Goal: Task Accomplishment & Management: Manage account settings

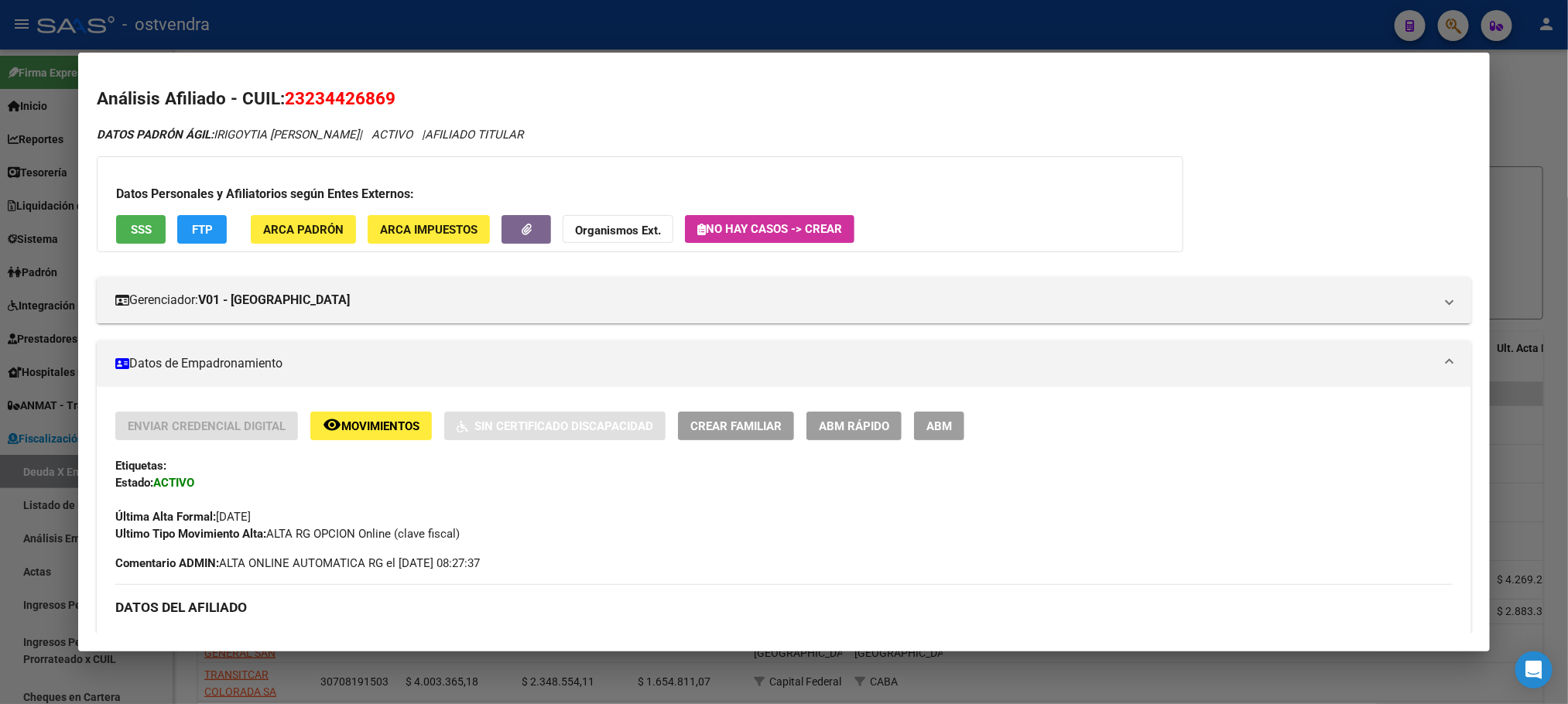
click at [439, 7] on div at bounding box center [784, 352] width 1568 height 704
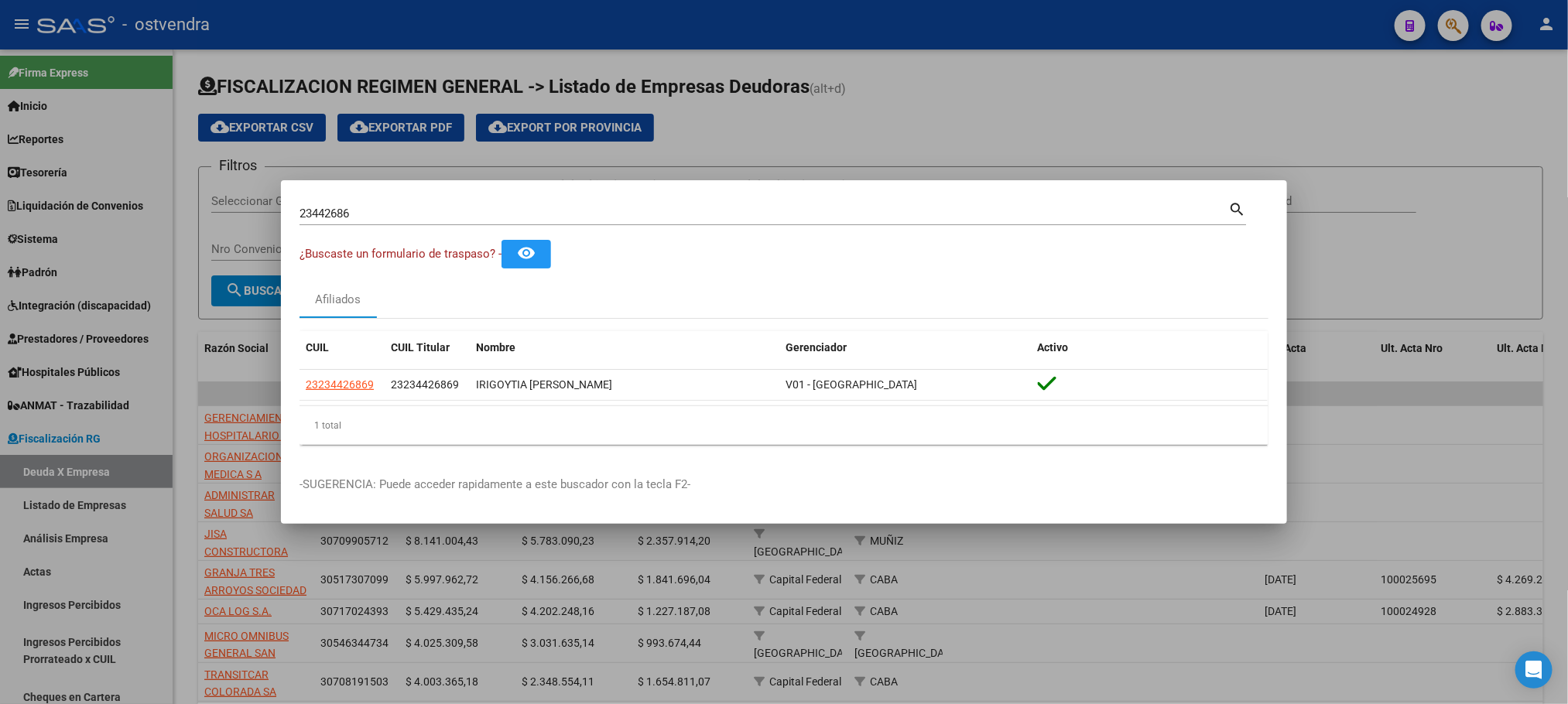
click at [479, 72] on div at bounding box center [784, 352] width 1568 height 704
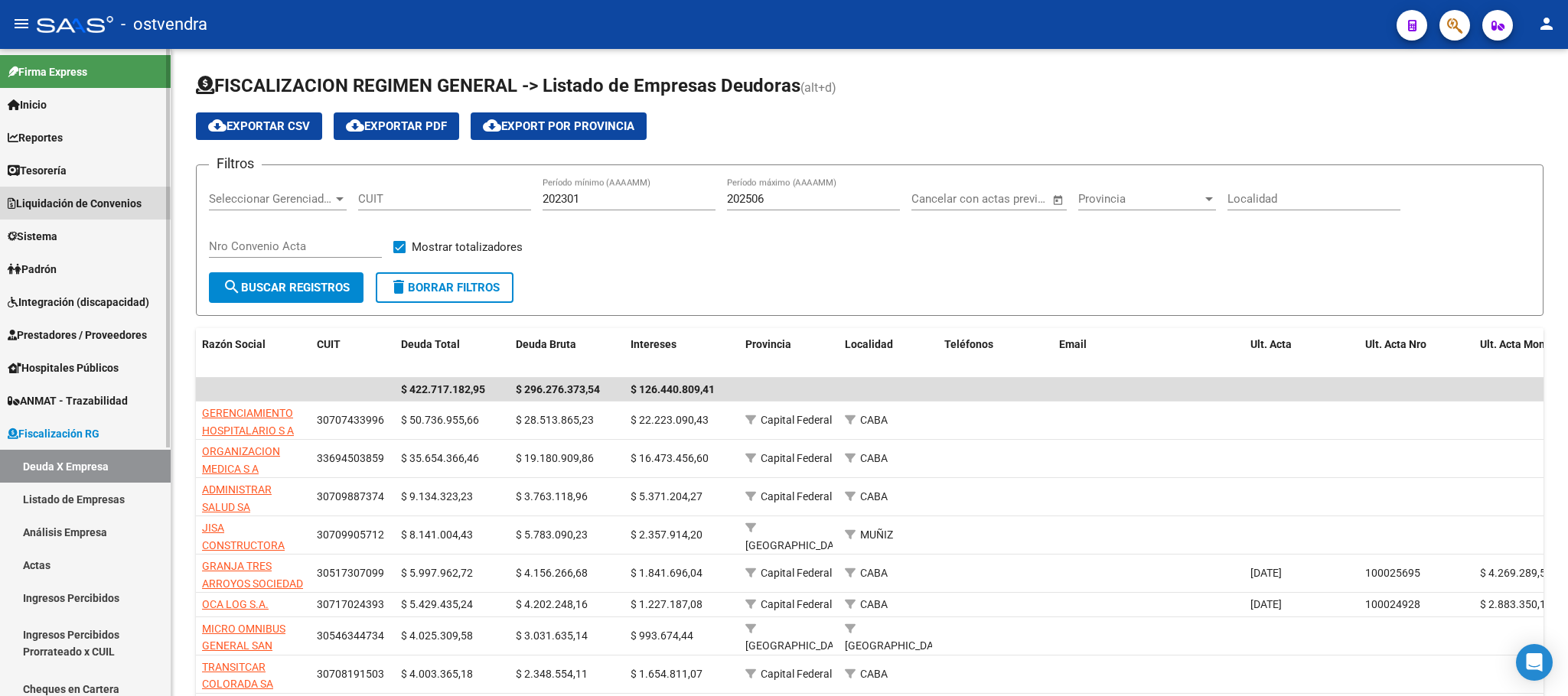
click at [61, 207] on span "Liquidación de Convenios" at bounding box center [74, 203] width 134 height 17
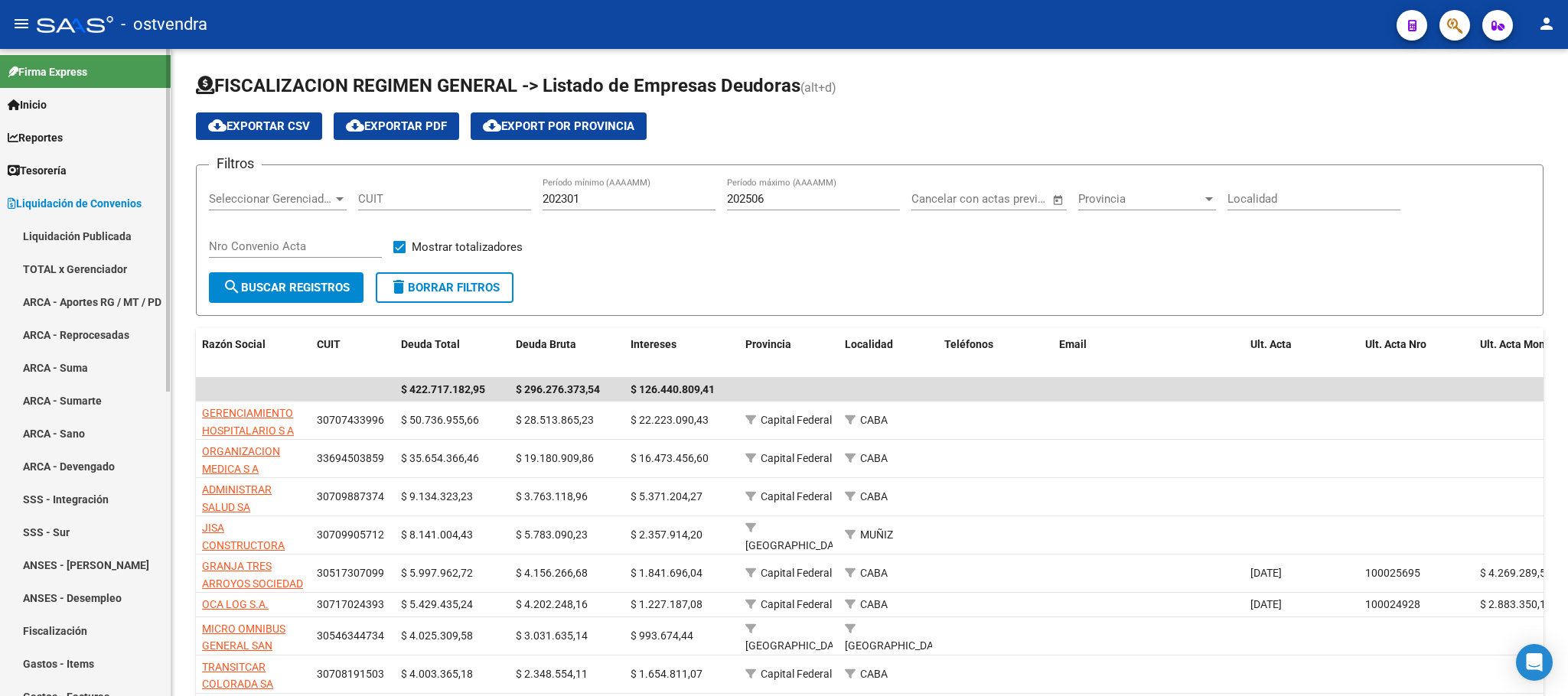
click at [62, 204] on span "Liquidación de Convenios" at bounding box center [74, 203] width 134 height 17
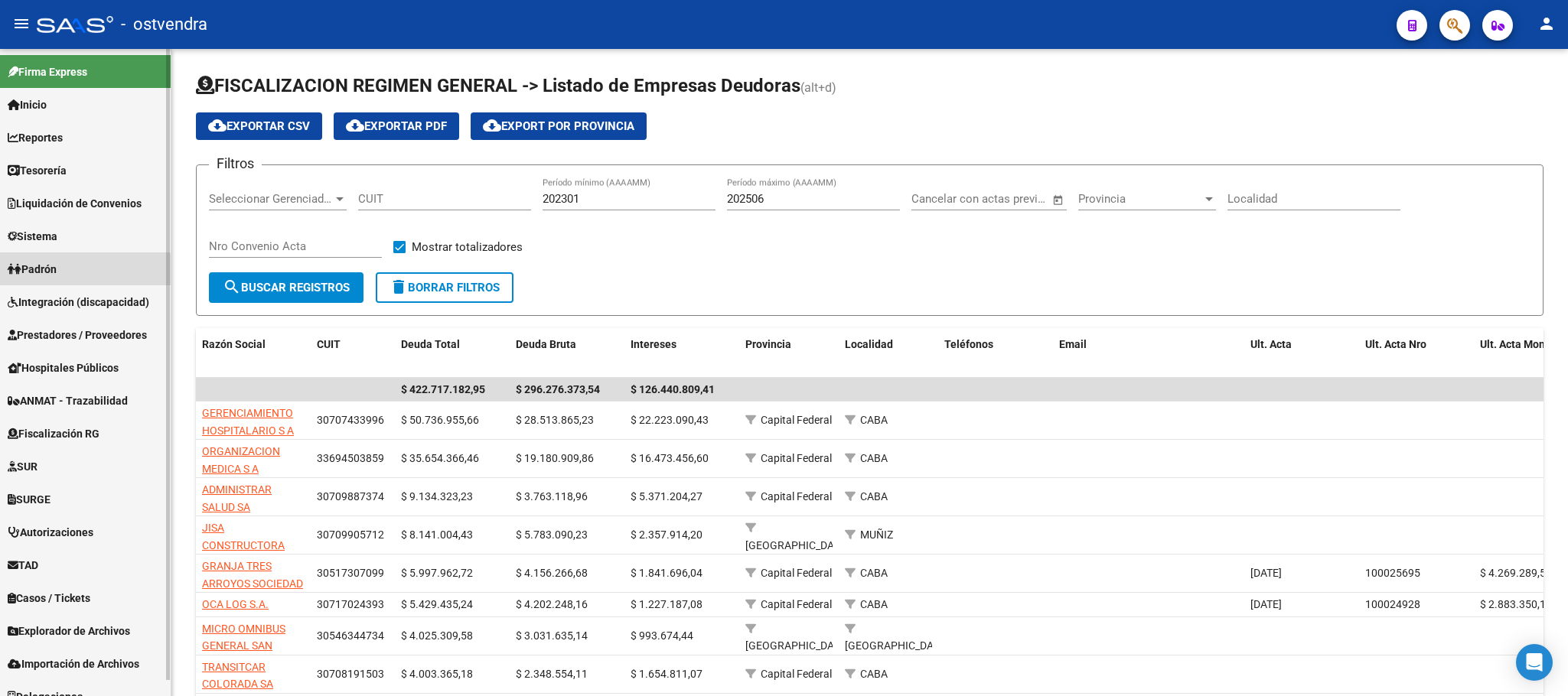
click at [76, 275] on link "Padrón" at bounding box center [85, 269] width 170 height 33
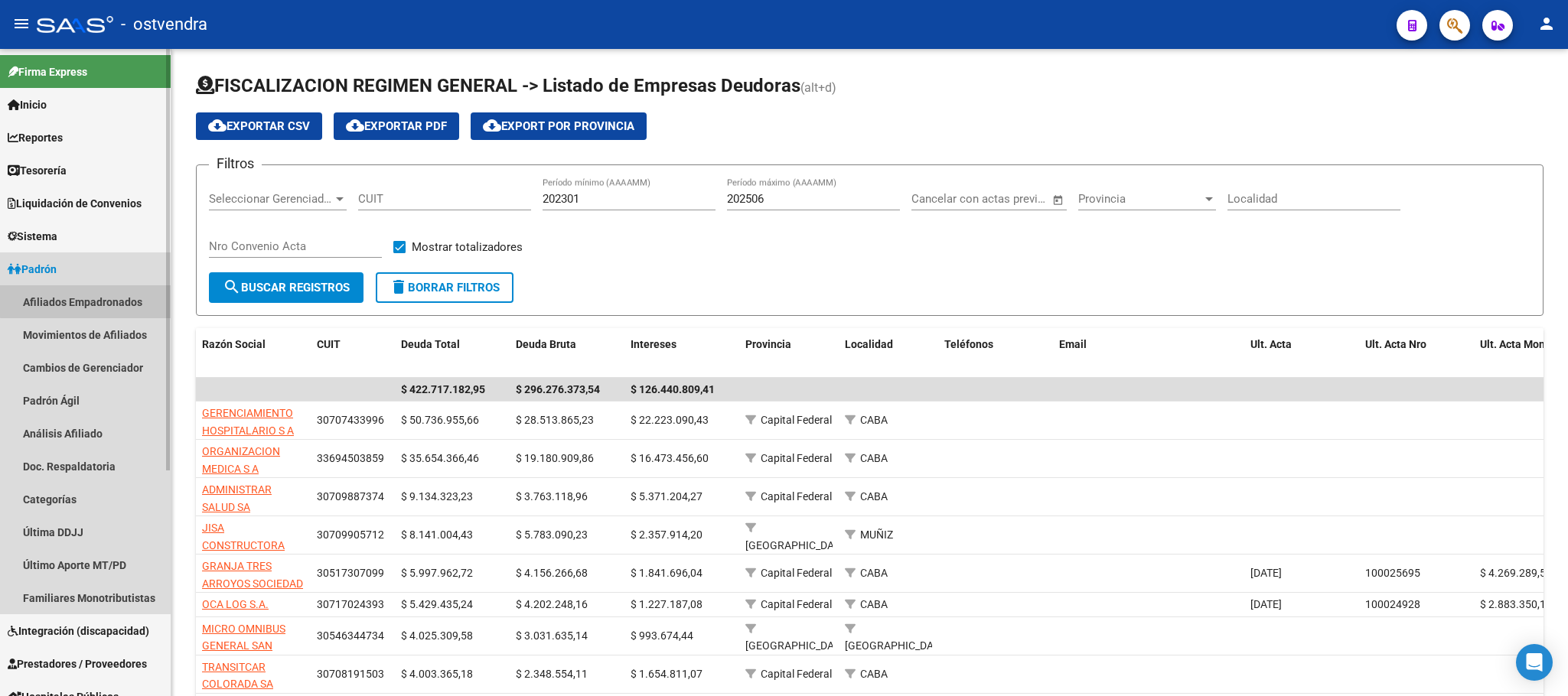
click at [86, 295] on link "Afiliados Empadronados" at bounding box center [85, 301] width 170 height 33
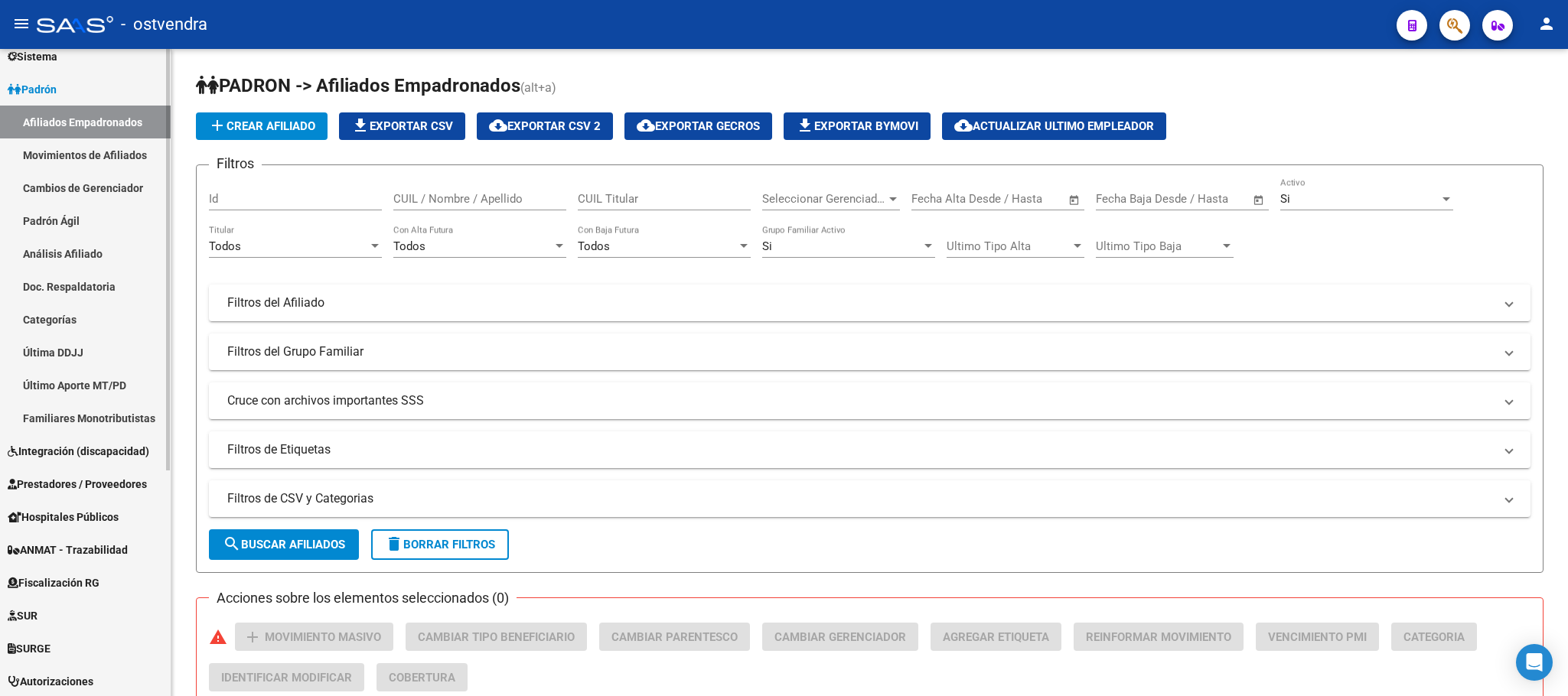
scroll to position [345, 0]
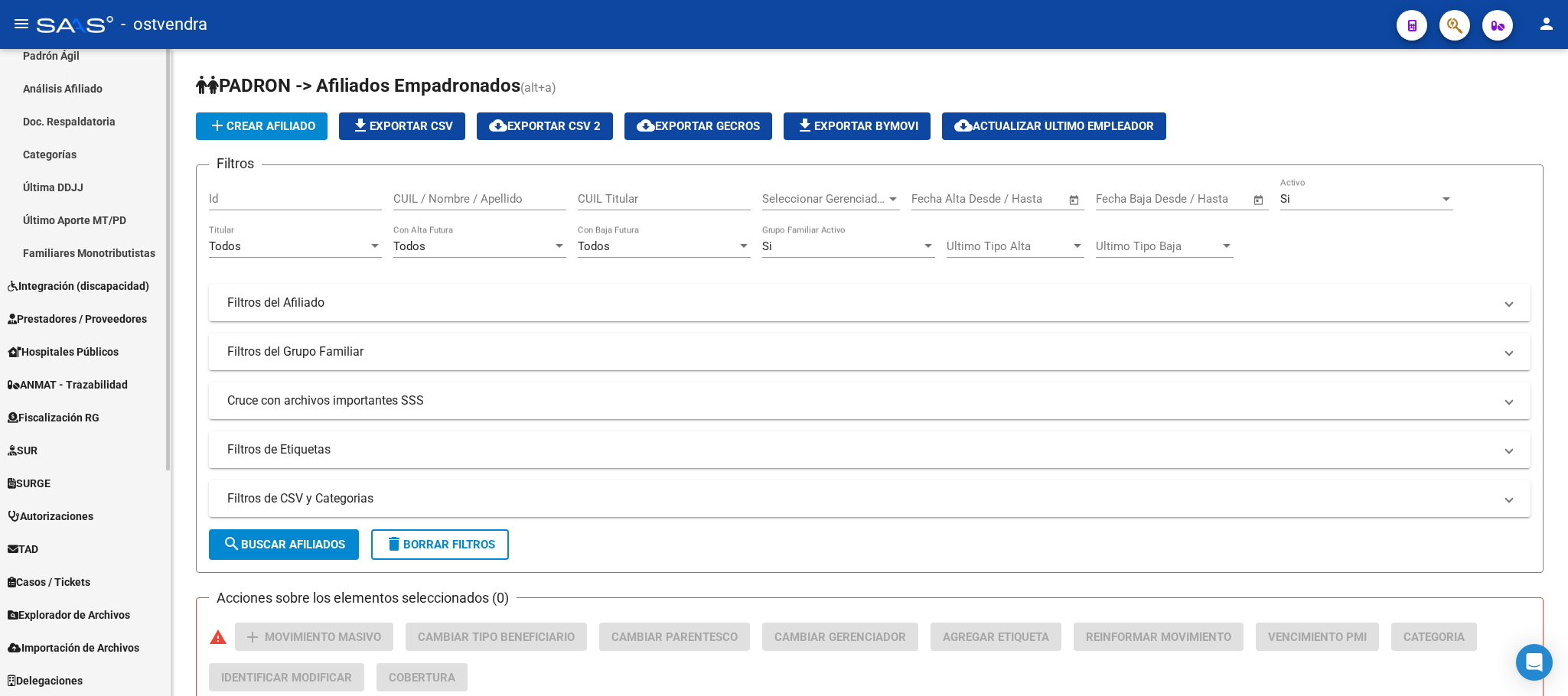
click at [122, 607] on span "Explorador de Archivos" at bounding box center [69, 615] width 123 height 17
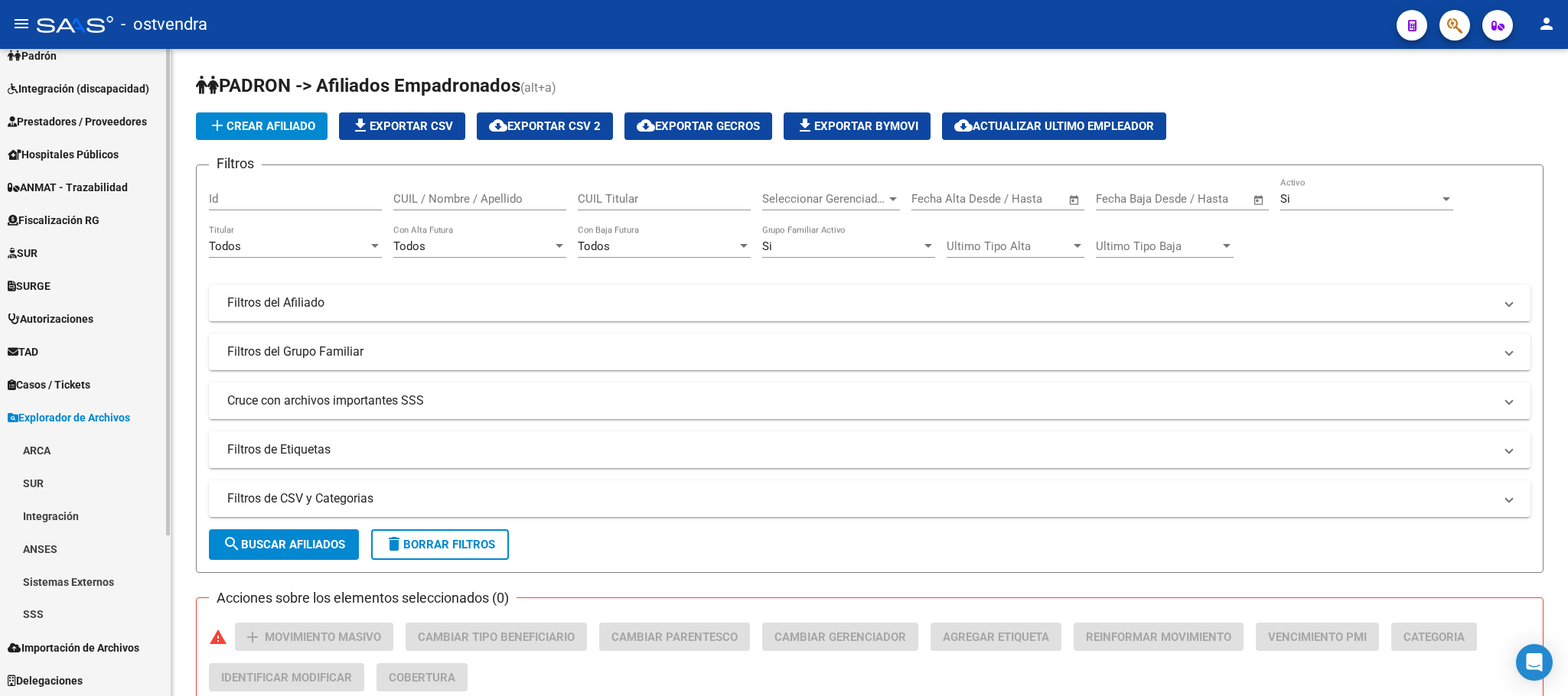
click at [108, 620] on link "SSS" at bounding box center [85, 614] width 170 height 33
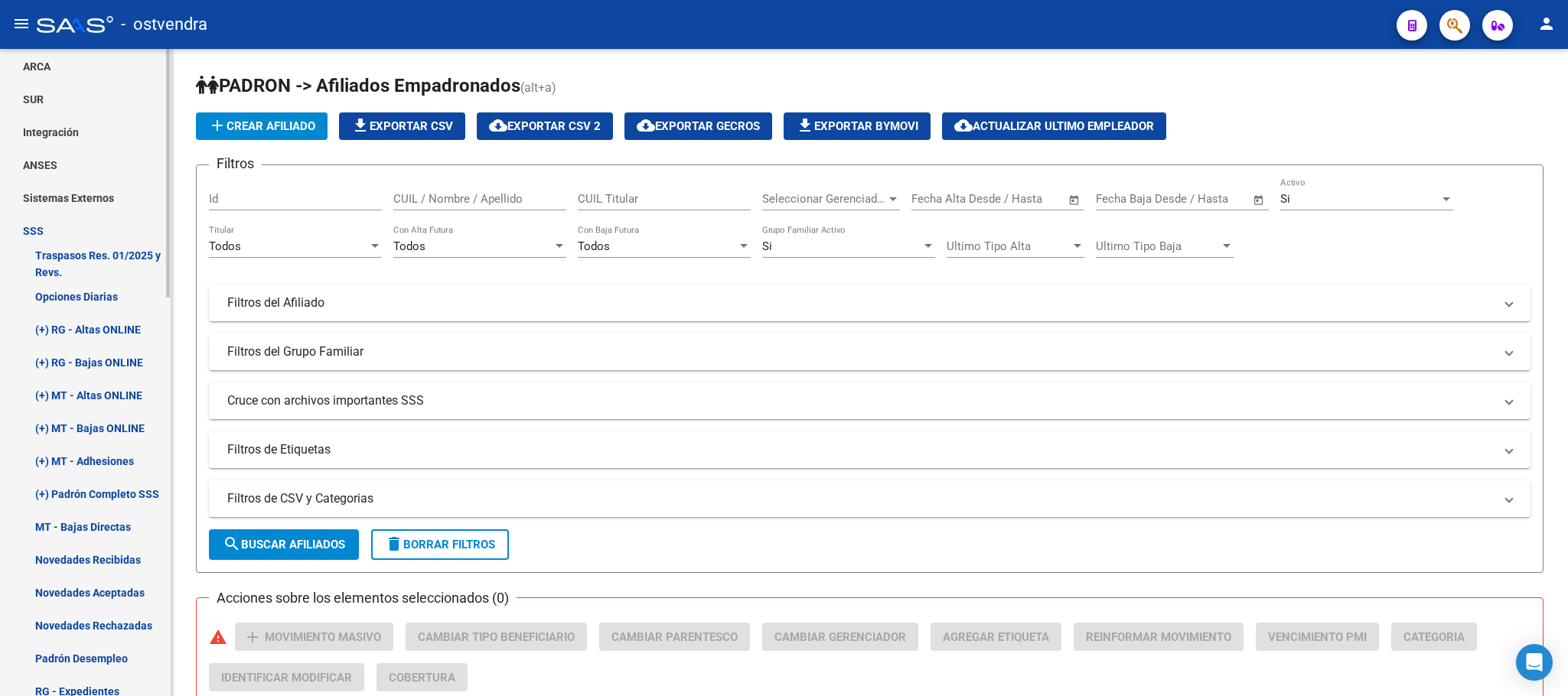
scroll to position [673, 0]
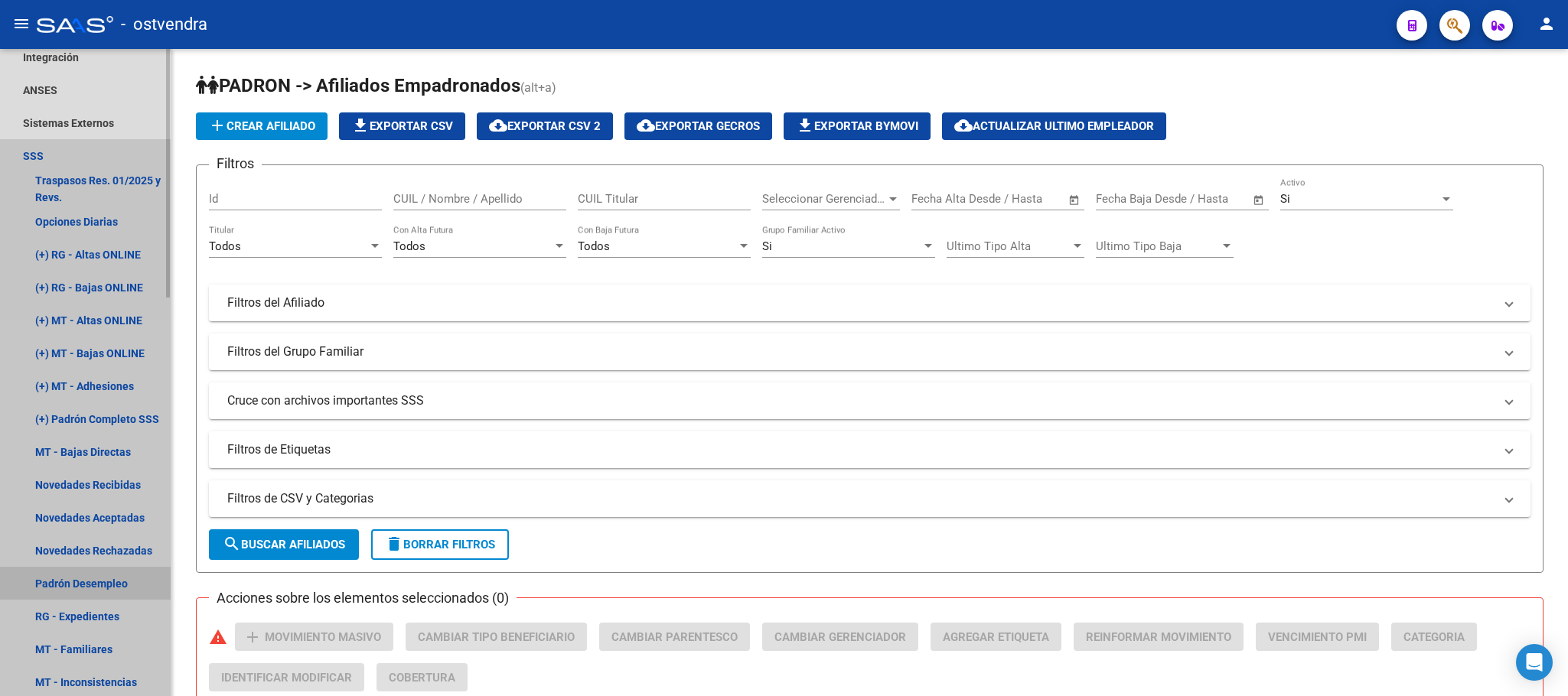
click at [115, 577] on link "Padrón Desempleo" at bounding box center [85, 583] width 170 height 33
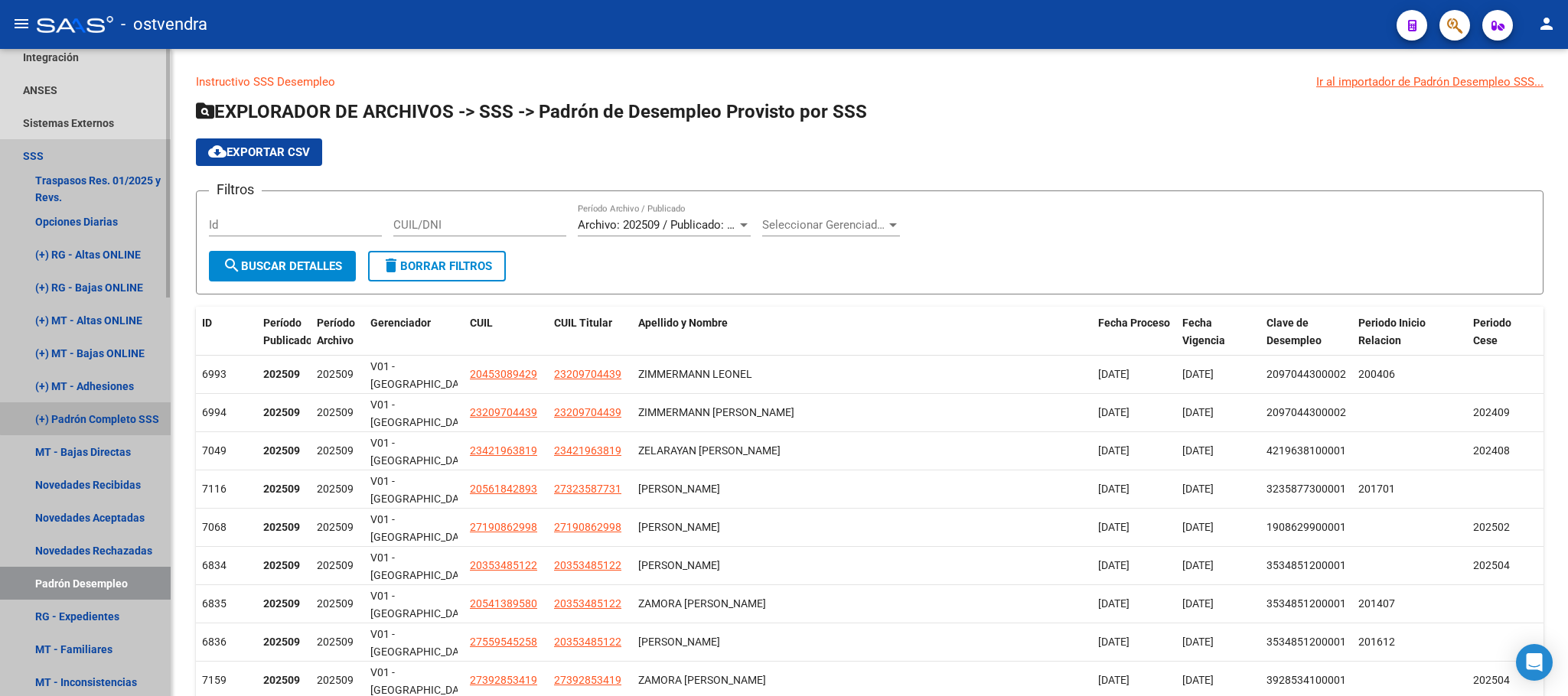
click at [111, 417] on link "(+) Padrón Completo SSS" at bounding box center [85, 418] width 170 height 33
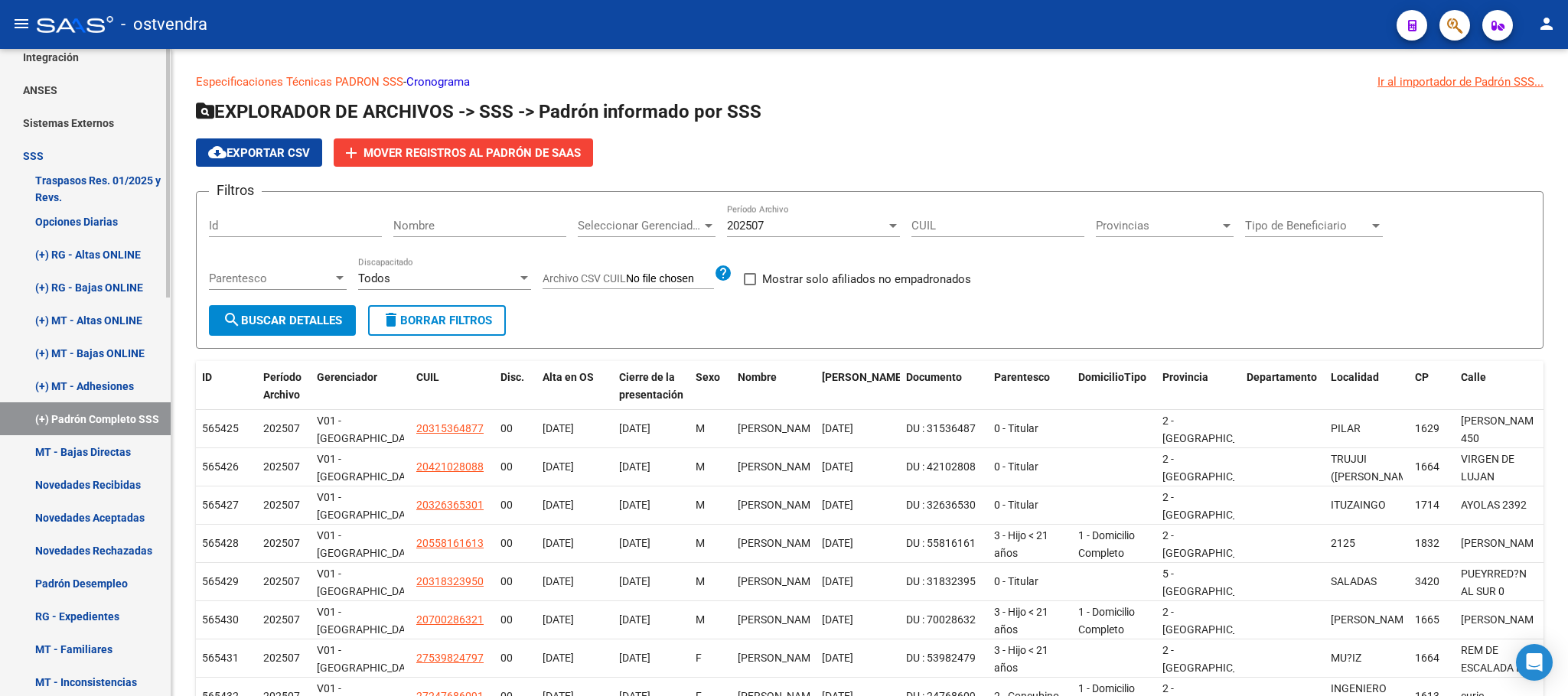
click at [134, 544] on link "Novedades Rechazadas" at bounding box center [85, 551] width 170 height 33
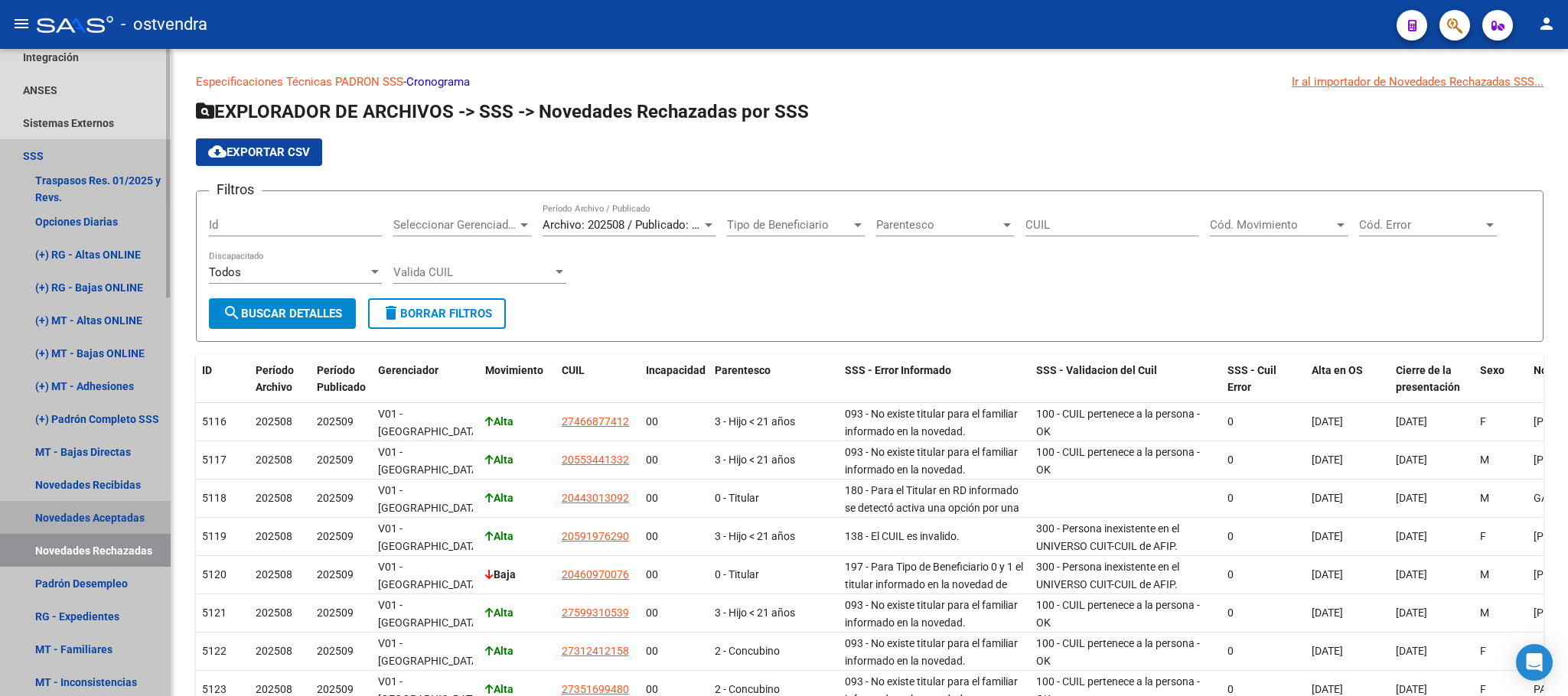
click at [86, 505] on link "Novedades Aceptadas" at bounding box center [85, 518] width 170 height 33
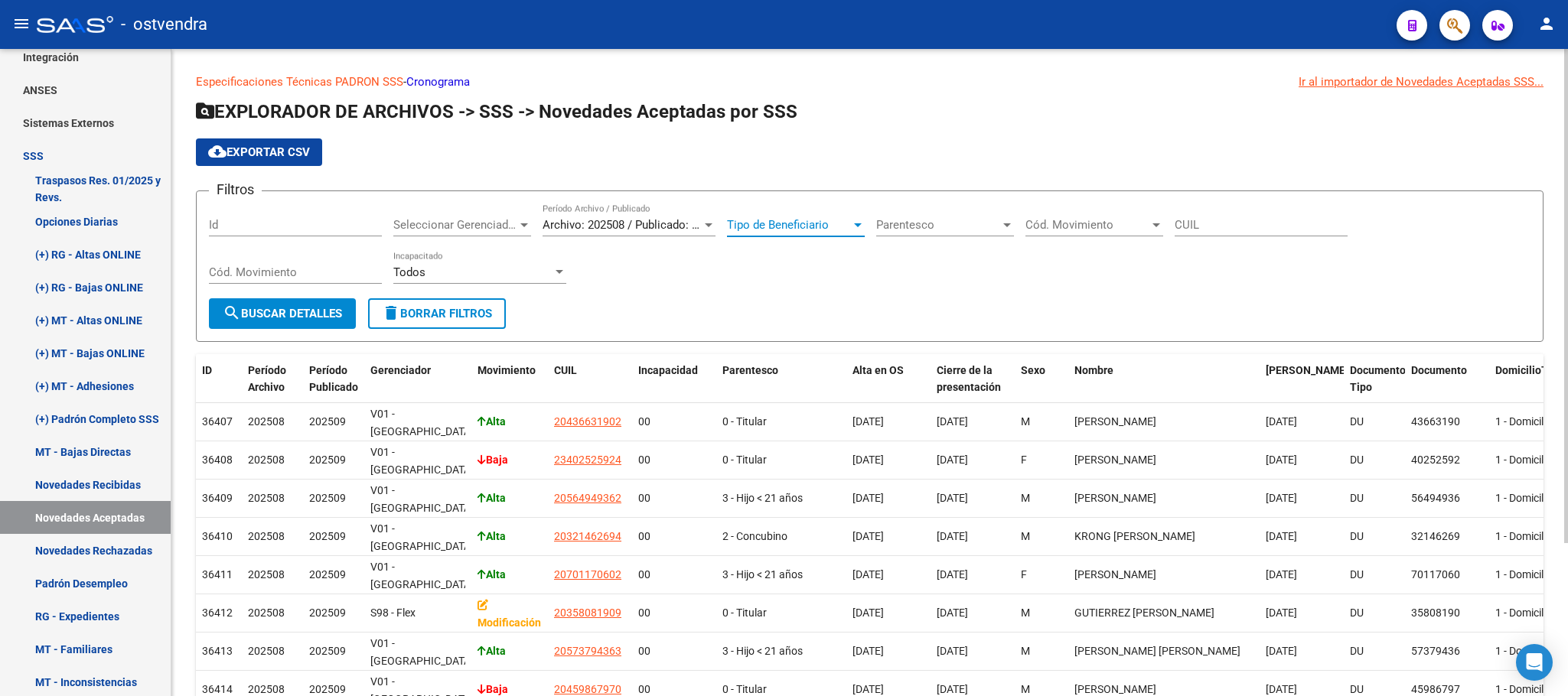
click at [807, 228] on span "Tipo de Beneficiario" at bounding box center [789, 224] width 124 height 14
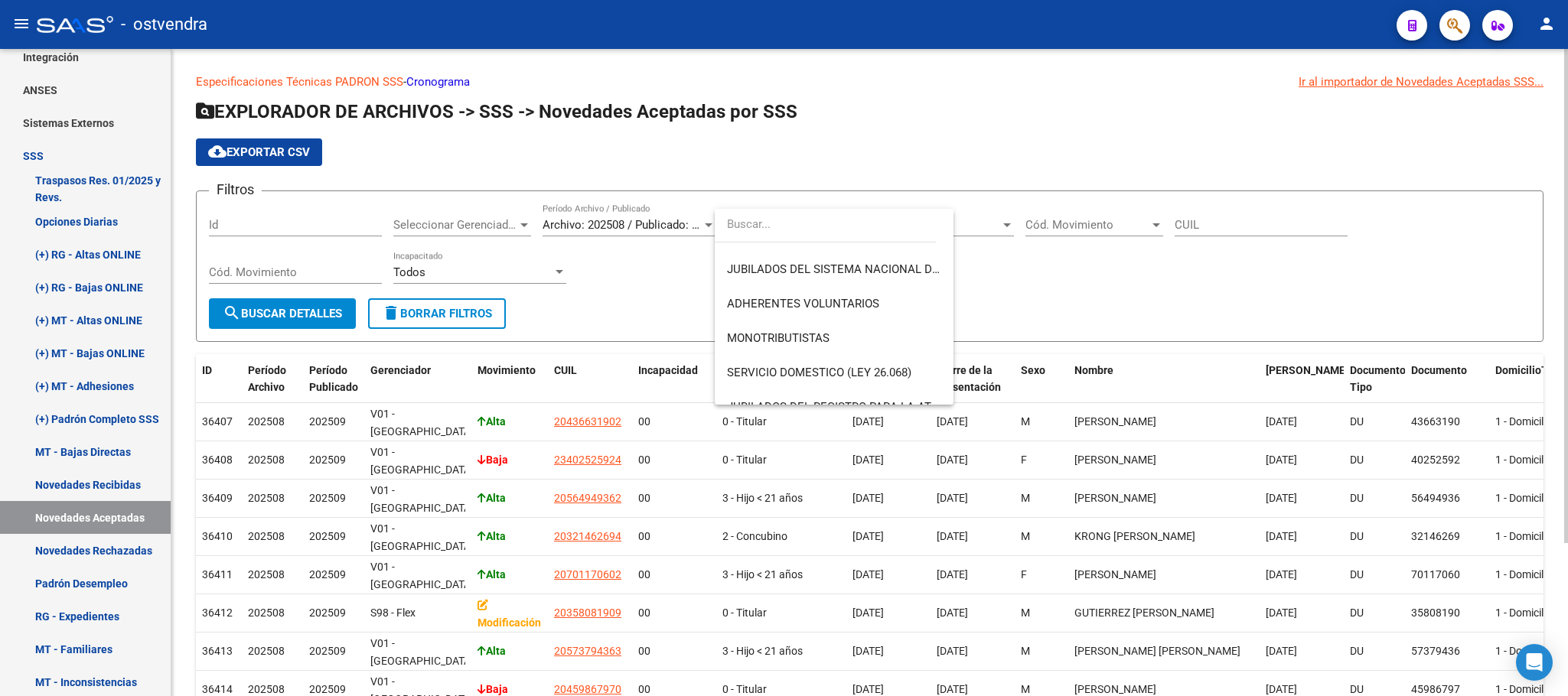
scroll to position [229, 0]
click at [473, 234] on div at bounding box center [784, 348] width 1568 height 696
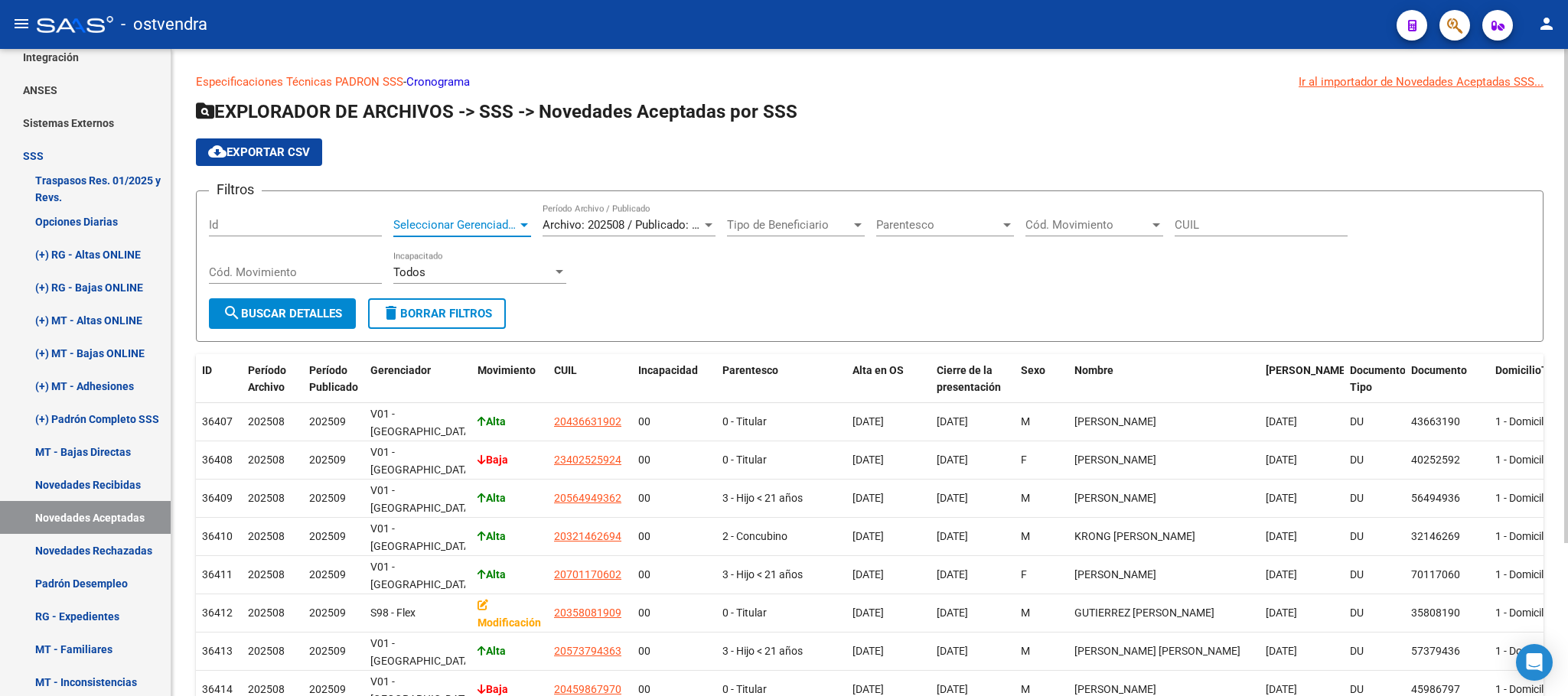
click at [480, 224] on span "Seleccionar Gerenciador" at bounding box center [455, 224] width 124 height 14
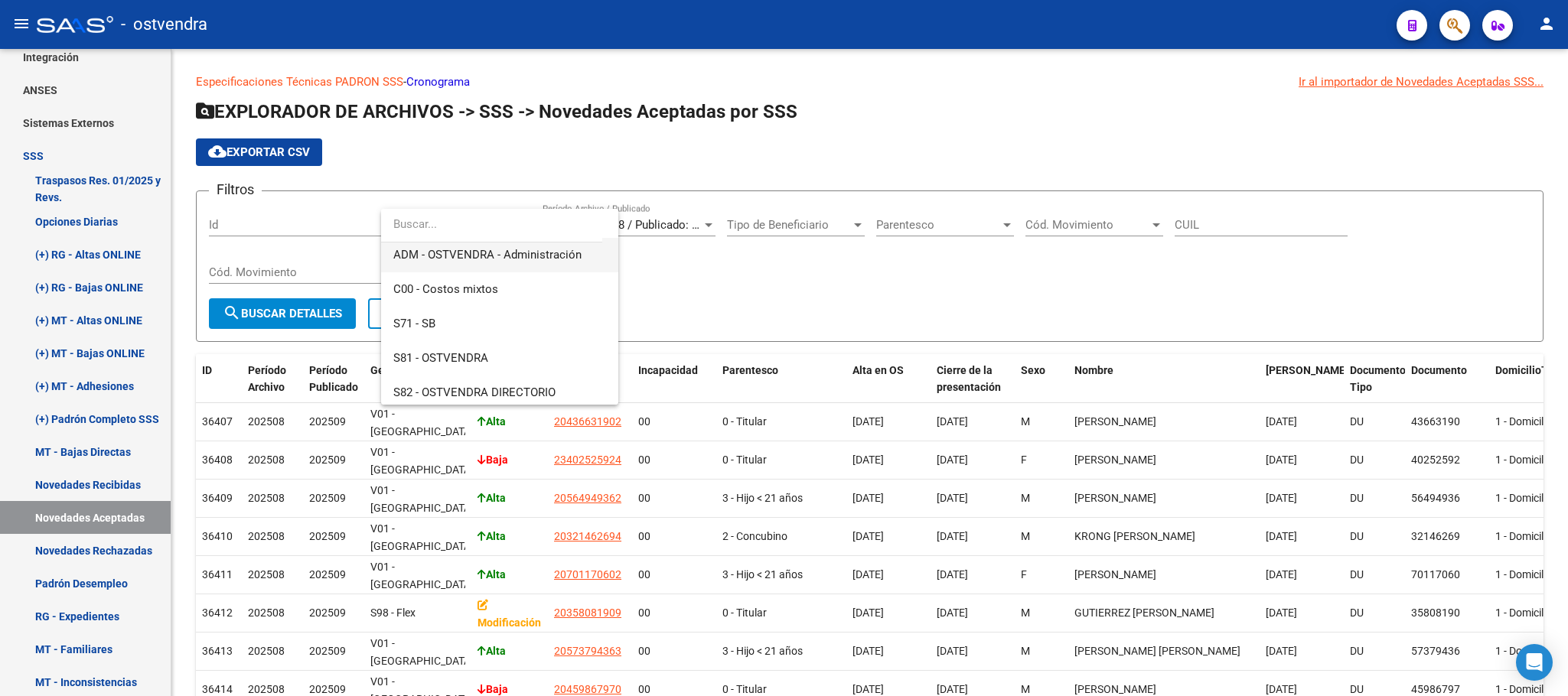
scroll to position [115, 0]
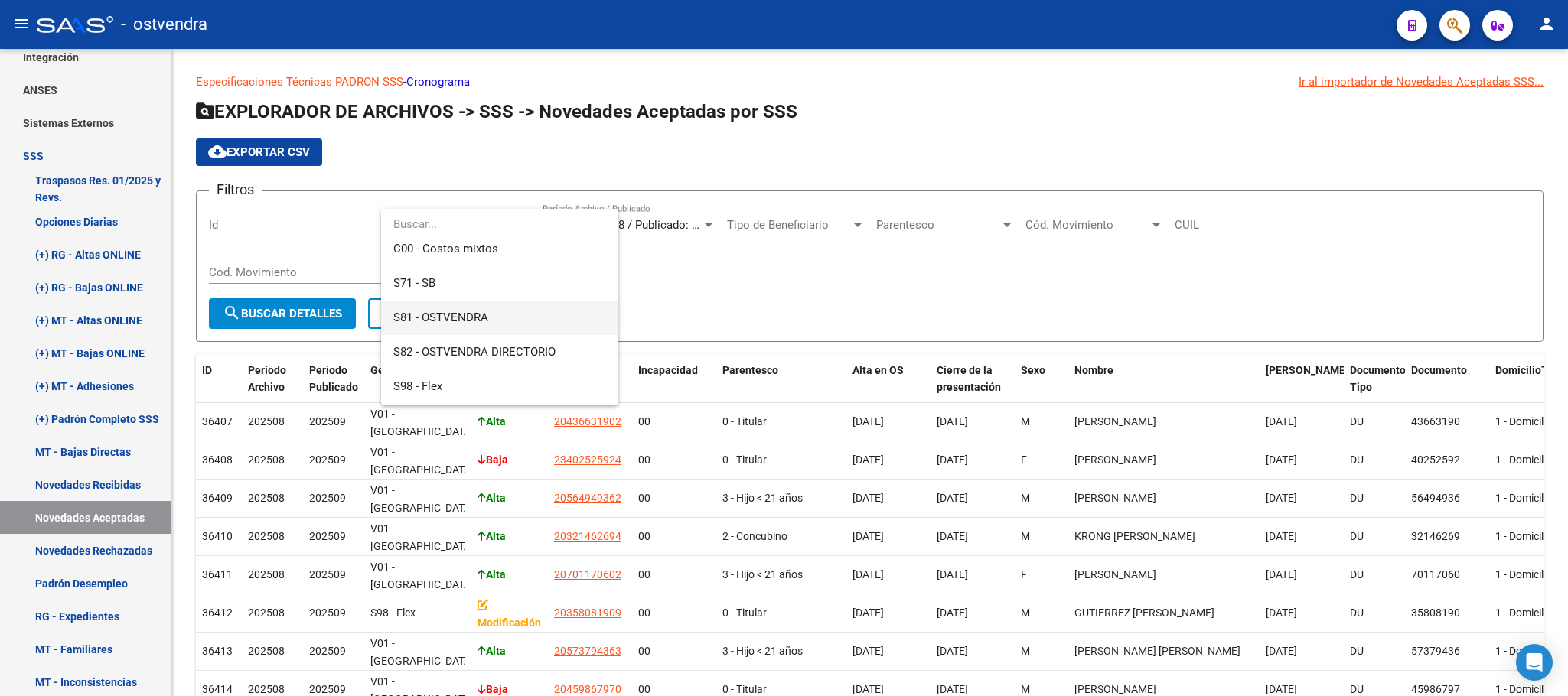
click at [522, 317] on span "S81 - OSTVENDRA" at bounding box center [499, 317] width 212 height 35
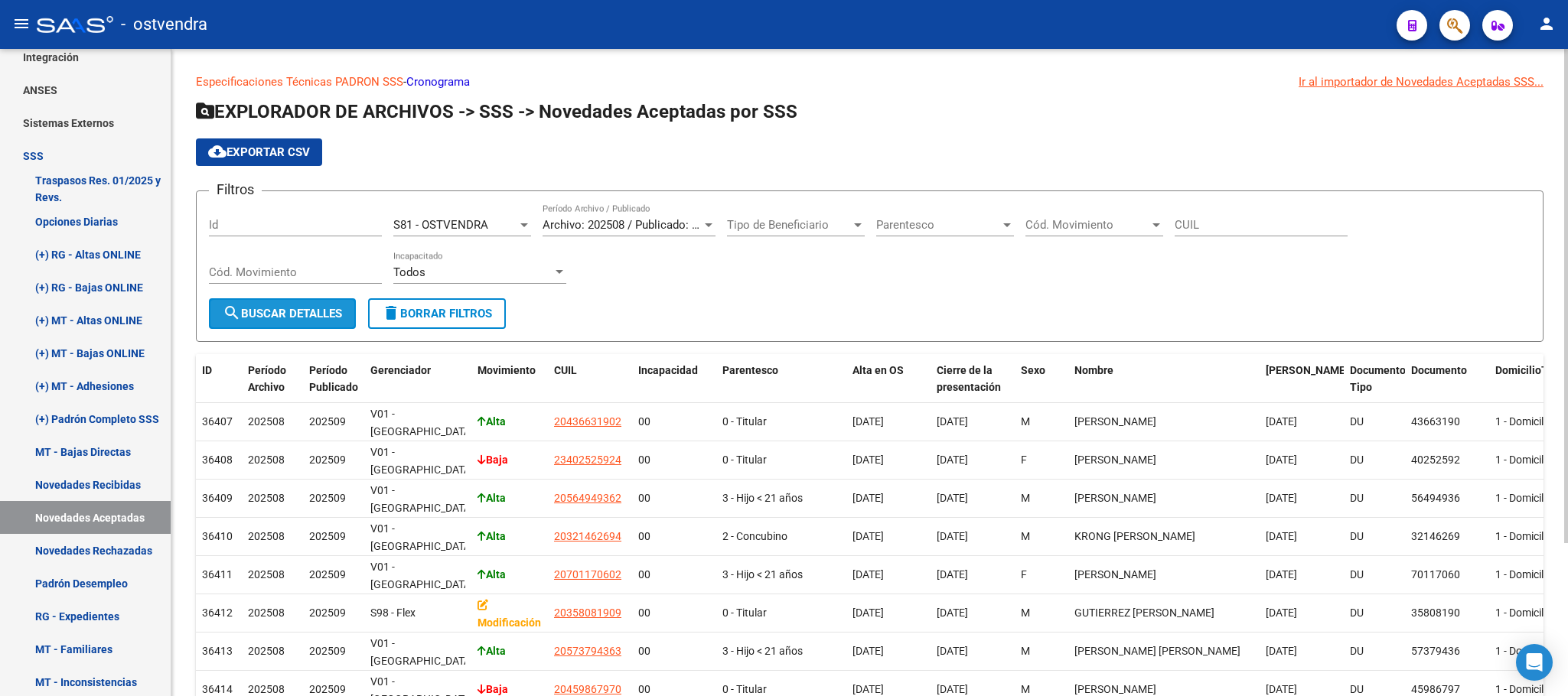
click at [304, 301] on button "search Buscar Detalles" at bounding box center [283, 314] width 147 height 31
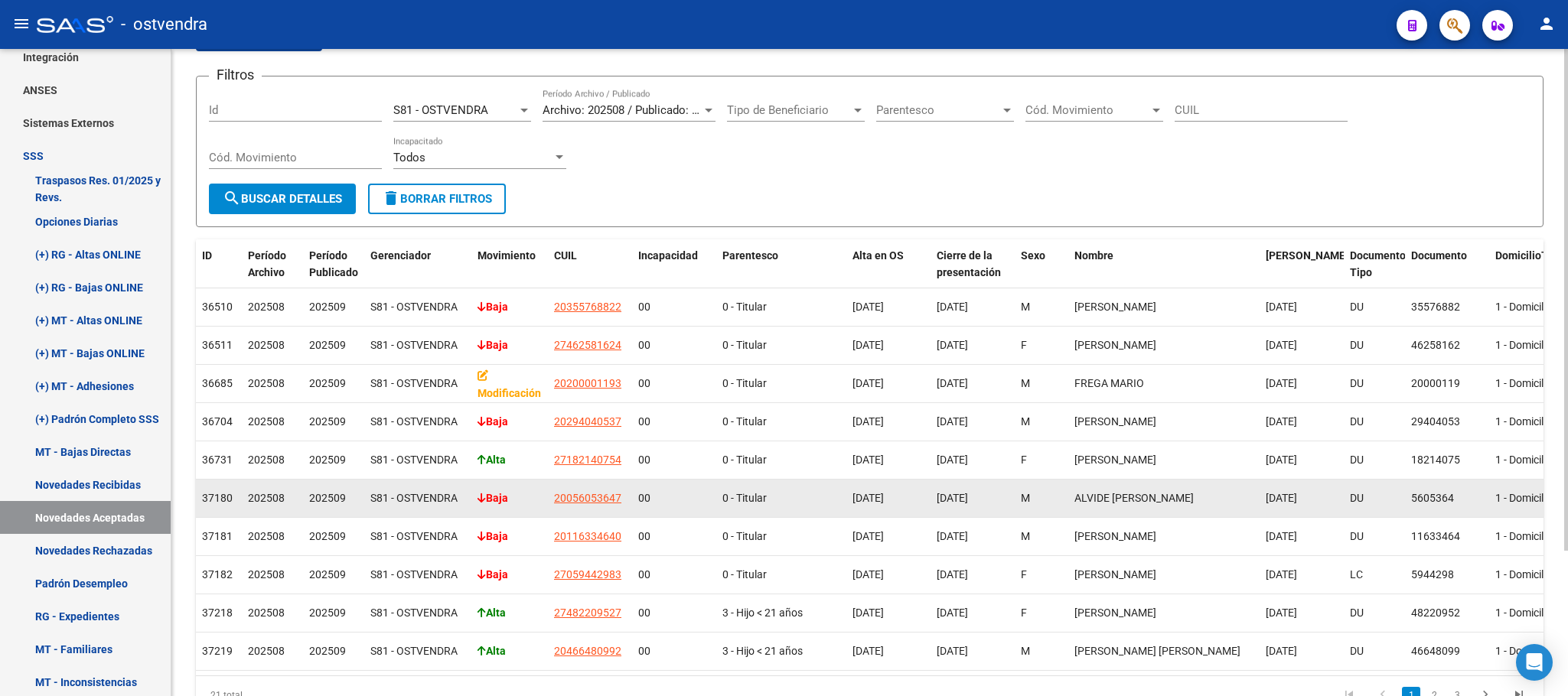
drag, startPoint x: 1070, startPoint y: 482, endPoint x: 1203, endPoint y: 489, distance: 133.2
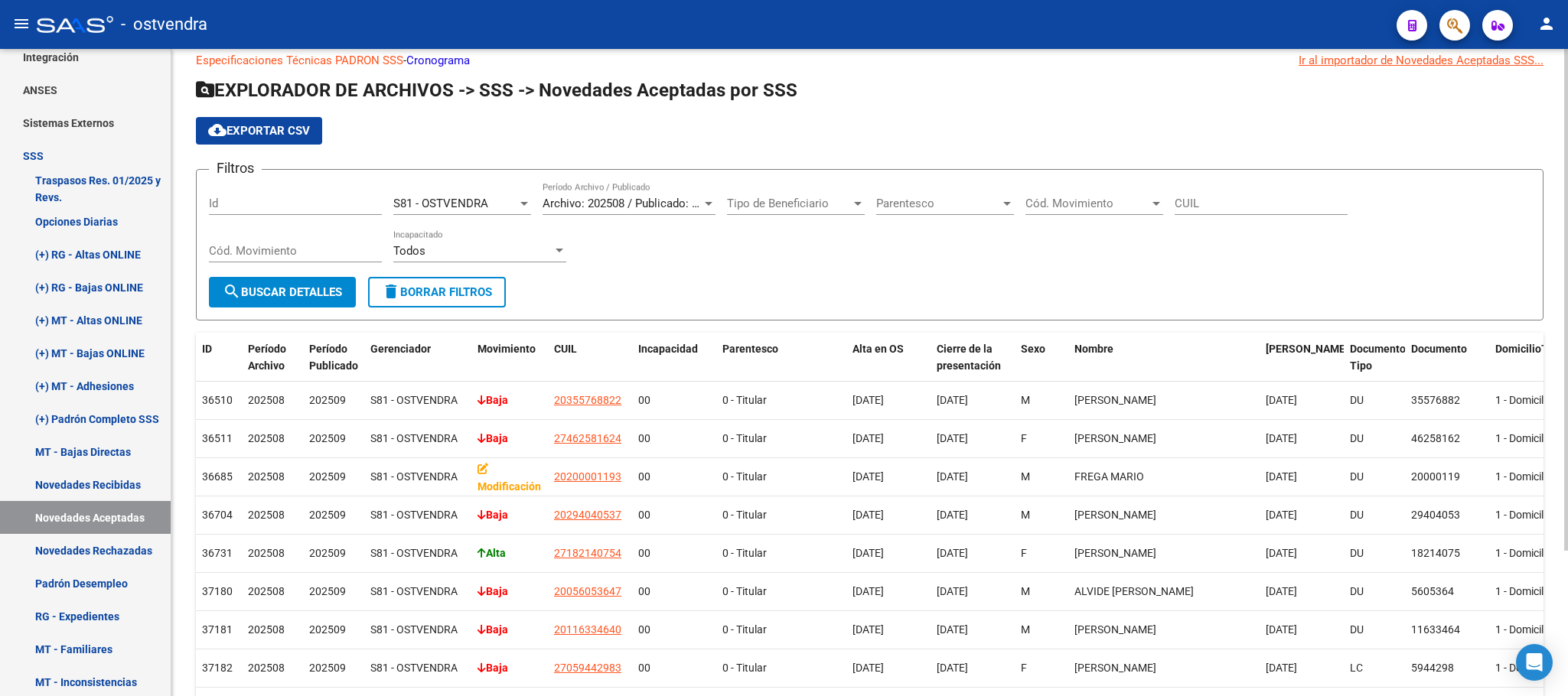
scroll to position [0, 0]
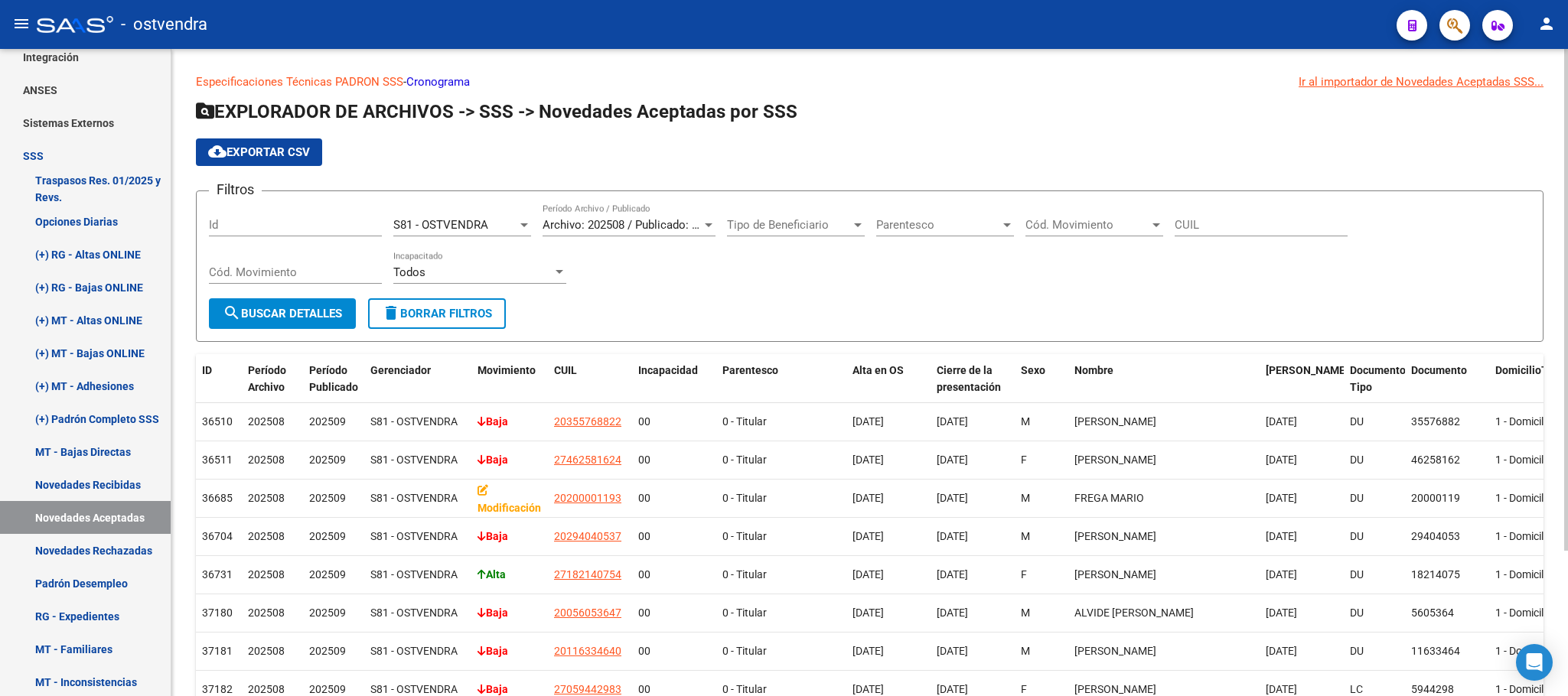
click at [794, 232] on span "Tipo de Beneficiario" at bounding box center [789, 224] width 124 height 14
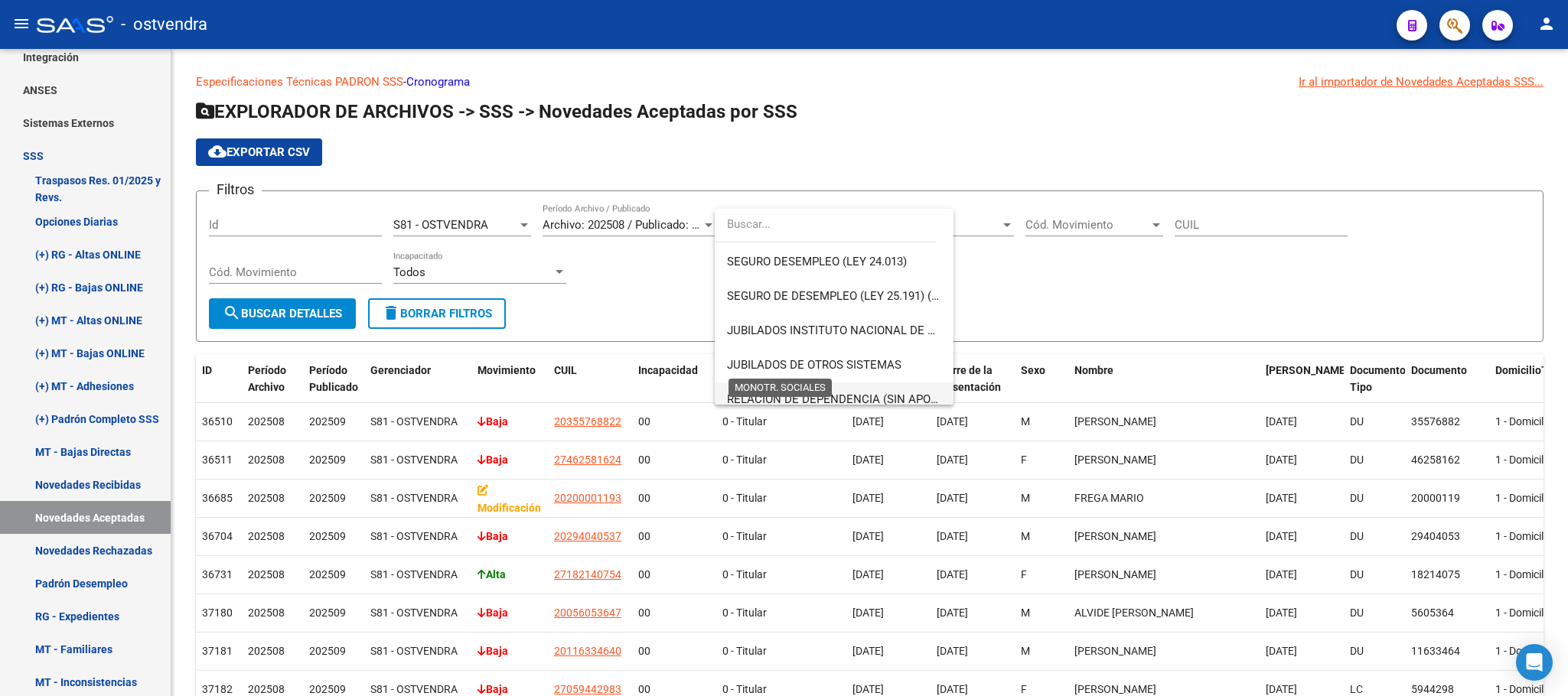
scroll to position [320, 0]
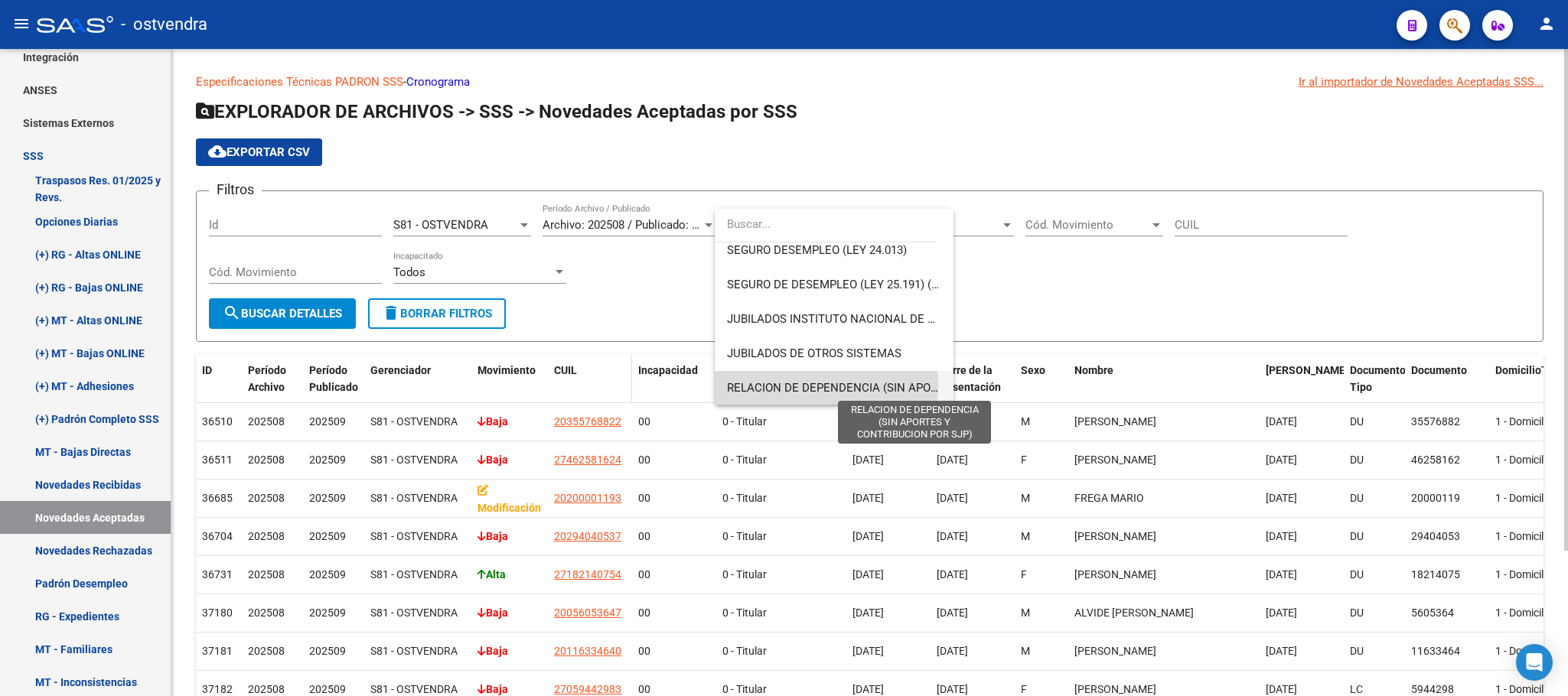
drag, startPoint x: 785, startPoint y: 384, endPoint x: 602, endPoint y: 361, distance: 184.4
click at [783, 384] on span "RELACION DE DEPENDENCIA (SIN APORTES Y CONTRIBUCION POR SJP)" at bounding box center [915, 388] width 376 height 14
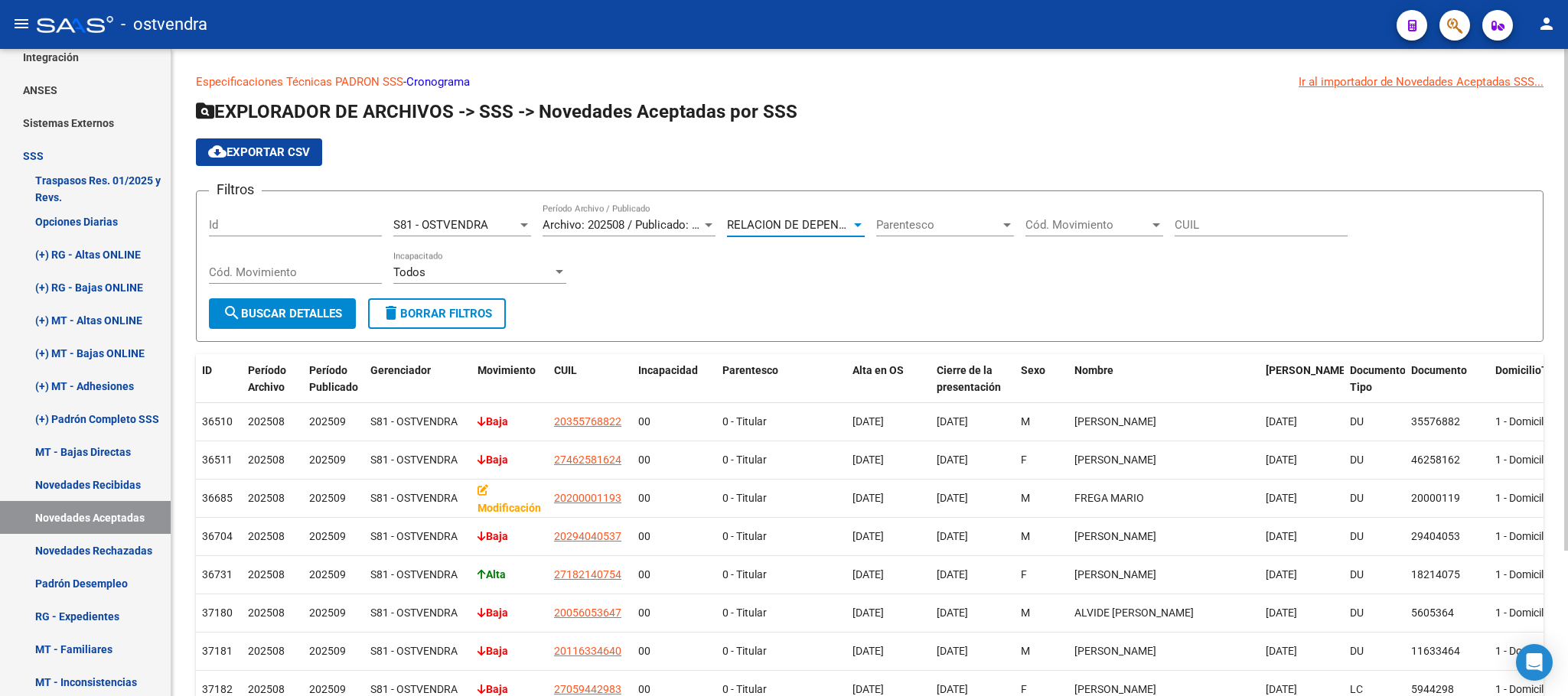
click at [295, 315] on span "search Buscar Detalles" at bounding box center [283, 313] width 119 height 14
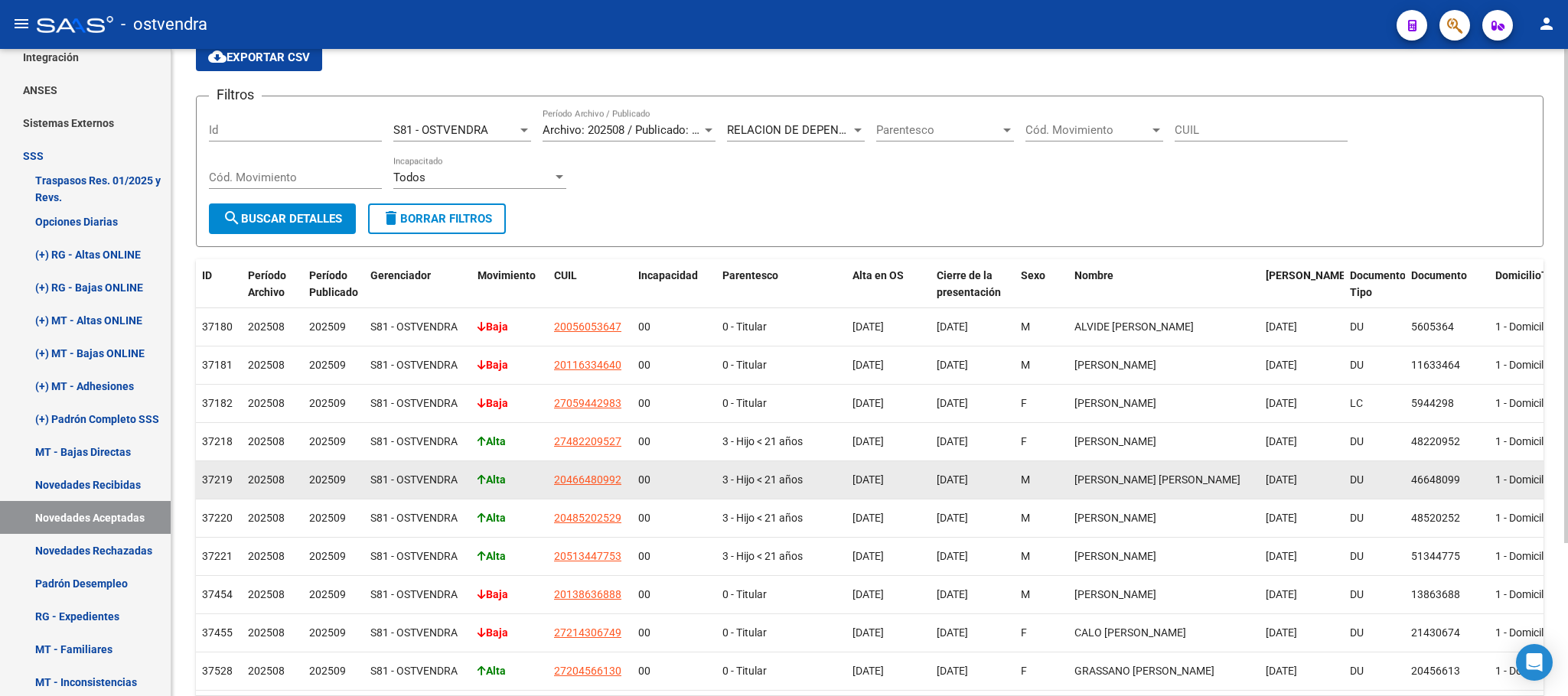
scroll to position [200, 0]
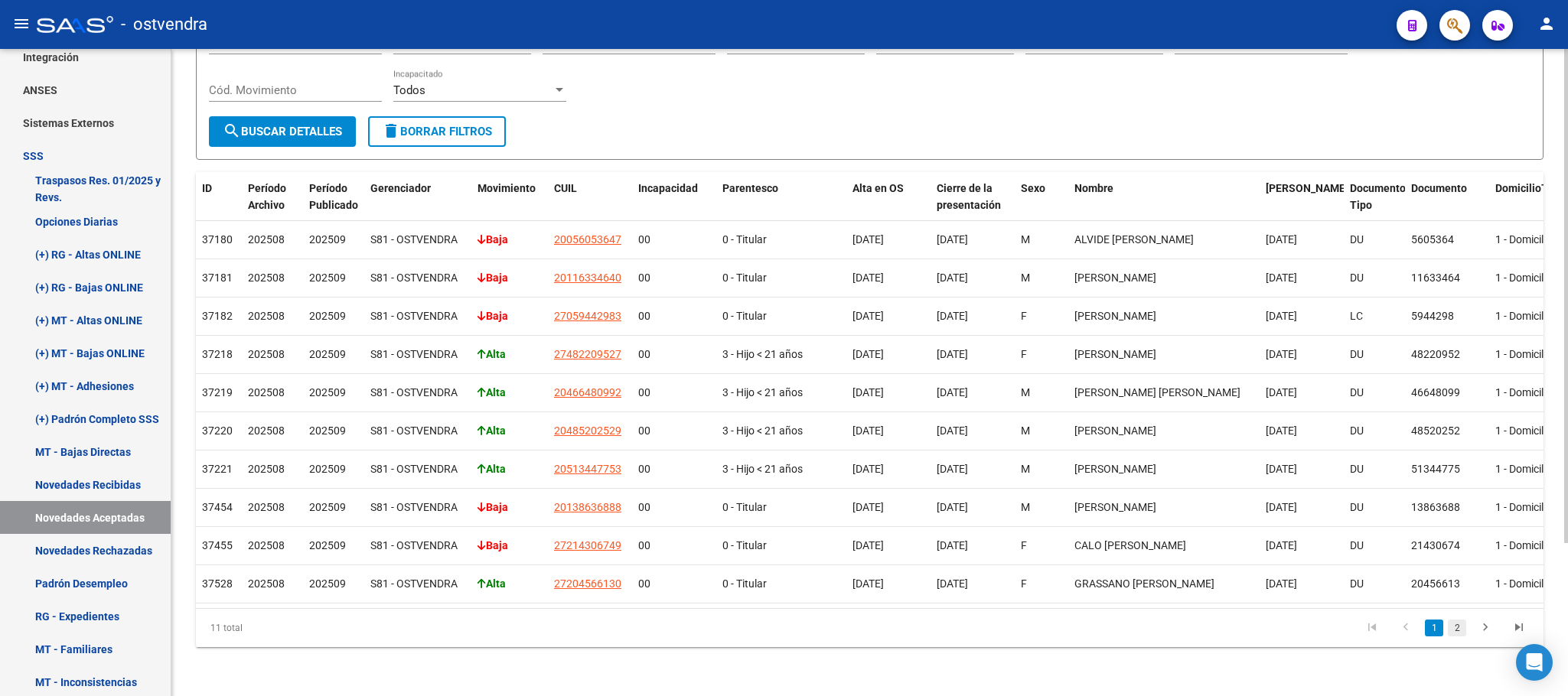
click at [1458, 623] on link "2" at bounding box center [1457, 628] width 19 height 17
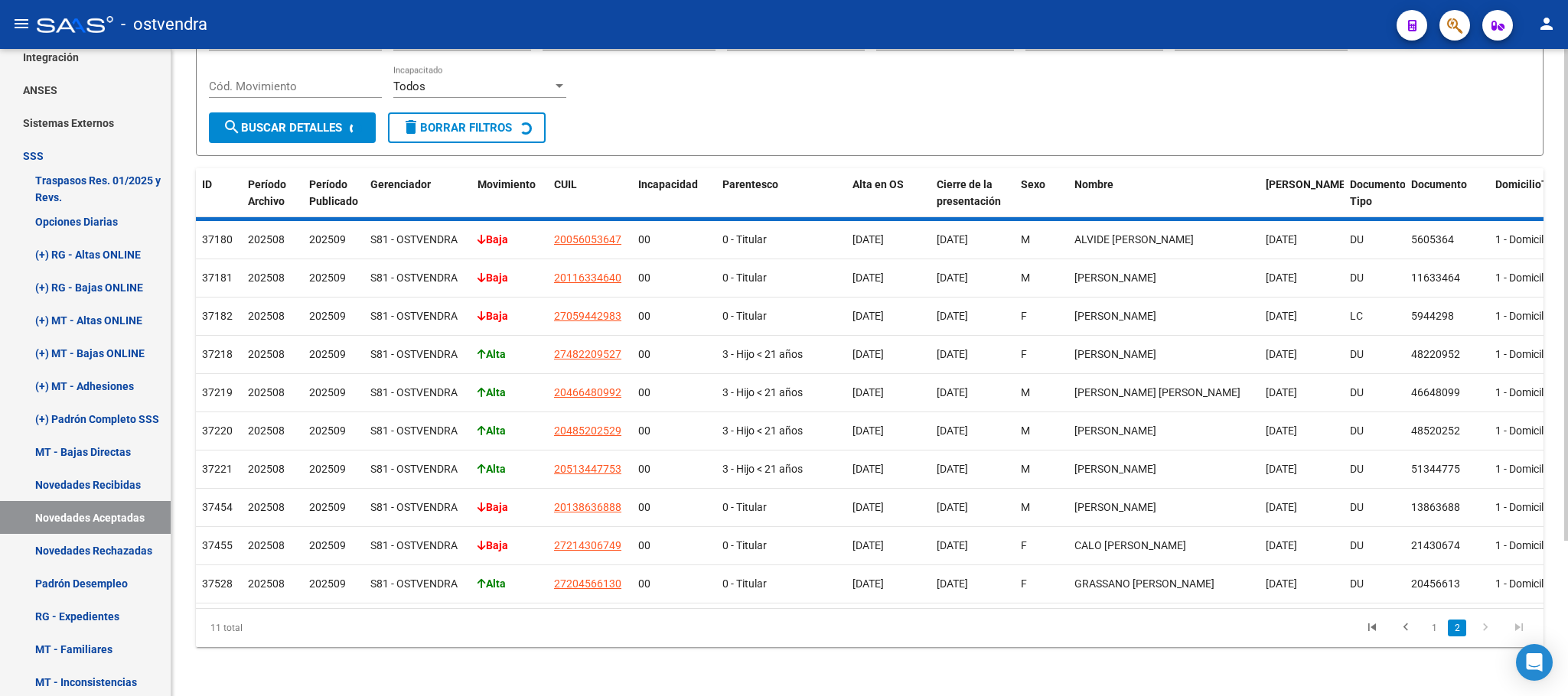
scroll to position [0, 0]
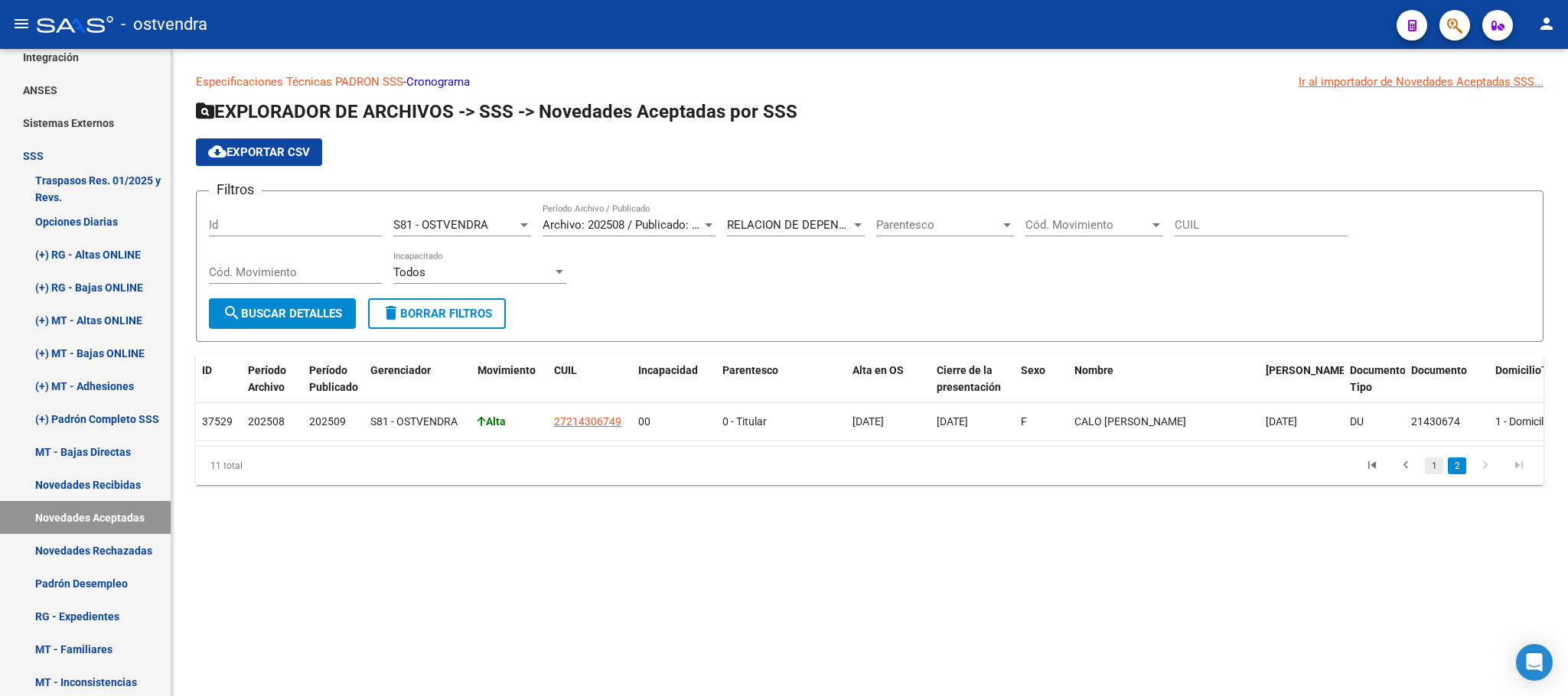
click at [1435, 475] on link "1" at bounding box center [1434, 466] width 19 height 17
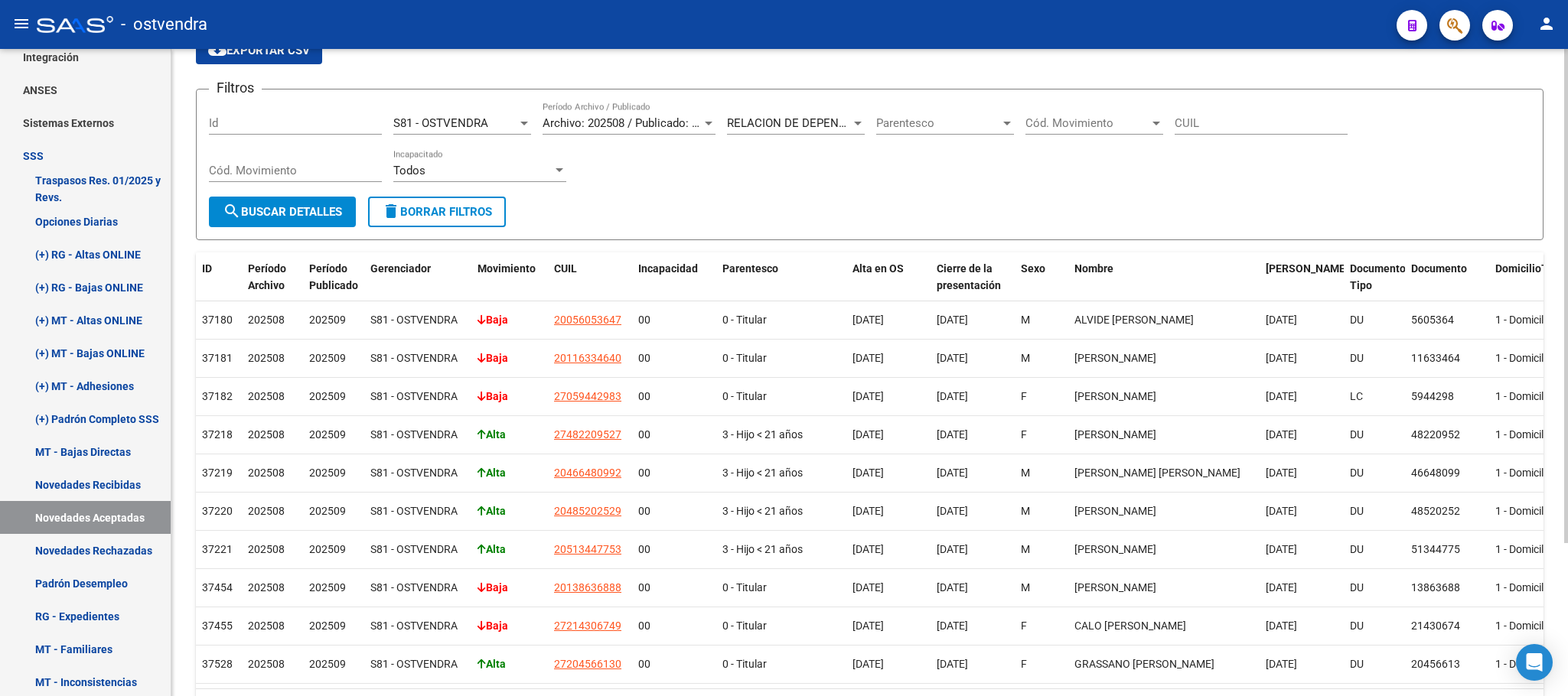
scroll to position [200, 0]
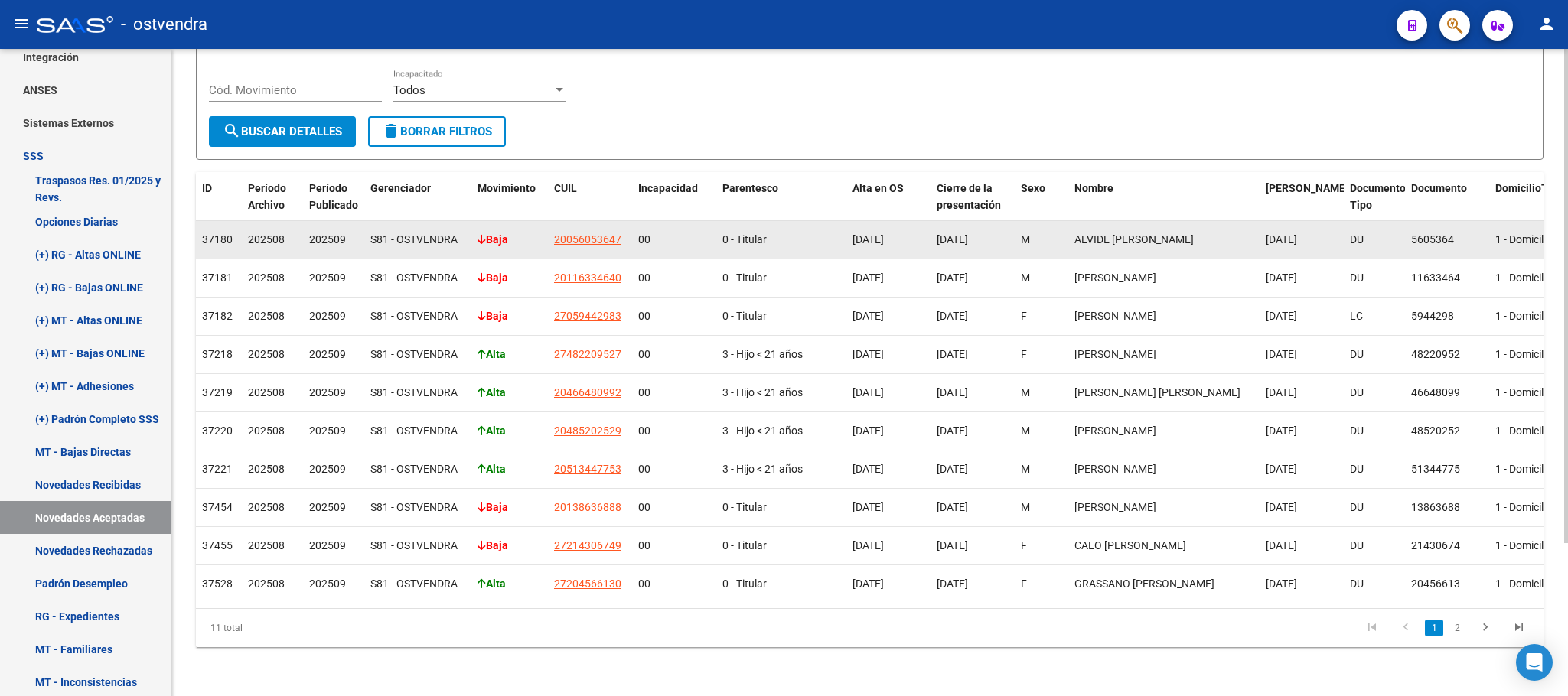
drag, startPoint x: 1068, startPoint y: 220, endPoint x: 1198, endPoint y: 224, distance: 130.1
click at [1198, 224] on datatable-body-cell "ALVIDE [PERSON_NAME]" at bounding box center [1163, 240] width 191 height 37
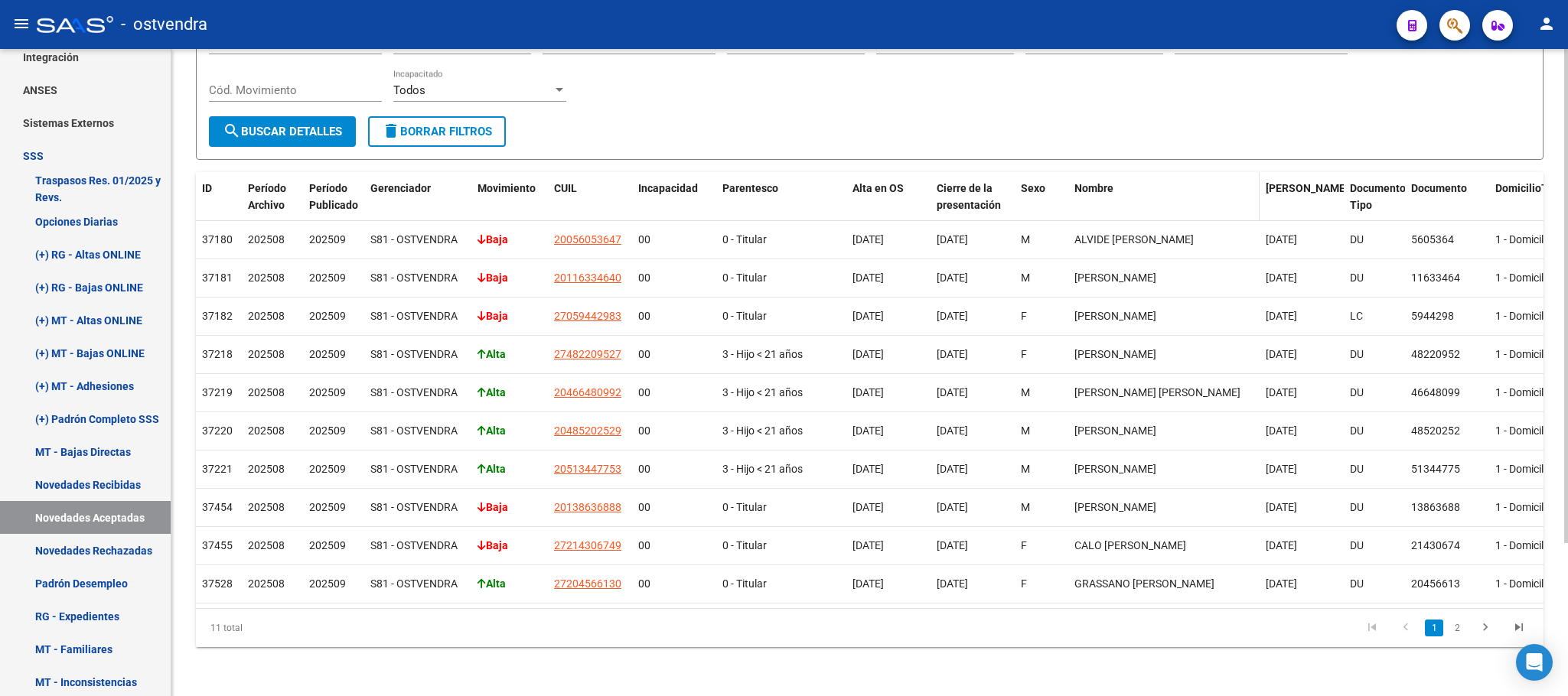
click at [1228, 172] on datatable-header-cell "Nombre" at bounding box center [1163, 197] width 191 height 51
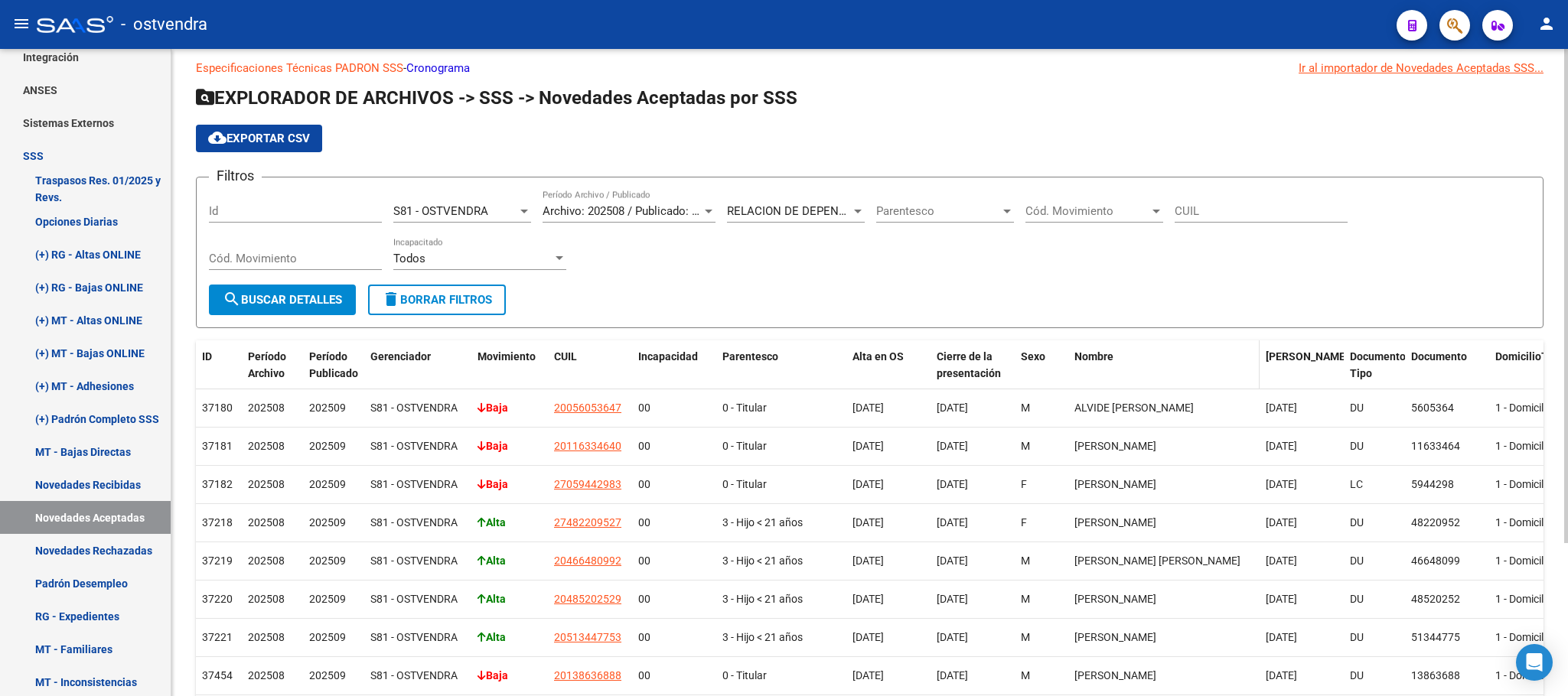
scroll to position [0, 0]
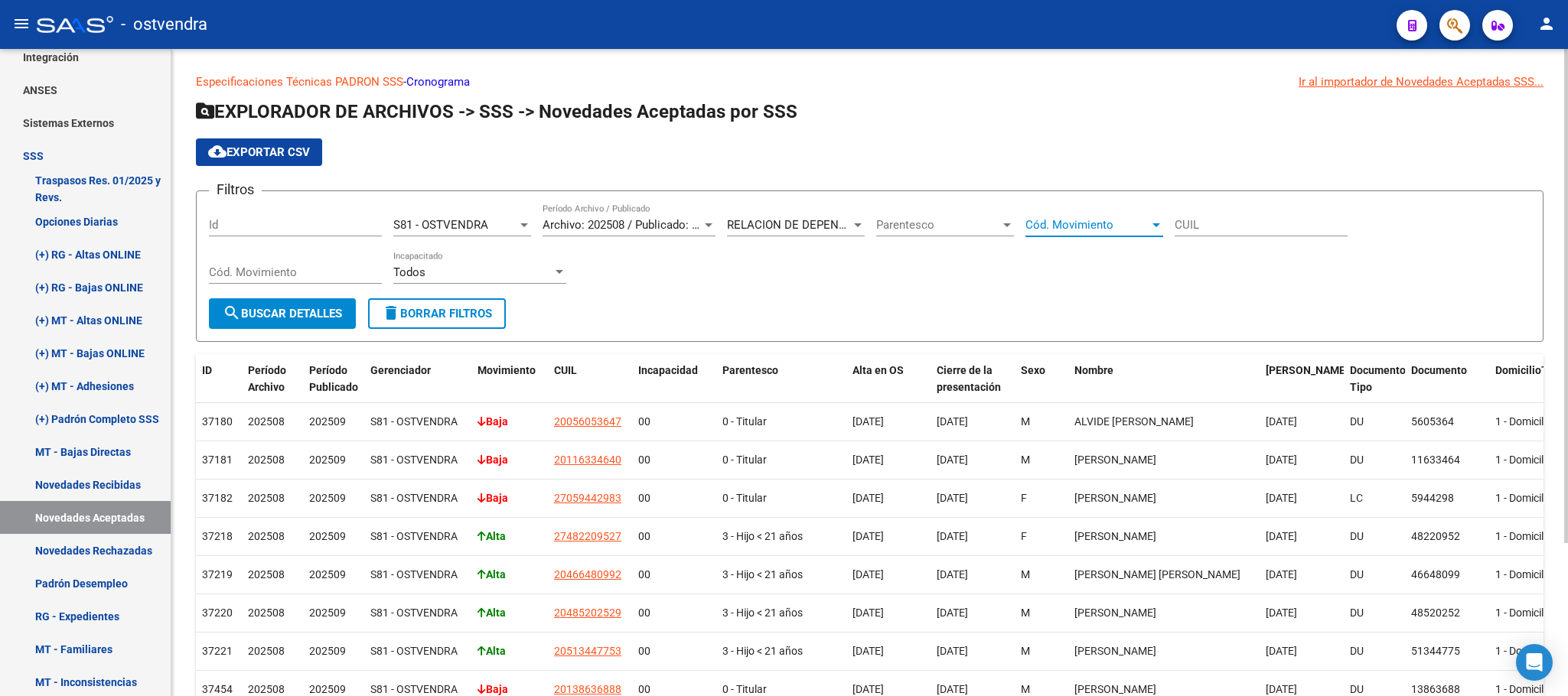
click at [1068, 223] on span "Cód. Movimiento" at bounding box center [1088, 224] width 124 height 14
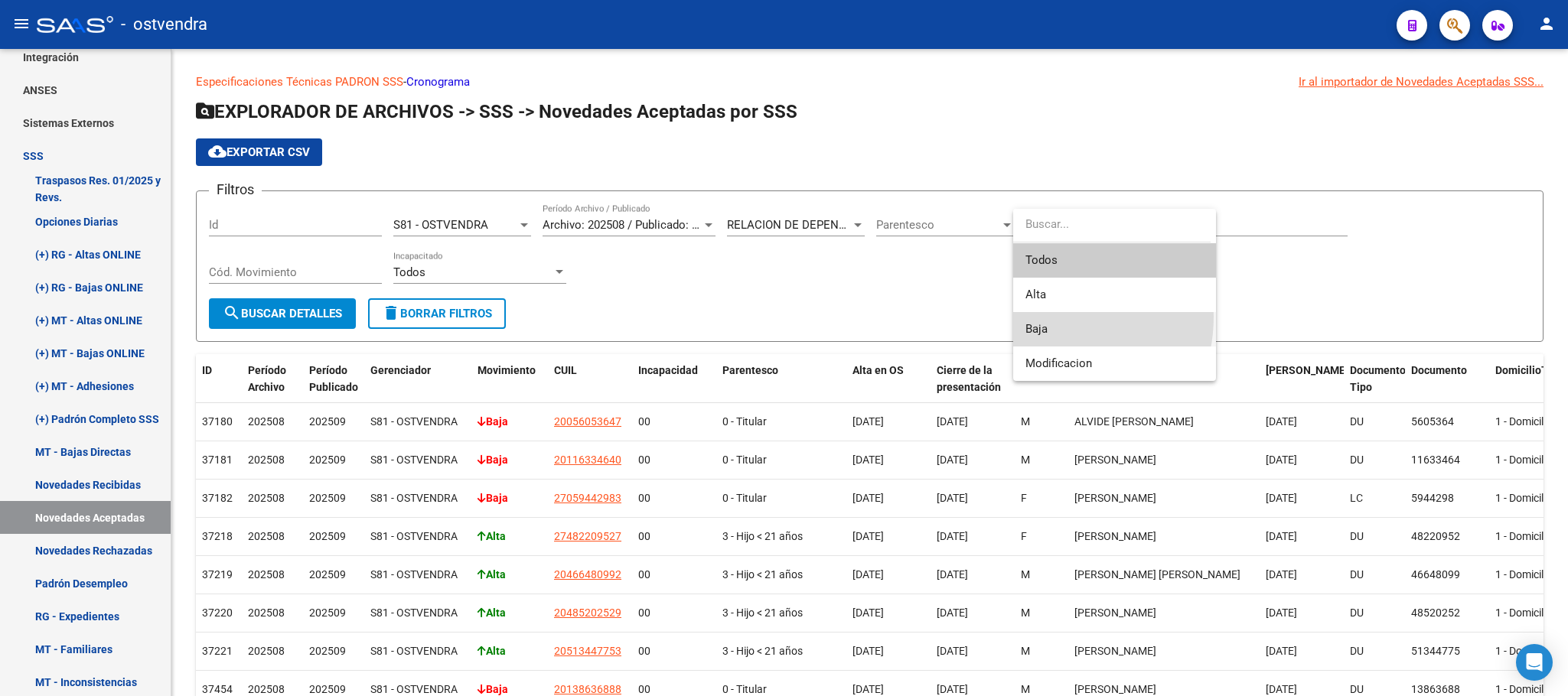
click at [1040, 317] on span "Baja" at bounding box center [1114, 329] width 178 height 35
type input "B"
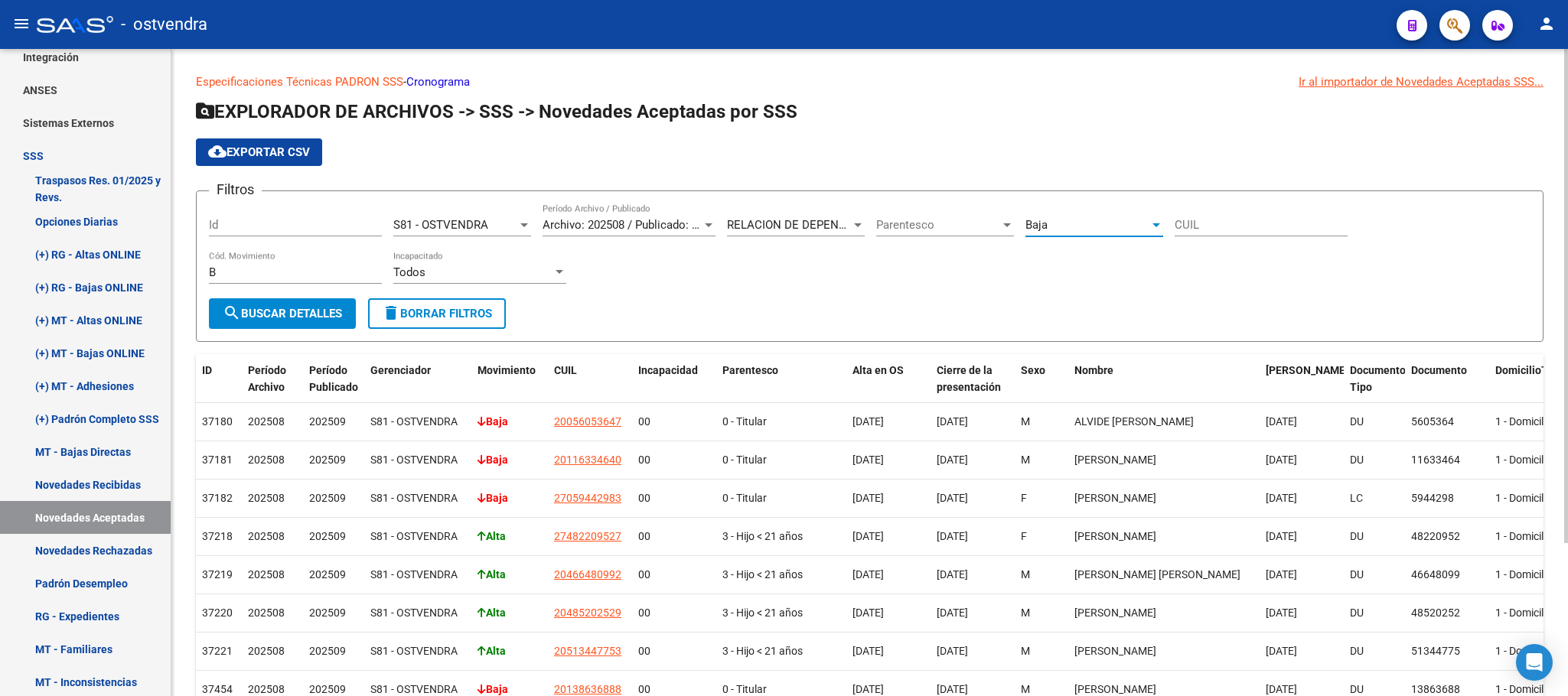
click at [285, 335] on form "Filtros Id S81 - OSTVENDRA Seleccionar Gerenciador Archivo: 202508 / Publicado:…" at bounding box center [870, 266] width 1348 height 152
click at [287, 325] on button "search Buscar Detalles" at bounding box center [283, 314] width 147 height 31
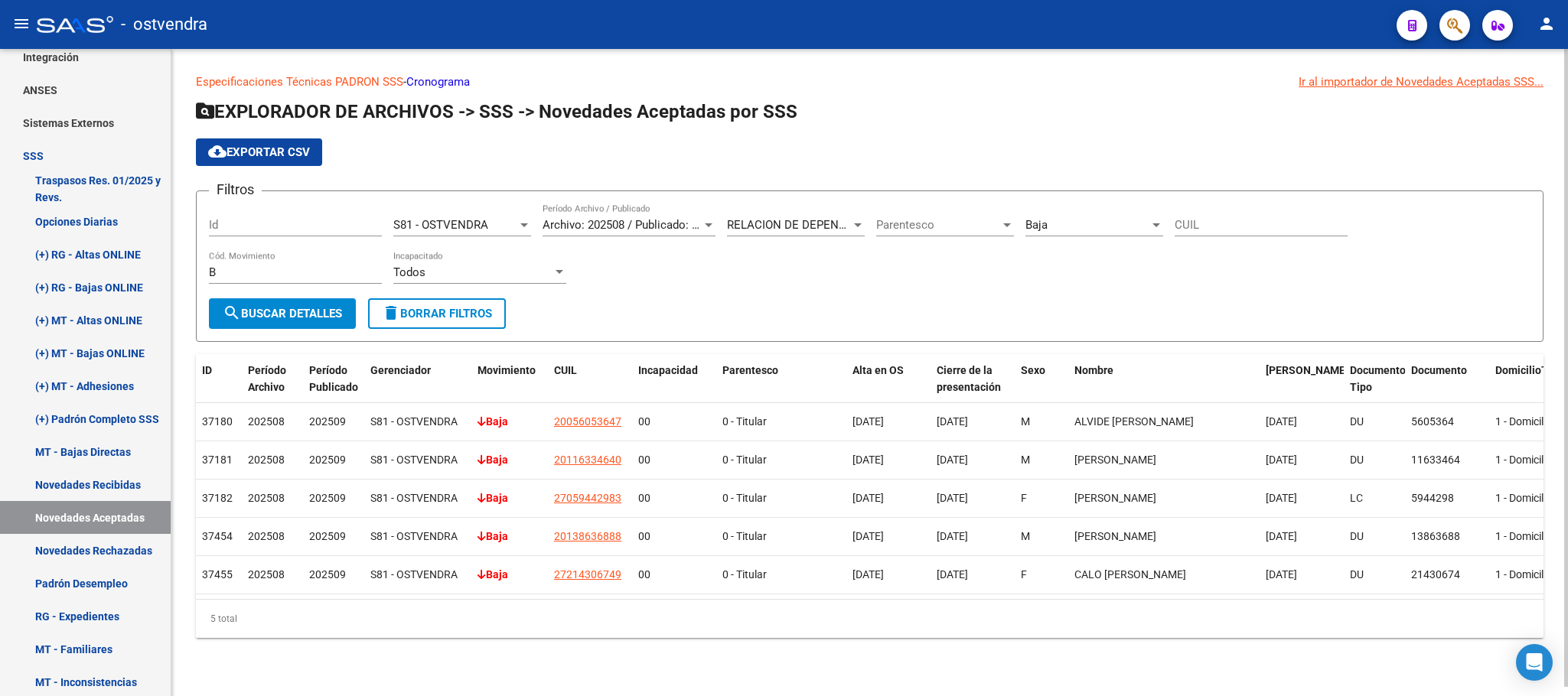
scroll to position [9, 0]
click at [660, 218] on span "Archivo: 202508 / Publicado: 202509" at bounding box center [635, 224] width 186 height 14
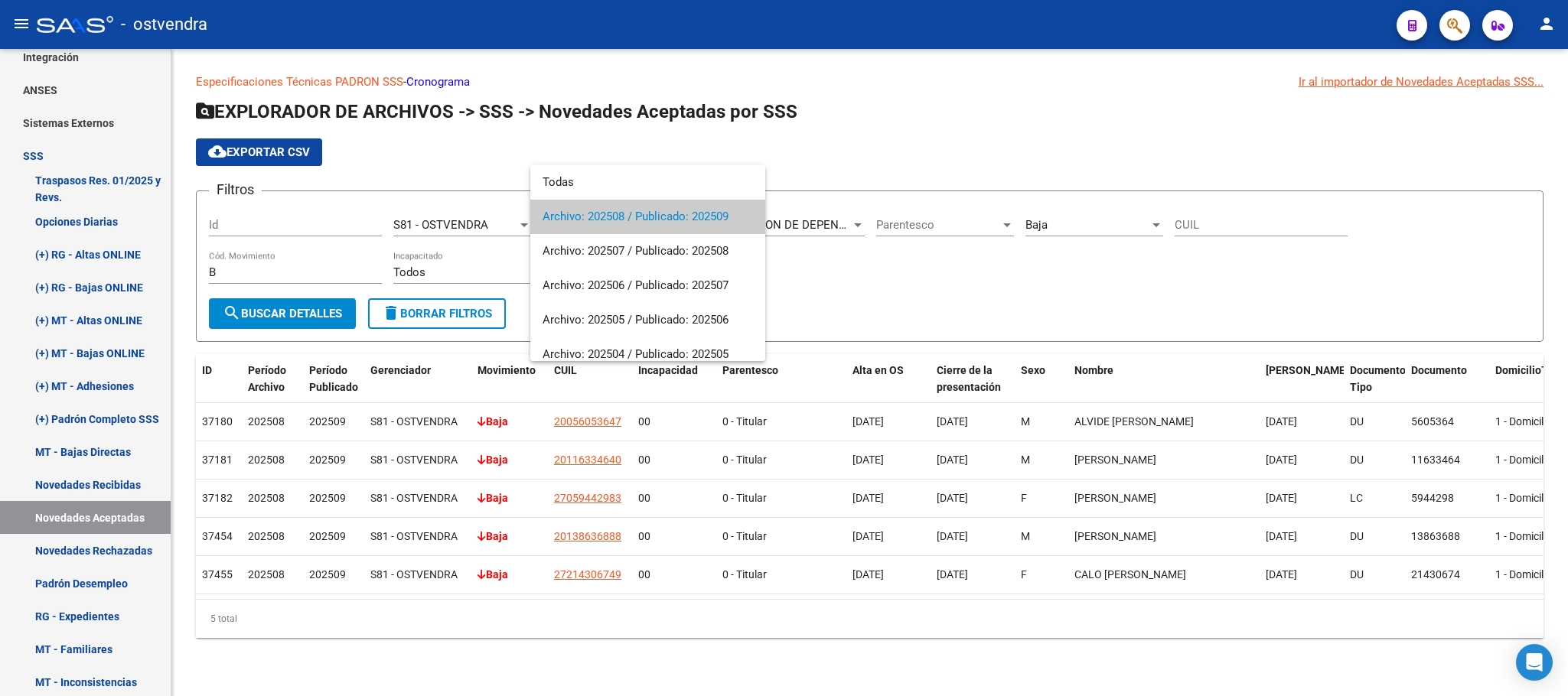
click at [925, 174] on div at bounding box center [784, 348] width 1568 height 696
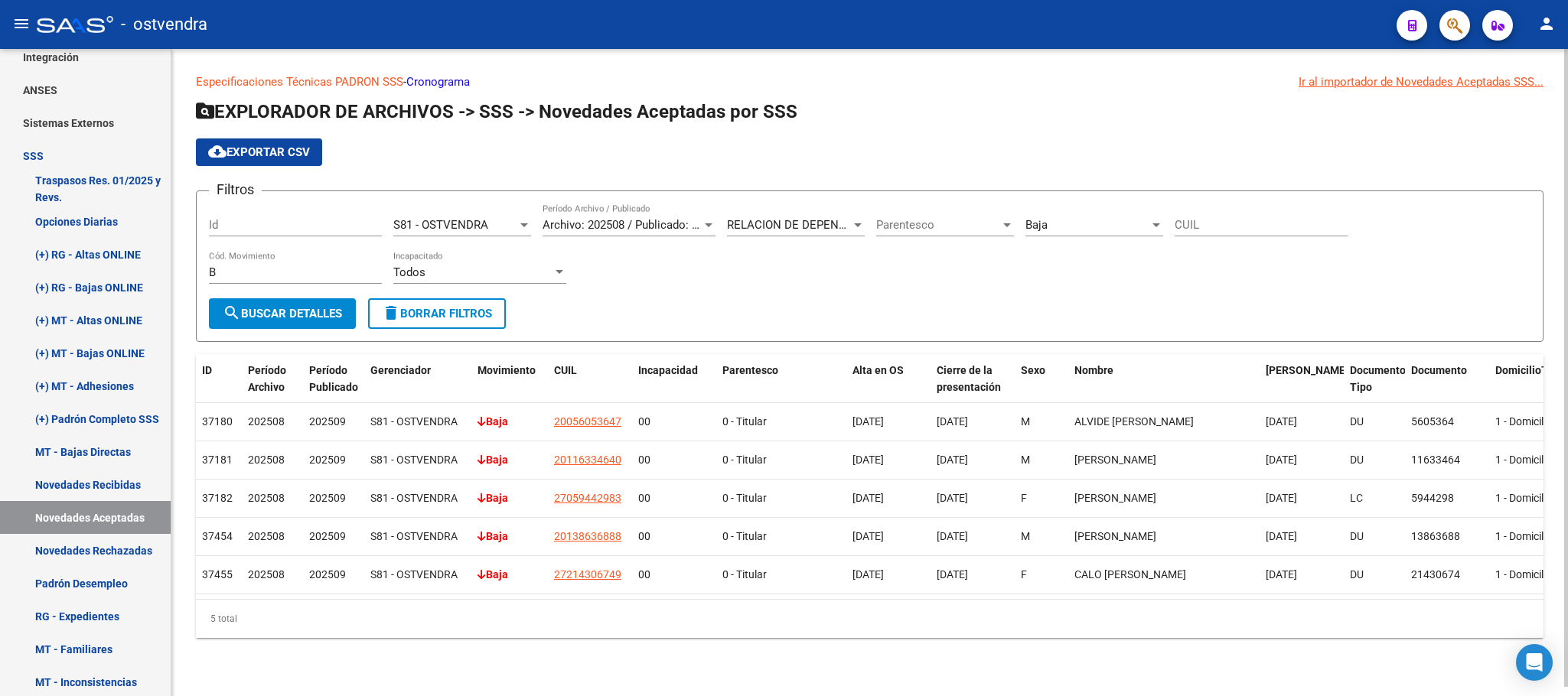
click at [1050, 224] on div "Baja Cód. Movimiento" at bounding box center [1094, 220] width 138 height 33
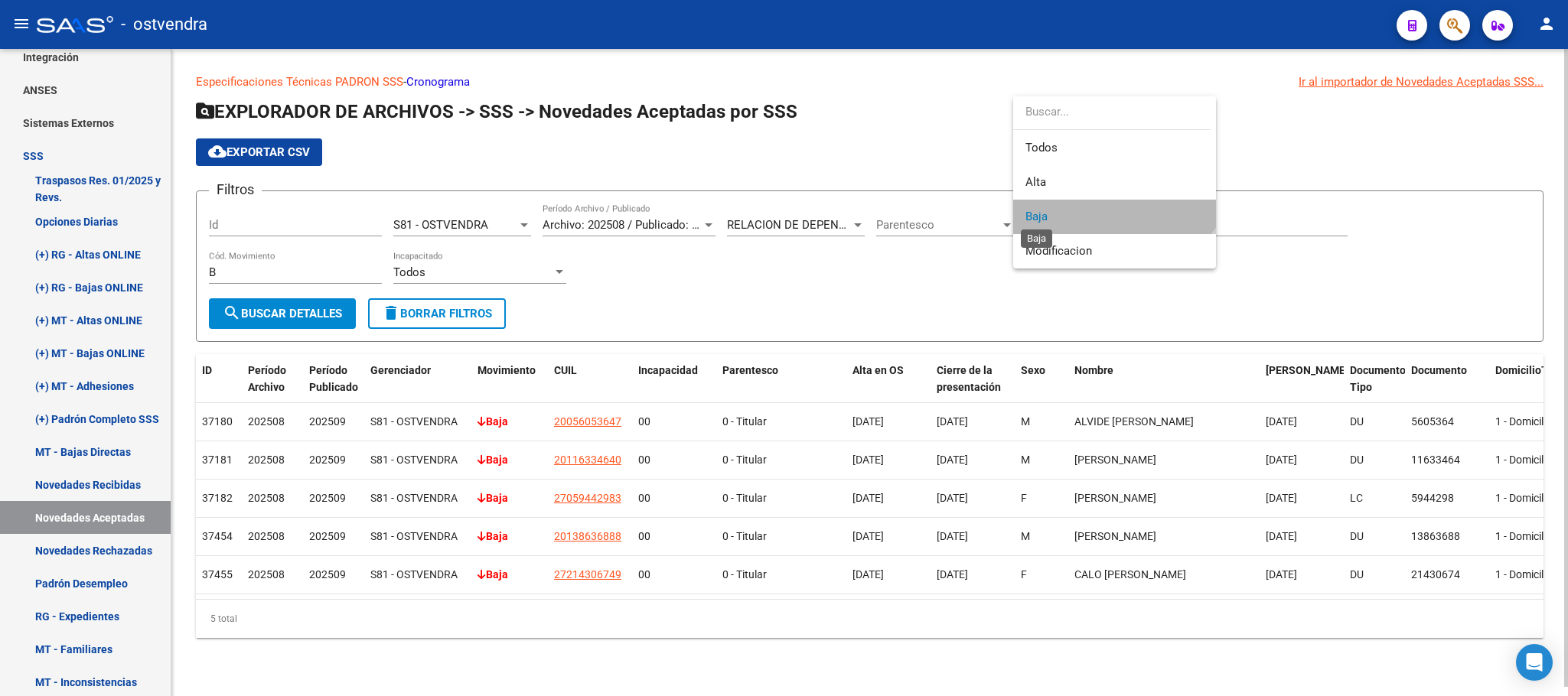
drag, startPoint x: 1046, startPoint y: 224, endPoint x: 1001, endPoint y: 305, distance: 92.7
click at [1041, 223] on span "Baja" at bounding box center [1114, 216] width 178 height 35
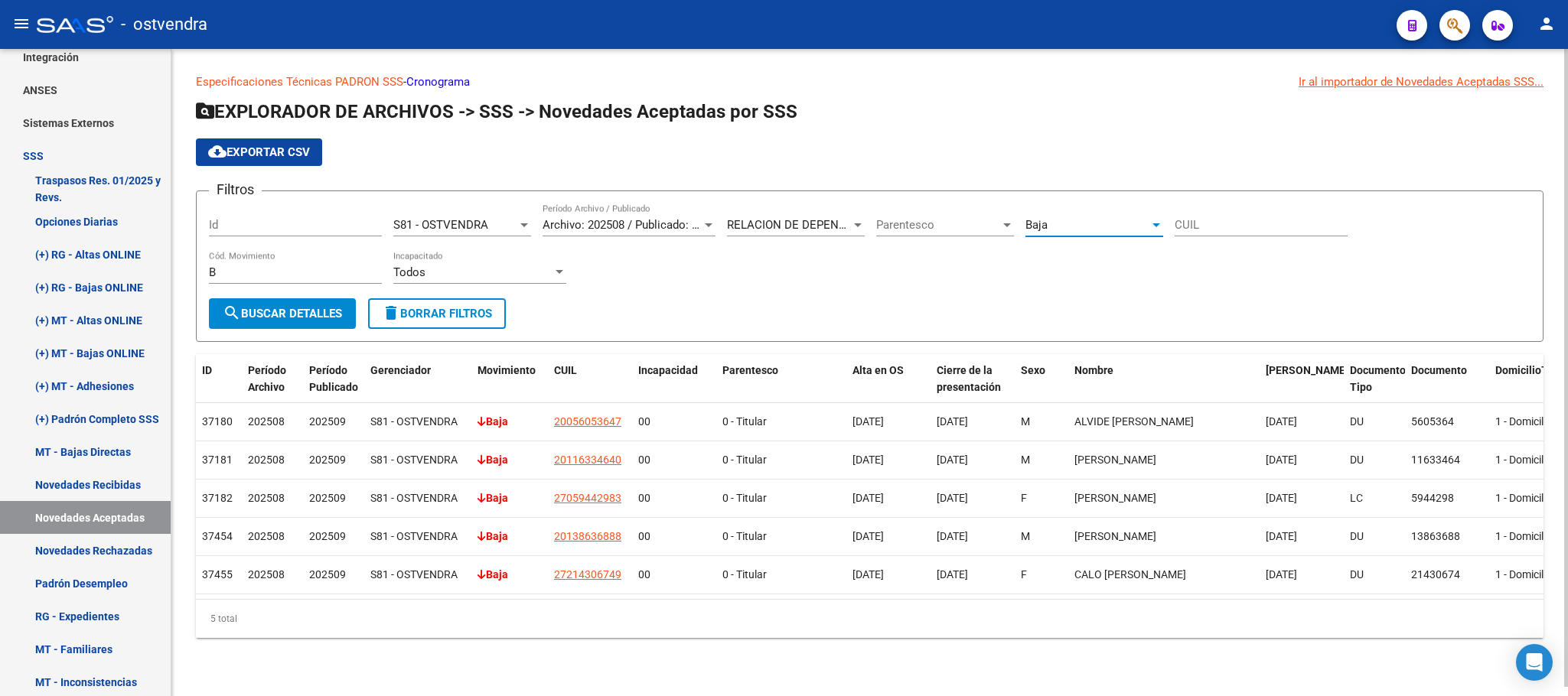
click at [1000, 308] on form "Filtros Id S81 - OSTVENDRA Seleccionar Gerenciador Archivo: 202508 / Publicado:…" at bounding box center [870, 266] width 1348 height 152
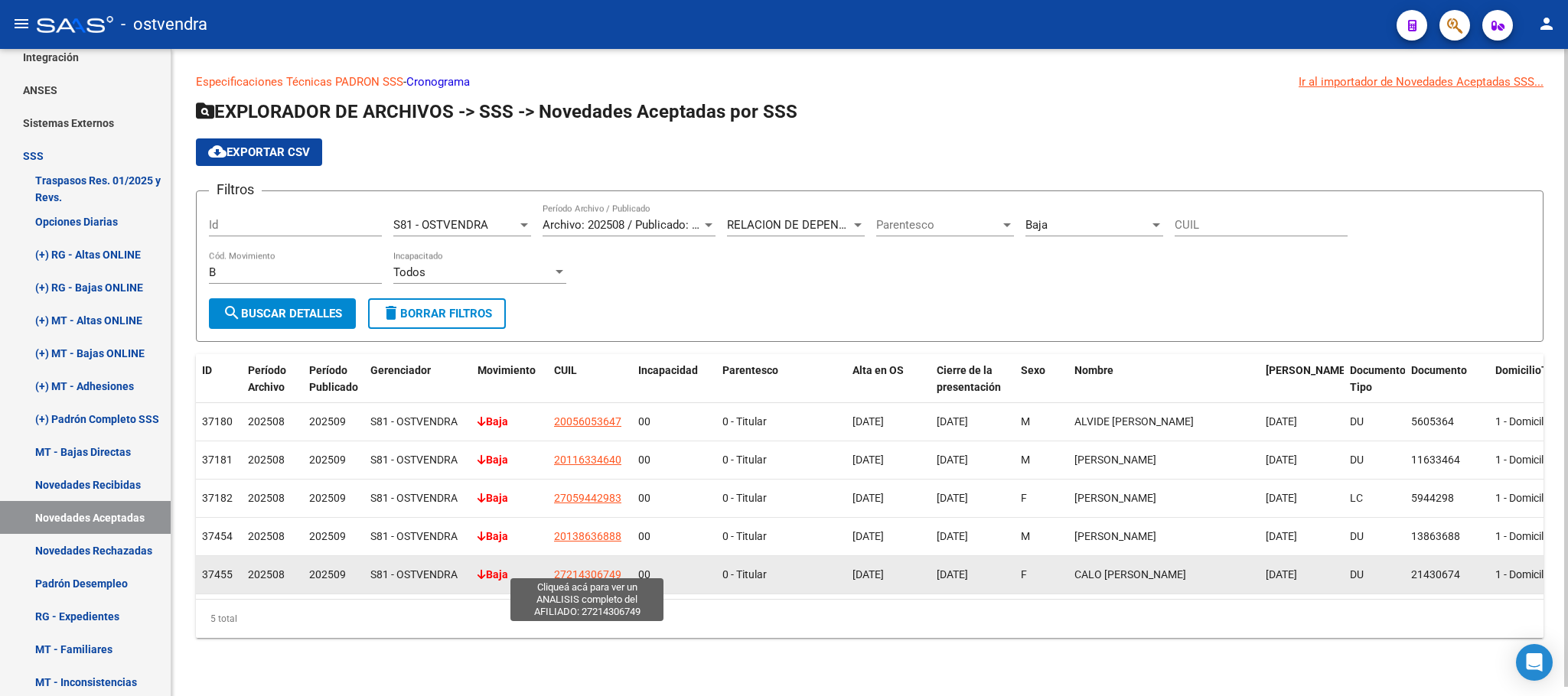
click at [604, 568] on span "27214306749" at bounding box center [587, 574] width 67 height 12
type textarea "27214306749"
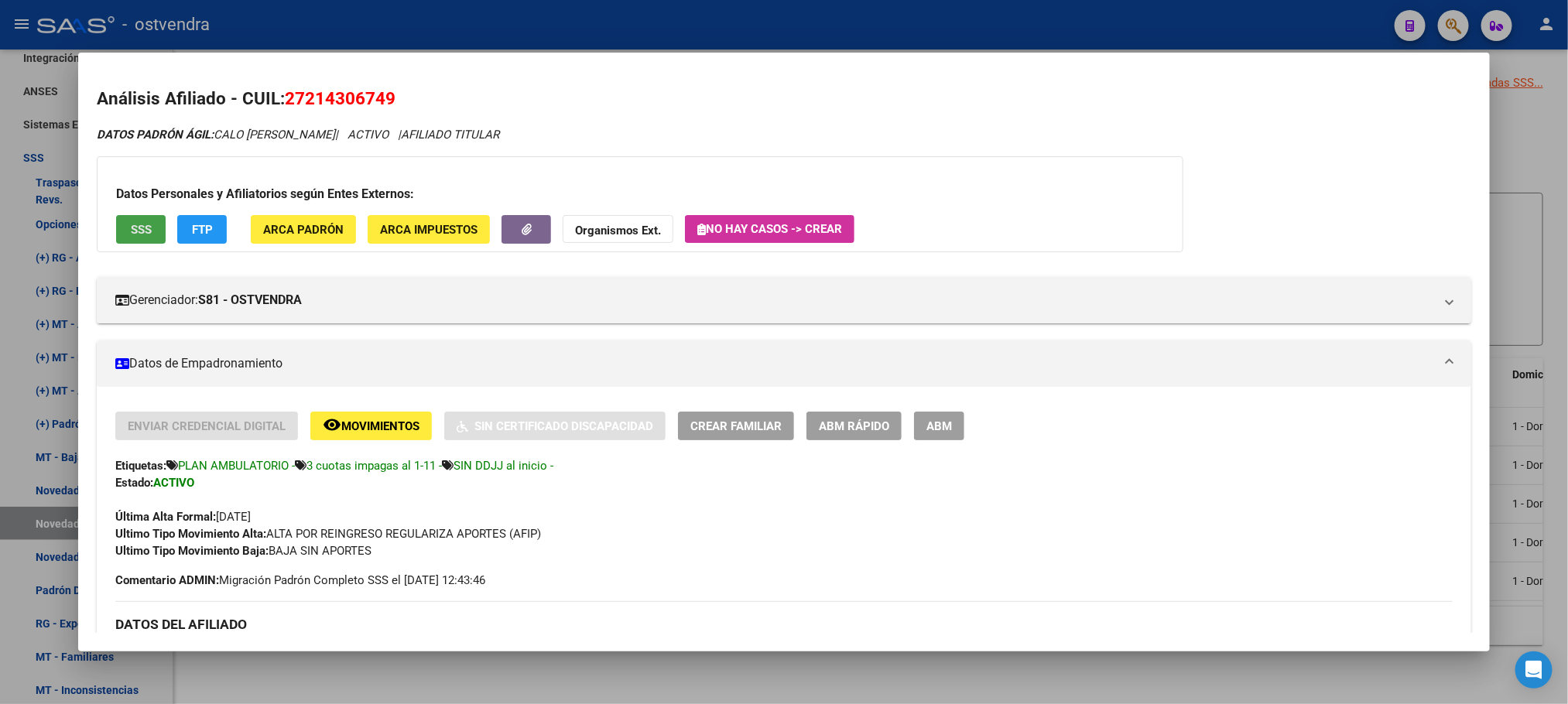
click at [138, 229] on span "SSS" at bounding box center [141, 229] width 21 height 14
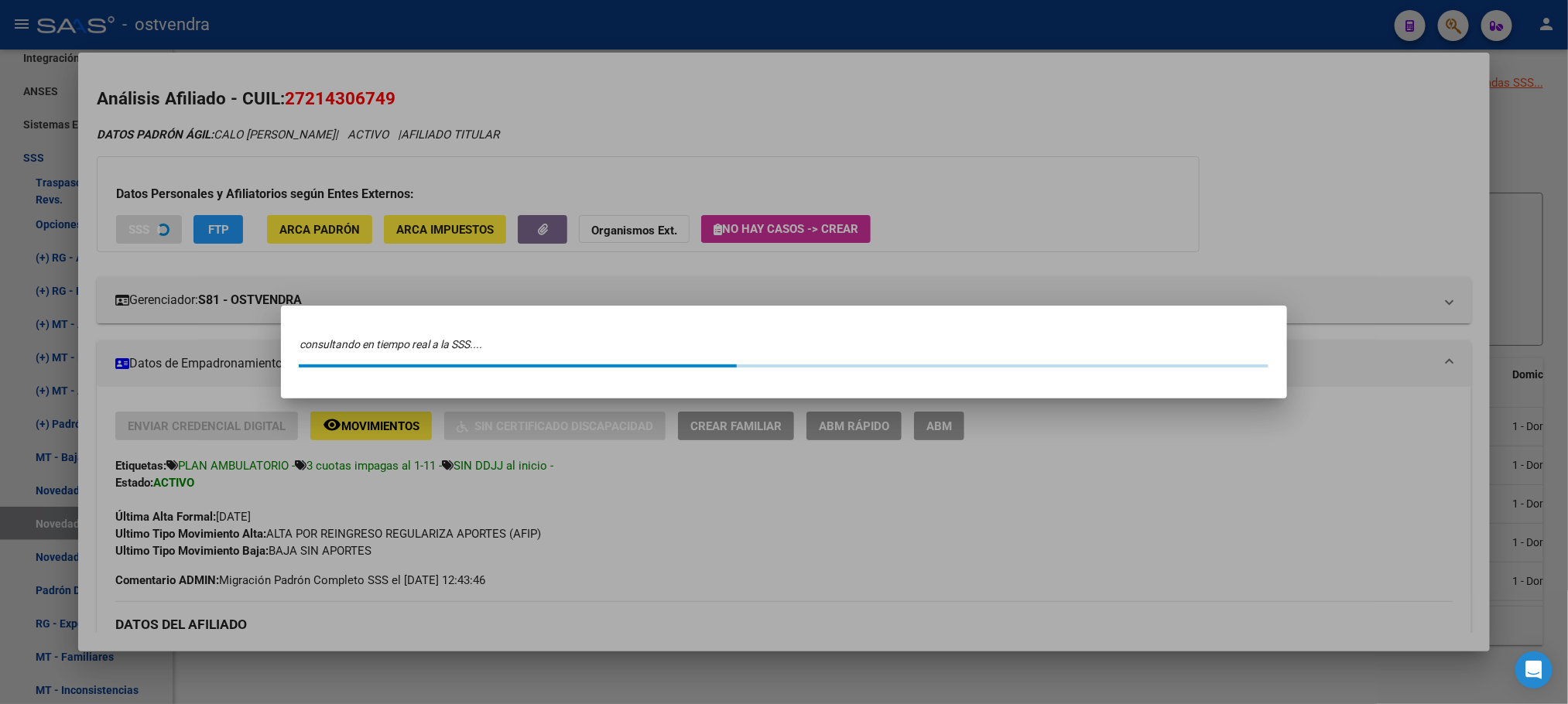
click at [700, 42] on div at bounding box center [784, 352] width 1568 height 704
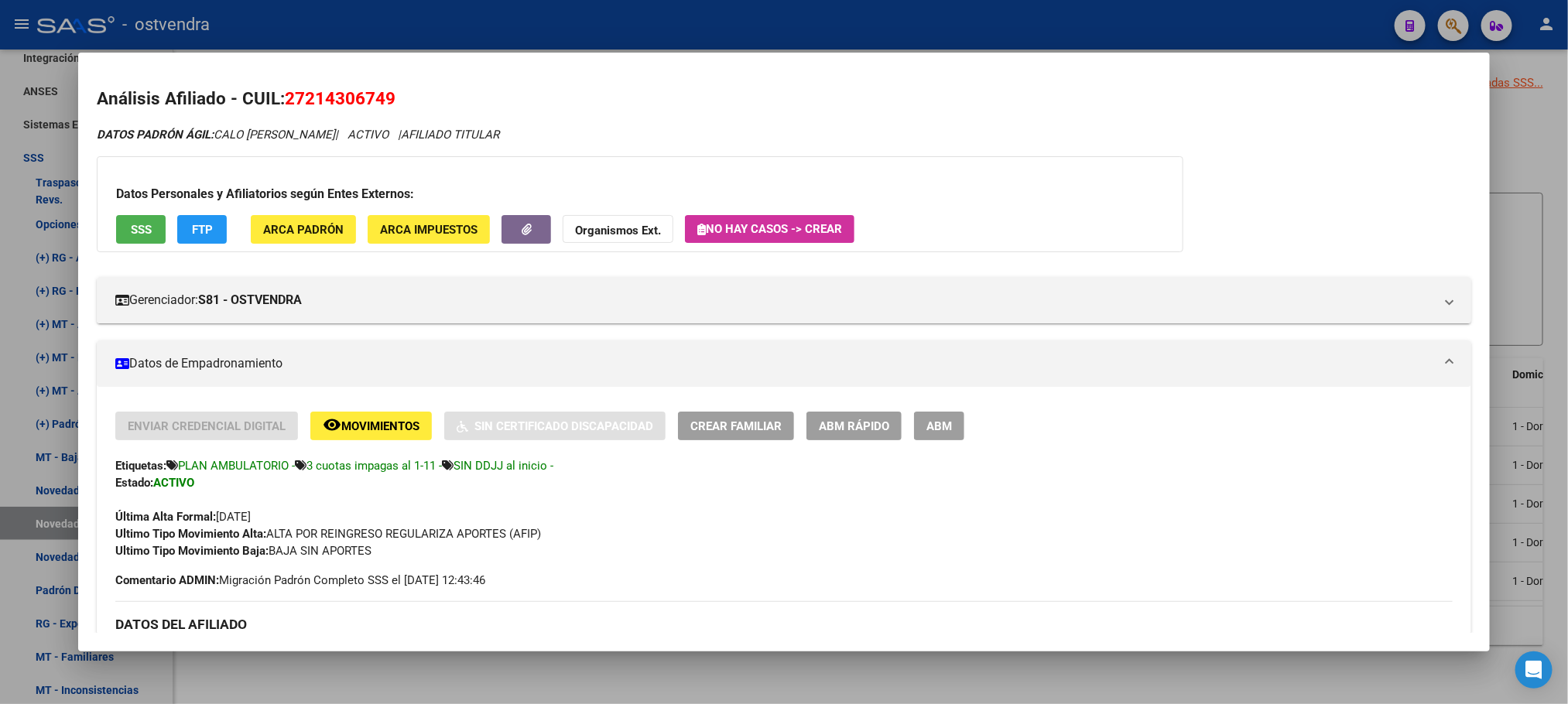
click at [692, 9] on div at bounding box center [784, 352] width 1568 height 704
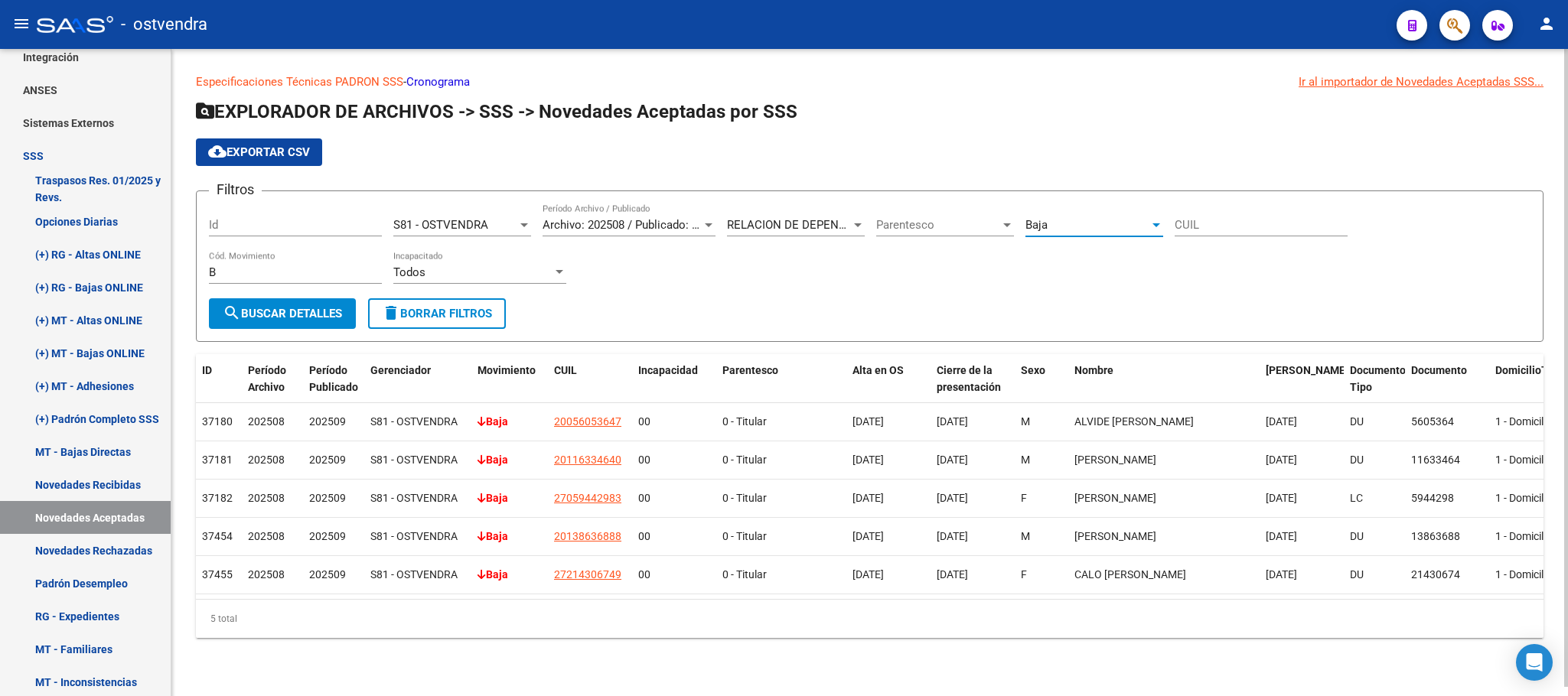
click at [1090, 218] on div "Baja" at bounding box center [1088, 224] width 124 height 14
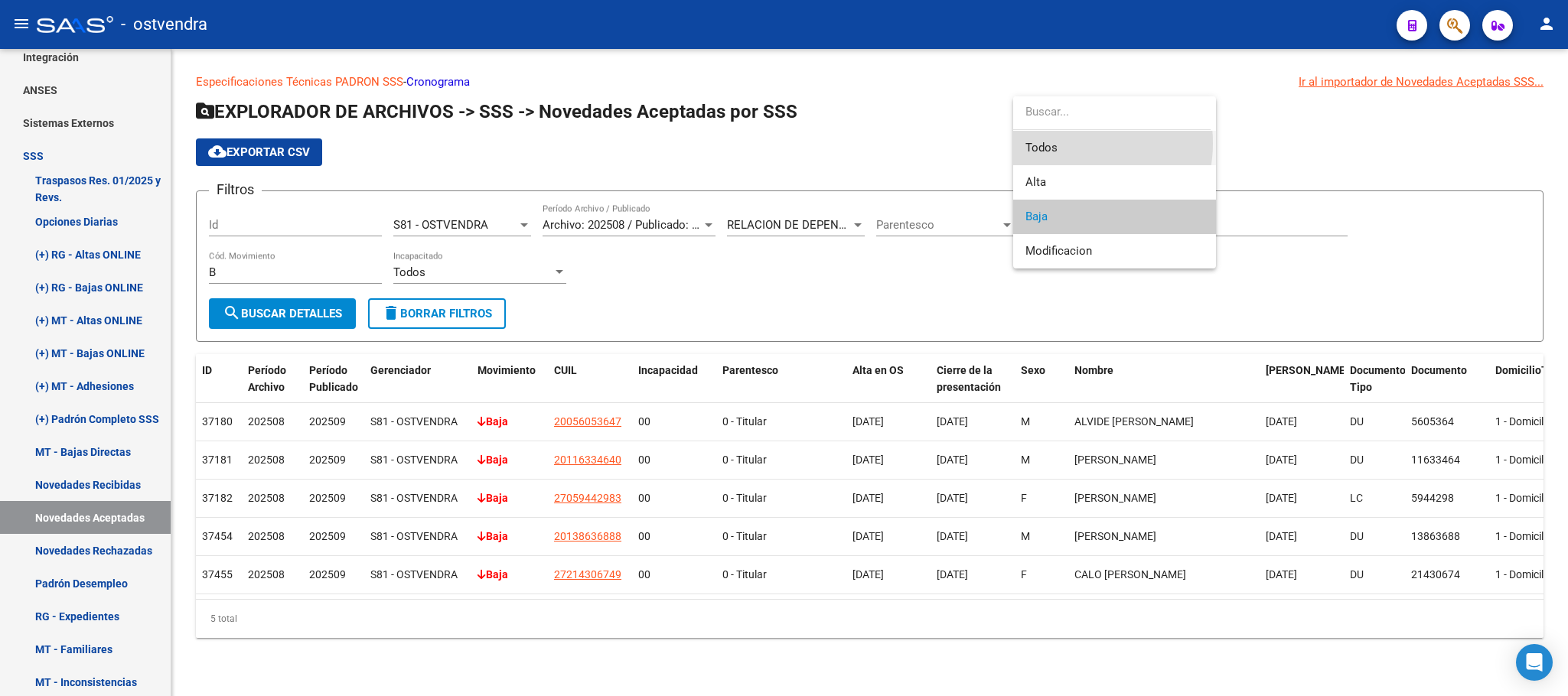
drag, startPoint x: 1063, startPoint y: 143, endPoint x: 1017, endPoint y: 149, distance: 46.4
click at [1063, 145] on span "Todos" at bounding box center [1114, 148] width 178 height 35
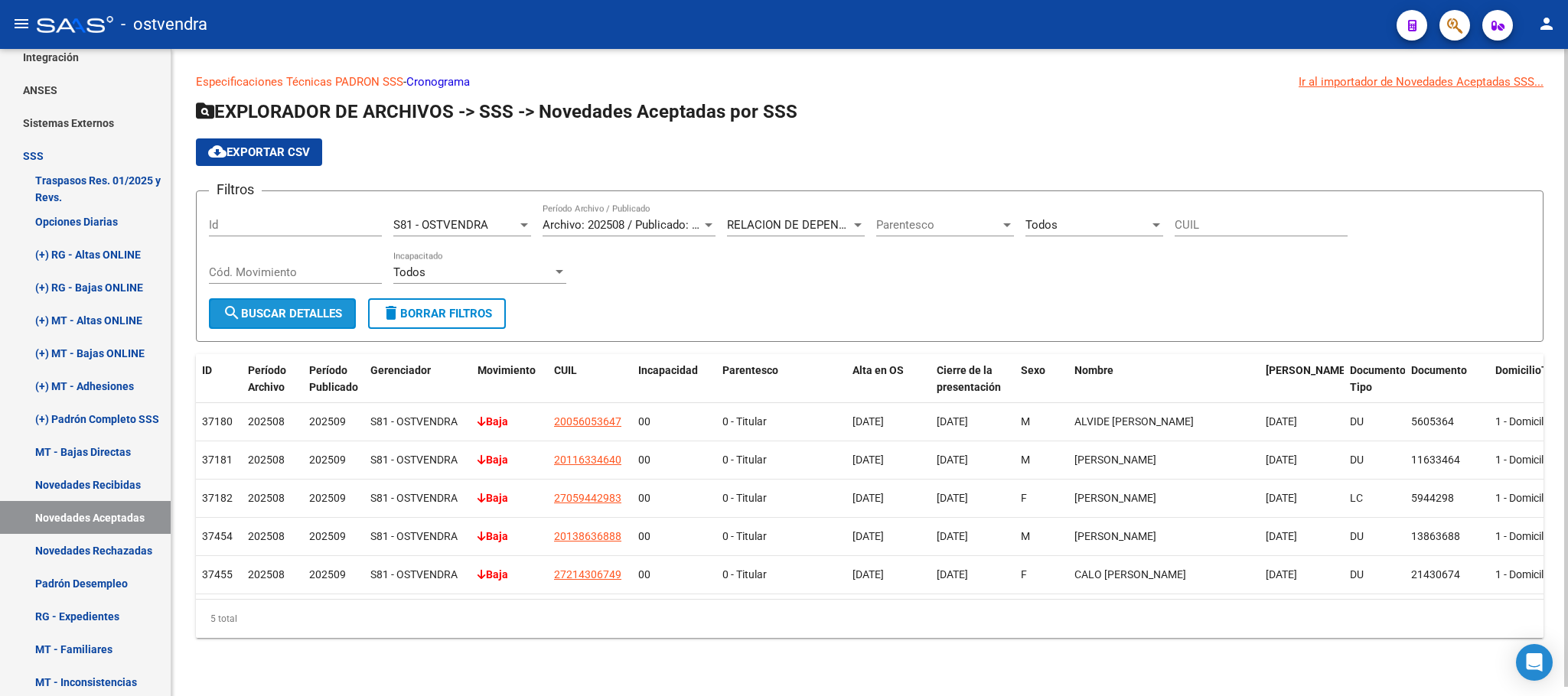
click at [308, 308] on span "search Buscar Detalles" at bounding box center [283, 313] width 119 height 14
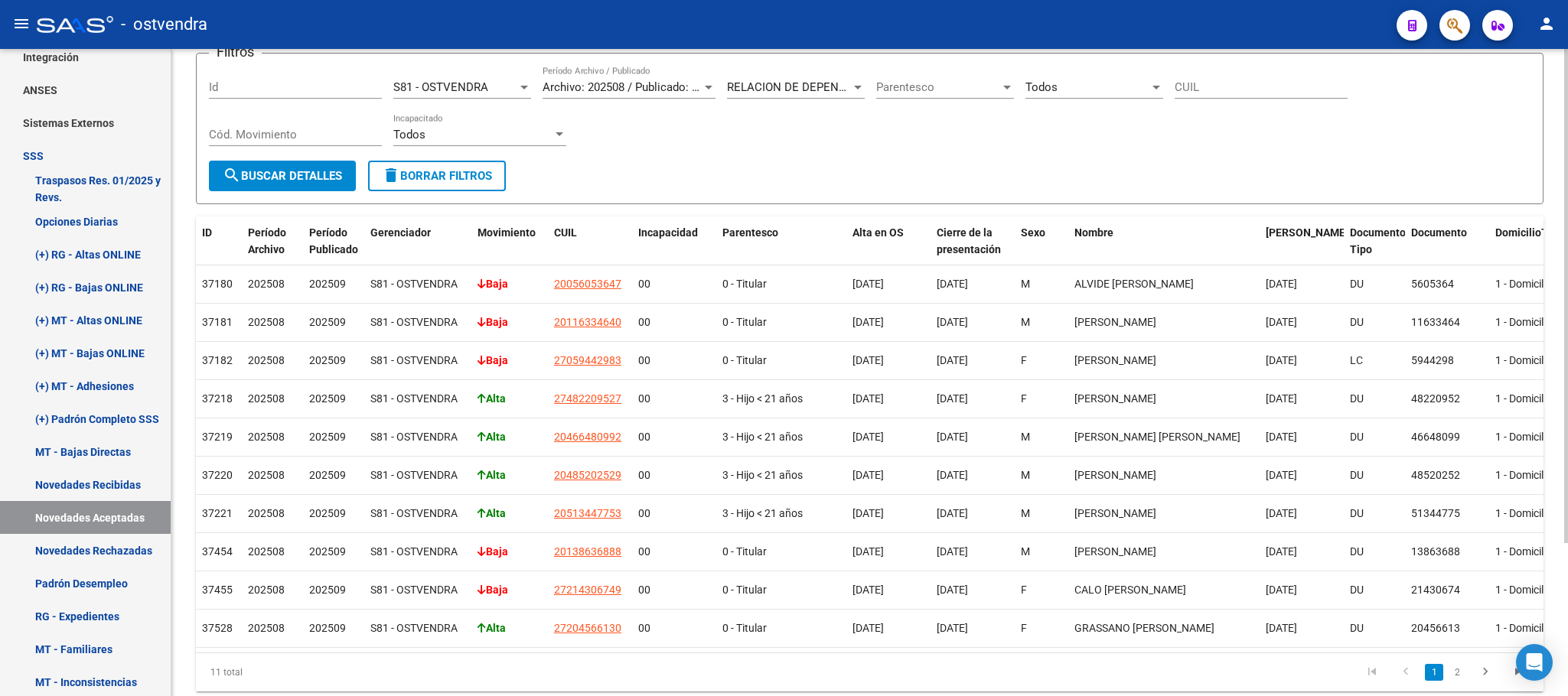
scroll to position [0, 0]
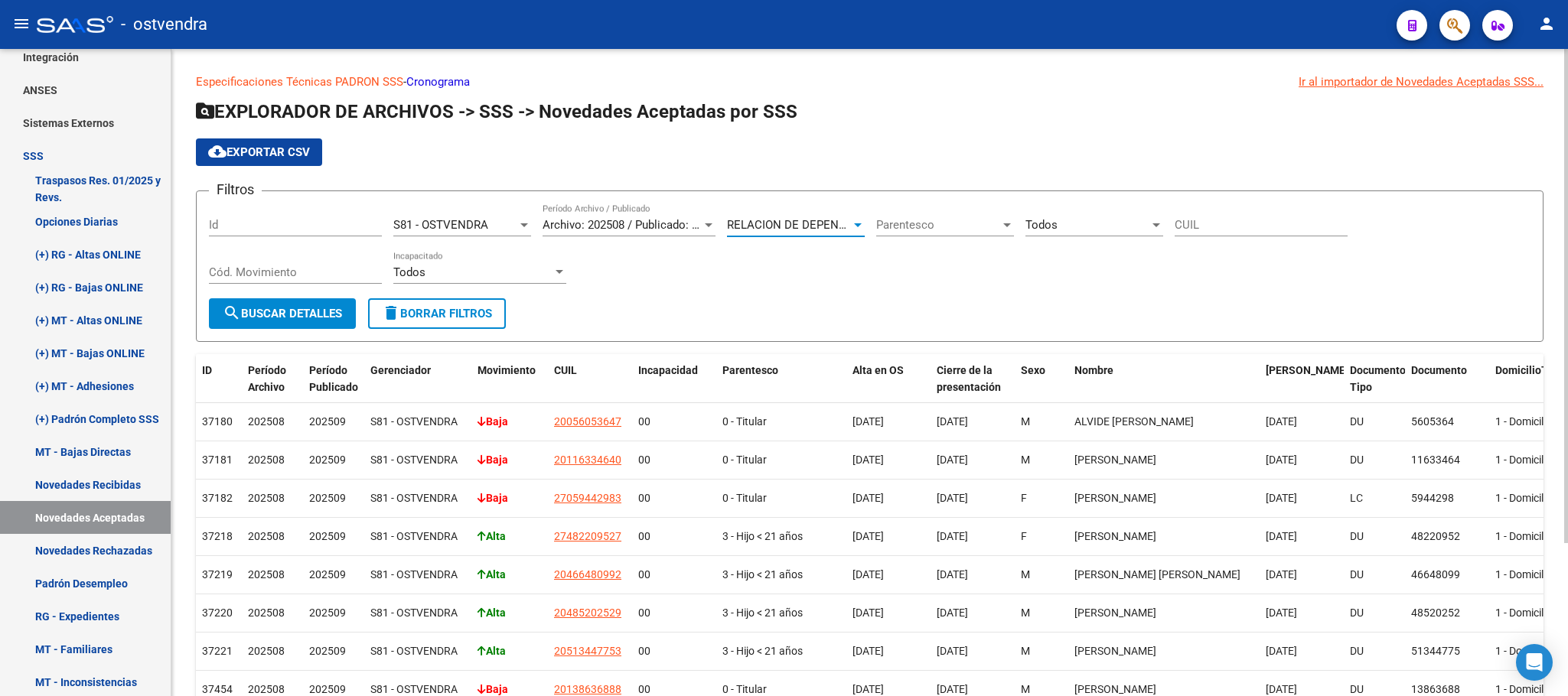
click at [852, 226] on div at bounding box center [857, 224] width 14 height 12
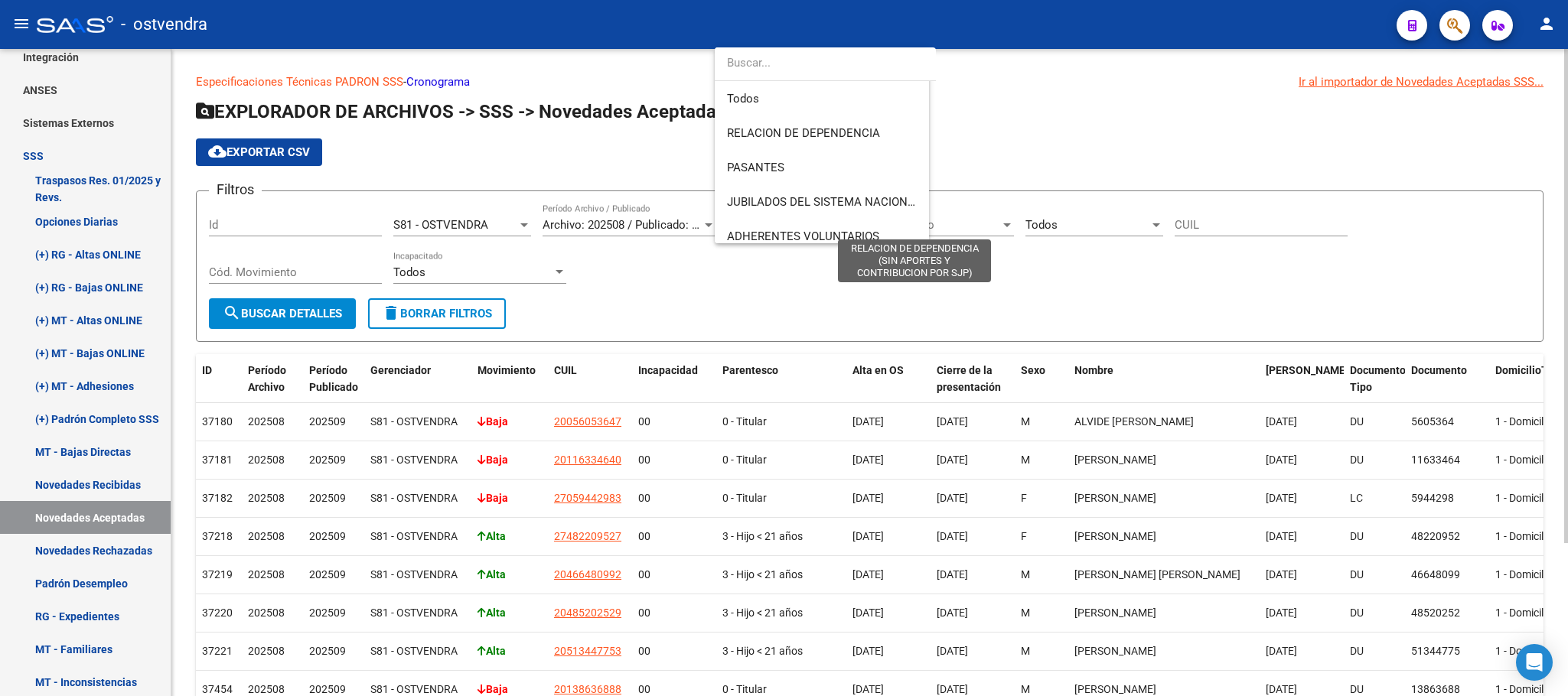
scroll to position [320, 0]
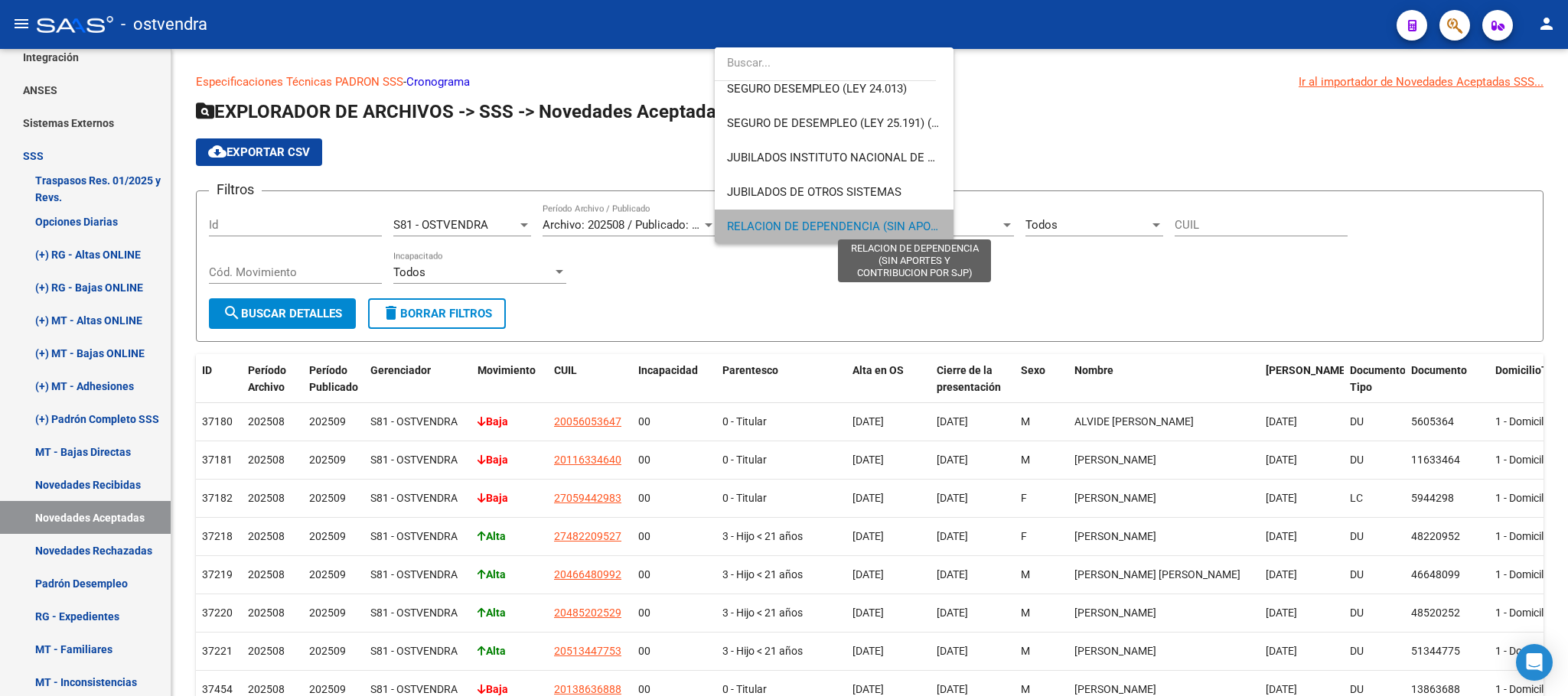
click at [856, 228] on span "RELACION DE DEPENDENCIA (SIN APORTES Y CONTRIBUCION POR SJP)" at bounding box center [915, 226] width 376 height 14
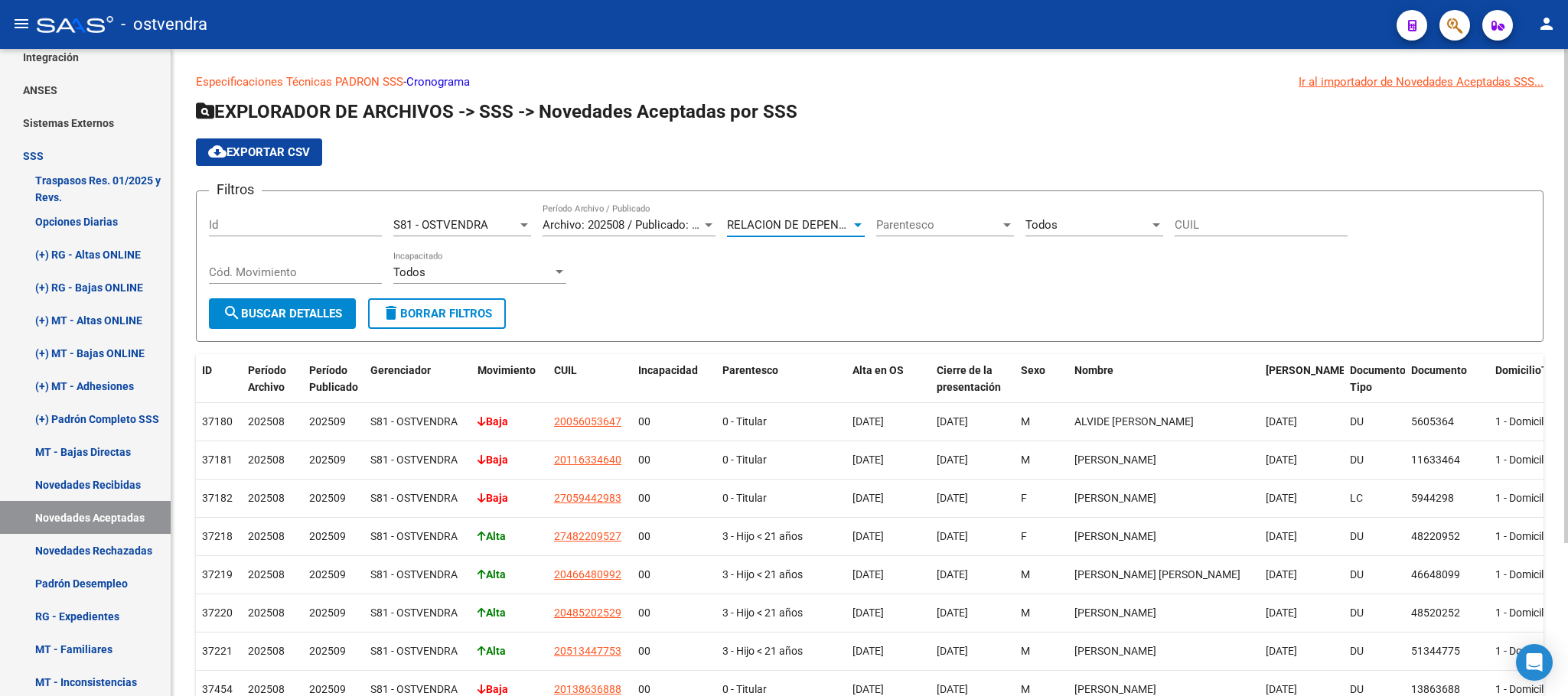
click at [310, 310] on span "search Buscar Detalles" at bounding box center [283, 313] width 119 height 14
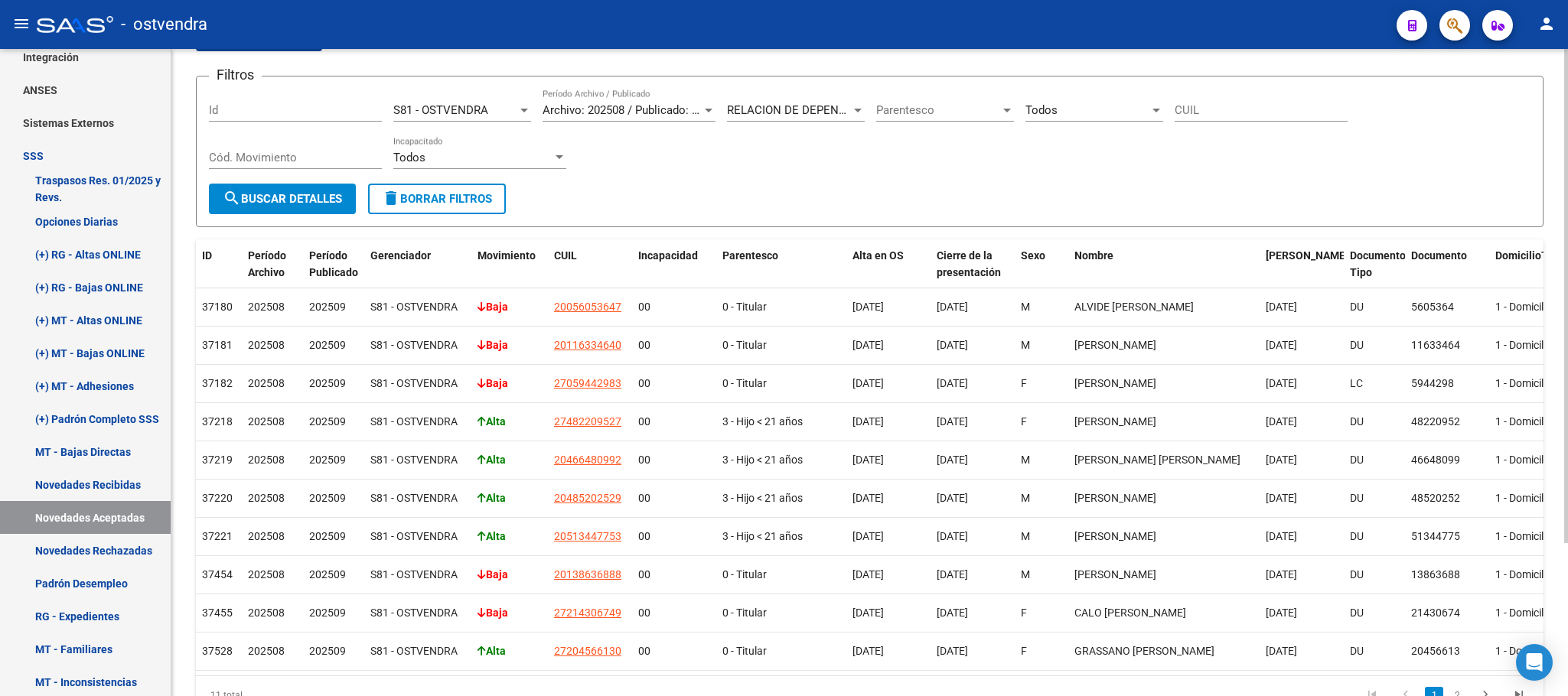
scroll to position [200, 0]
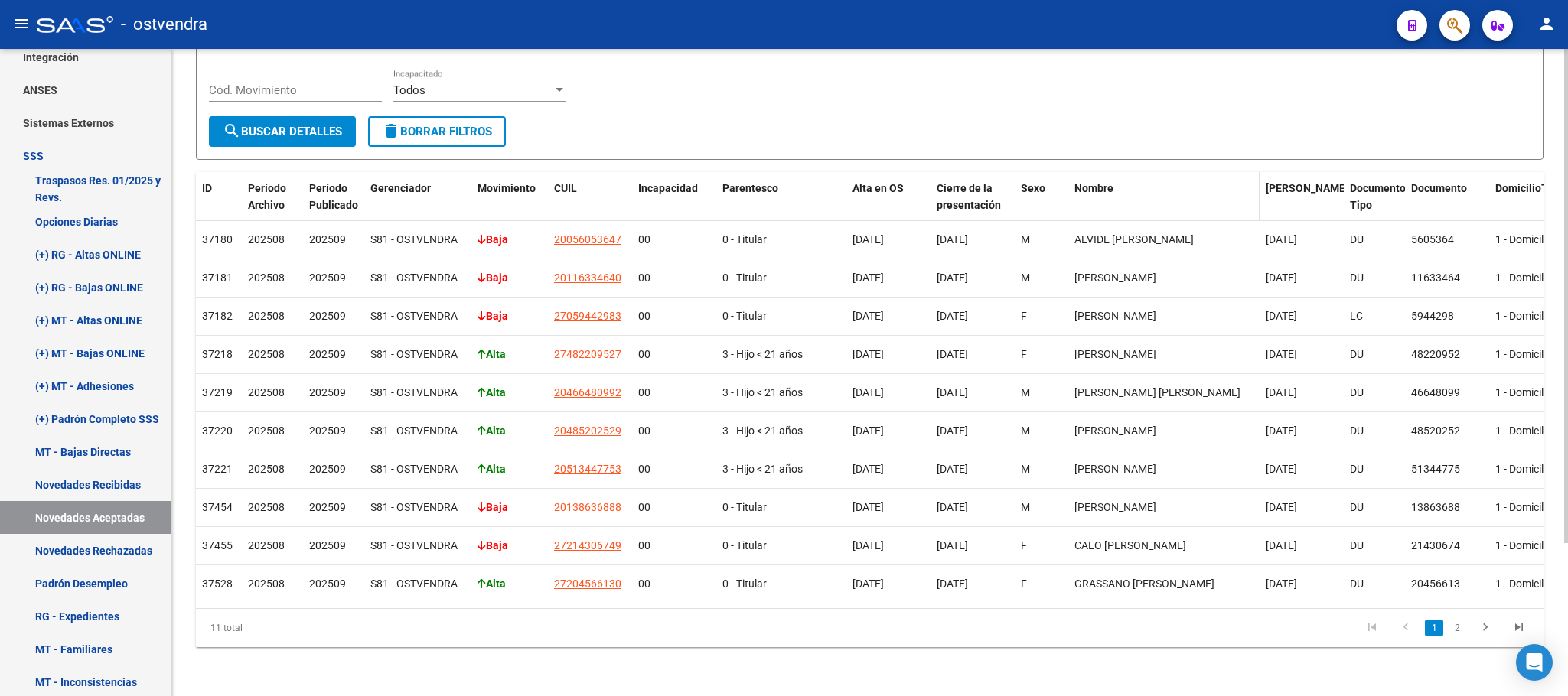
click at [1100, 182] on span "Nombre" at bounding box center [1094, 188] width 39 height 12
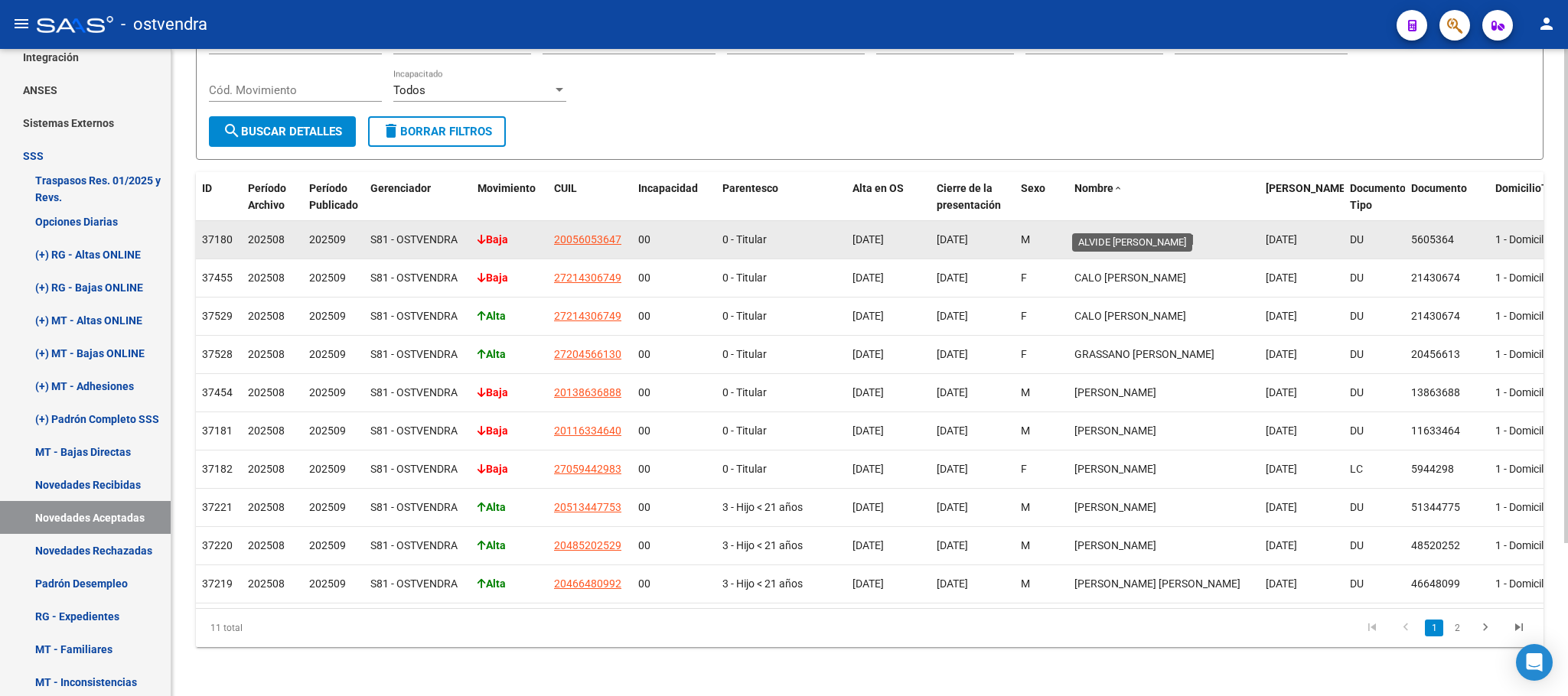
drag, startPoint x: 1077, startPoint y: 216, endPoint x: 1144, endPoint y: 311, distance: 116.2
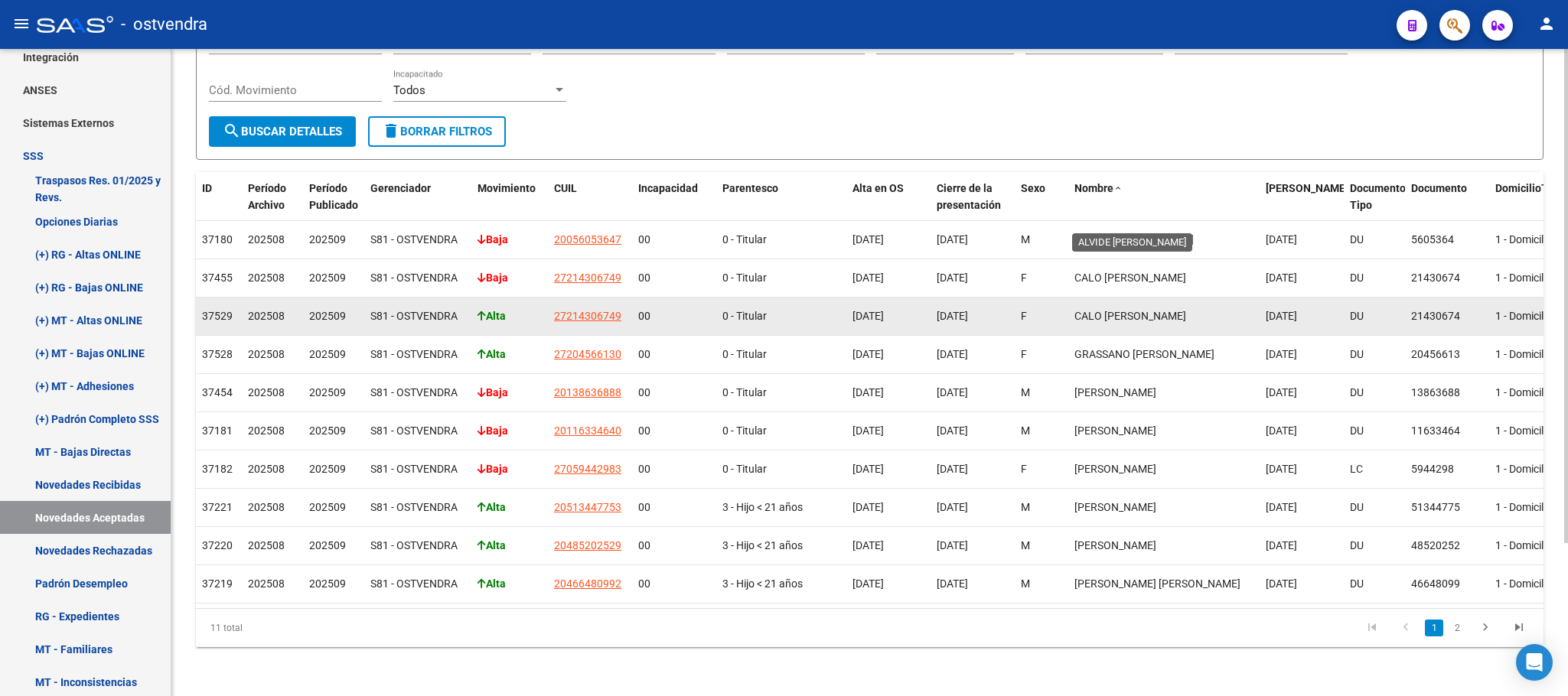
click at [1143, 233] on span "ALVIDE [PERSON_NAME]" at bounding box center [1134, 239] width 119 height 12
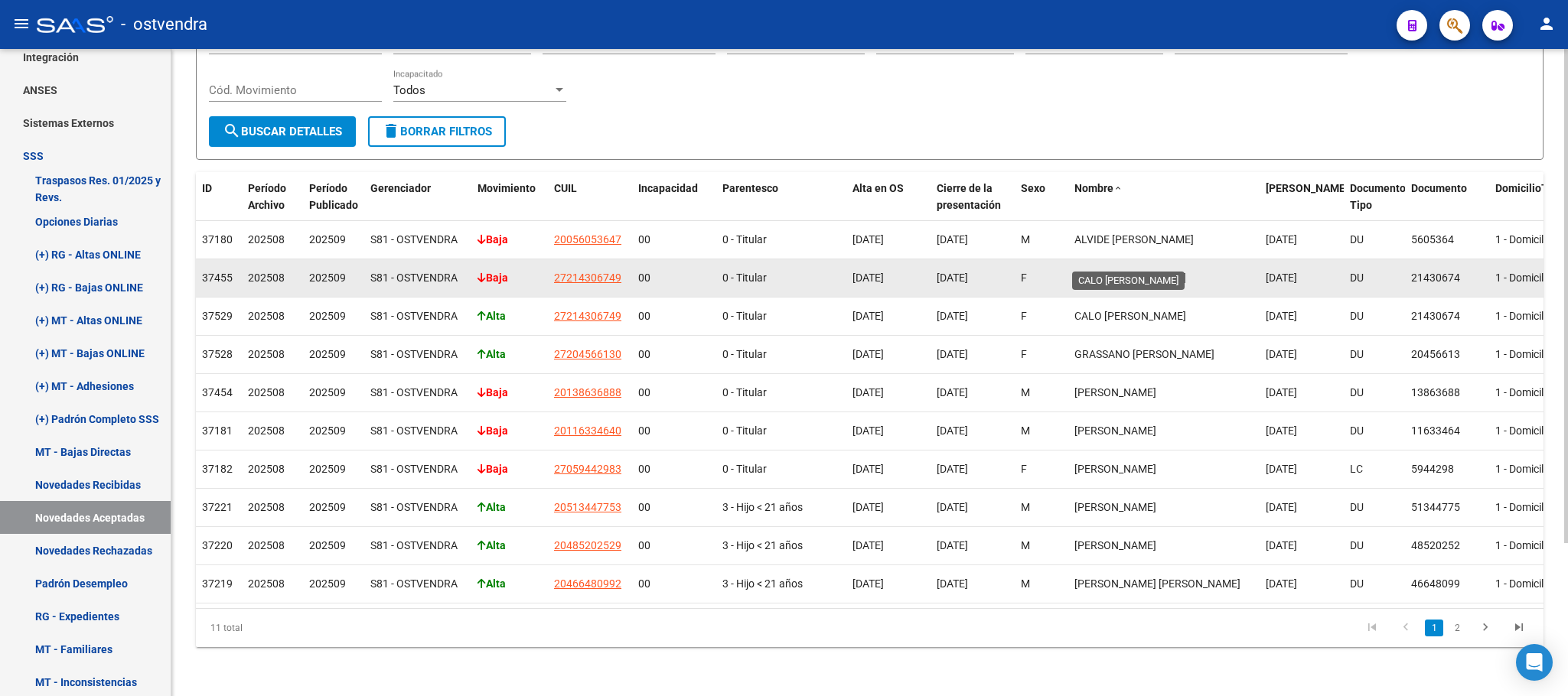
click at [1076, 271] on span "CALO [PERSON_NAME]" at bounding box center [1130, 277] width 111 height 12
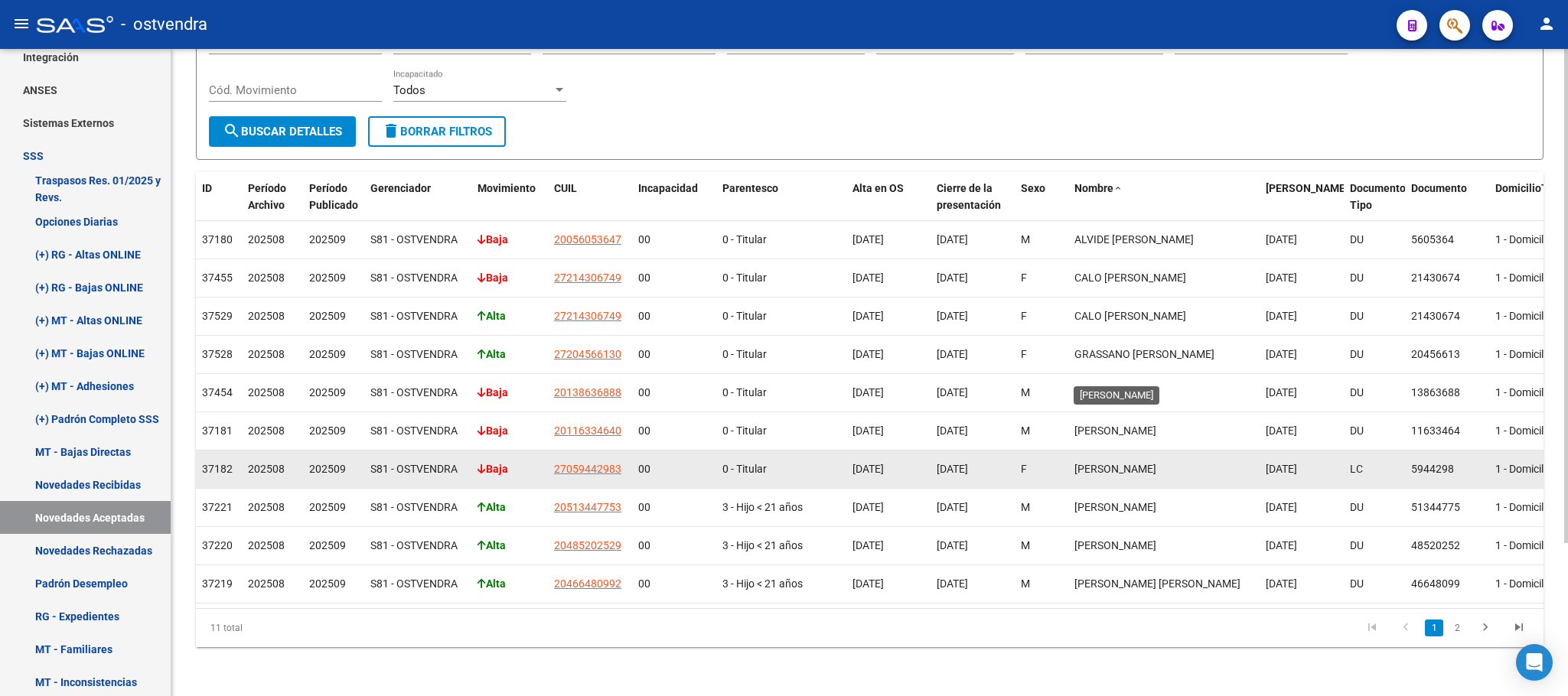
drag, startPoint x: 1077, startPoint y: 374, endPoint x: 1098, endPoint y: 432, distance: 61.7
click at [1144, 384] on datatable-body-cell "[PERSON_NAME]" at bounding box center [1163, 392] width 191 height 37
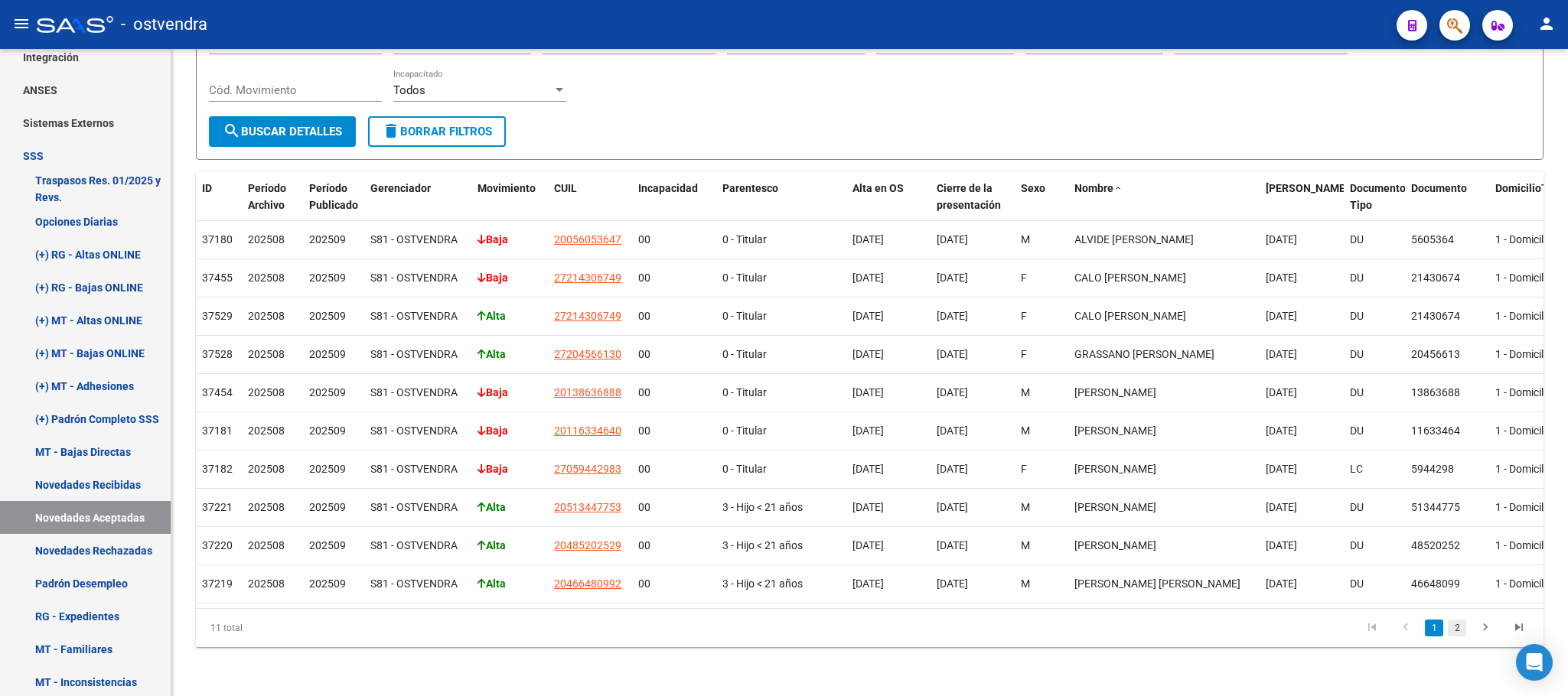
click at [1461, 623] on link "2" at bounding box center [1457, 628] width 19 height 17
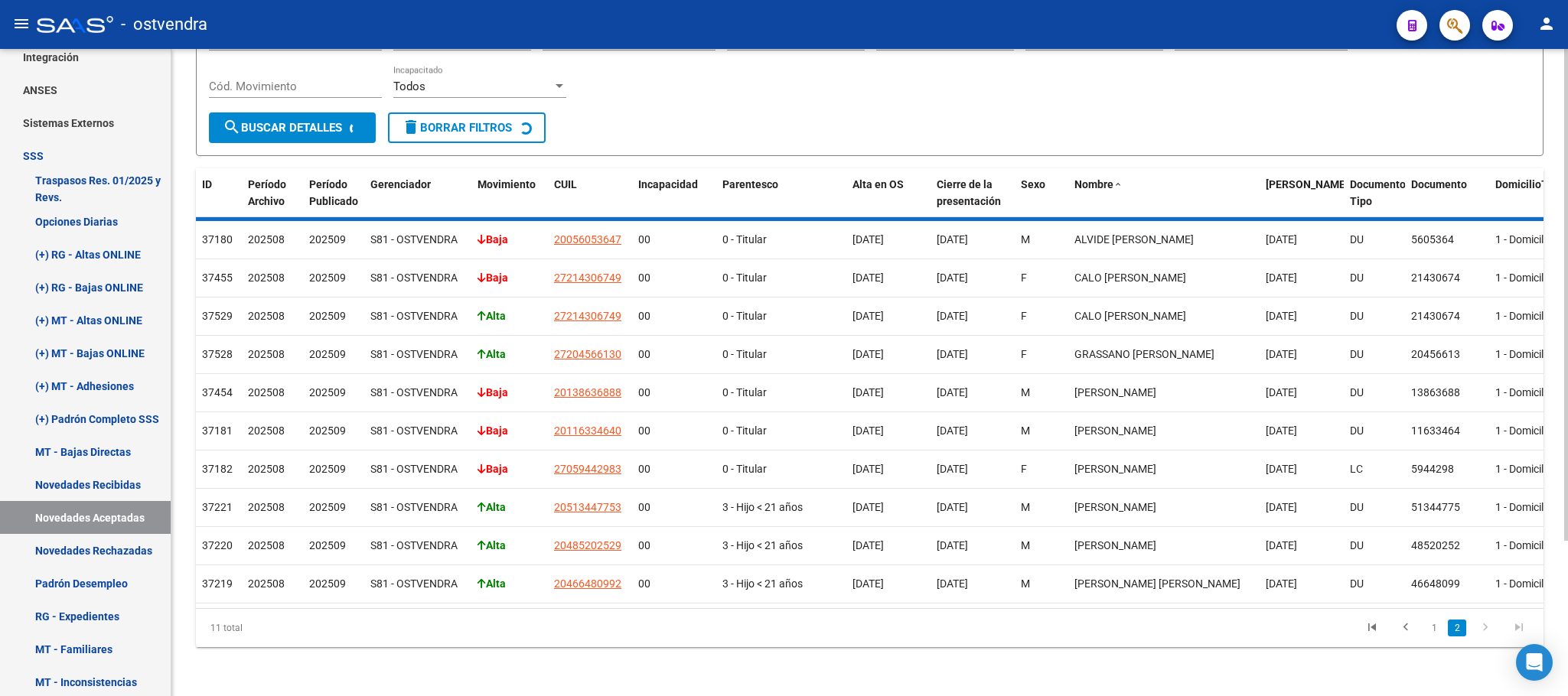
scroll to position [0, 0]
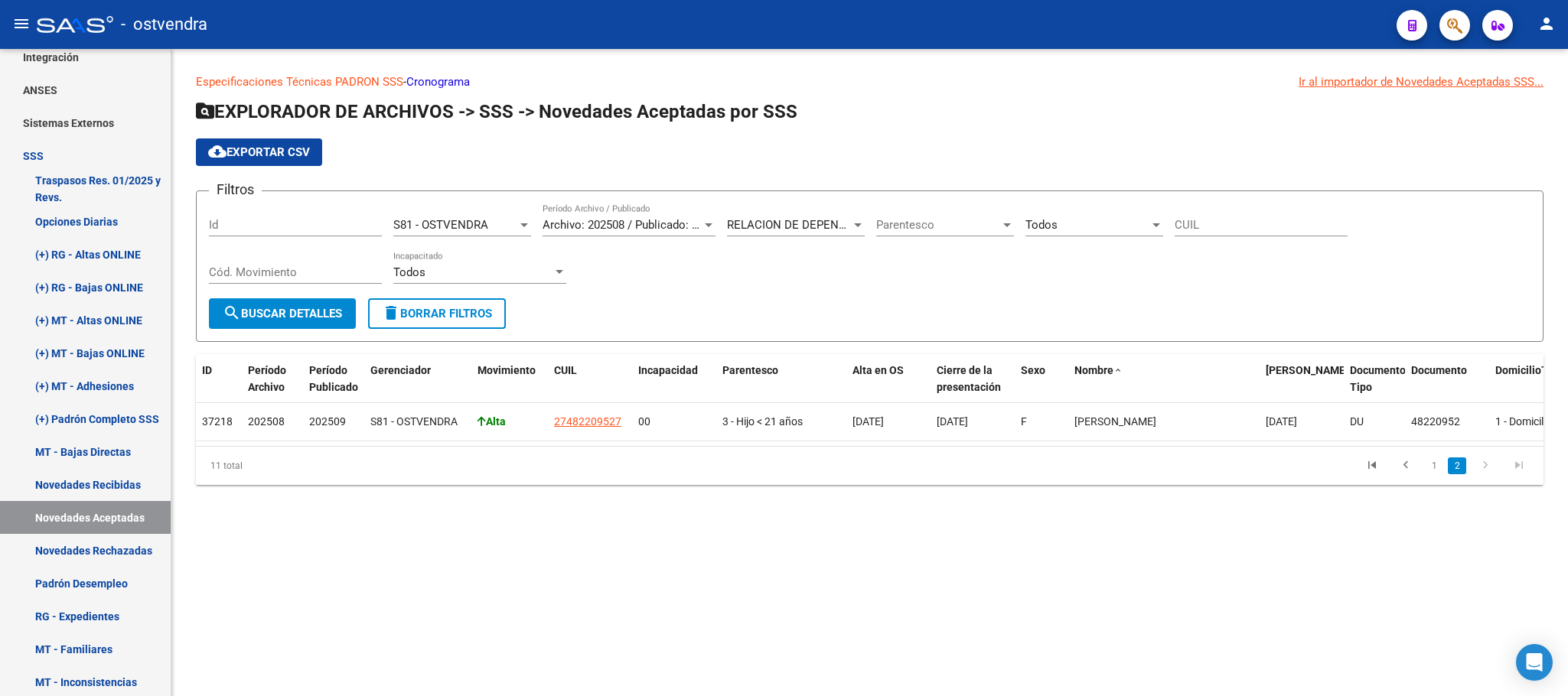
click at [1431, 475] on link "1" at bounding box center [1434, 466] width 19 height 17
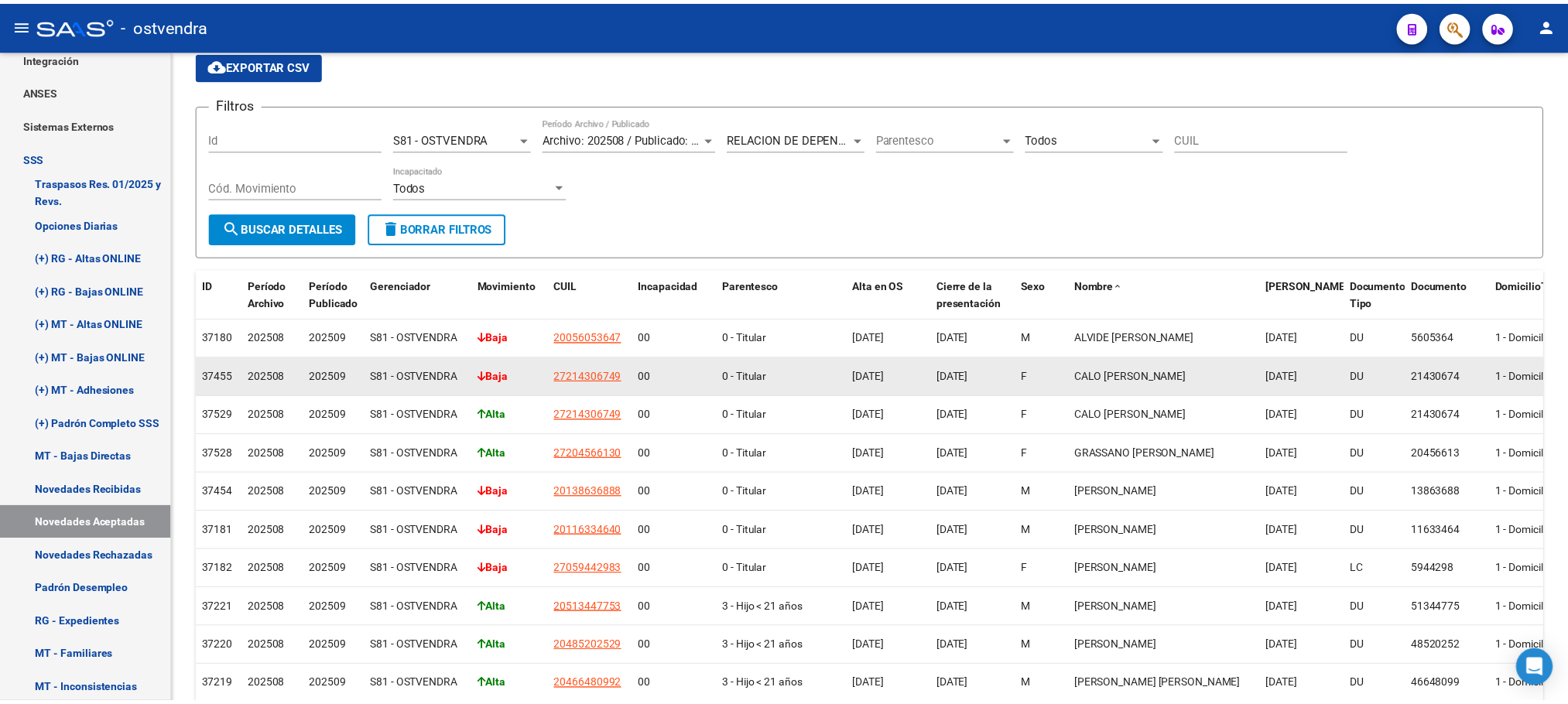
scroll to position [203, 0]
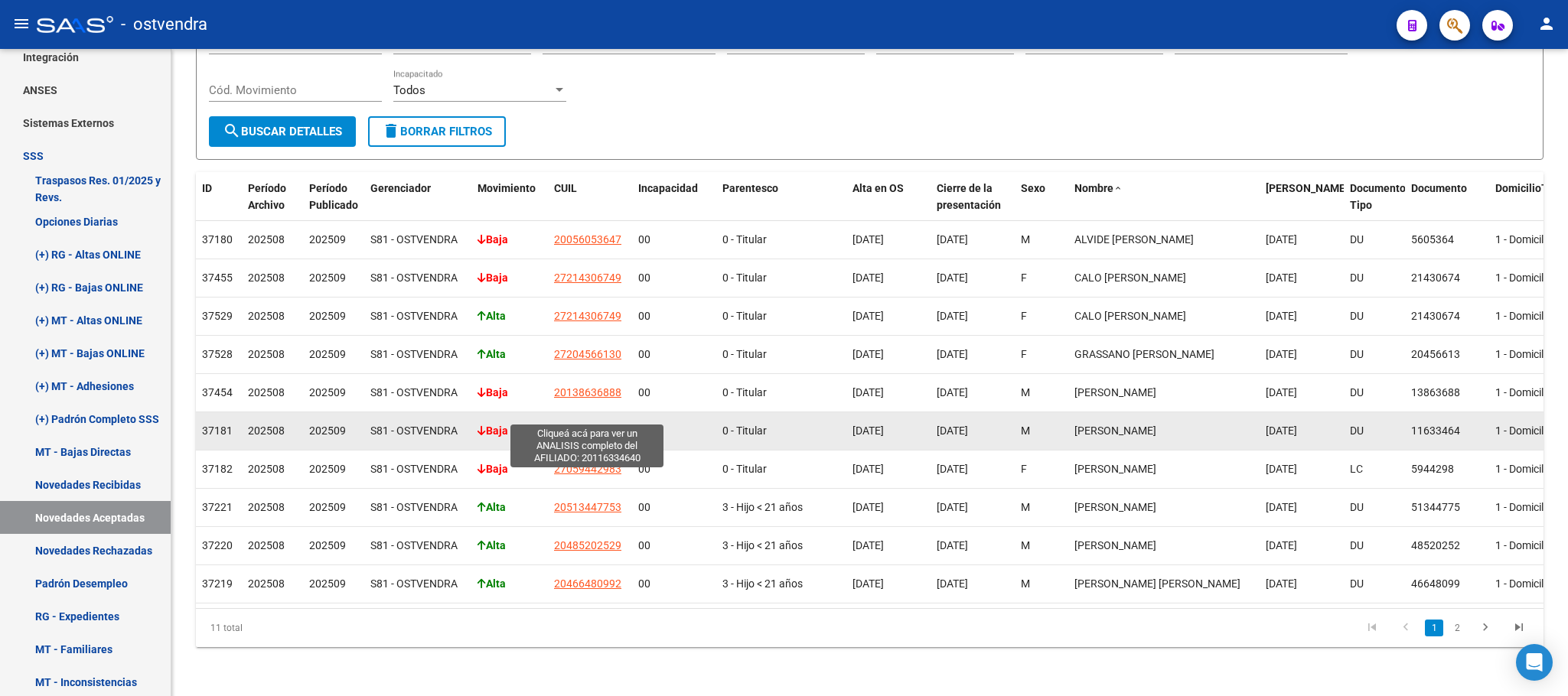
click at [586, 425] on span "20116334640" at bounding box center [587, 430] width 67 height 12
type textarea "20116334640"
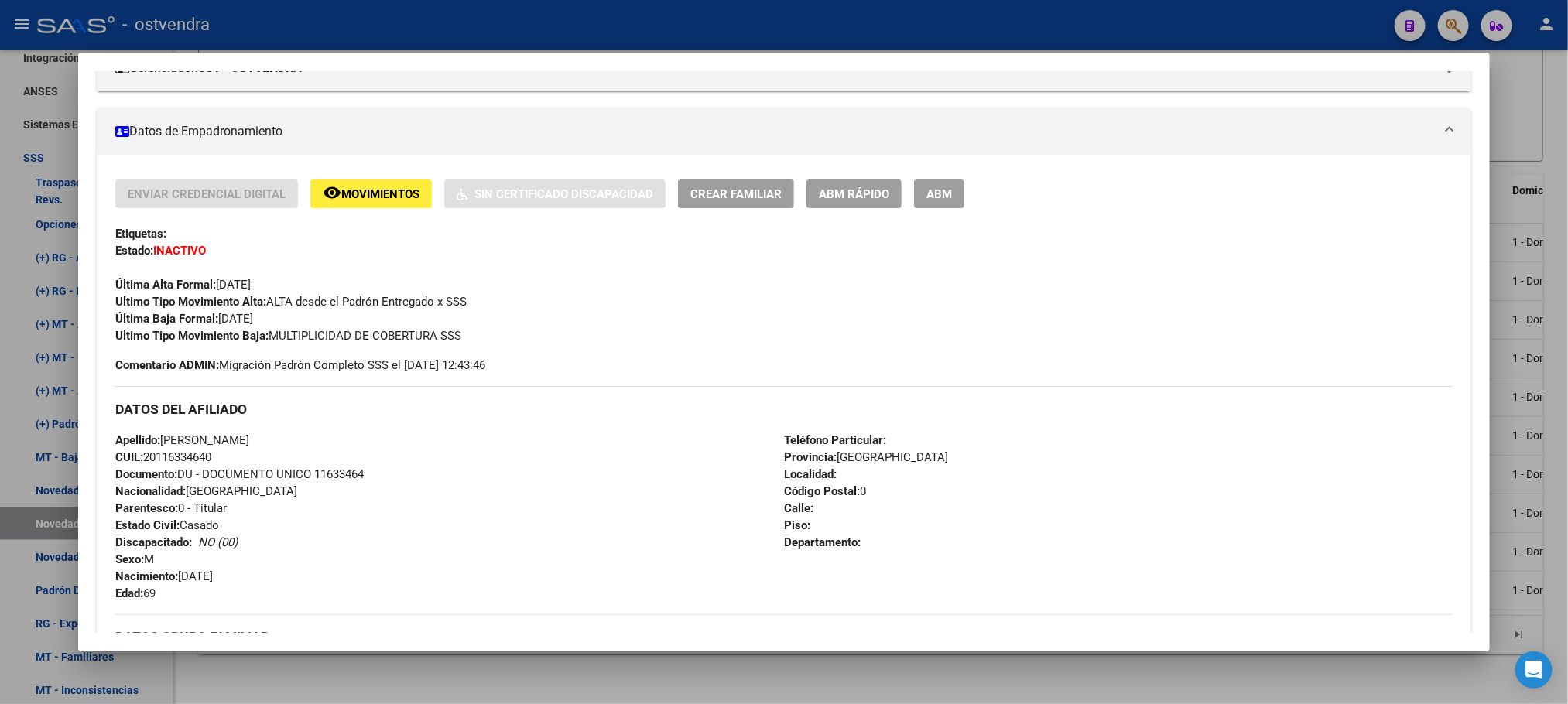
scroll to position [0, 0]
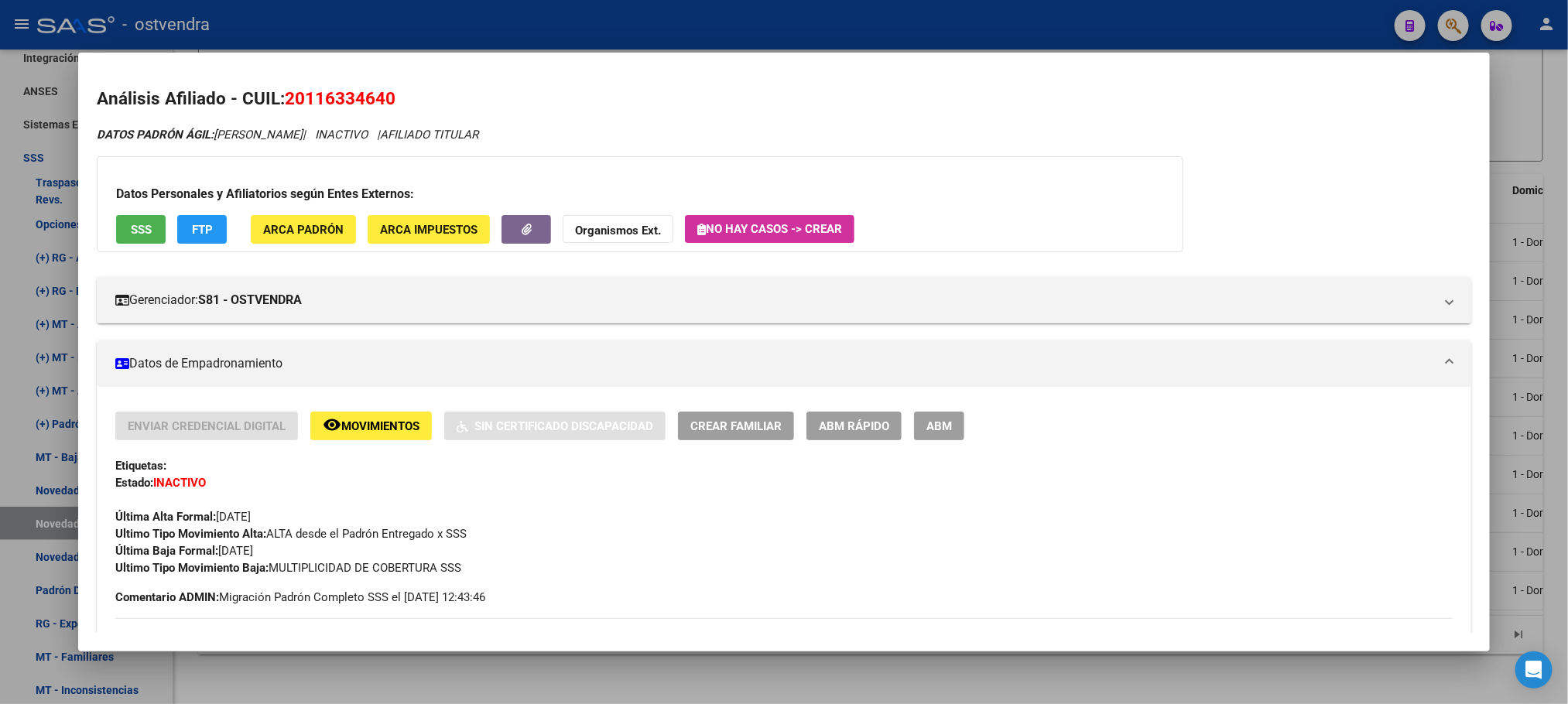
click at [137, 226] on span "SSS" at bounding box center [141, 229] width 21 height 14
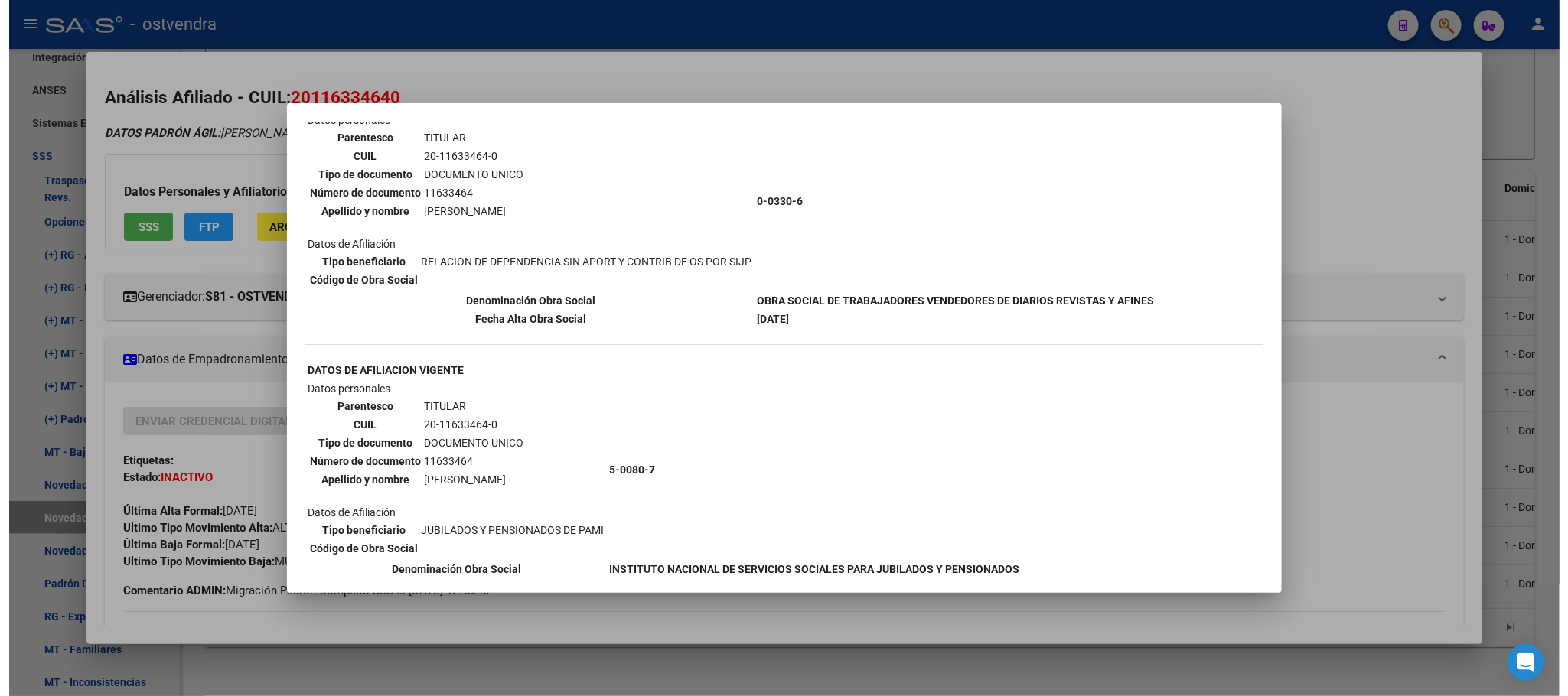
scroll to position [7, 0]
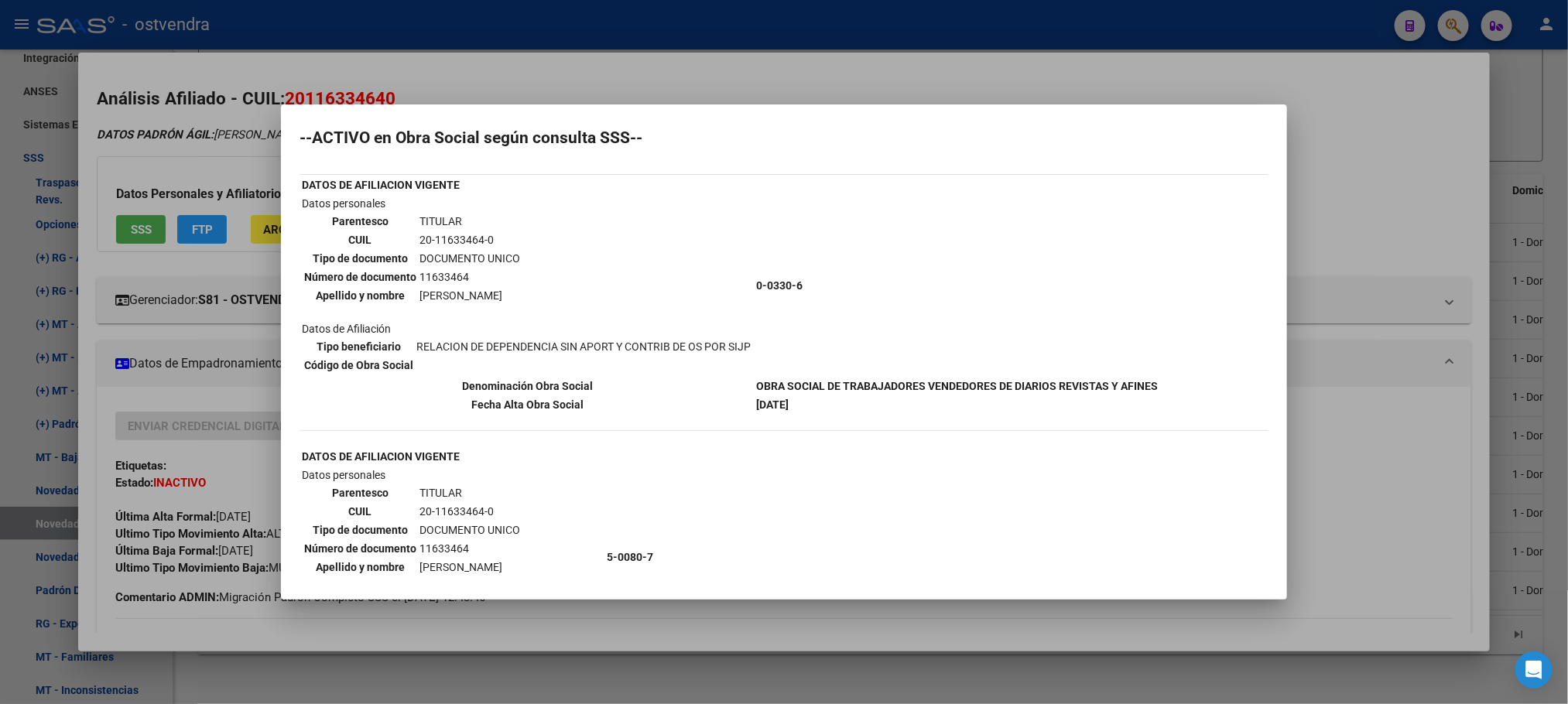
drag, startPoint x: 492, startPoint y: 51, endPoint x: 439, endPoint y: 16, distance: 63.5
click at [490, 50] on div at bounding box center [784, 352] width 1568 height 704
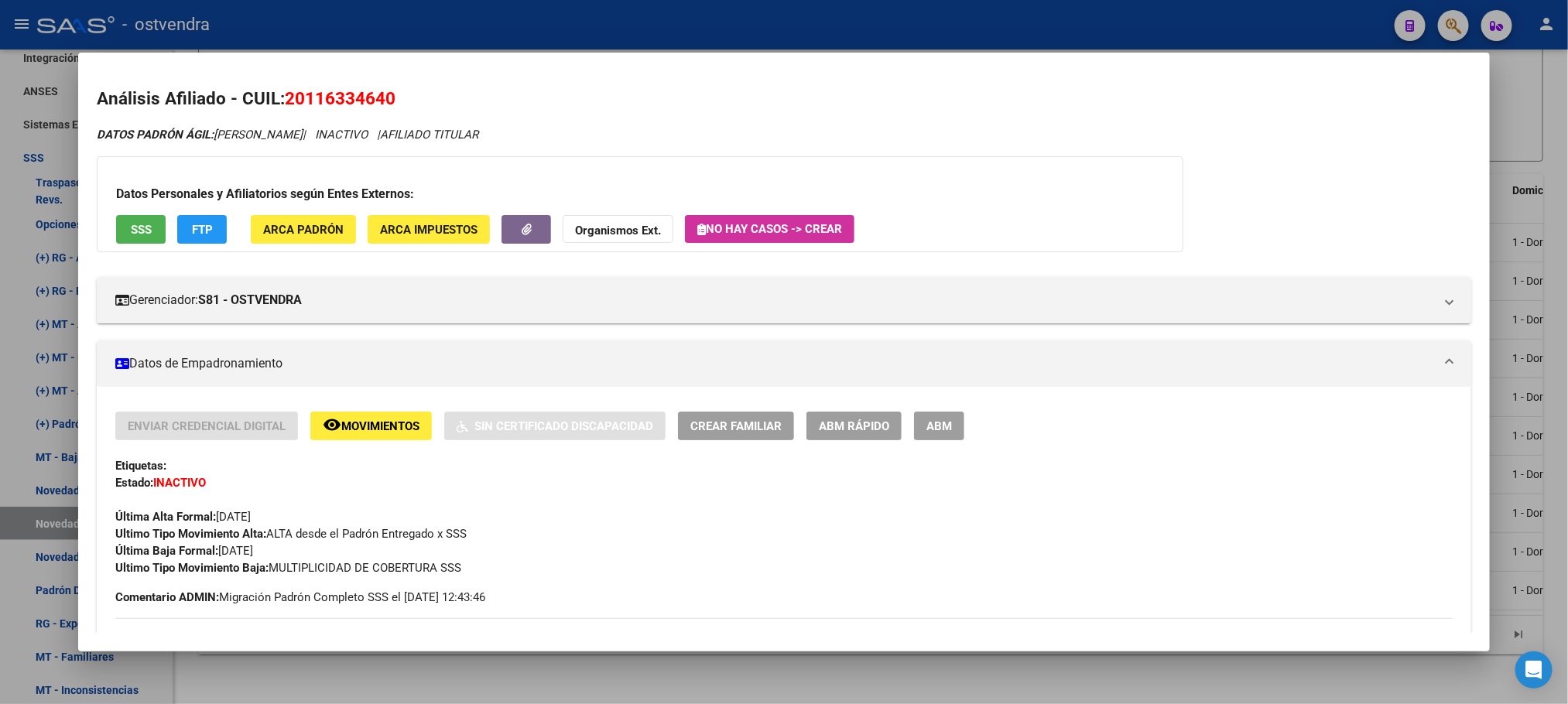
click at [442, 49] on div at bounding box center [784, 352] width 1568 height 704
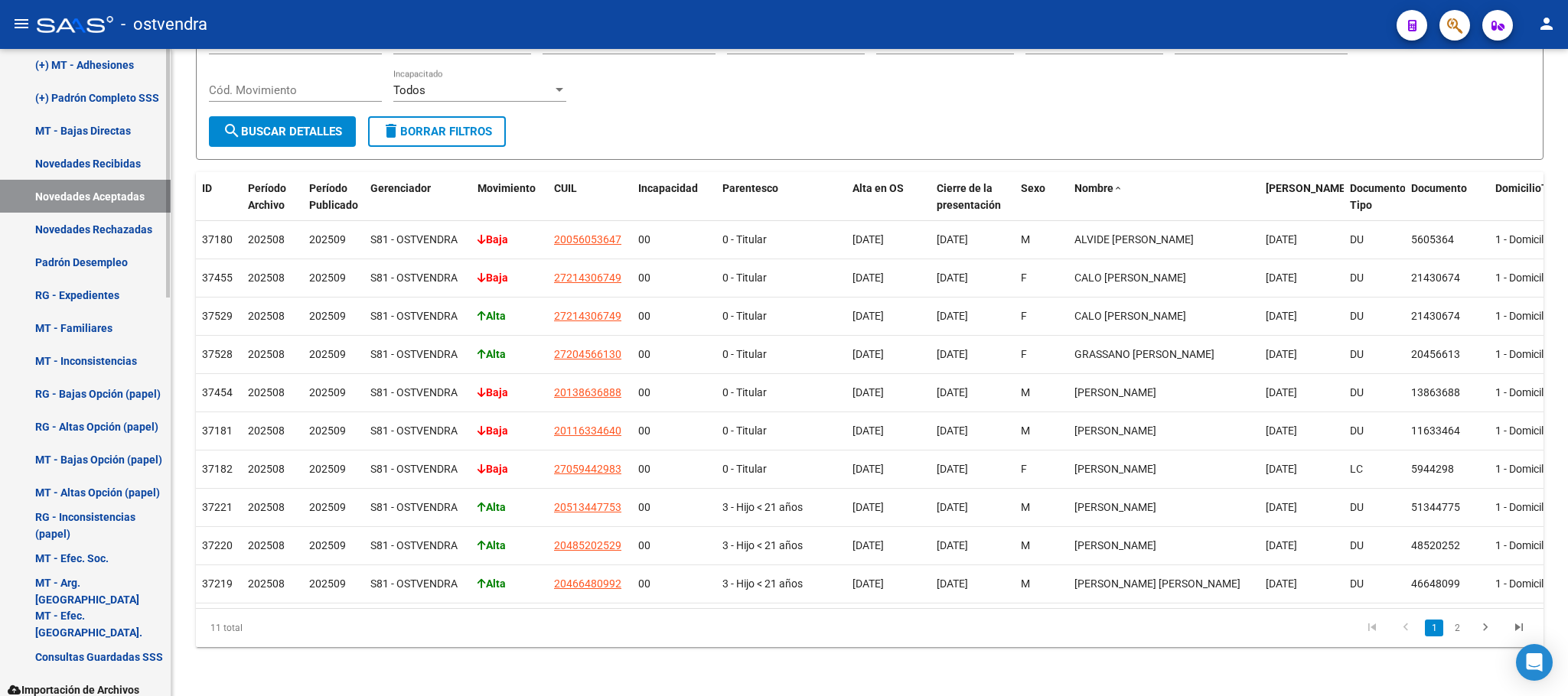
scroll to position [1017, 0]
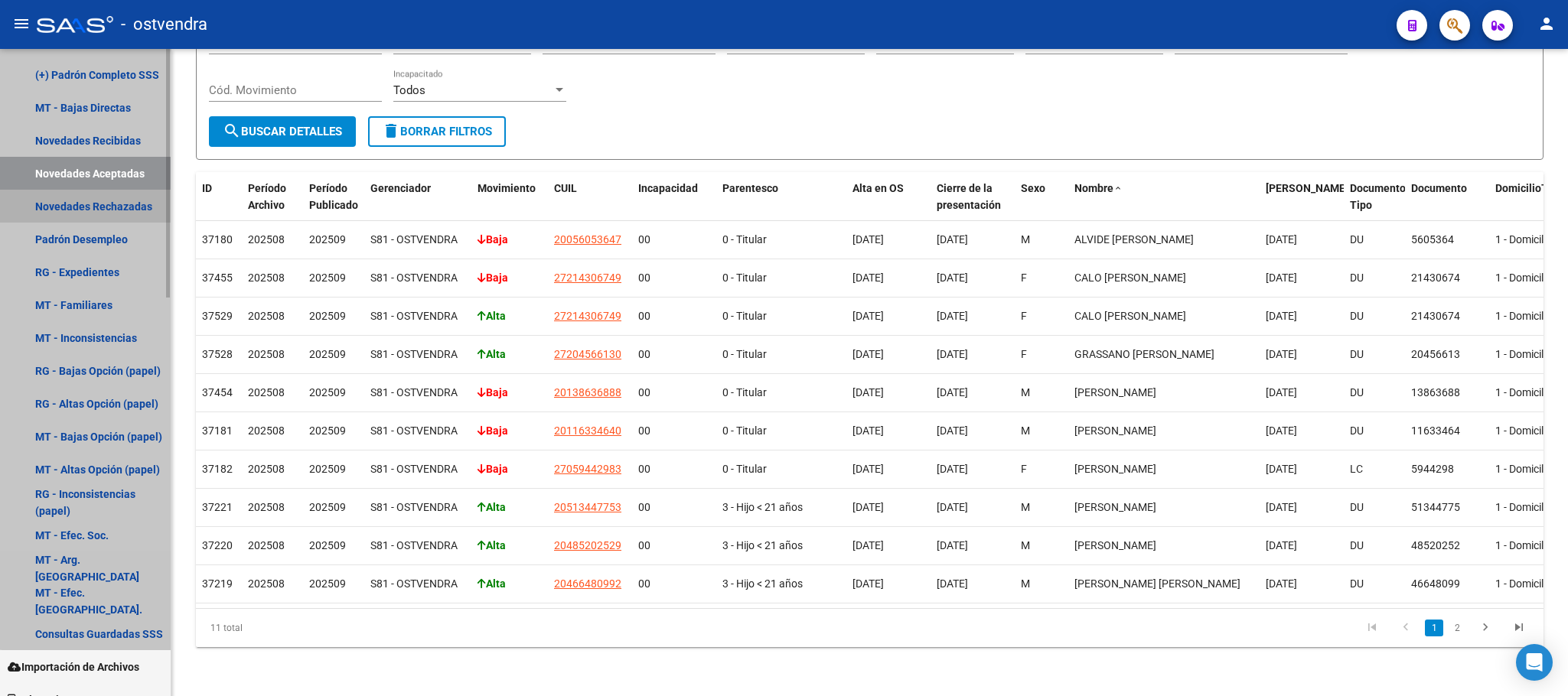
click at [99, 216] on link "Novedades Rechazadas" at bounding box center [85, 206] width 170 height 33
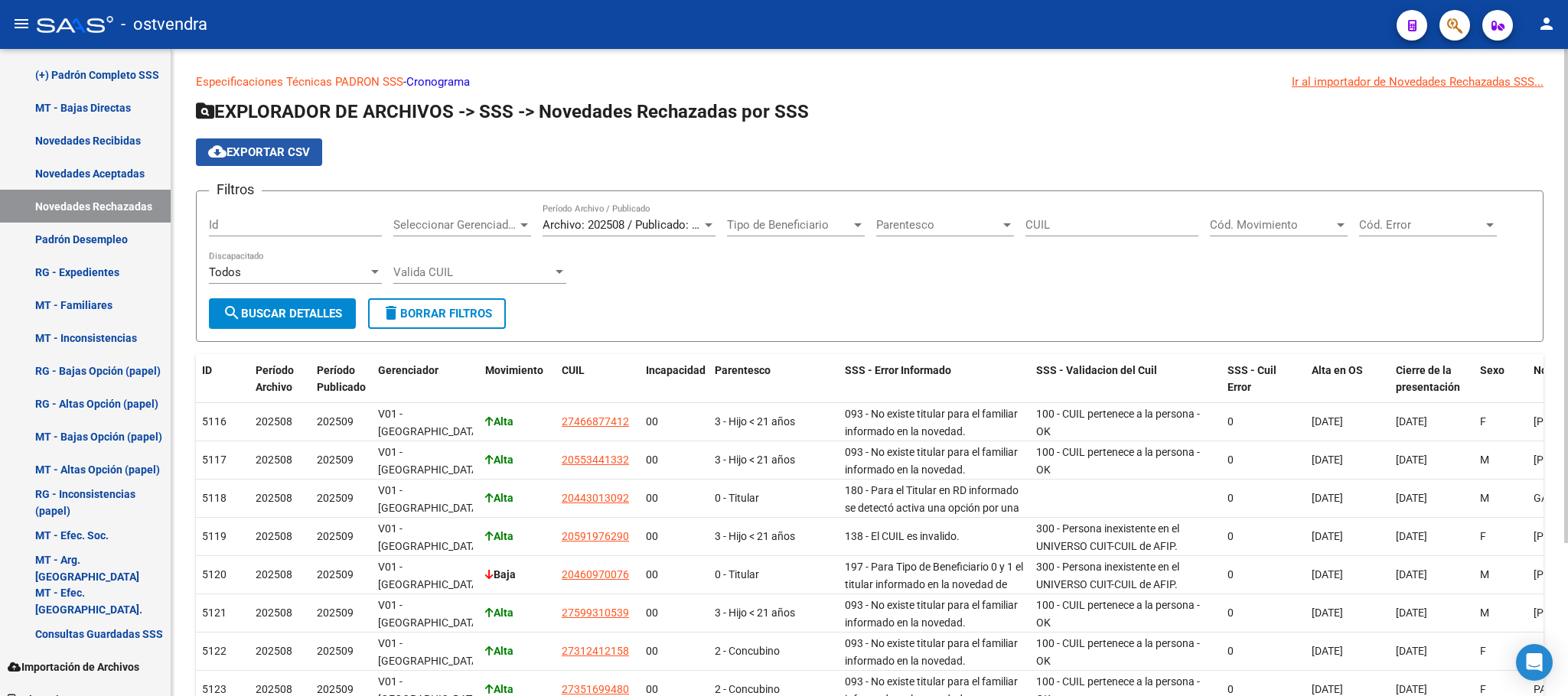
click at [305, 158] on span "cloud_download Exportar CSV" at bounding box center [259, 152] width 102 height 14
click at [442, 81] on link "Cronograma" at bounding box center [438, 82] width 64 height 14
click at [1441, 23] on div at bounding box center [1448, 24] width 43 height 31
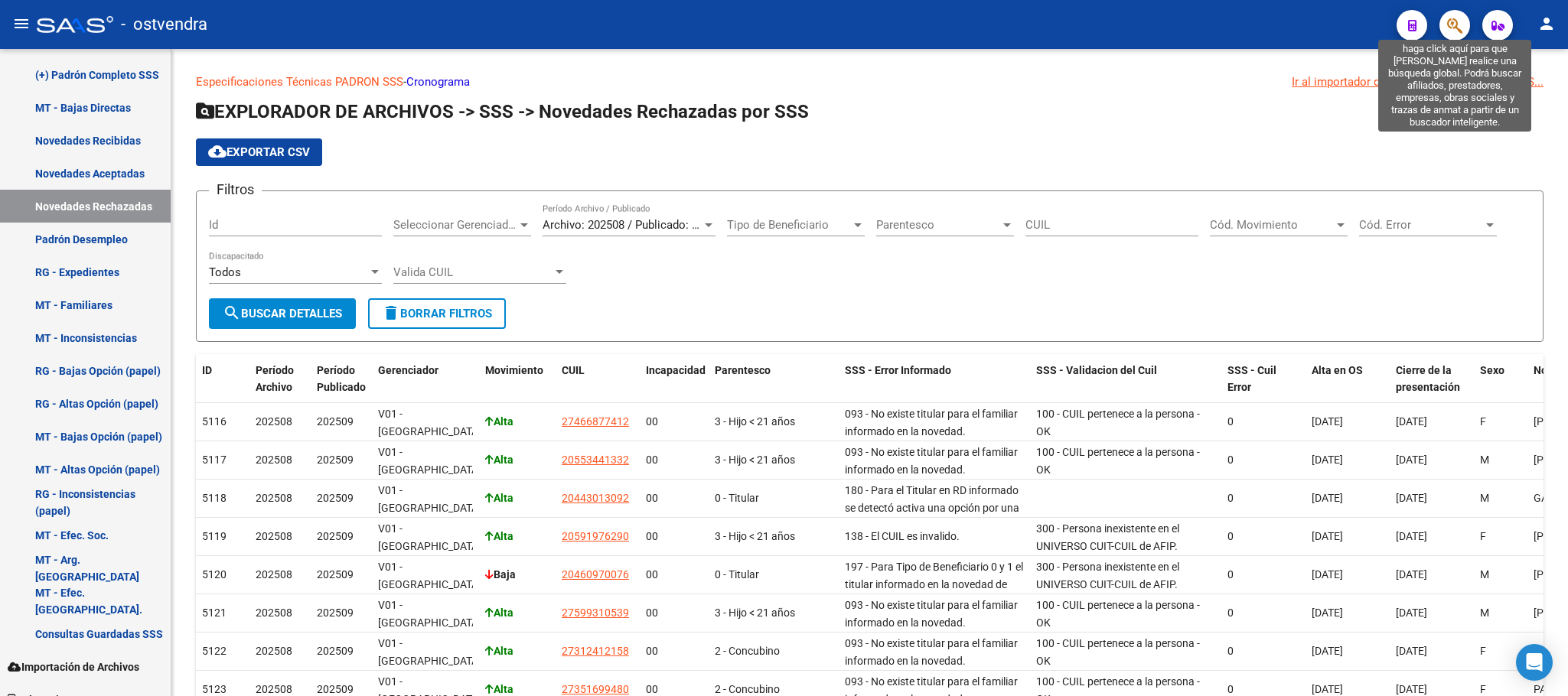
click at [1452, 26] on icon "button" at bounding box center [1454, 26] width 15 height 18
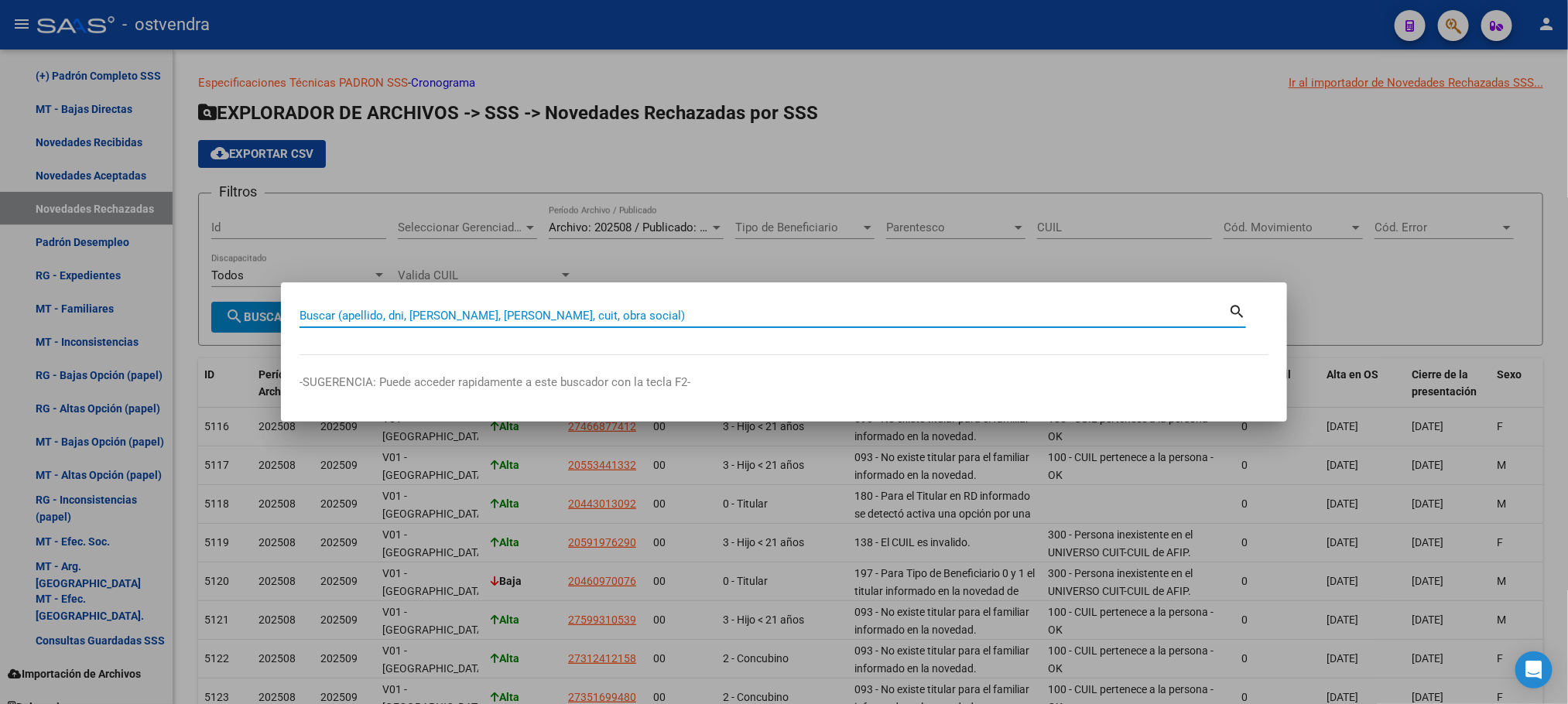
paste input "27344178076"
type input "27344178076"
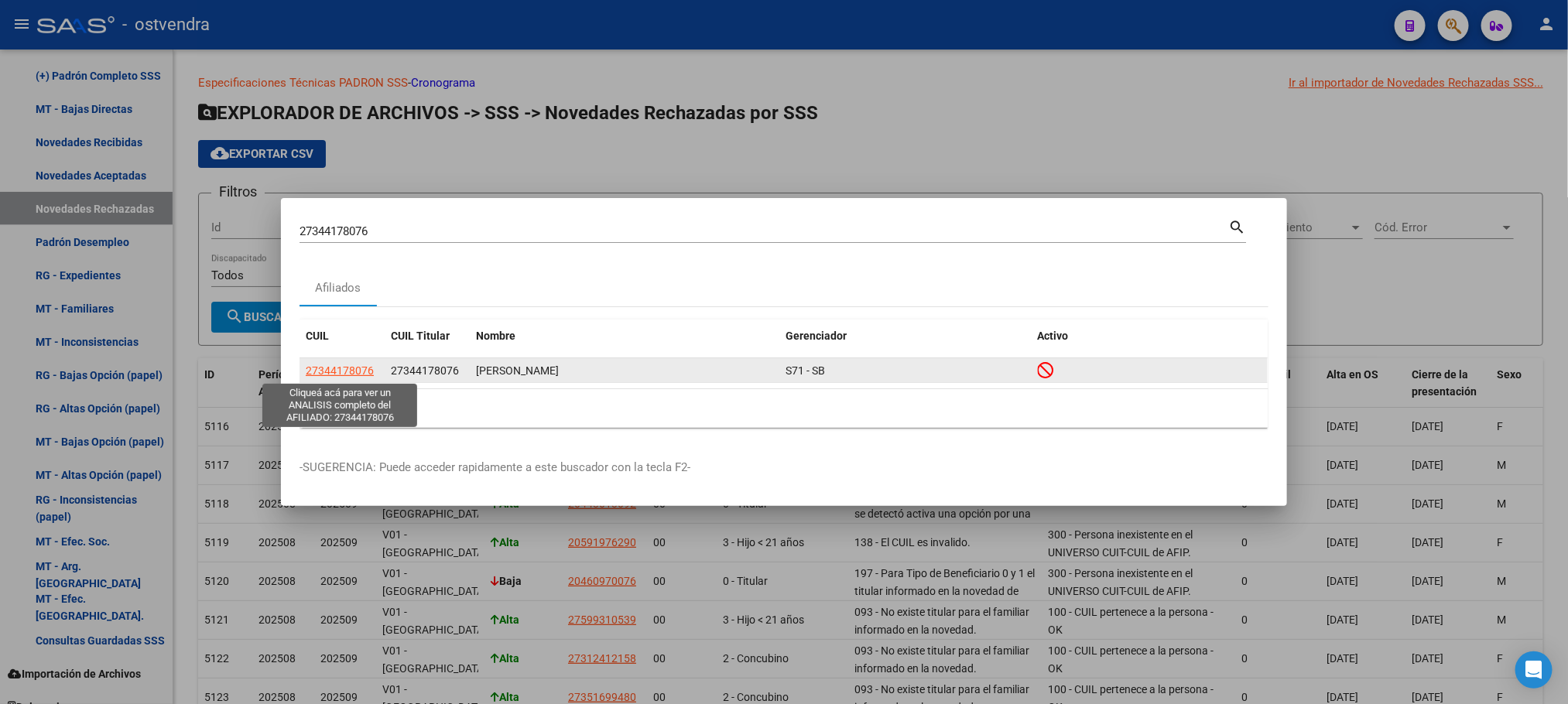
click at [345, 367] on span "27344178076" at bounding box center [339, 370] width 68 height 12
type textarea "27344178076"
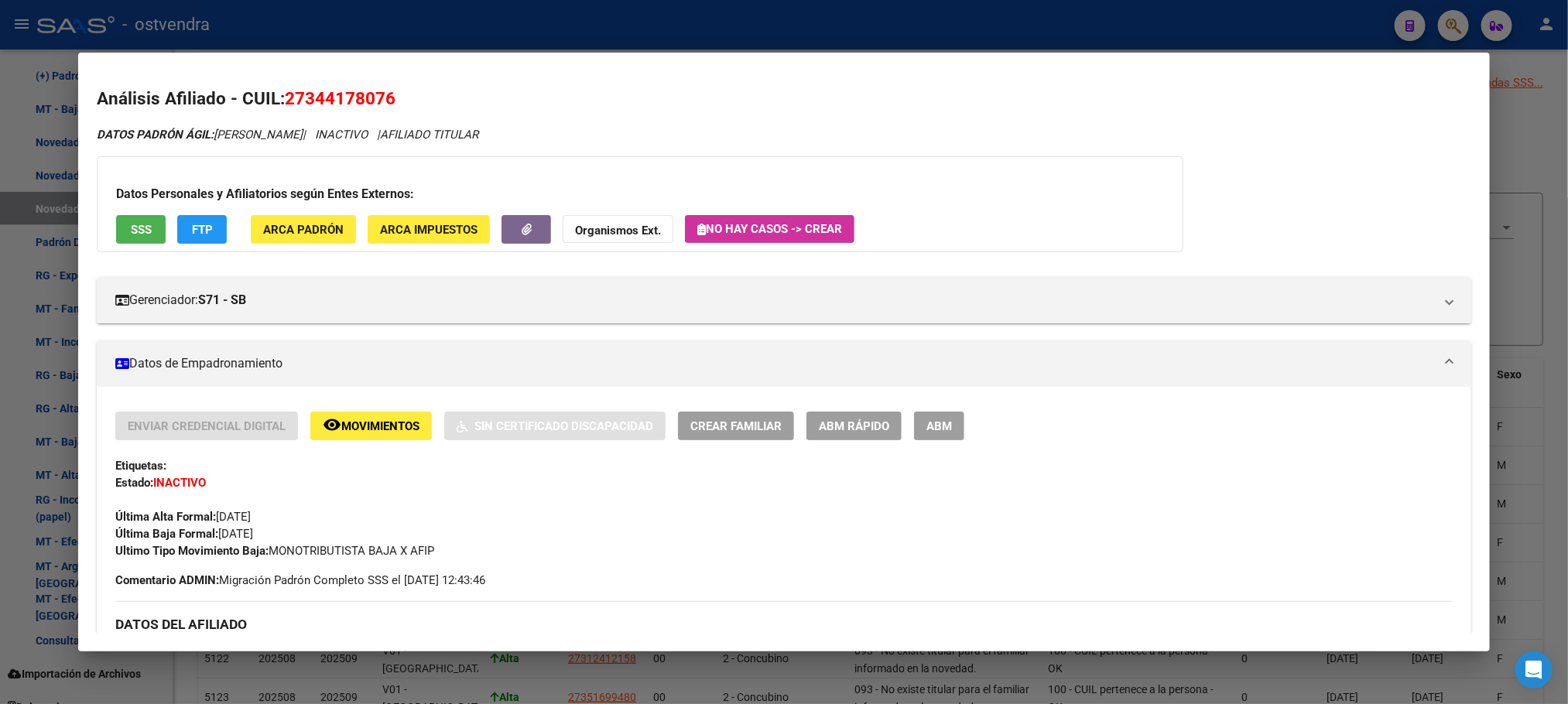
drag, startPoint x: 727, startPoint y: 31, endPoint x: 193, endPoint y: 246, distance: 575.7
click at [728, 31] on div at bounding box center [784, 352] width 1568 height 704
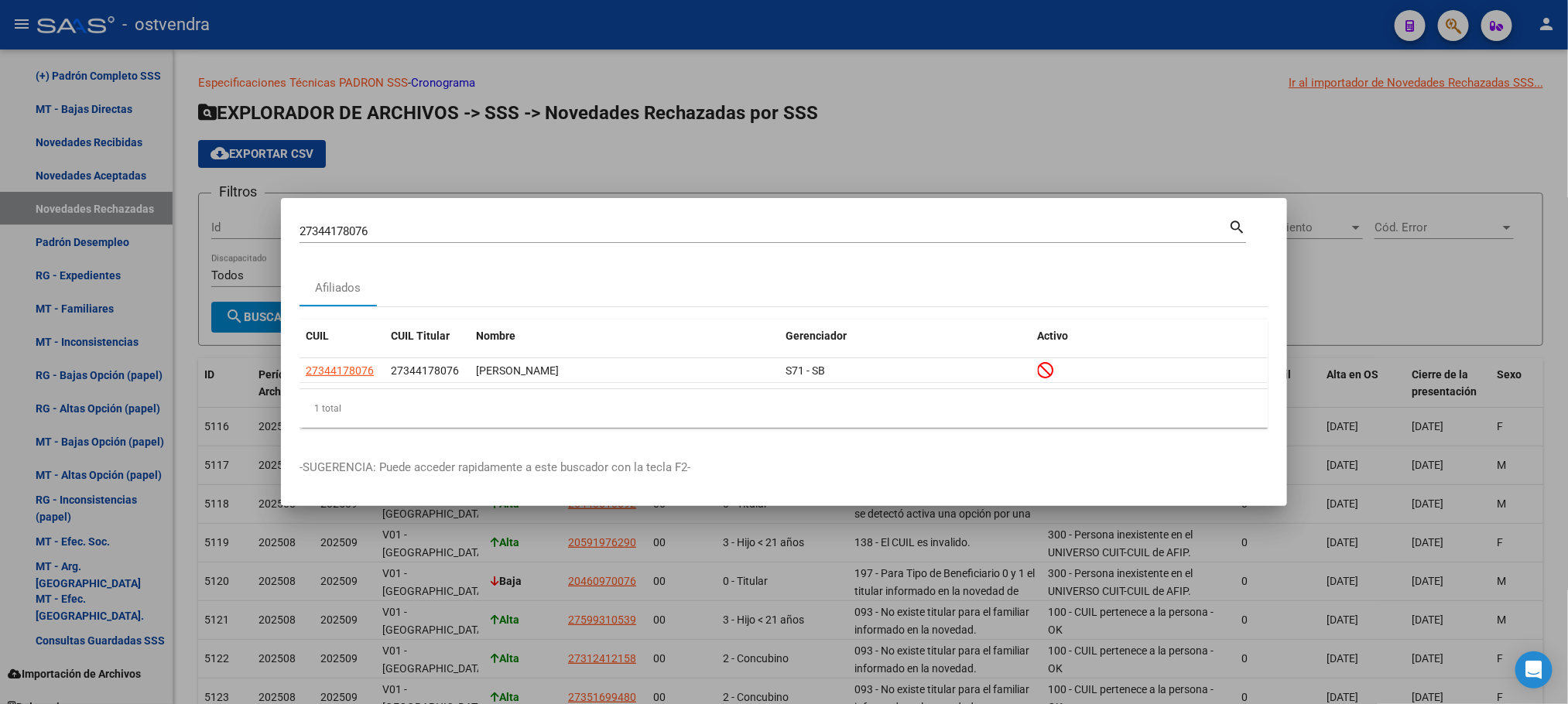
click at [799, 158] on div at bounding box center [784, 352] width 1568 height 704
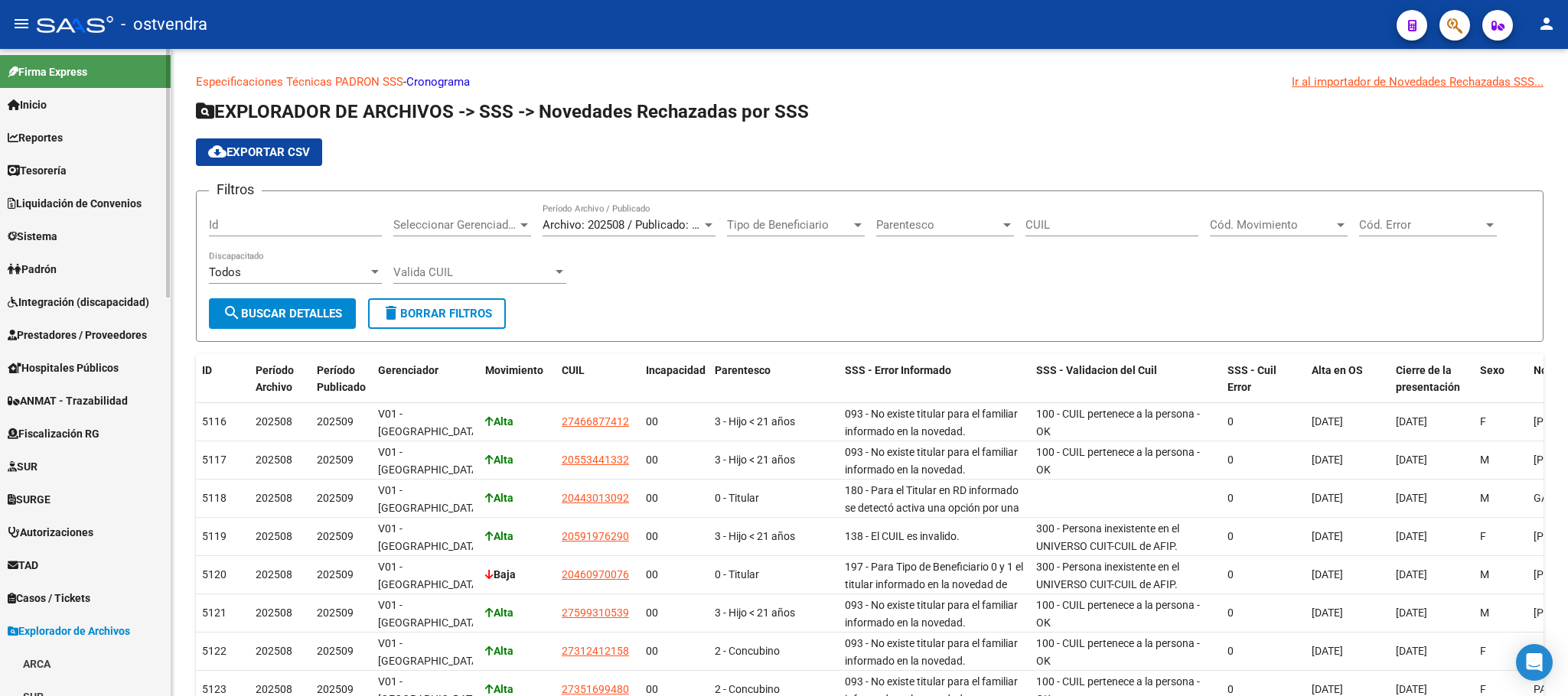
drag, startPoint x: 108, startPoint y: 269, endPoint x: 108, endPoint y: 280, distance: 11.0
click at [107, 269] on link "Padrón" at bounding box center [85, 269] width 170 height 33
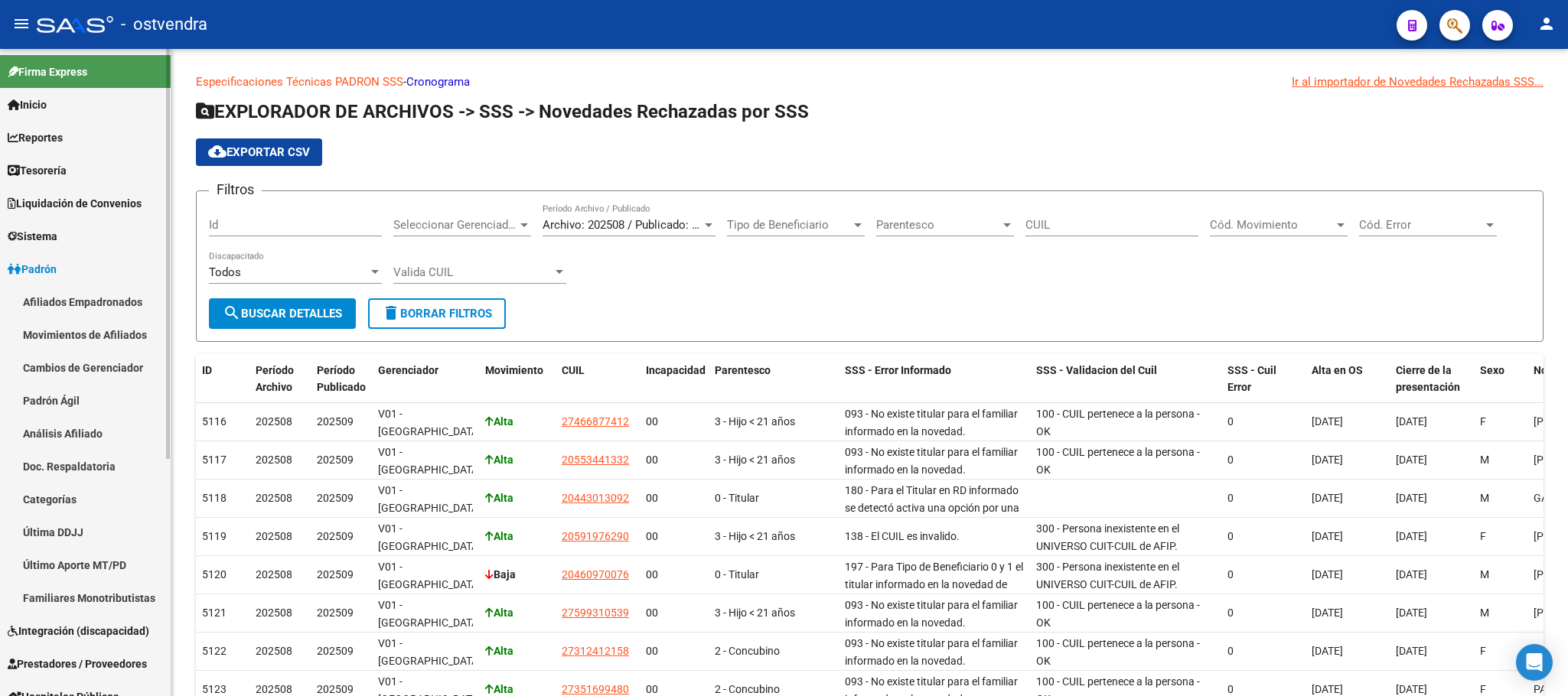
click at [111, 296] on link "Afiliados Empadronados" at bounding box center [85, 301] width 170 height 33
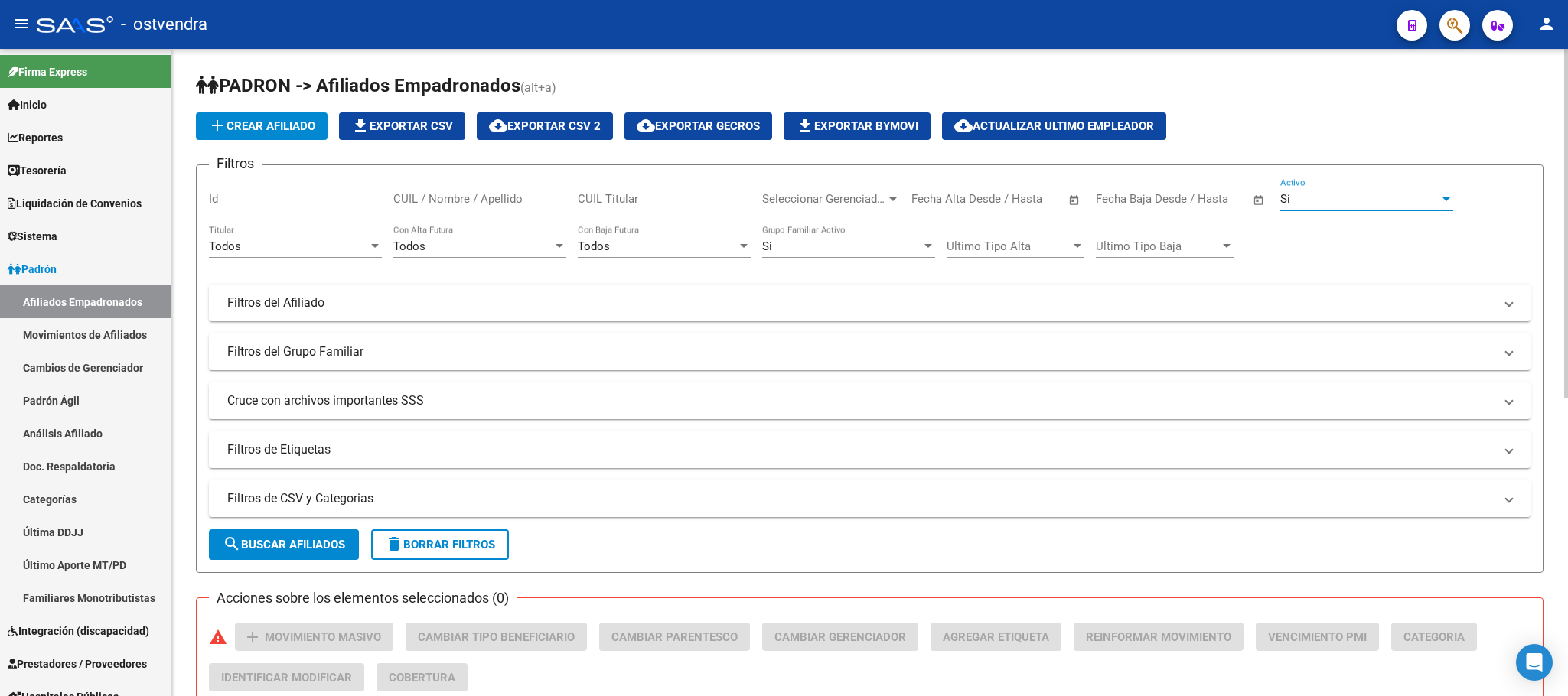
click at [1373, 200] on div "Si" at bounding box center [1360, 199] width 159 height 14
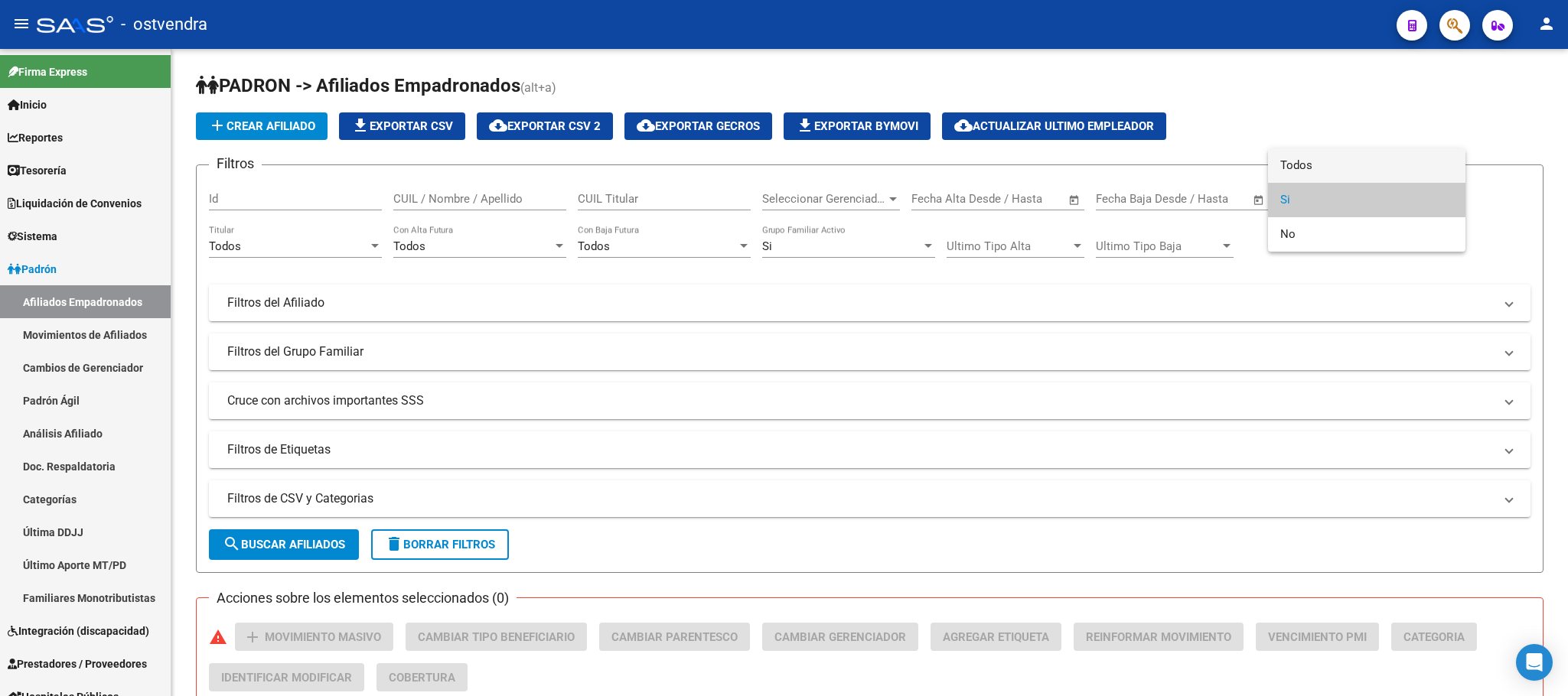
click at [1357, 154] on span "Todos" at bounding box center [1367, 166] width 173 height 35
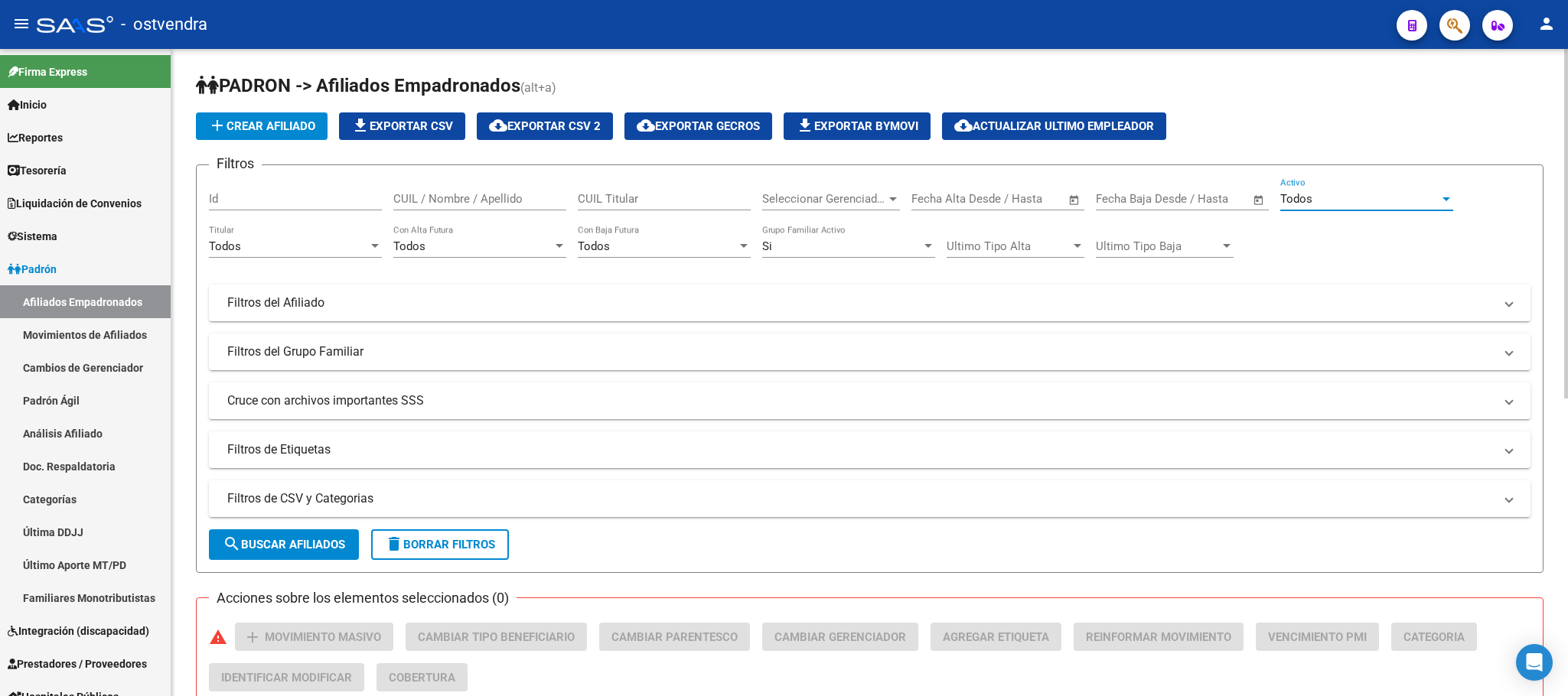
click at [797, 243] on div "Si" at bounding box center [841, 246] width 159 height 14
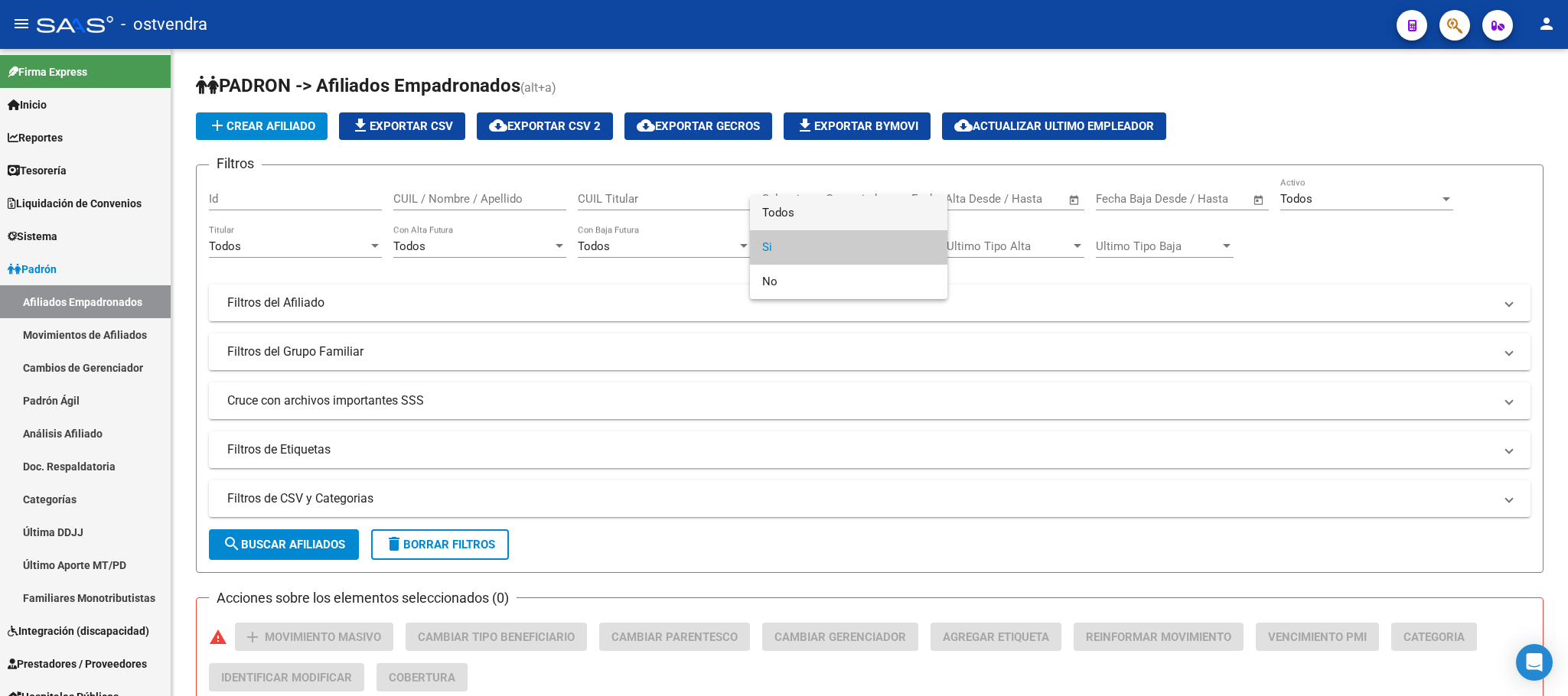
click at [794, 199] on span "Todos" at bounding box center [849, 213] width 173 height 35
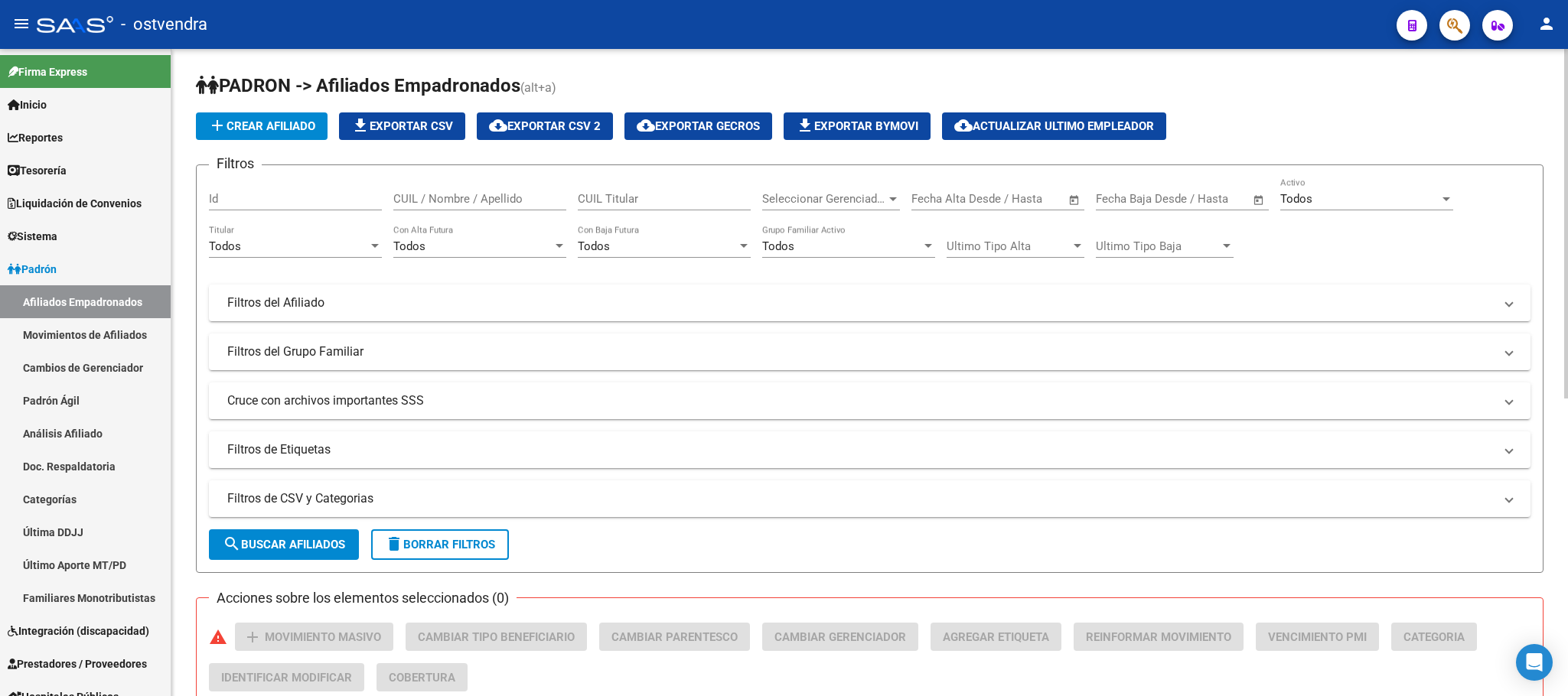
click at [342, 529] on form "Filtros Id CUIL / Nombre / Apellido CUIL Titular Seleccionar Gerenciador Selecc…" at bounding box center [870, 369] width 1348 height 409
click at [342, 538] on span "search Buscar Afiliados" at bounding box center [284, 544] width 123 height 14
click at [567, 138] on button "cloud_download Exportar CSV 2" at bounding box center [544, 126] width 136 height 27
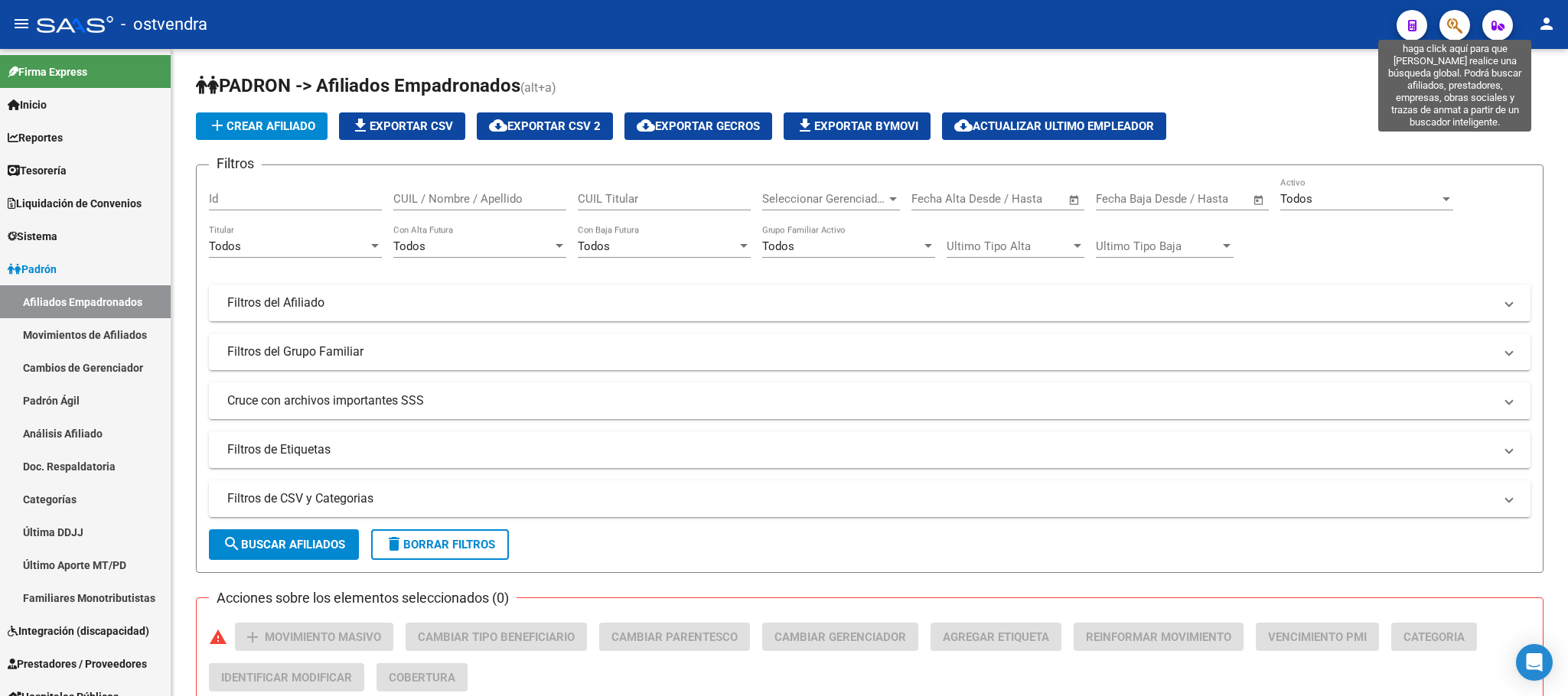
click at [1451, 23] on icon "button" at bounding box center [1454, 26] width 15 height 18
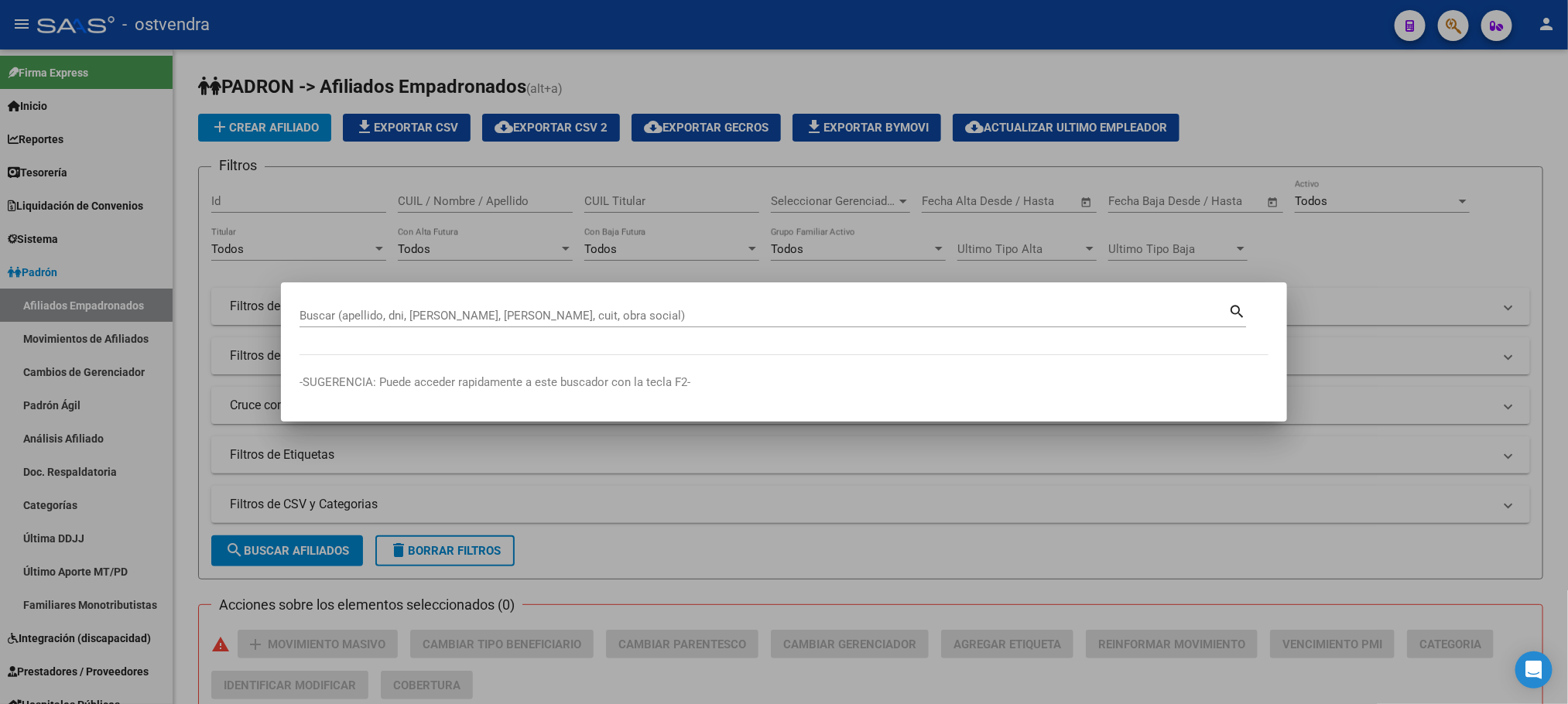
paste input "23467421069"
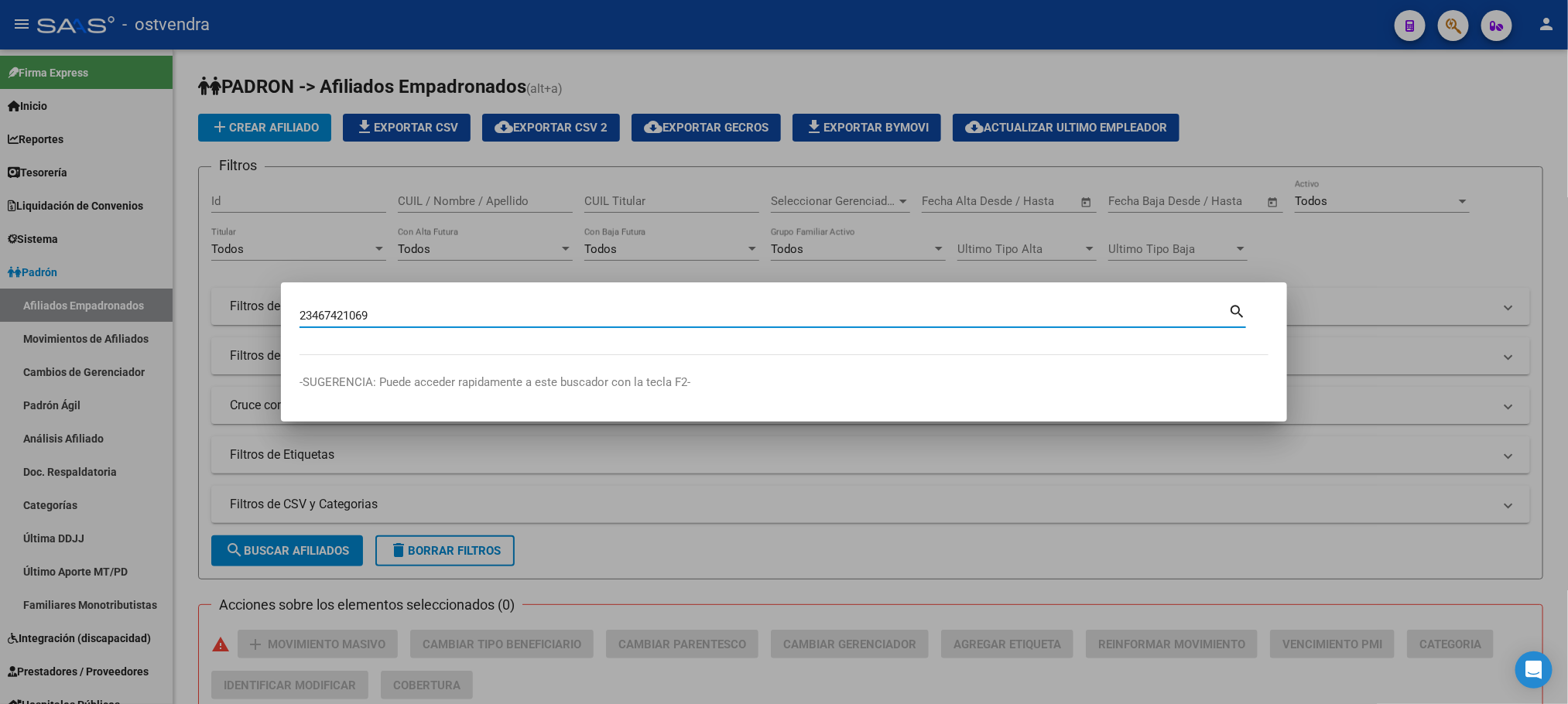
type input "23467421069"
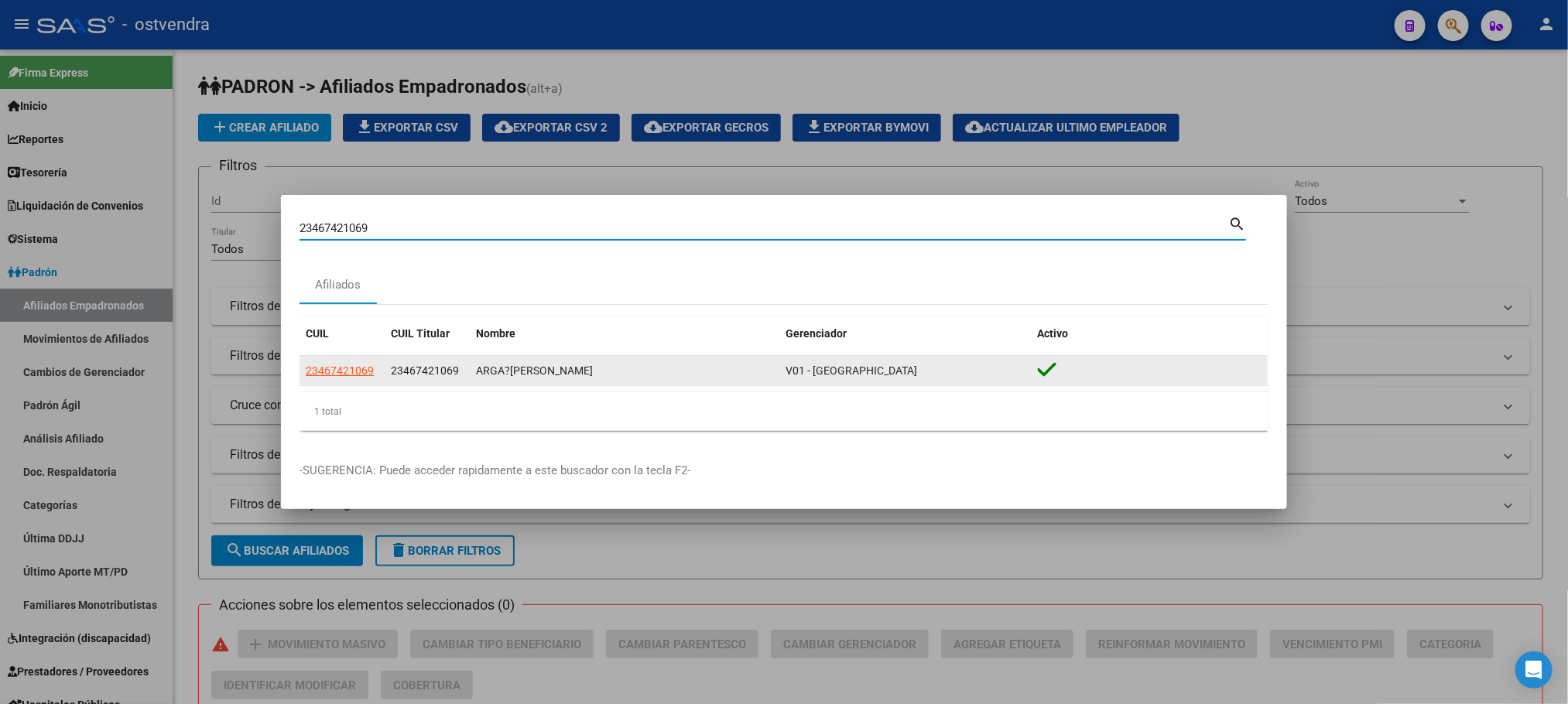
click at [334, 356] on datatable-body-cell "23467421069" at bounding box center [342, 371] width 85 height 30
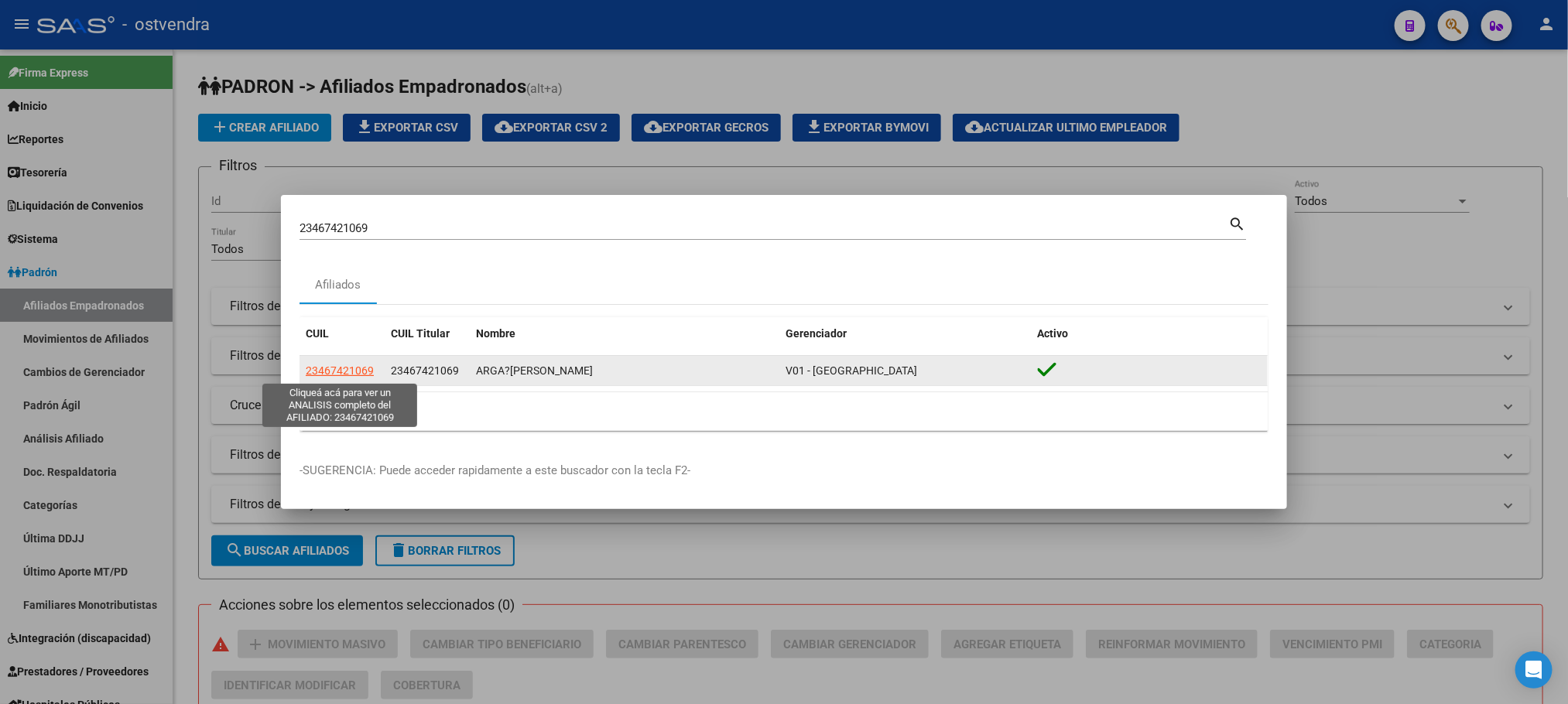
click at [345, 368] on span "23467421069" at bounding box center [339, 370] width 68 height 12
type textarea "23467421069"
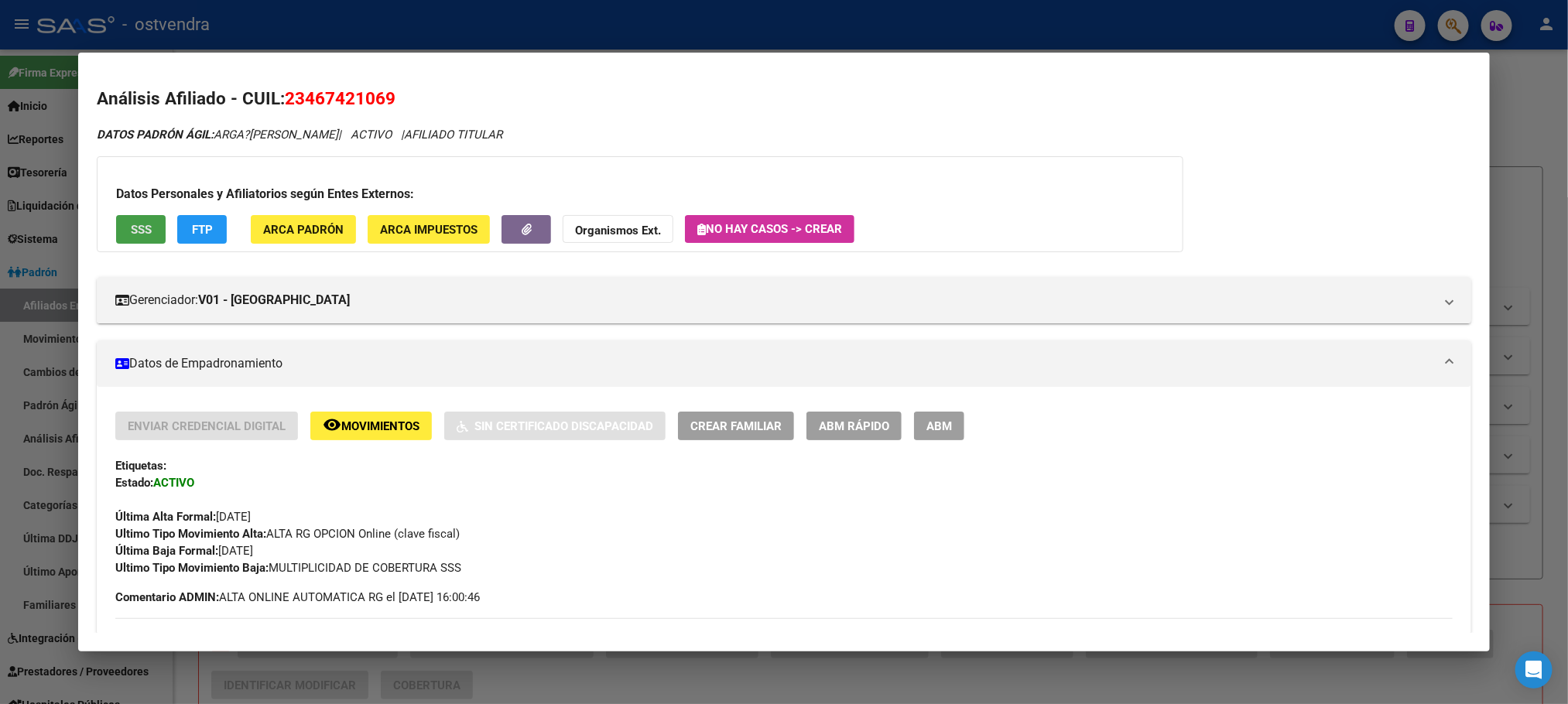
click at [118, 226] on button "SSS" at bounding box center [140, 229] width 50 height 29
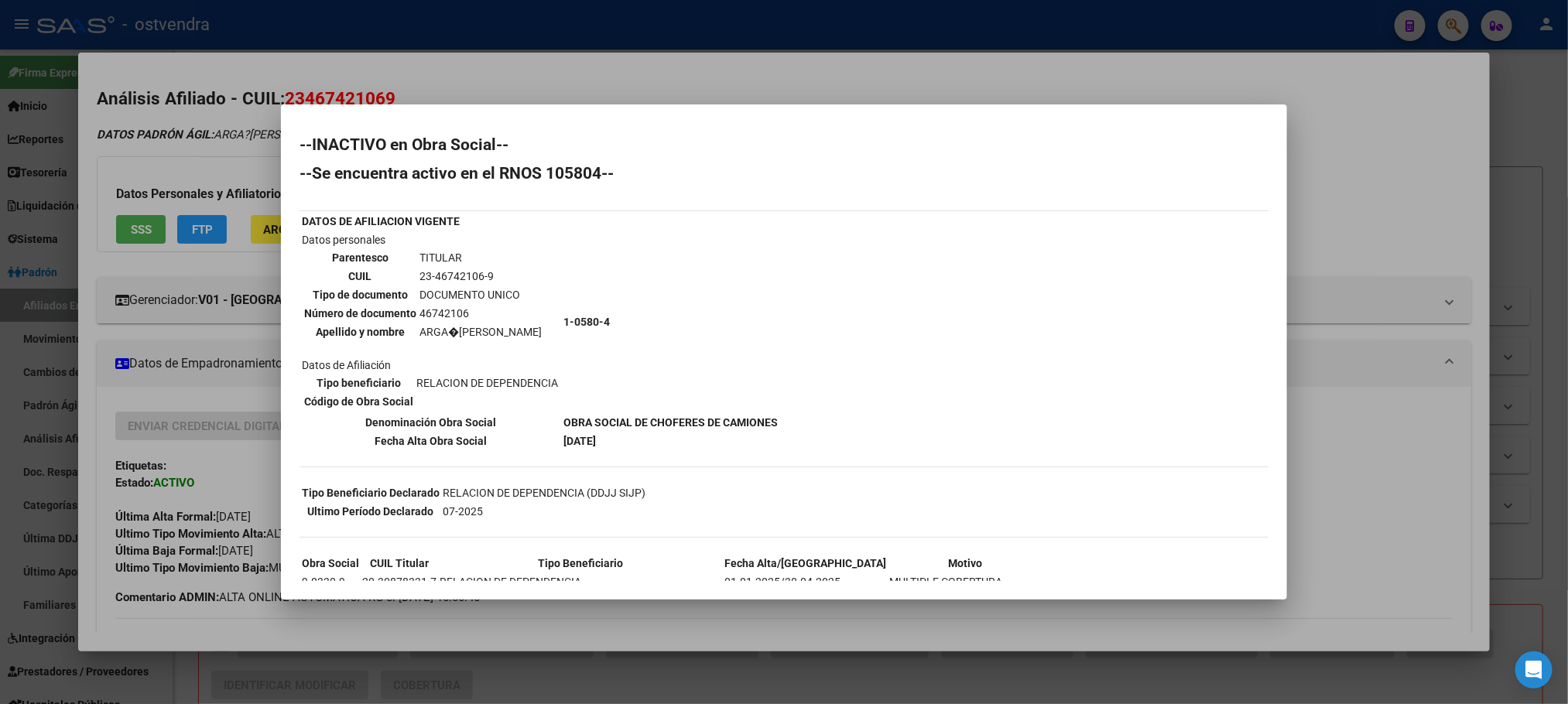
drag, startPoint x: 160, startPoint y: 138, endPoint x: 363, endPoint y: 200, distance: 212.3
click at [161, 138] on div at bounding box center [784, 352] width 1568 height 704
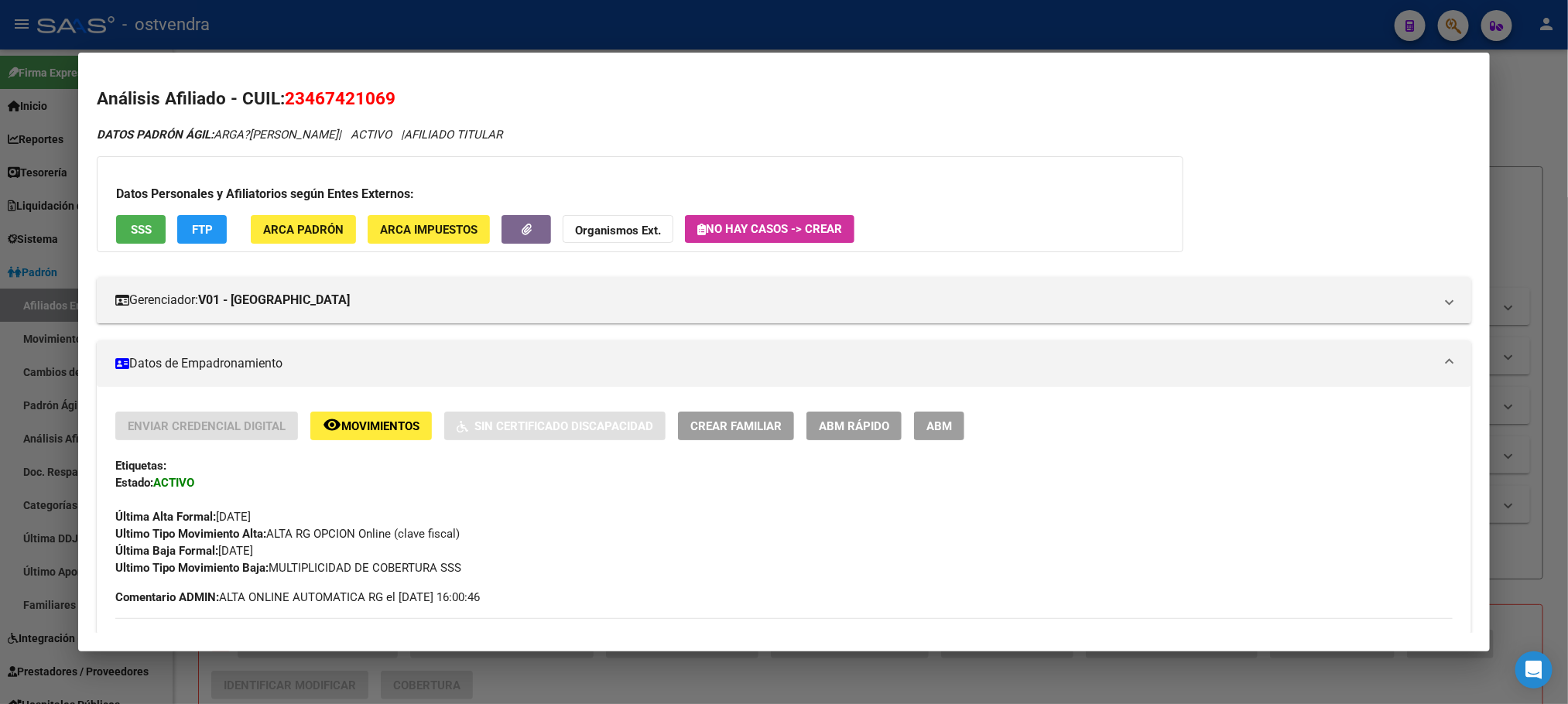
click at [945, 423] on span "ABM" at bounding box center [938, 426] width 25 height 14
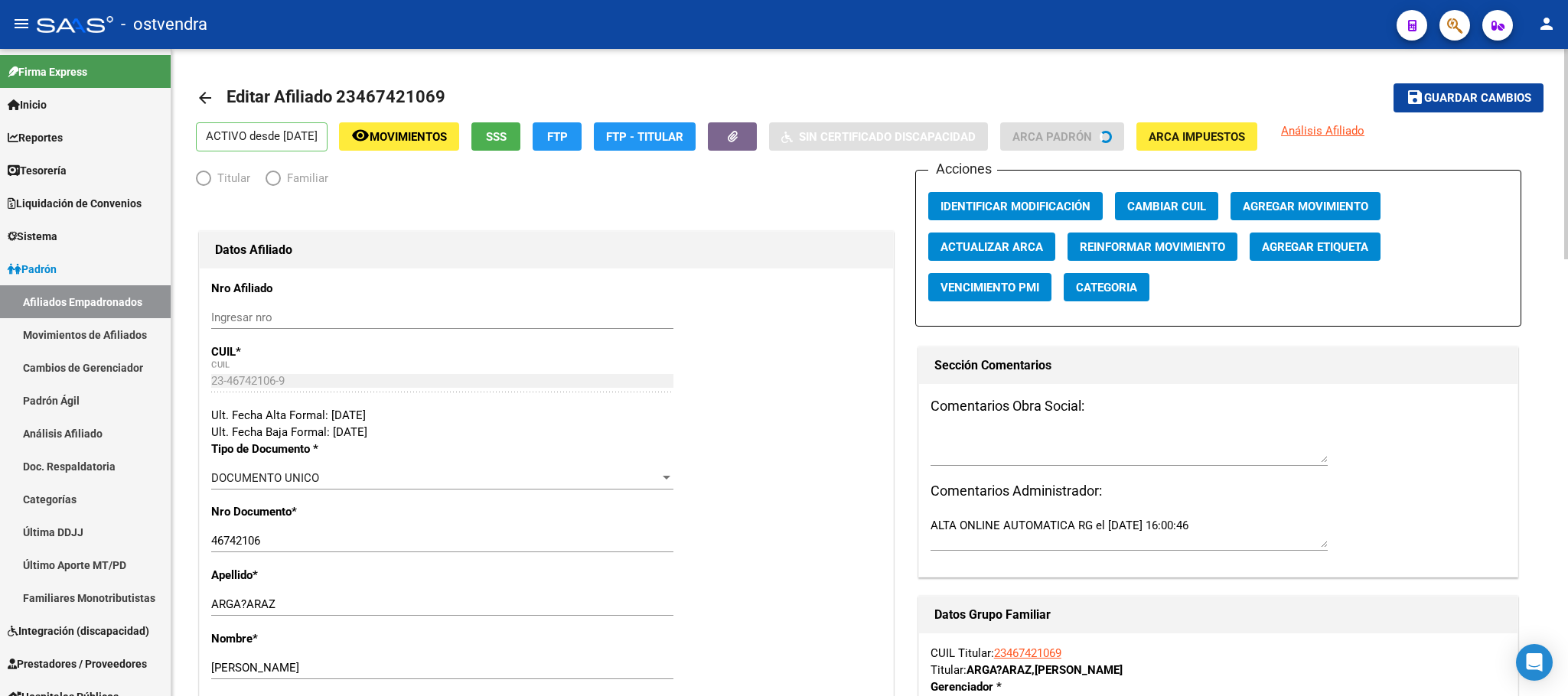
radio input "true"
type input "30-70048023-9"
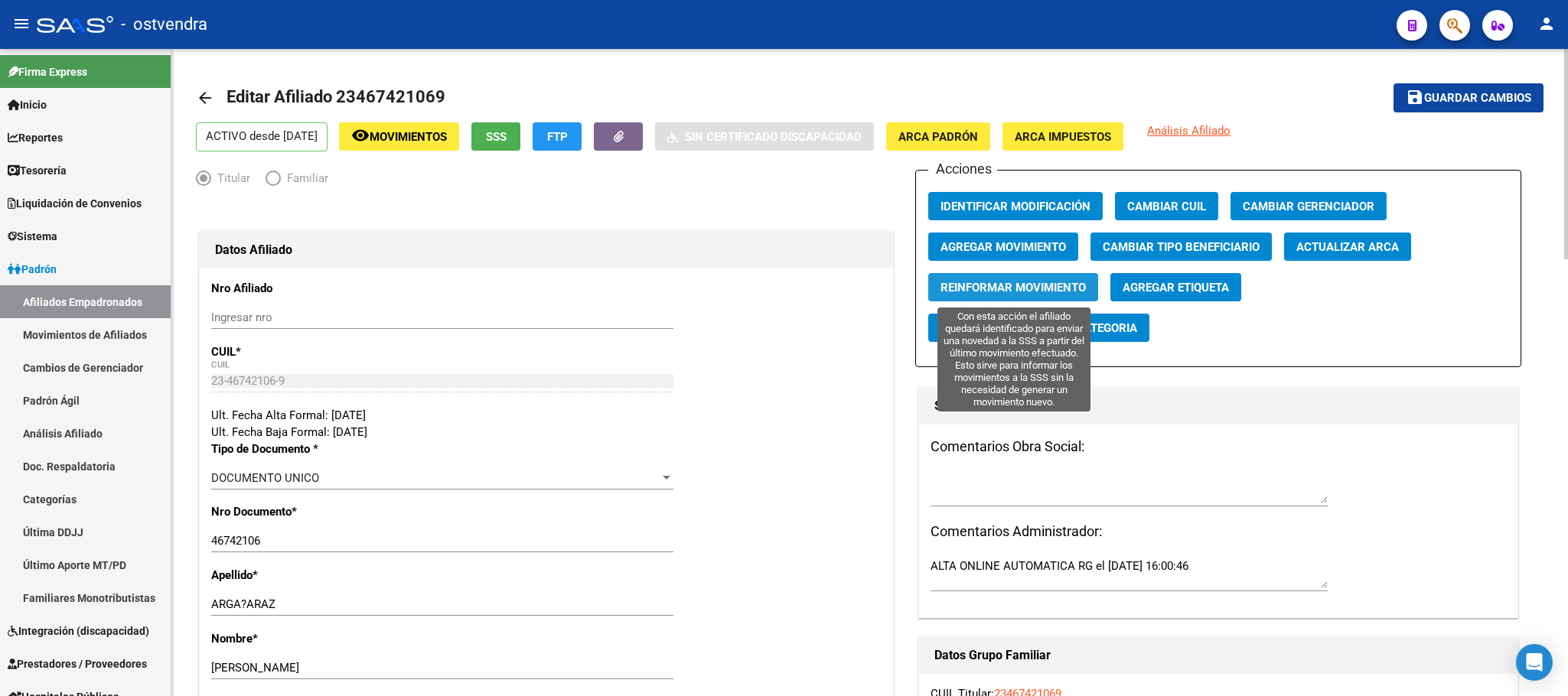
click at [1029, 289] on span "Reinformar Movimiento" at bounding box center [1013, 287] width 145 height 14
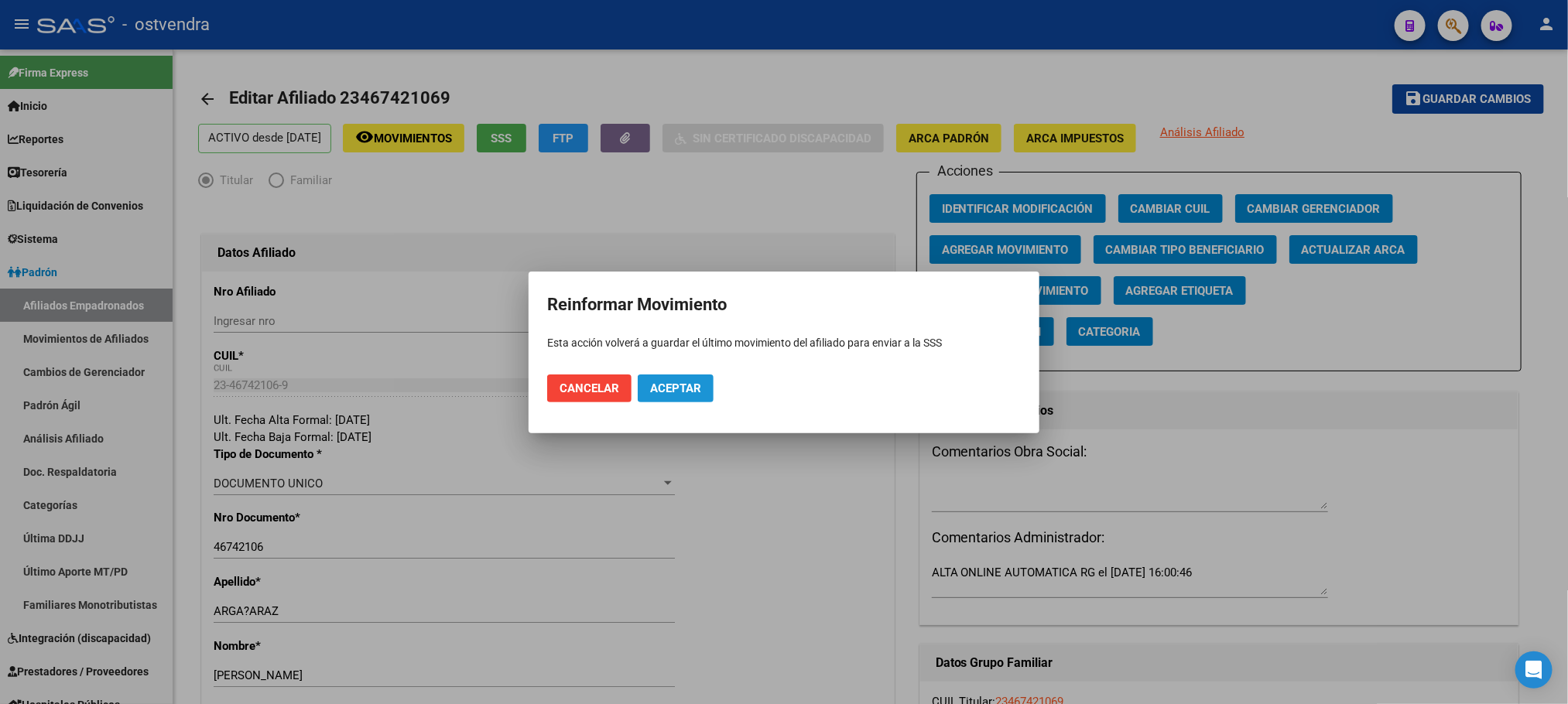
click at [667, 381] on span "Aceptar" at bounding box center [675, 388] width 51 height 14
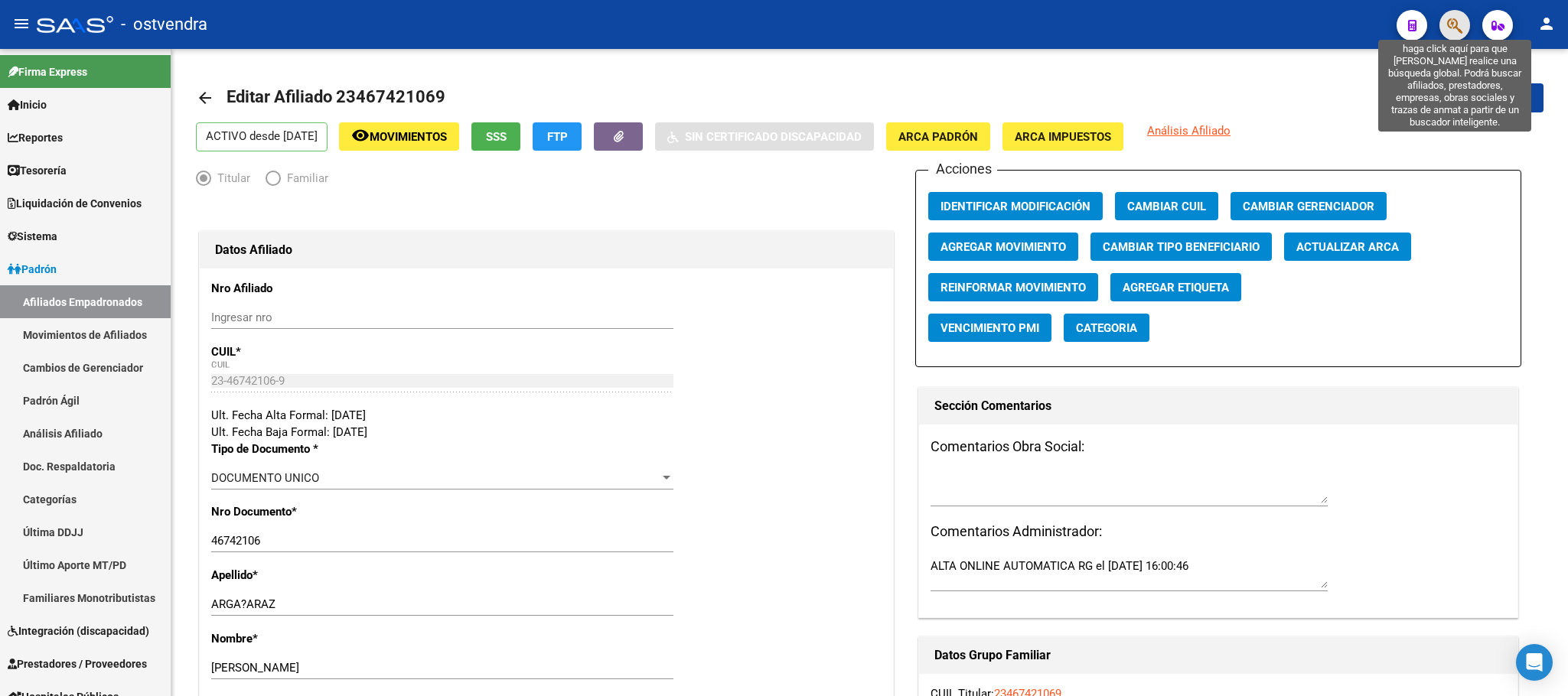
click at [1453, 19] on icon "button" at bounding box center [1454, 26] width 15 height 18
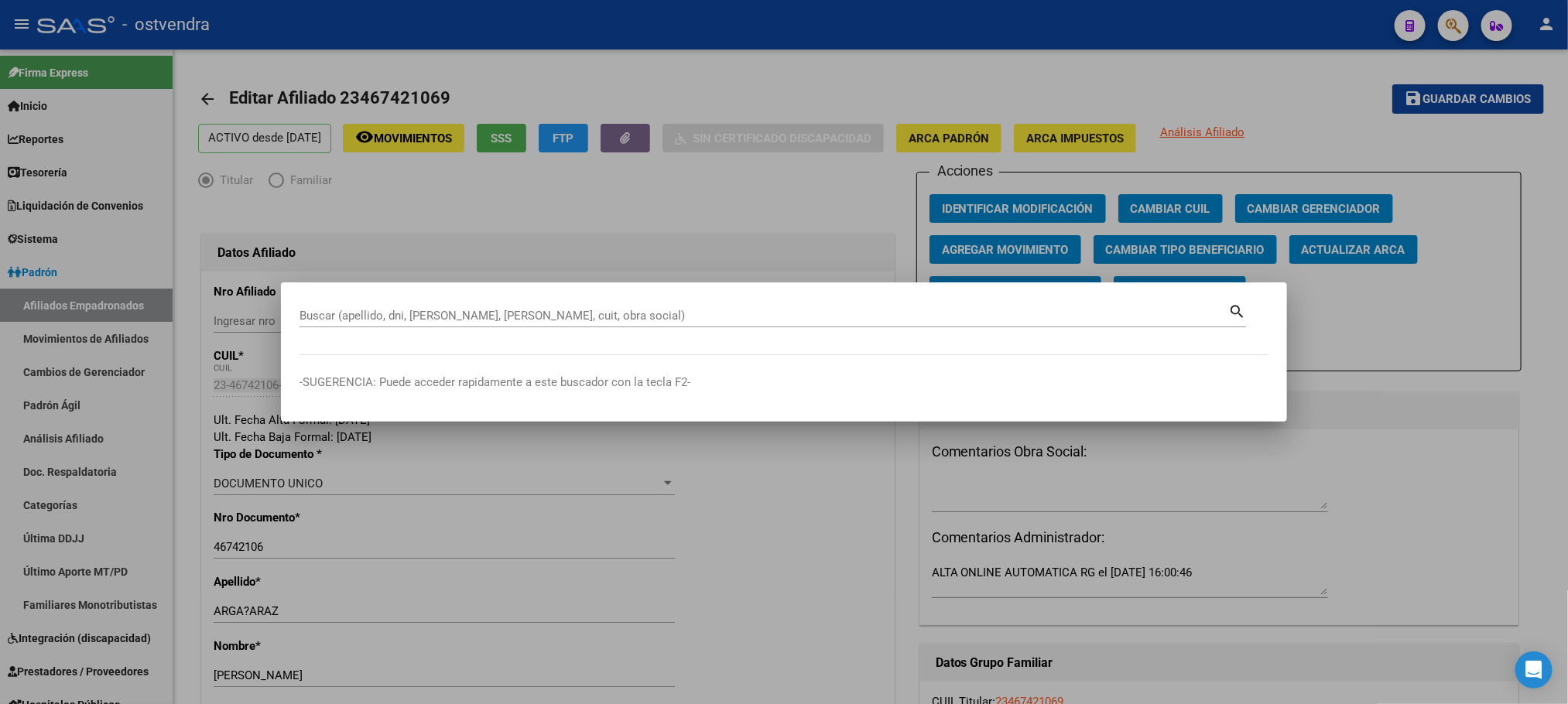
paste input "30385148"
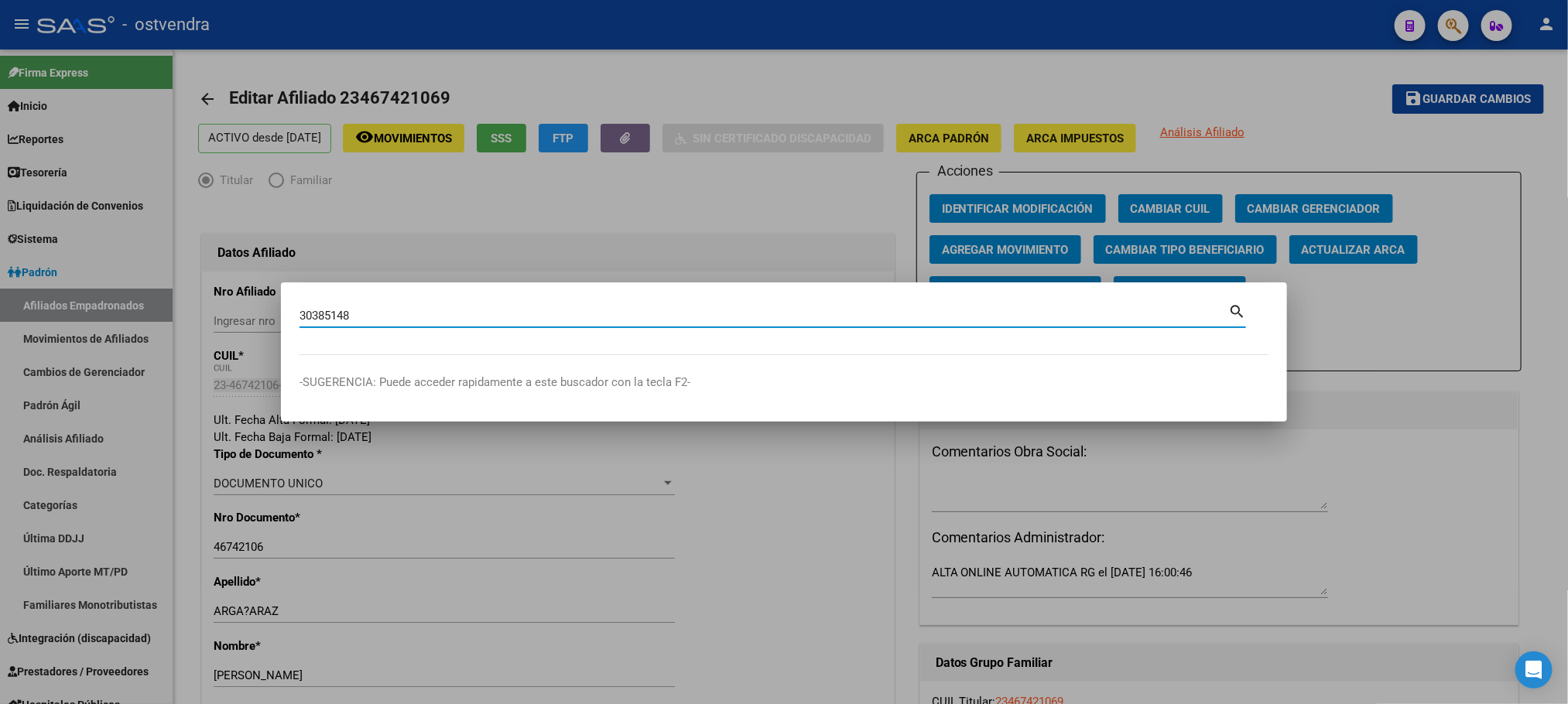
type input "30385148"
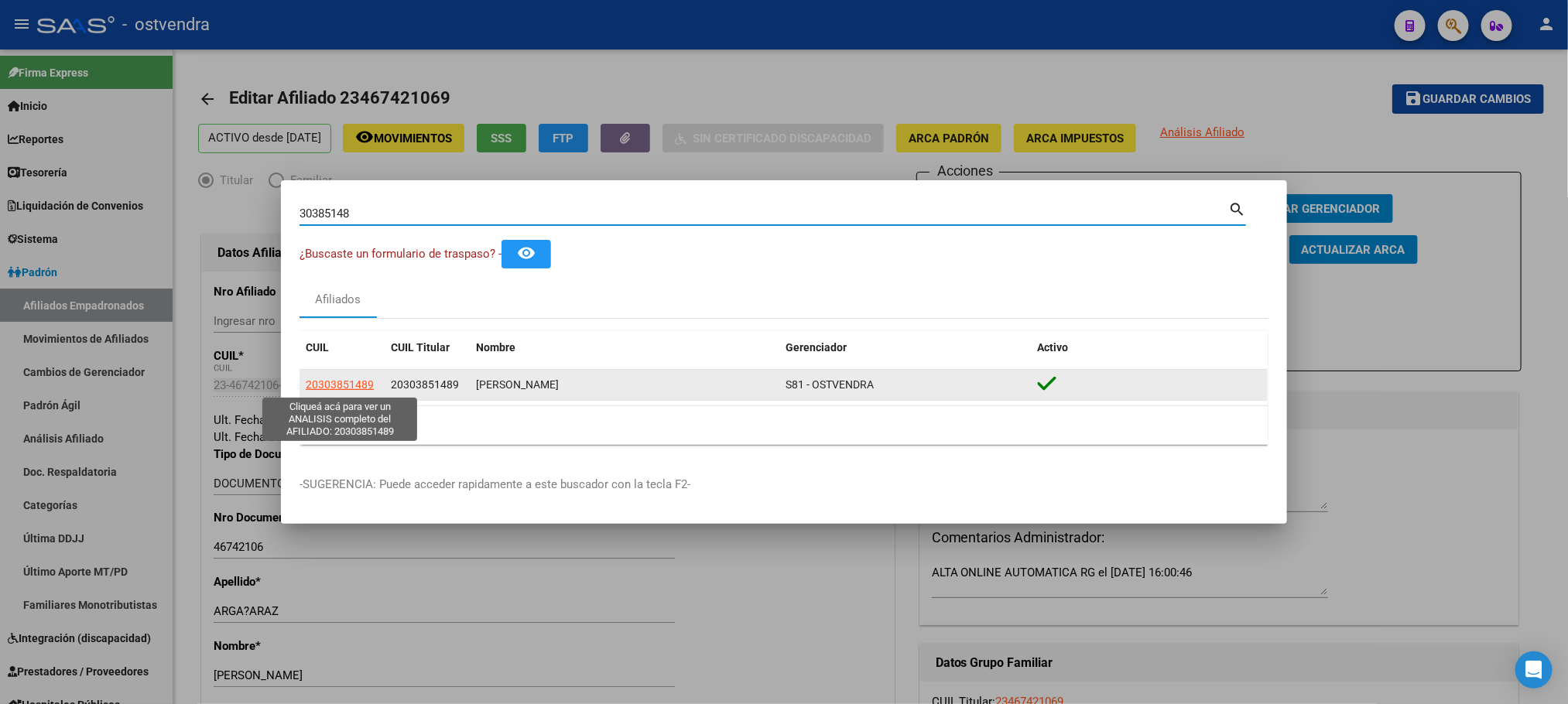
click at [316, 386] on span "20303851489" at bounding box center [339, 384] width 68 height 12
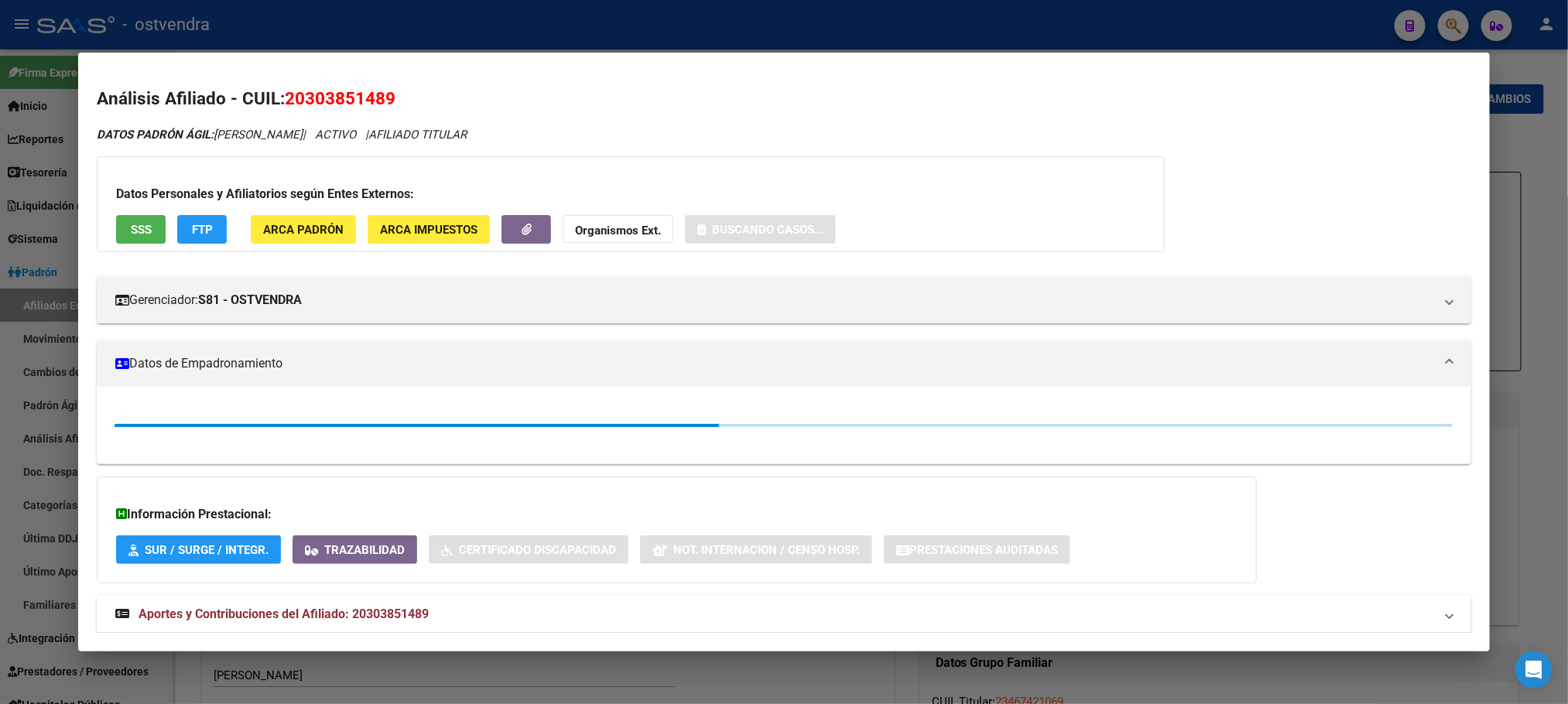
click at [141, 237] on button "SSS" at bounding box center [140, 229] width 50 height 29
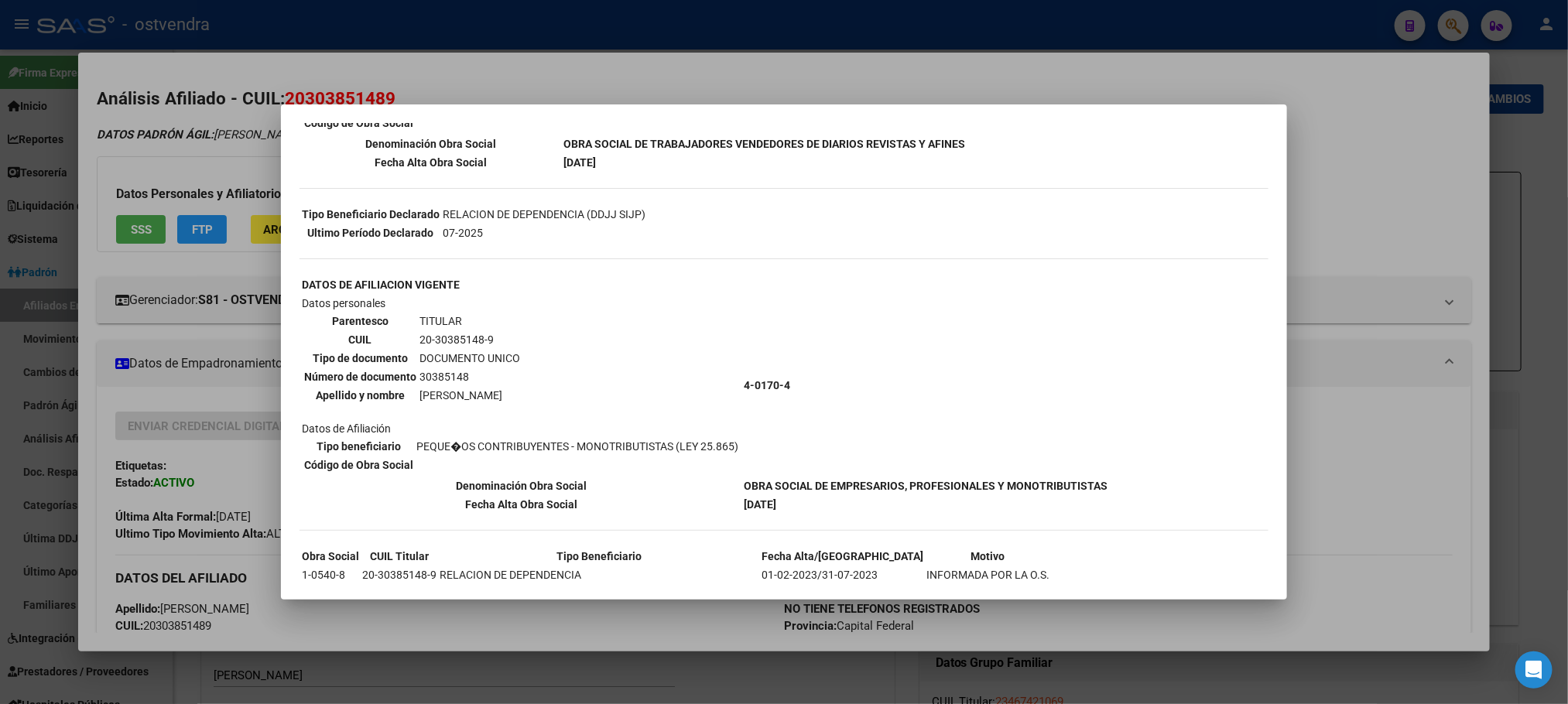
scroll to position [290, 0]
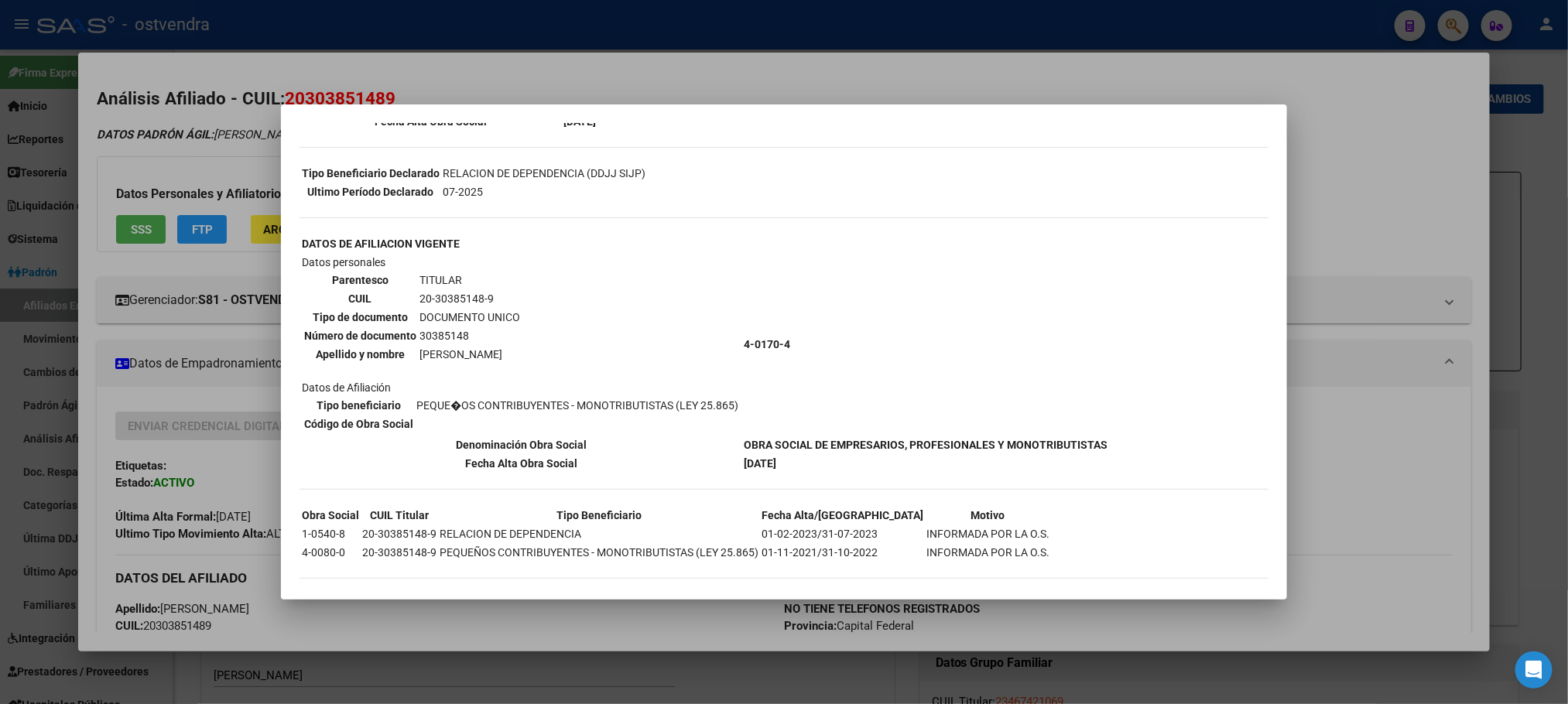
click at [432, 53] on div at bounding box center [784, 352] width 1568 height 704
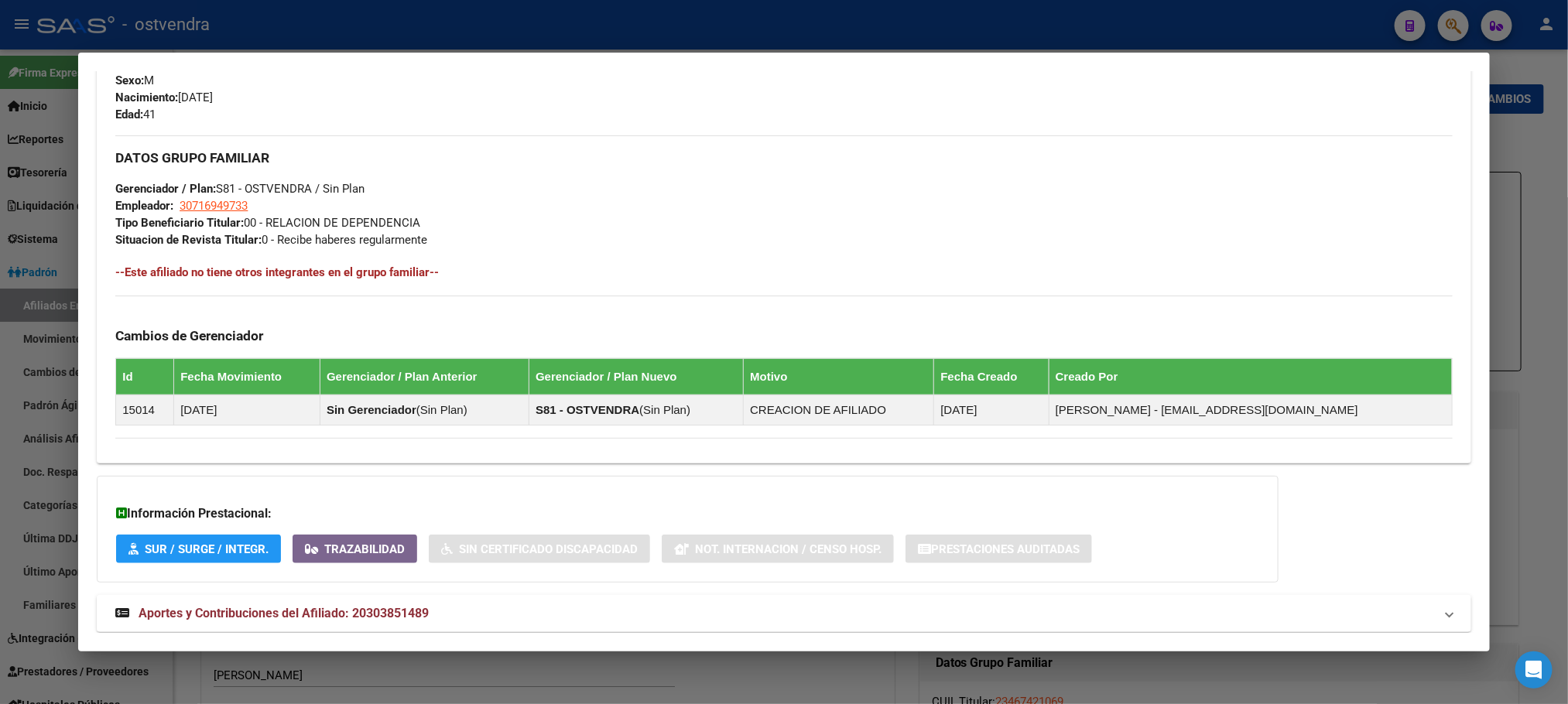
scroll to position [684, 0]
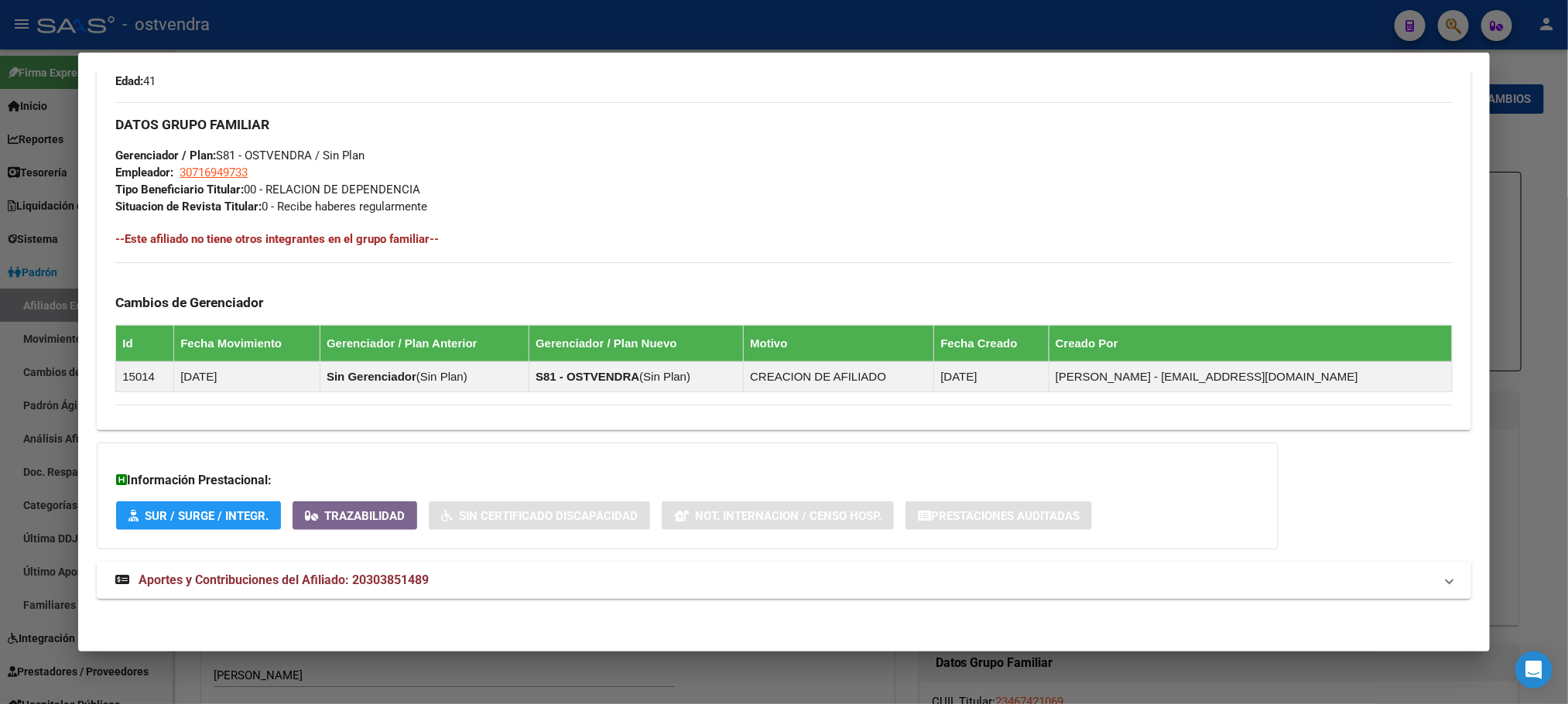
click at [490, 598] on mat-expansion-panel-header "Aportes y Contribuciones del Afiliado: 20303851489" at bounding box center [783, 580] width 1374 height 37
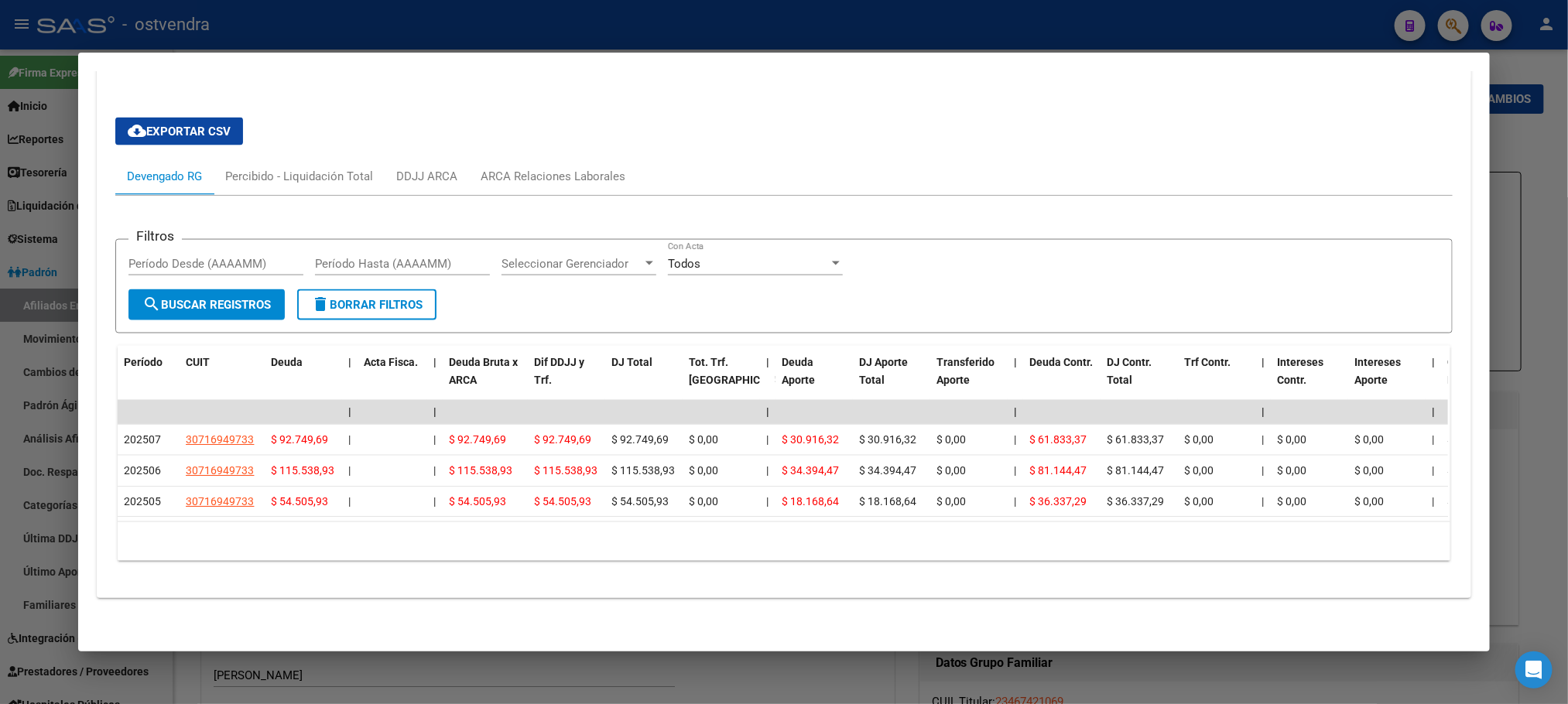
scroll to position [1234, 0]
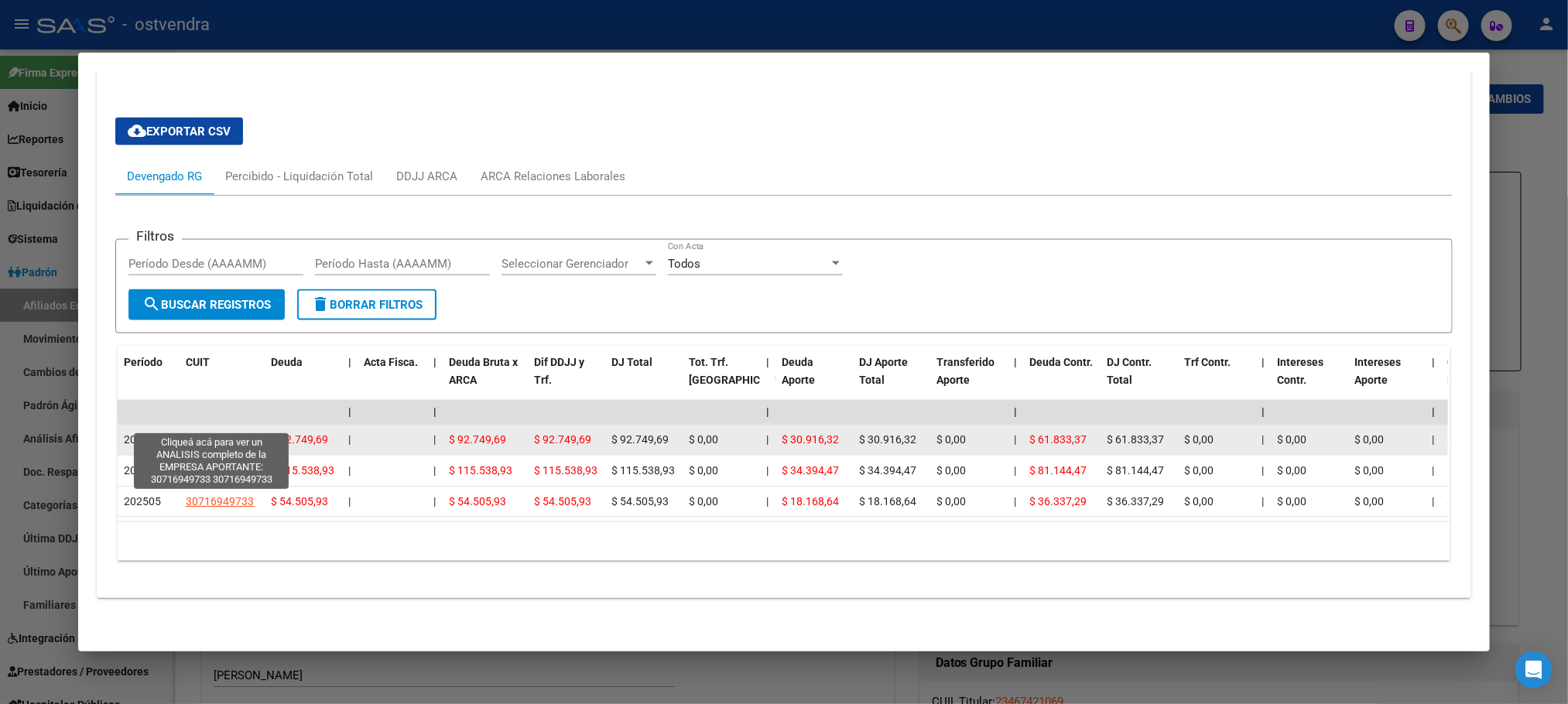
click at [212, 434] on span "30716949733" at bounding box center [219, 439] width 68 height 12
type textarea "30716949733"
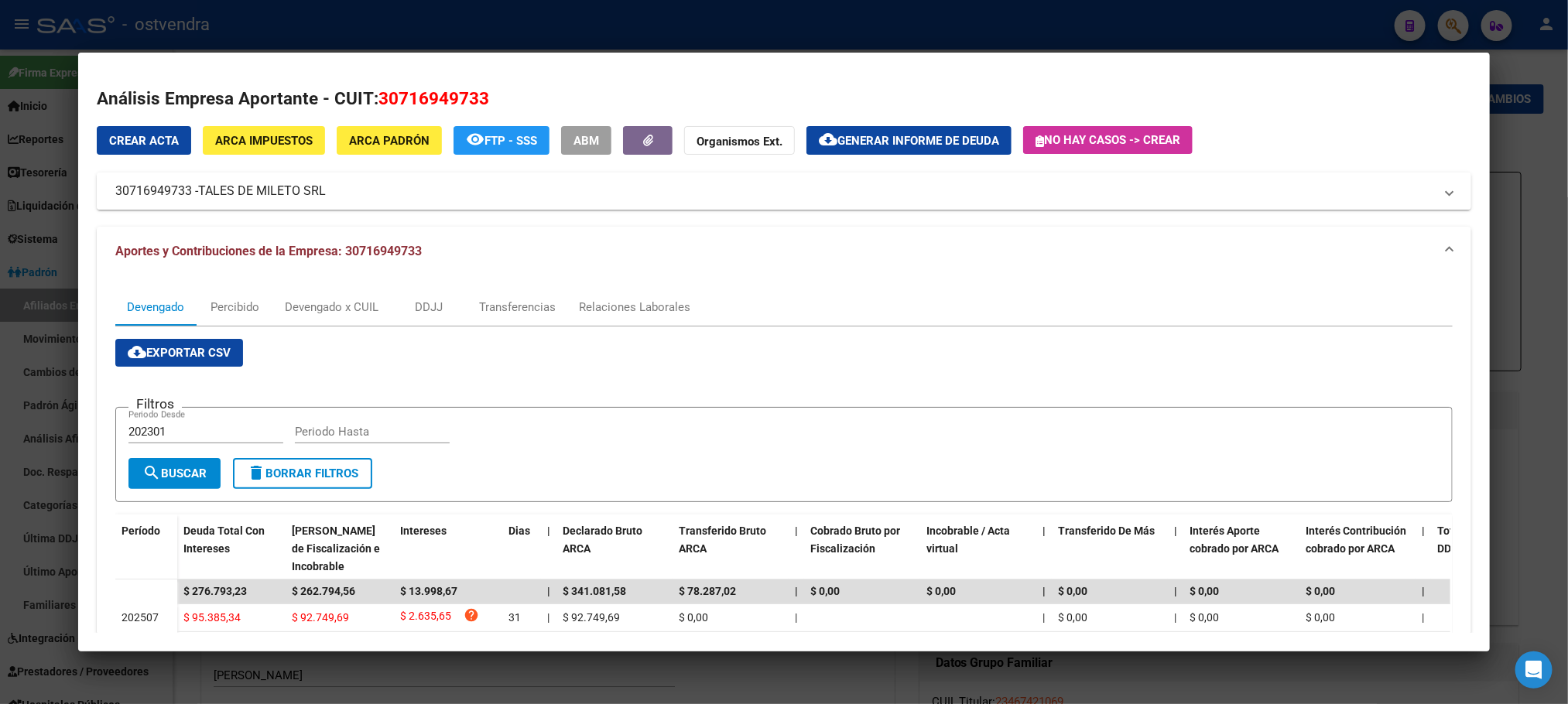
click at [383, 196] on mat-panel-title "30716949733 - TALES DE MILETO SRL" at bounding box center [774, 191] width 1318 height 19
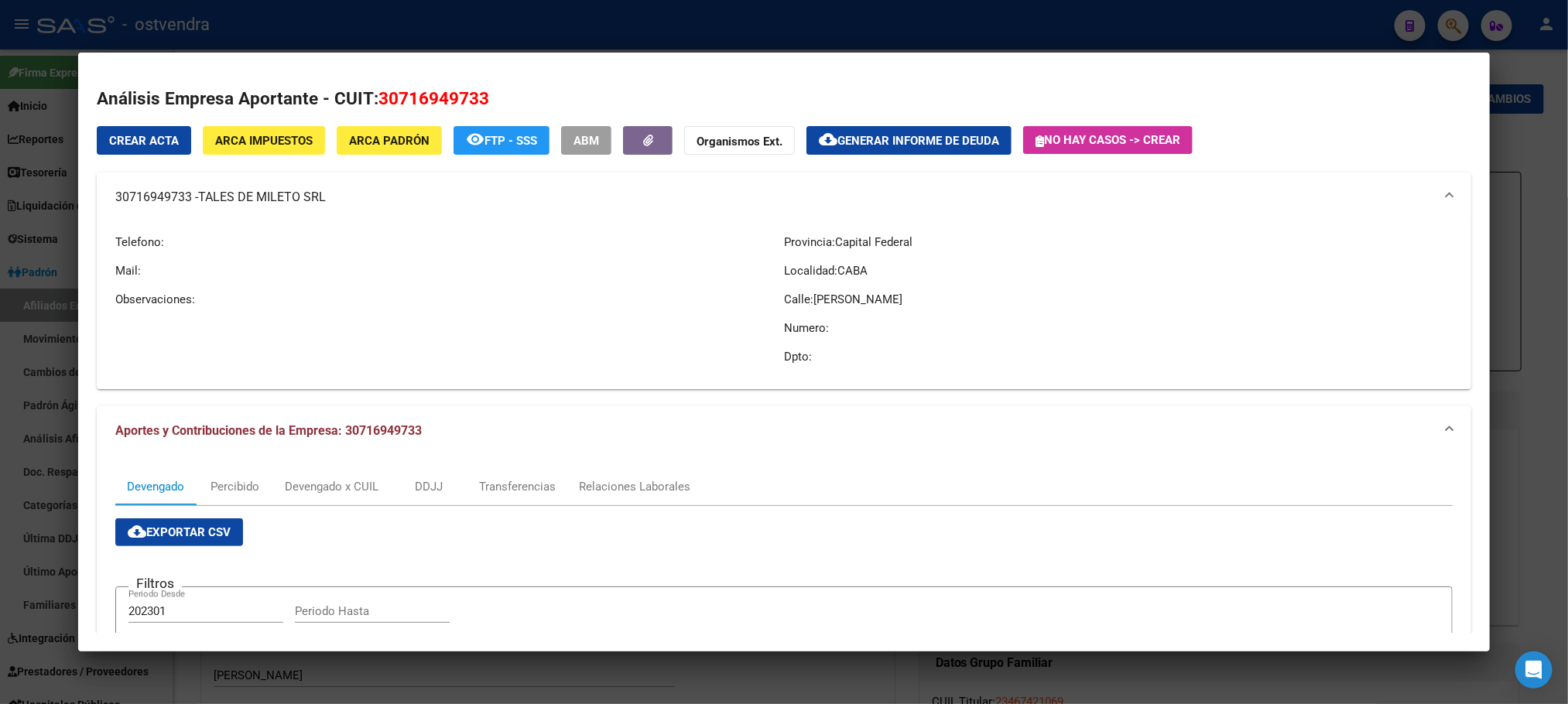
drag, startPoint x: 102, startPoint y: 198, endPoint x: 327, endPoint y: 207, distance: 225.2
click at [327, 207] on mat-expansion-panel-header "30716949733 - TALES DE MILETO SRL" at bounding box center [783, 197] width 1374 height 50
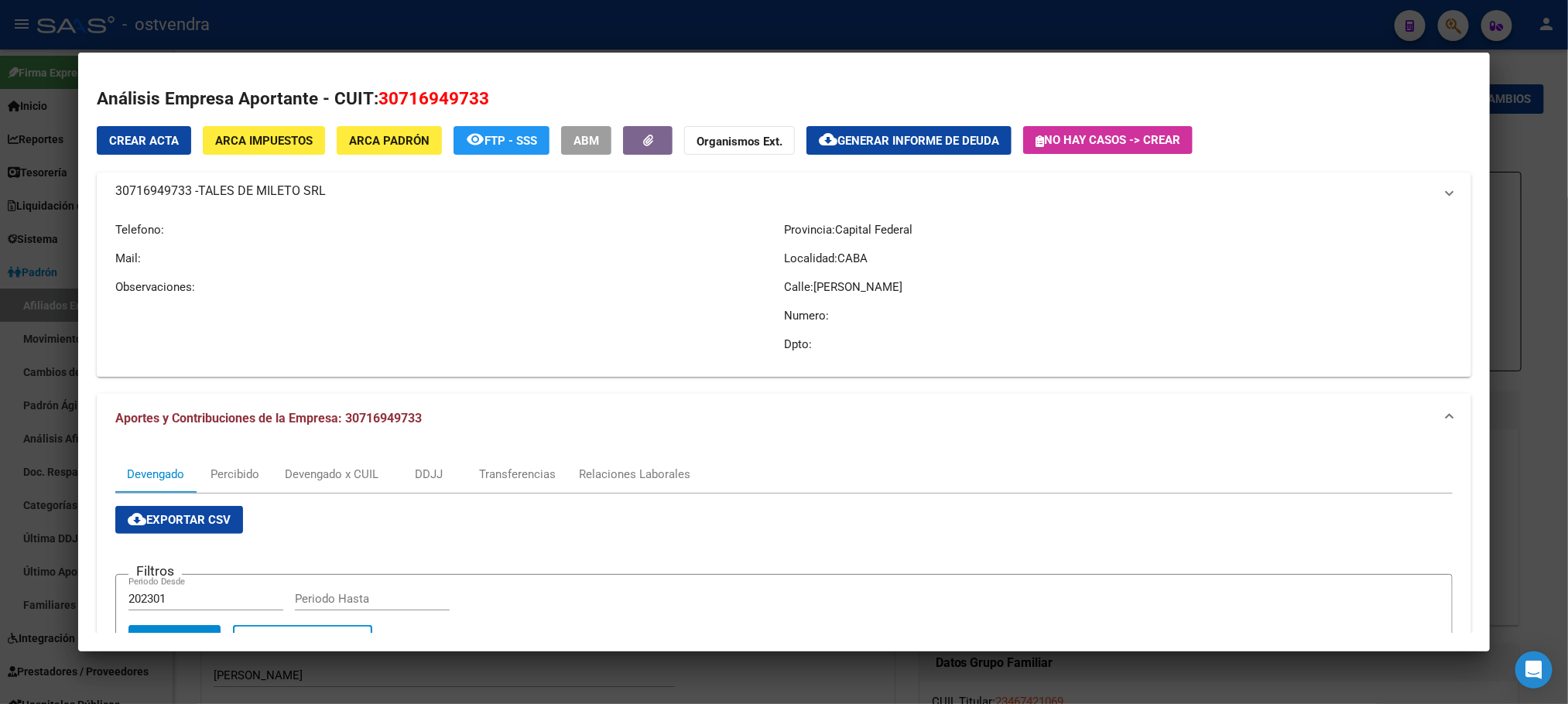
copy mat-panel-title "30716949733 - TALES DE MILETO SRL"
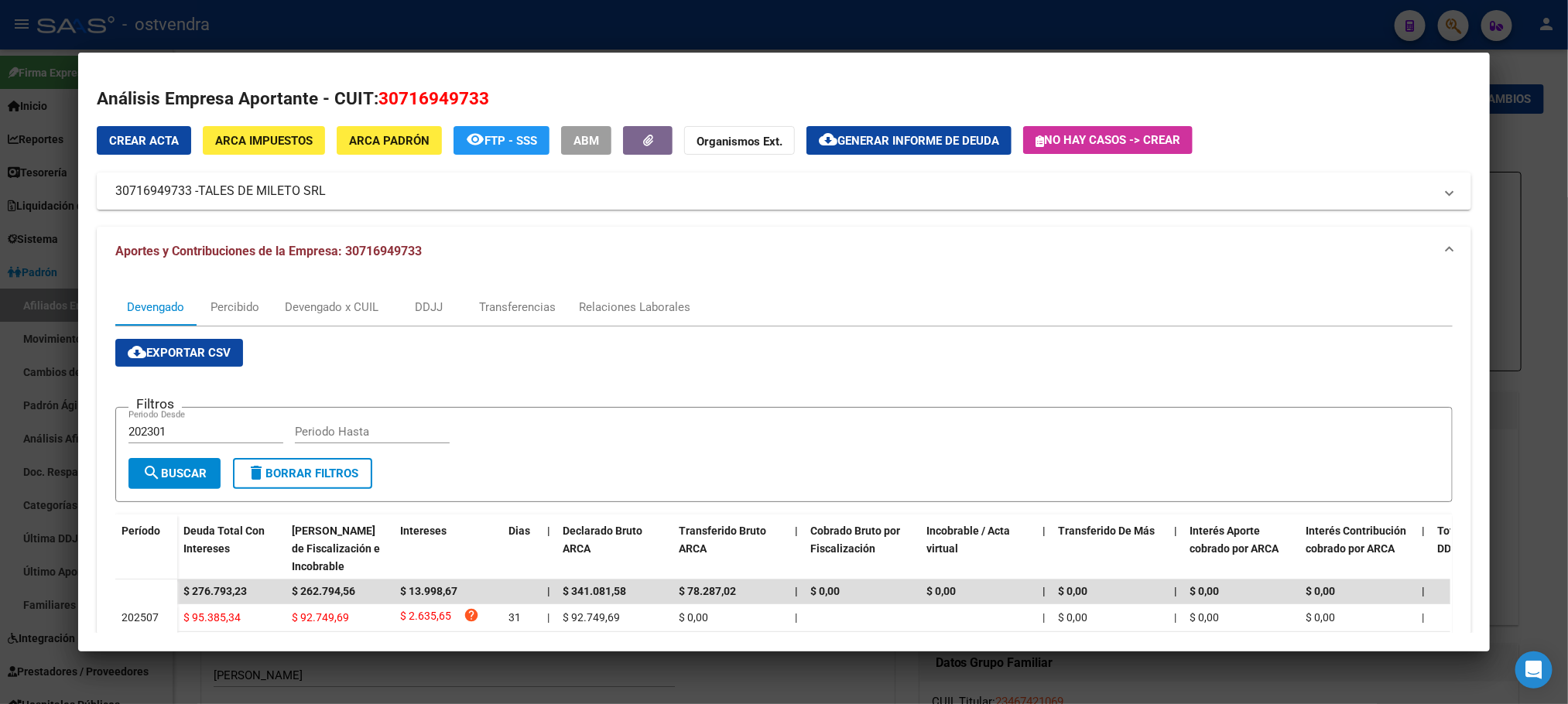
click at [1361, 11] on div at bounding box center [784, 352] width 1568 height 704
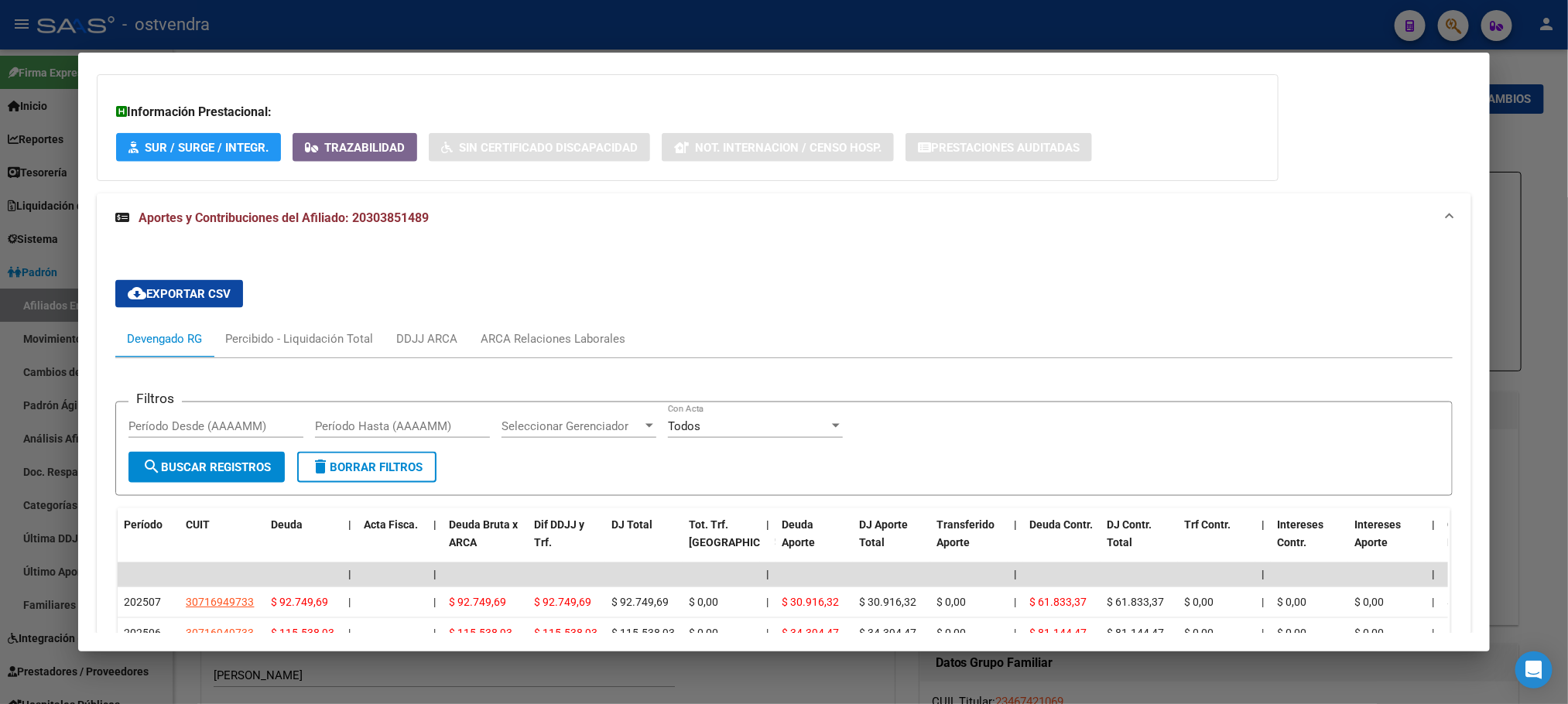
scroll to position [1001, 0]
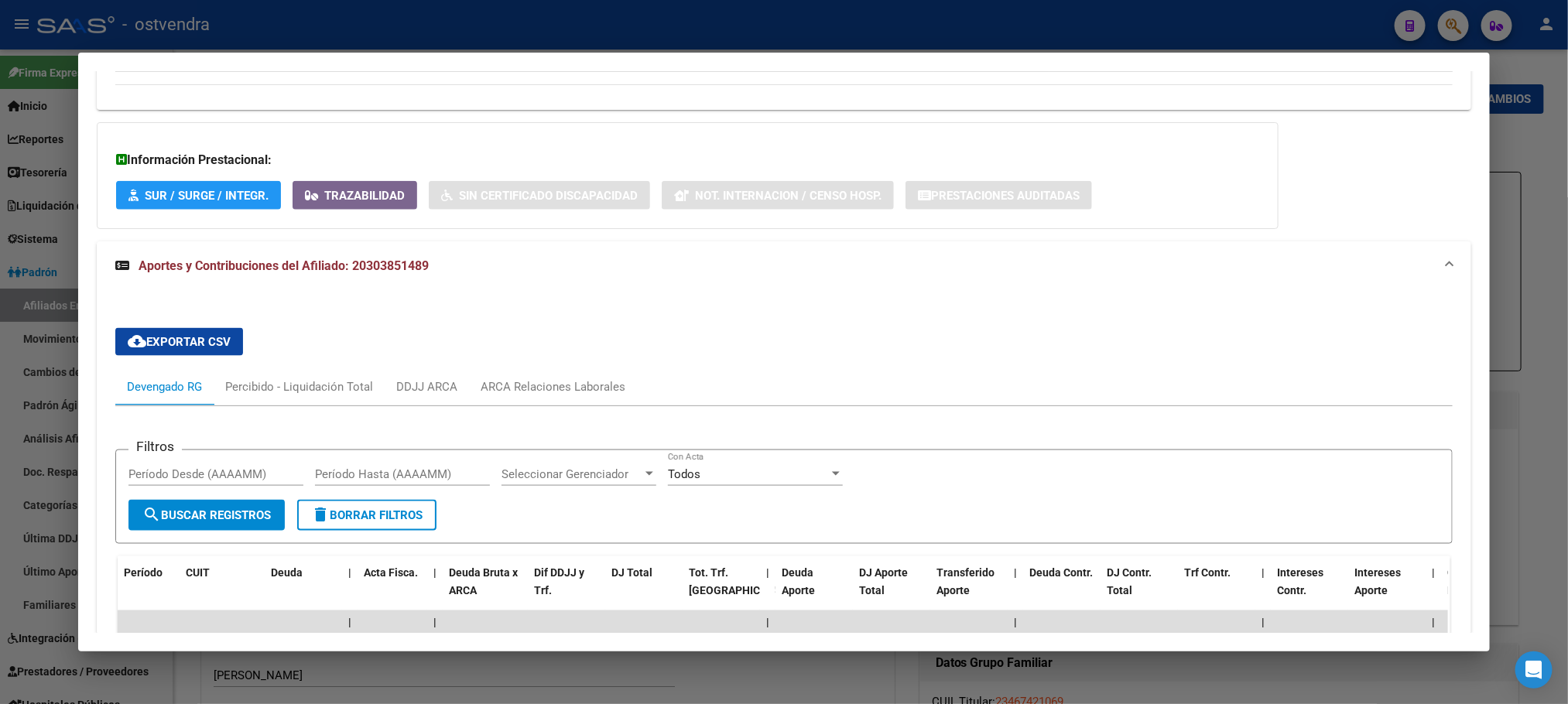
click at [433, 20] on div at bounding box center [784, 352] width 1568 height 704
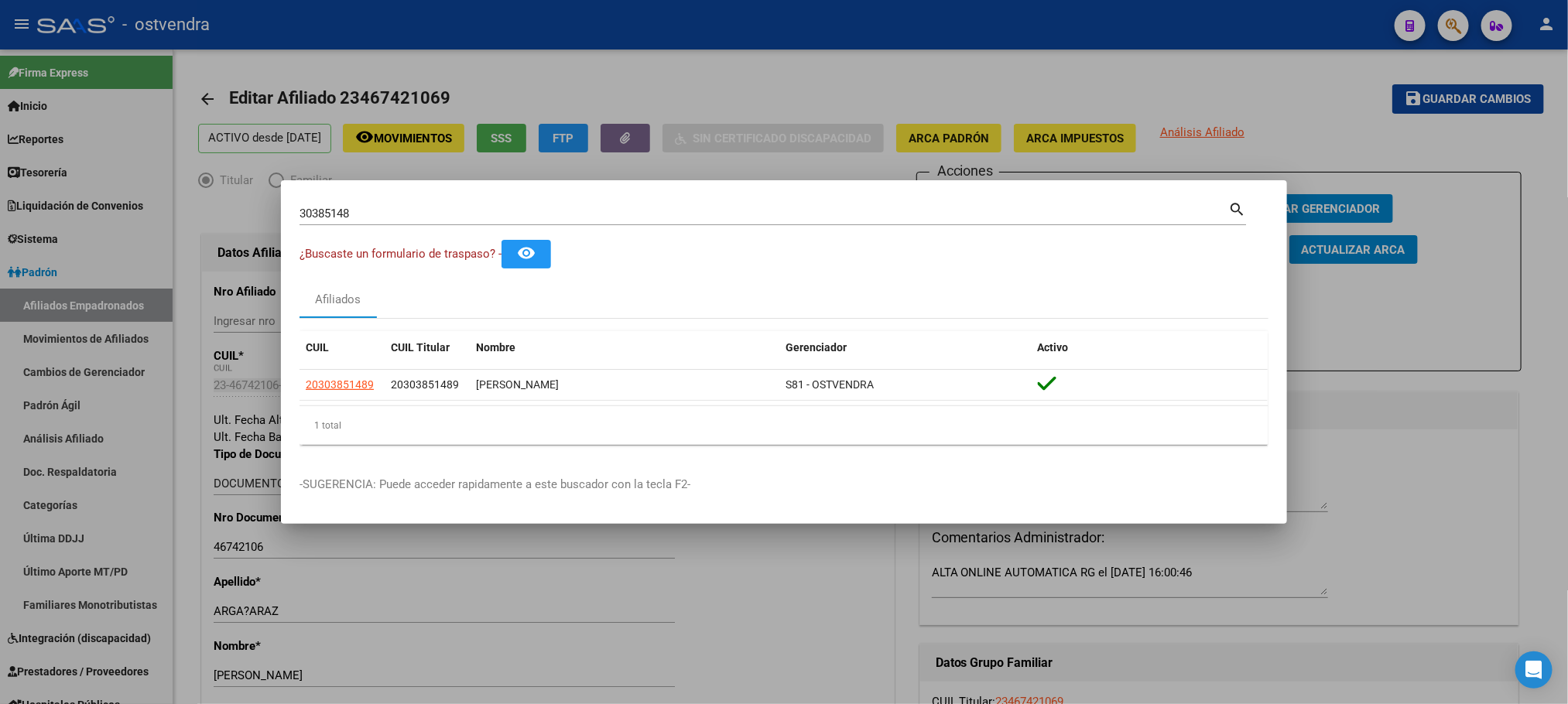
drag, startPoint x: 414, startPoint y: 224, endPoint x: 215, endPoint y: 200, distance: 200.4
click at [207, 202] on div "30385148 Buscar (apellido, dni, cuil, nro traspaso, cuit, obra social) search ¿…" at bounding box center [784, 352] width 1568 height 704
click at [416, 223] on div "30385148 Buscar (apellido, dni, [PERSON_NAME], [PERSON_NAME], cuit, obra social)" at bounding box center [764, 213] width 929 height 23
drag, startPoint x: 416, startPoint y: 214, endPoint x: 370, endPoint y: 207, distance: 46.5
click at [412, 212] on input "30385148" at bounding box center [764, 213] width 929 height 14
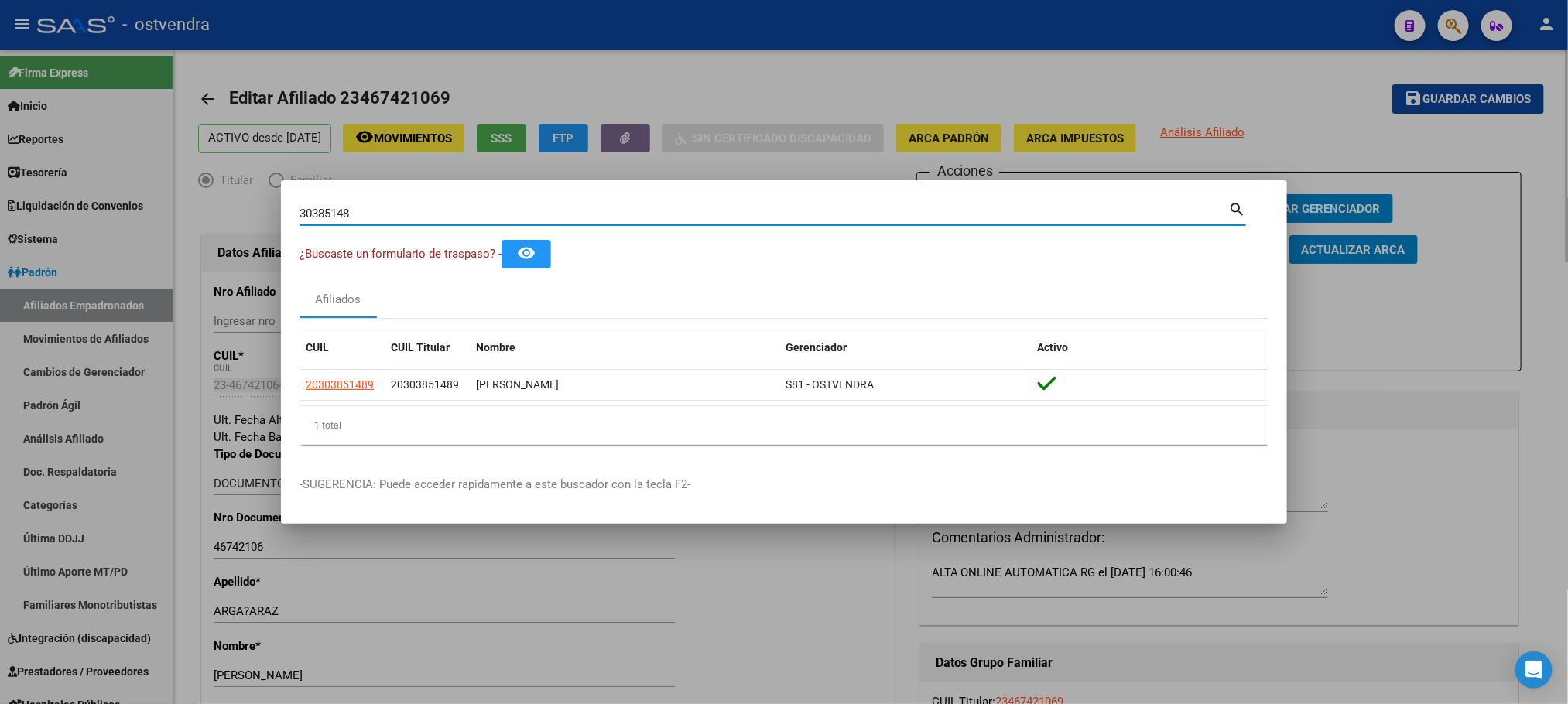
drag, startPoint x: 73, startPoint y: 185, endPoint x: 277, endPoint y: 190, distance: 204.1
click at [72, 185] on div at bounding box center [784, 352] width 1568 height 704
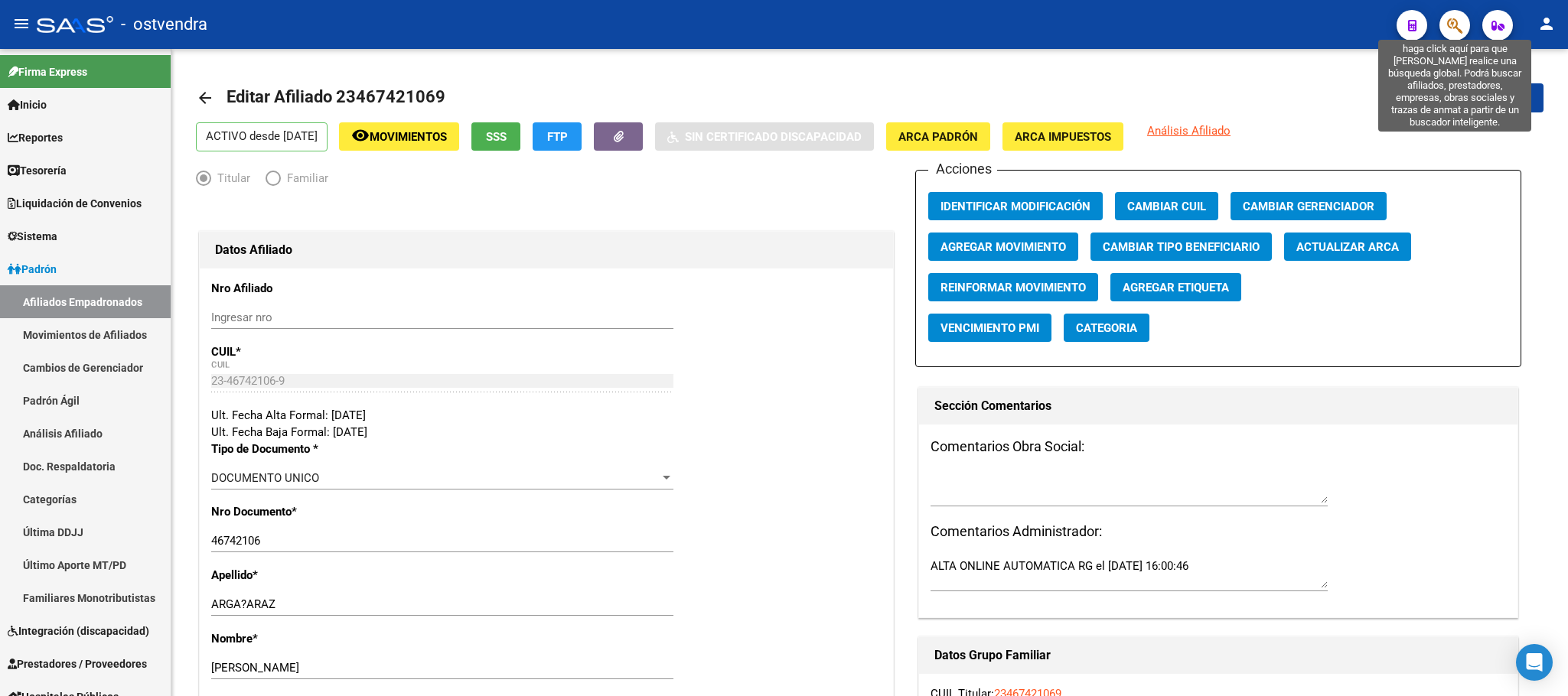
click at [1449, 19] on icon "button" at bounding box center [1454, 26] width 15 height 18
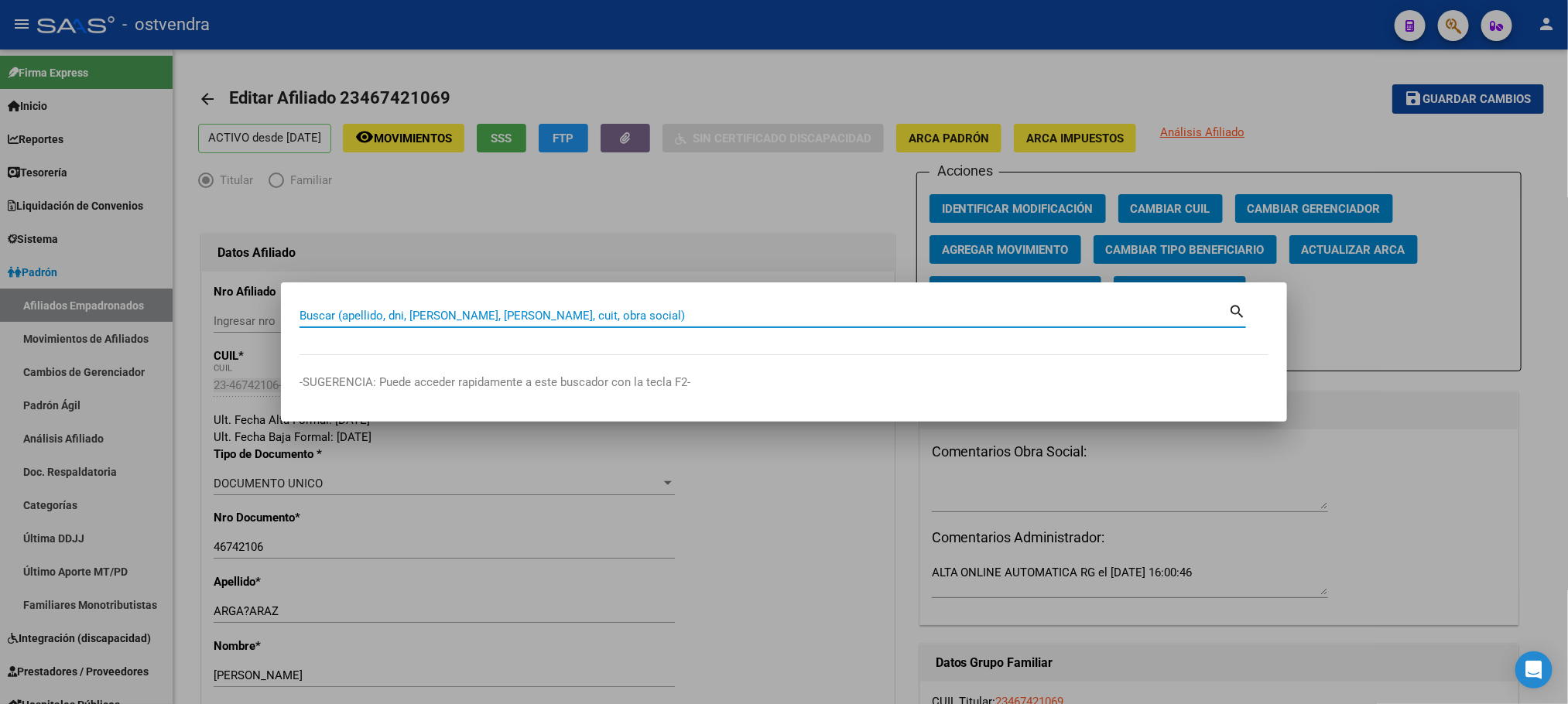
paste input "27939598583"
type input "27939598583"
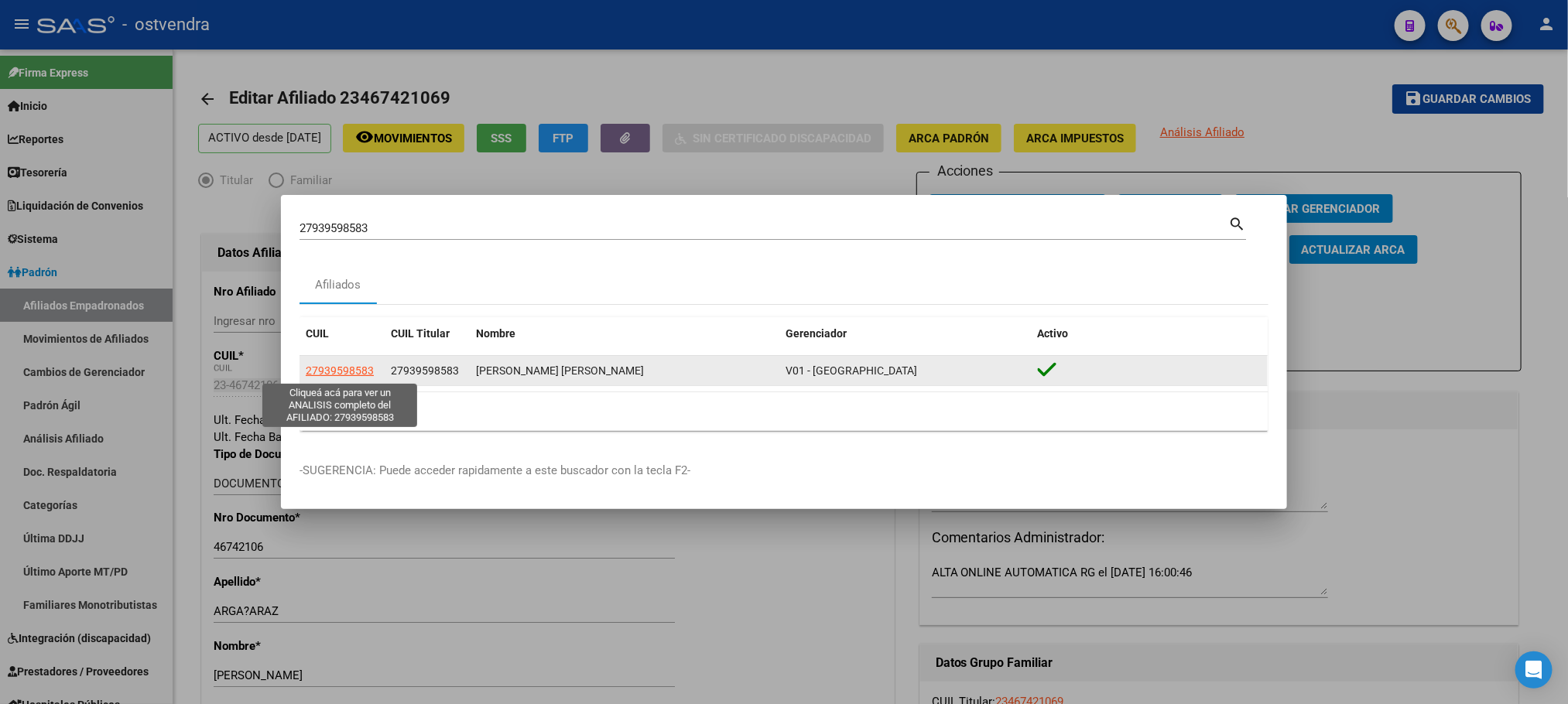
click at [347, 365] on span "27939598583" at bounding box center [339, 370] width 68 height 12
type textarea "27939598583"
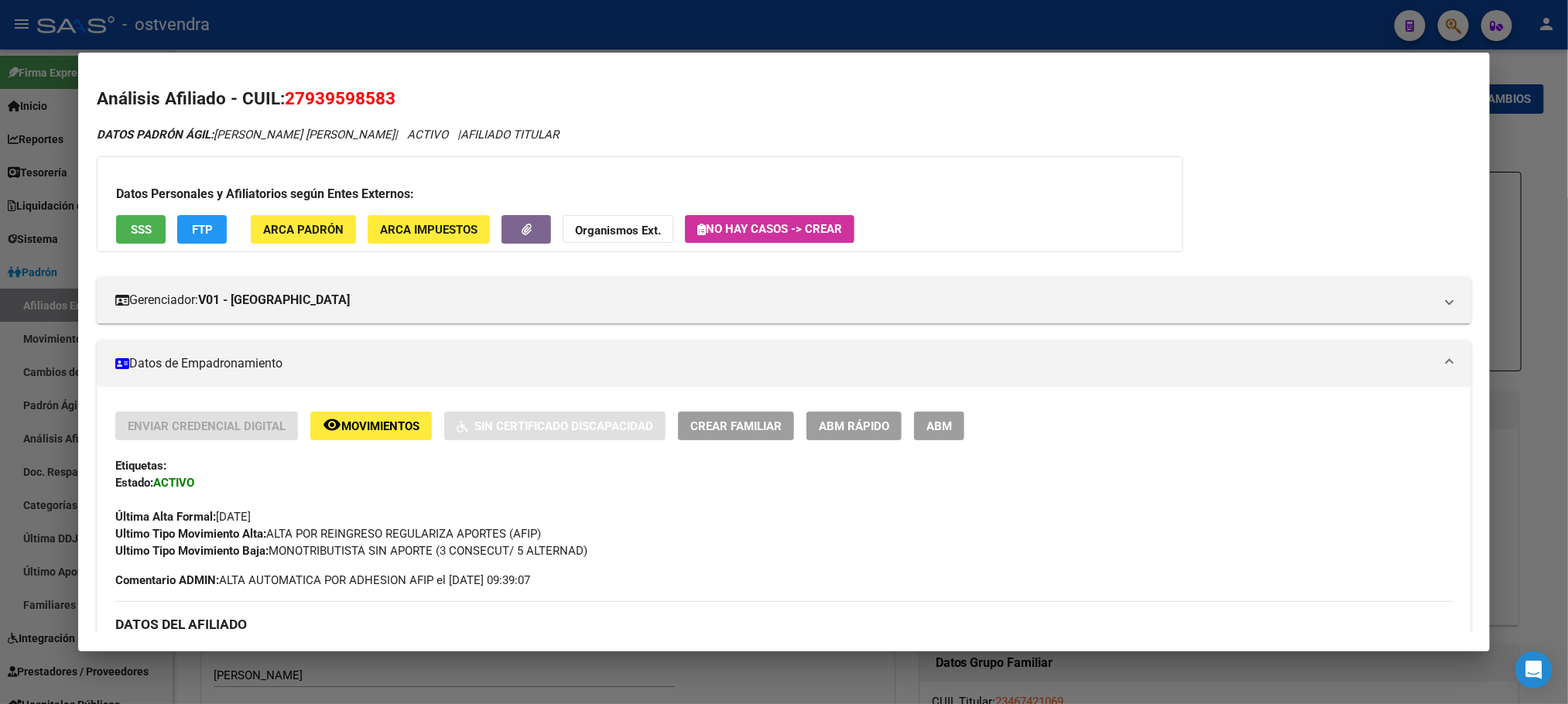
click at [136, 249] on div "Datos Personales y Afiliatorios según Entes Externos: SSS FTP ARCA Padrón ARCA …" at bounding box center [639, 204] width 1087 height 96
click at [136, 242] on button "SSS" at bounding box center [140, 229] width 50 height 29
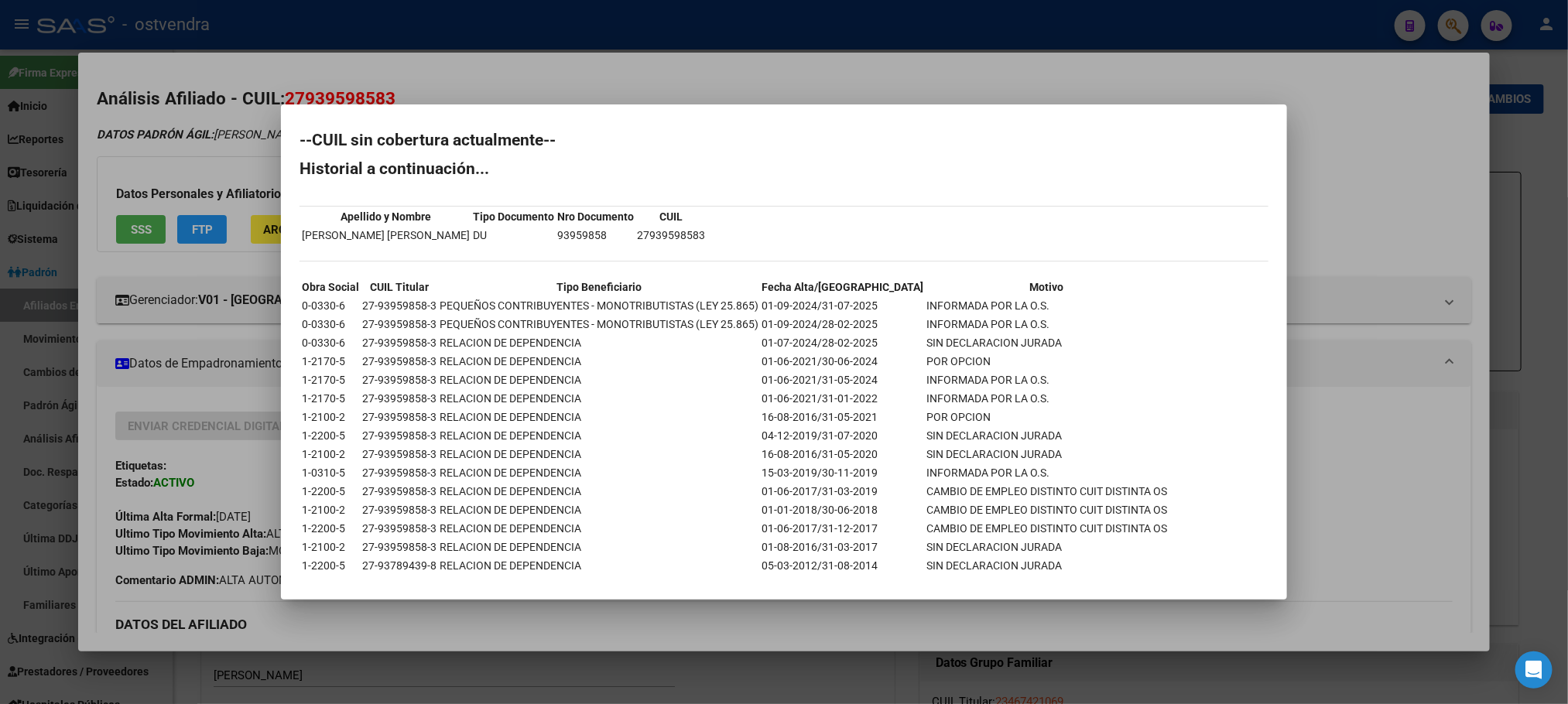
scroll to position [0, 0]
click at [474, 72] on div at bounding box center [784, 352] width 1568 height 704
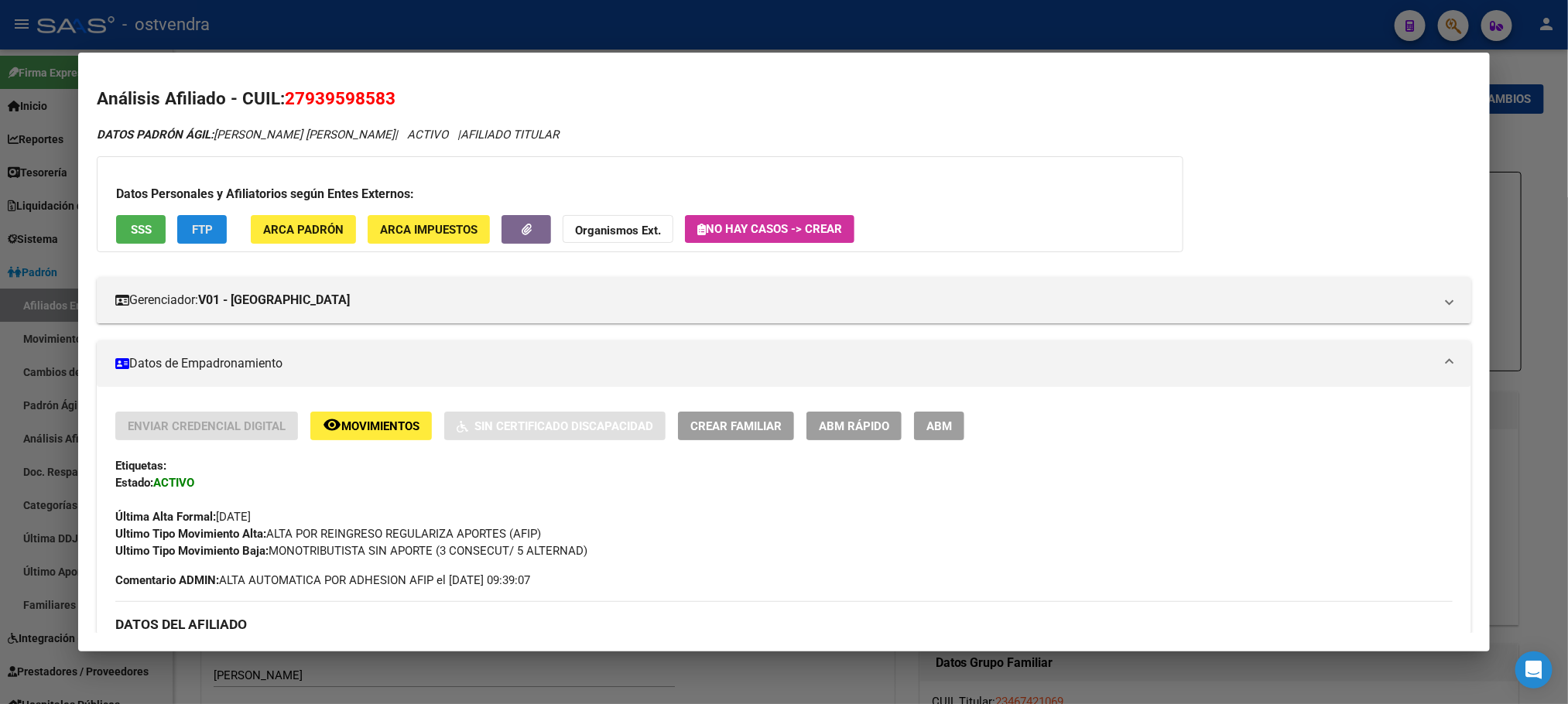
click at [192, 229] on span "FTP" at bounding box center [203, 229] width 21 height 14
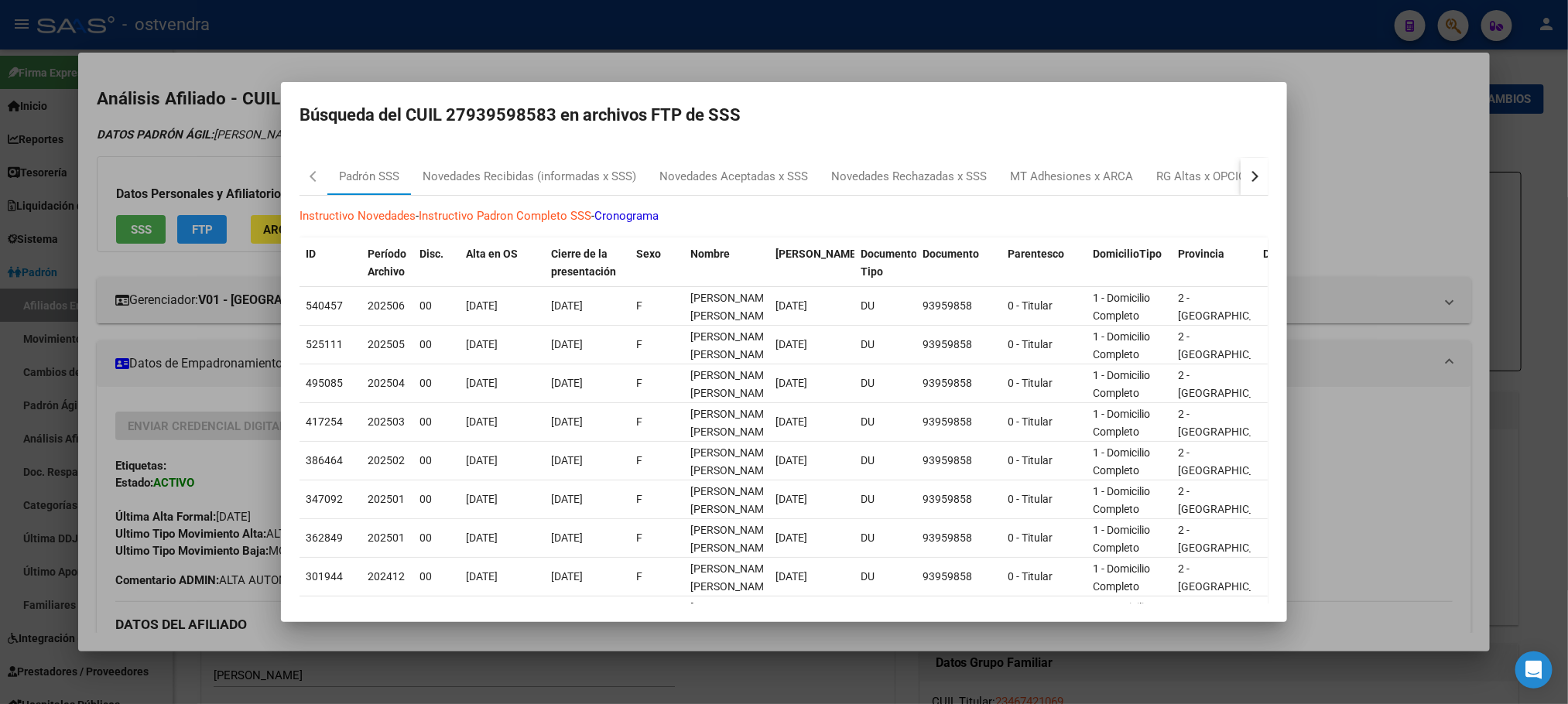
drag, startPoint x: 158, startPoint y: 151, endPoint x: 174, endPoint y: 161, distance: 18.9
click at [158, 151] on div at bounding box center [784, 352] width 1568 height 704
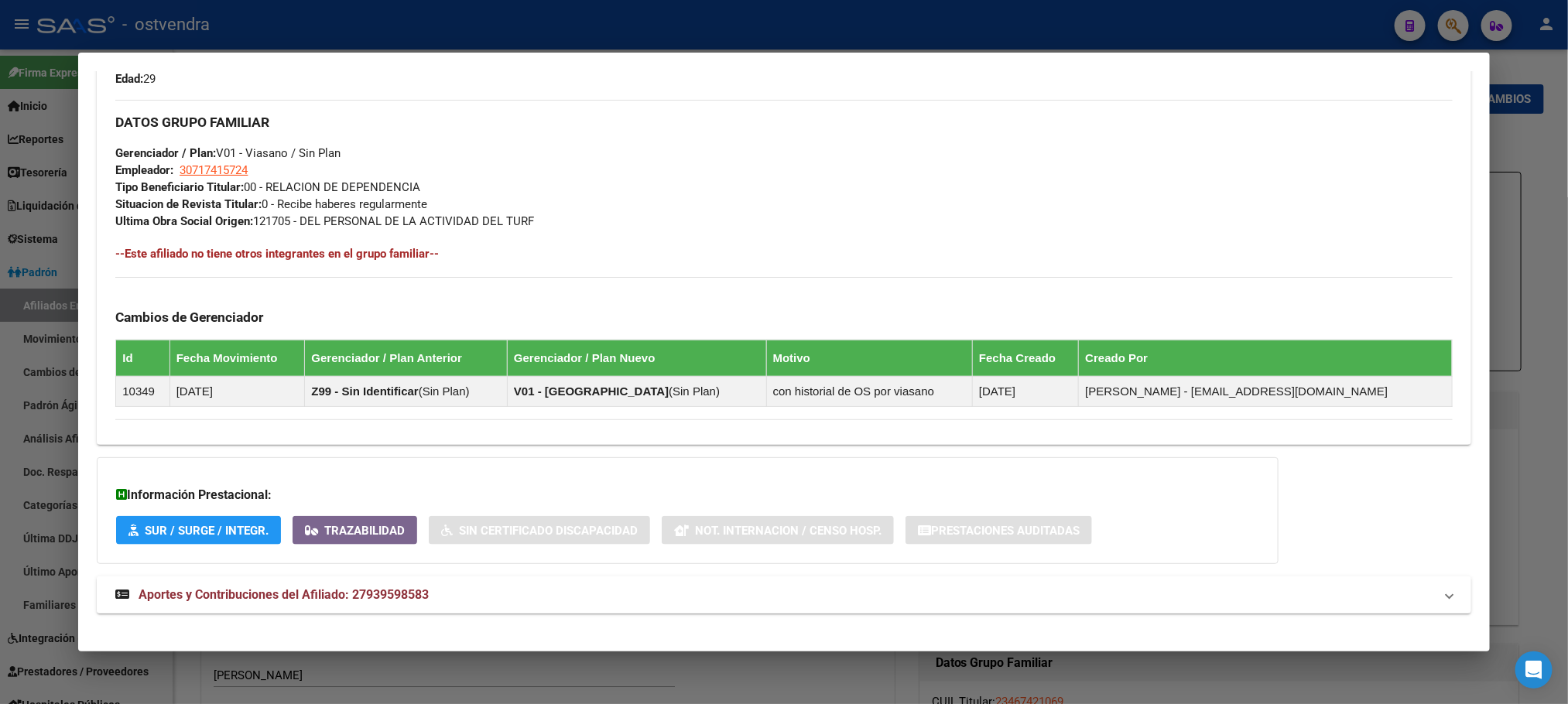
scroll to position [747, 0]
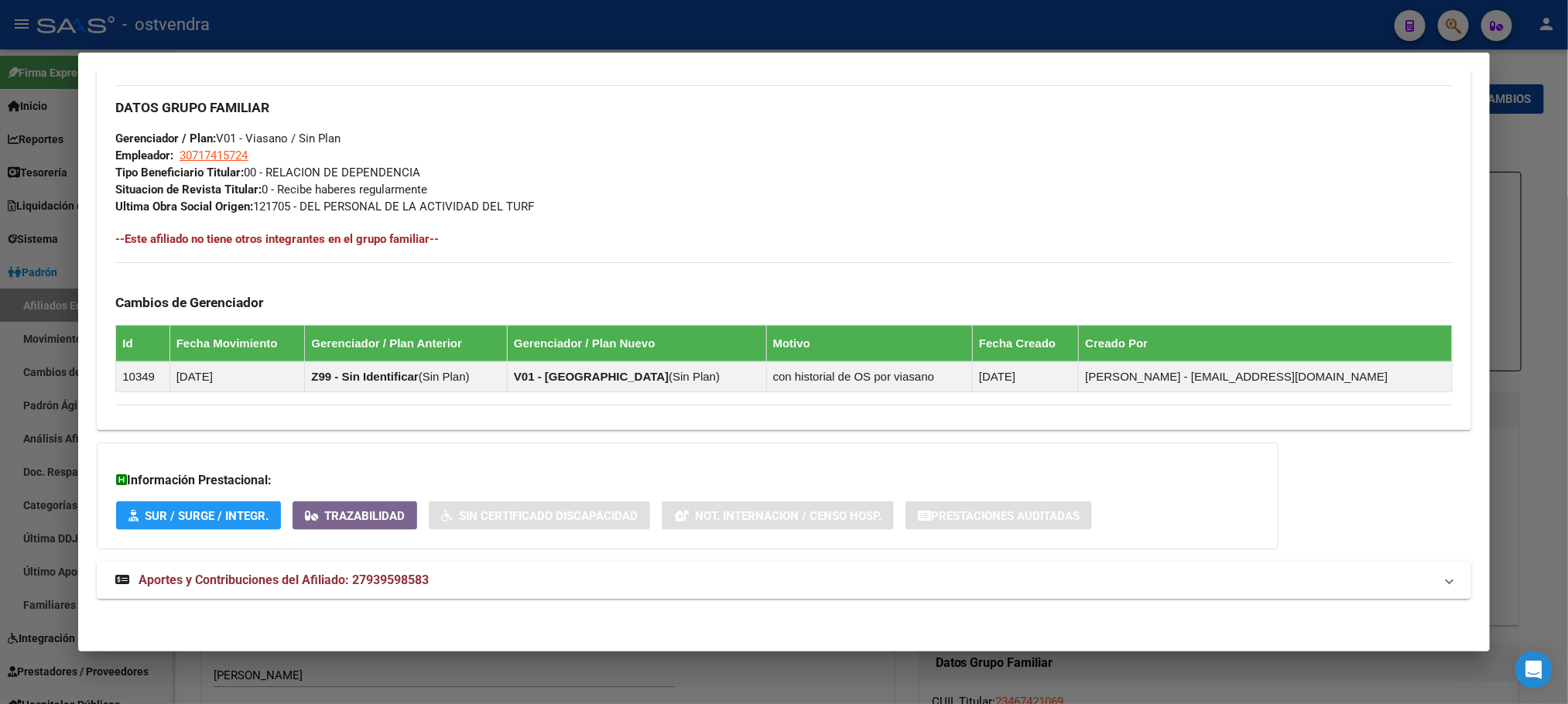
click at [491, 590] on mat-expansion-panel-header "Aportes y Contribuciones del Afiliado: 27939598583" at bounding box center [783, 580] width 1374 height 37
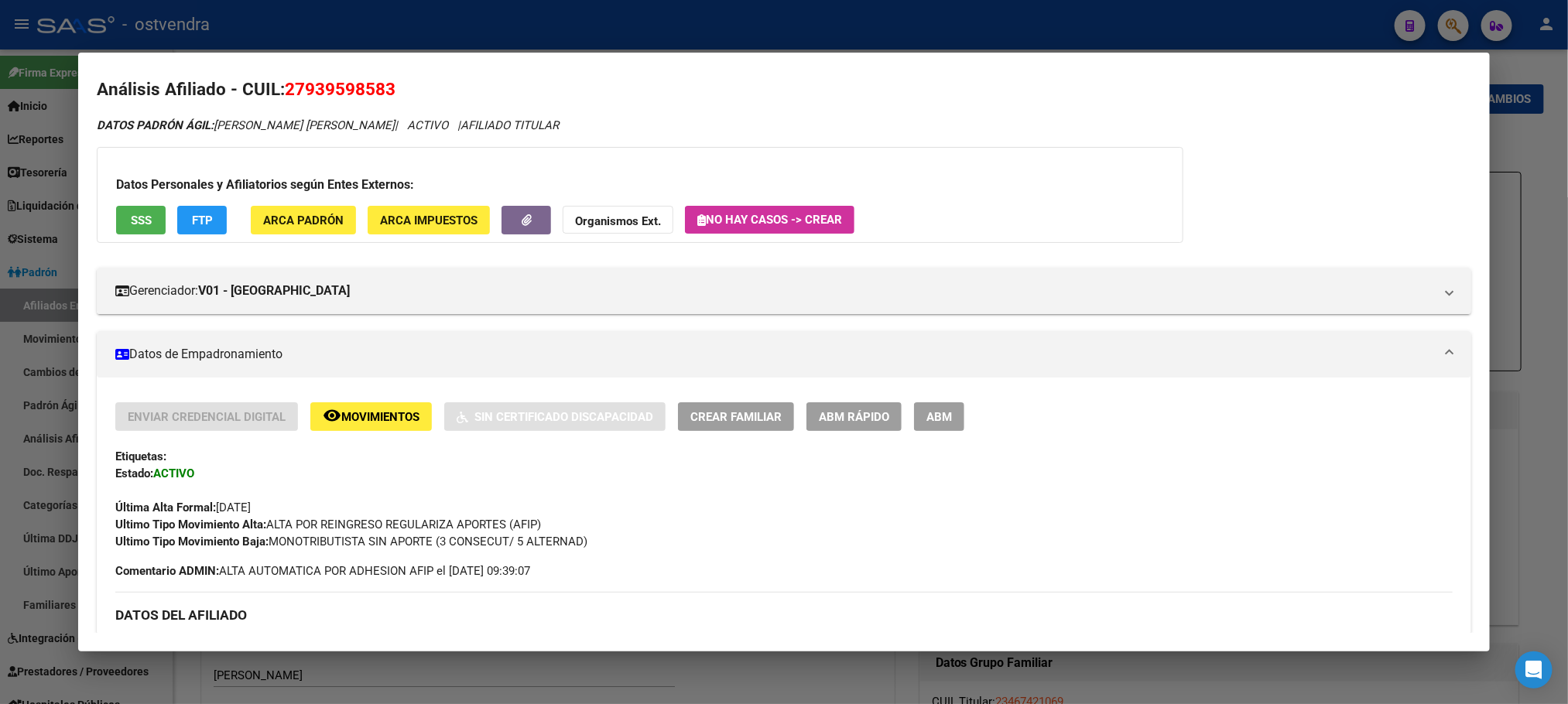
scroll to position [0, 0]
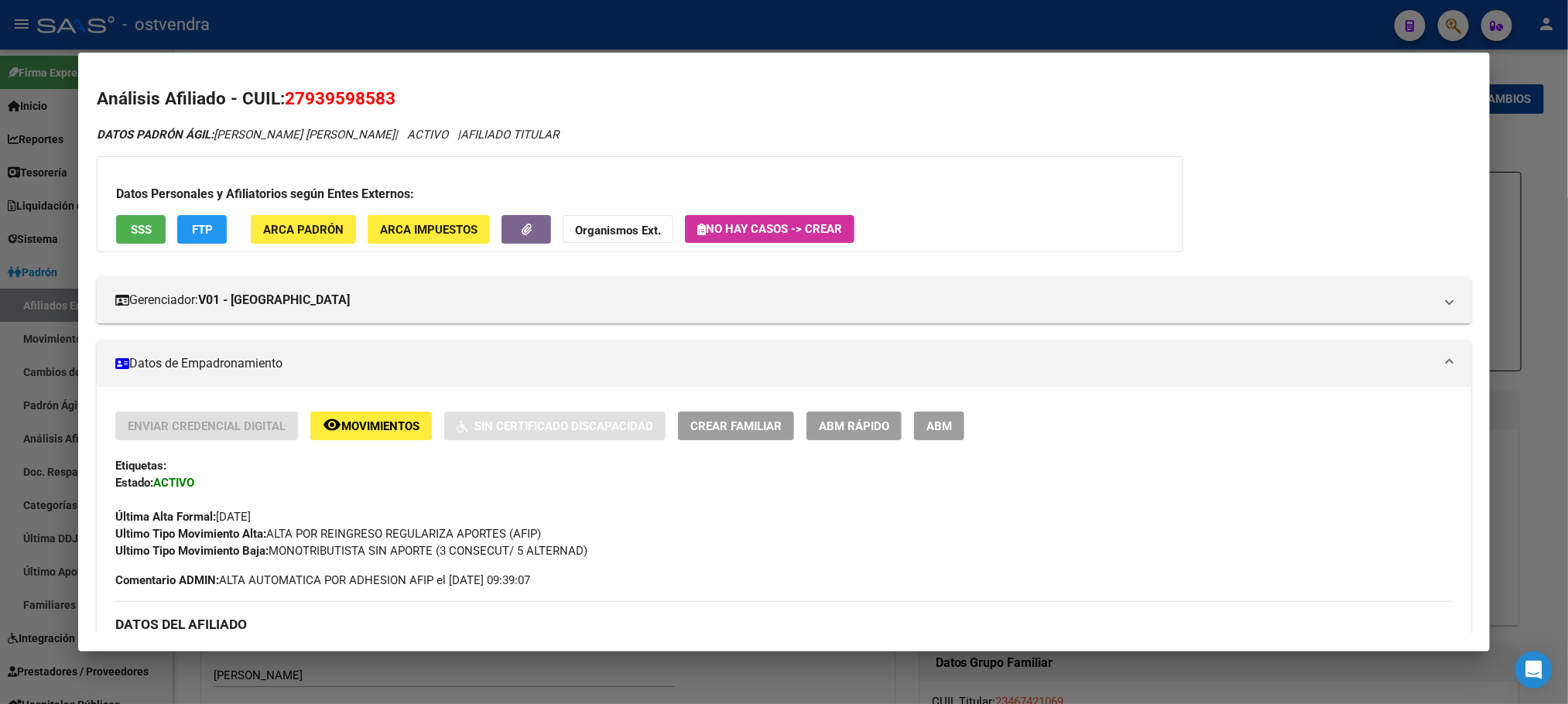
click at [955, 432] on button "ABM" at bounding box center [939, 426] width 51 height 29
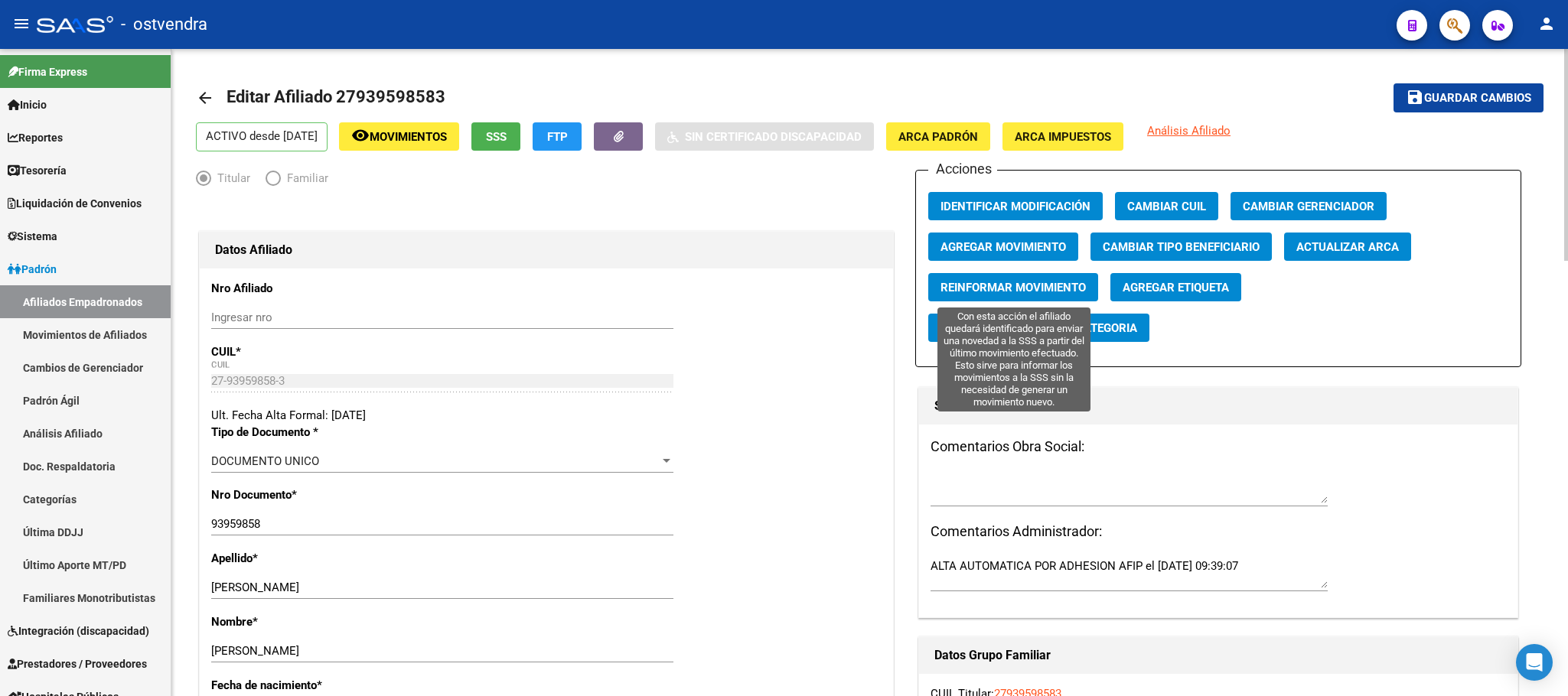
click at [1019, 278] on button "Reinformar Movimiento" at bounding box center [1013, 287] width 170 height 28
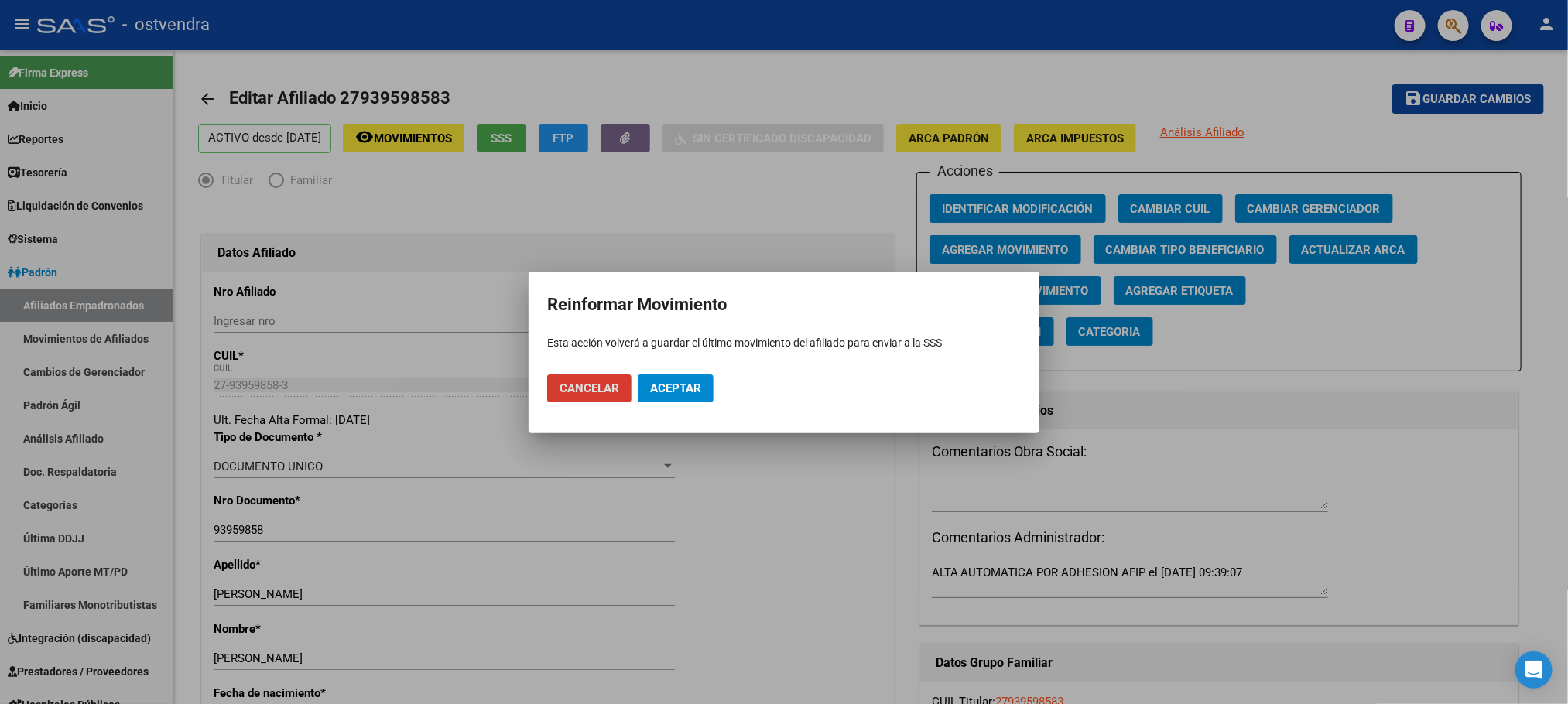
click at [686, 385] on span "Aceptar" at bounding box center [675, 388] width 51 height 14
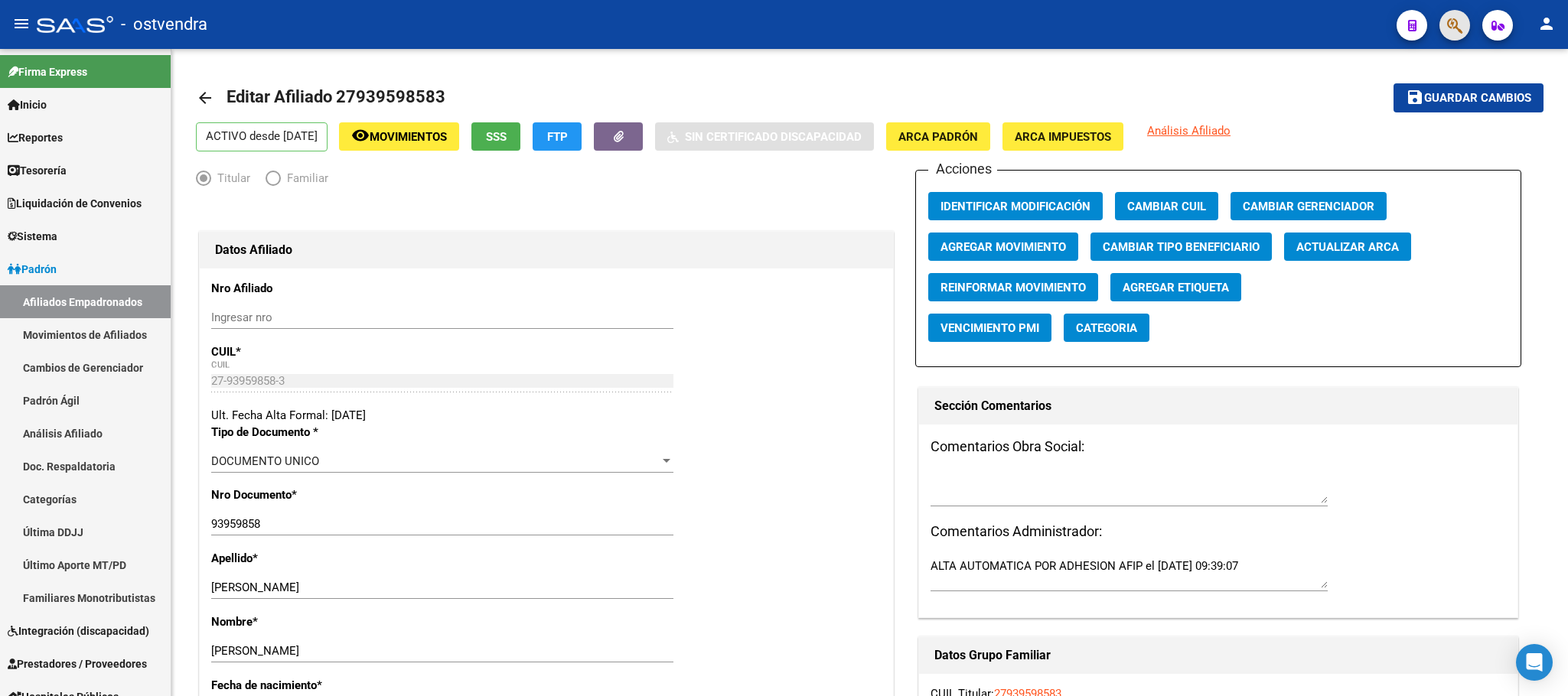
click at [1463, 22] on button "button" at bounding box center [1455, 25] width 31 height 31
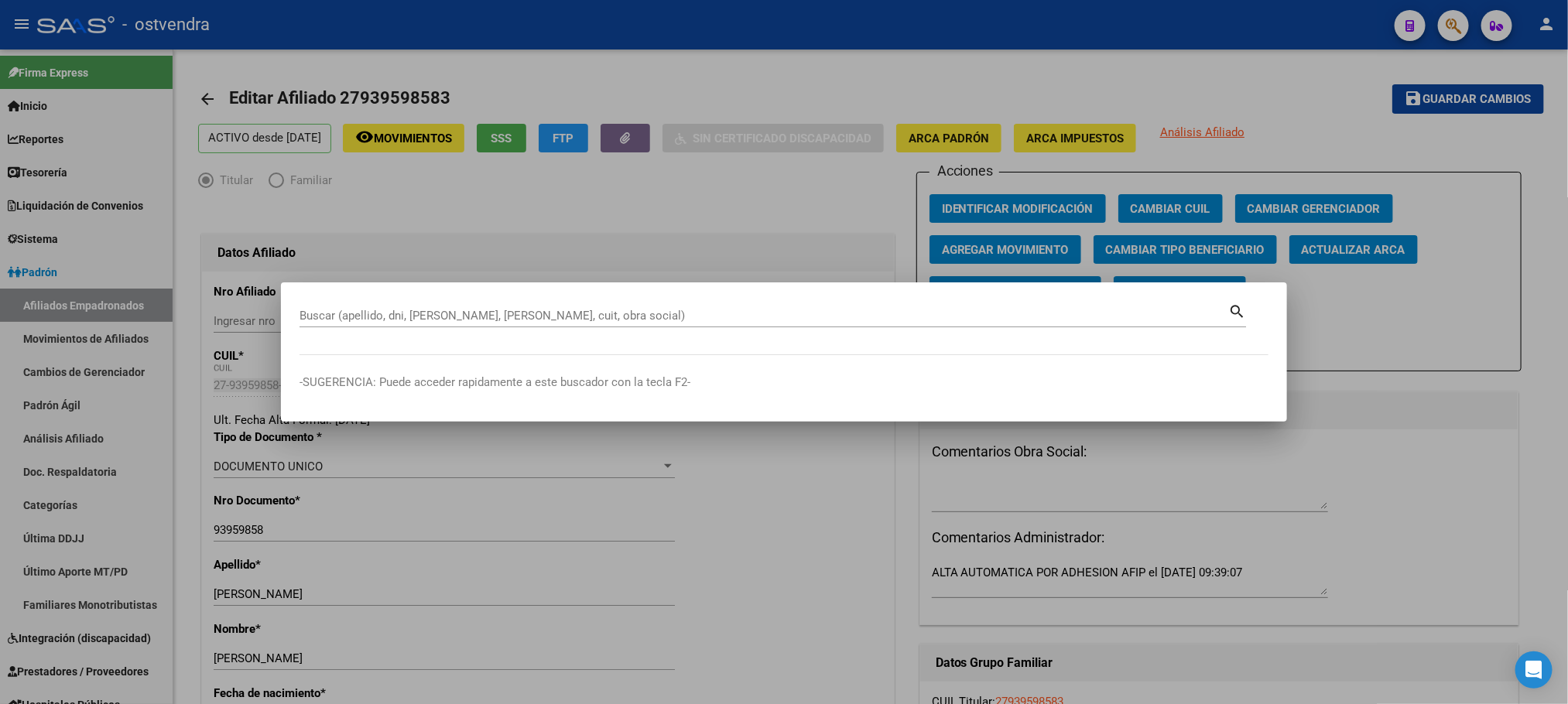
paste input "20537624117"
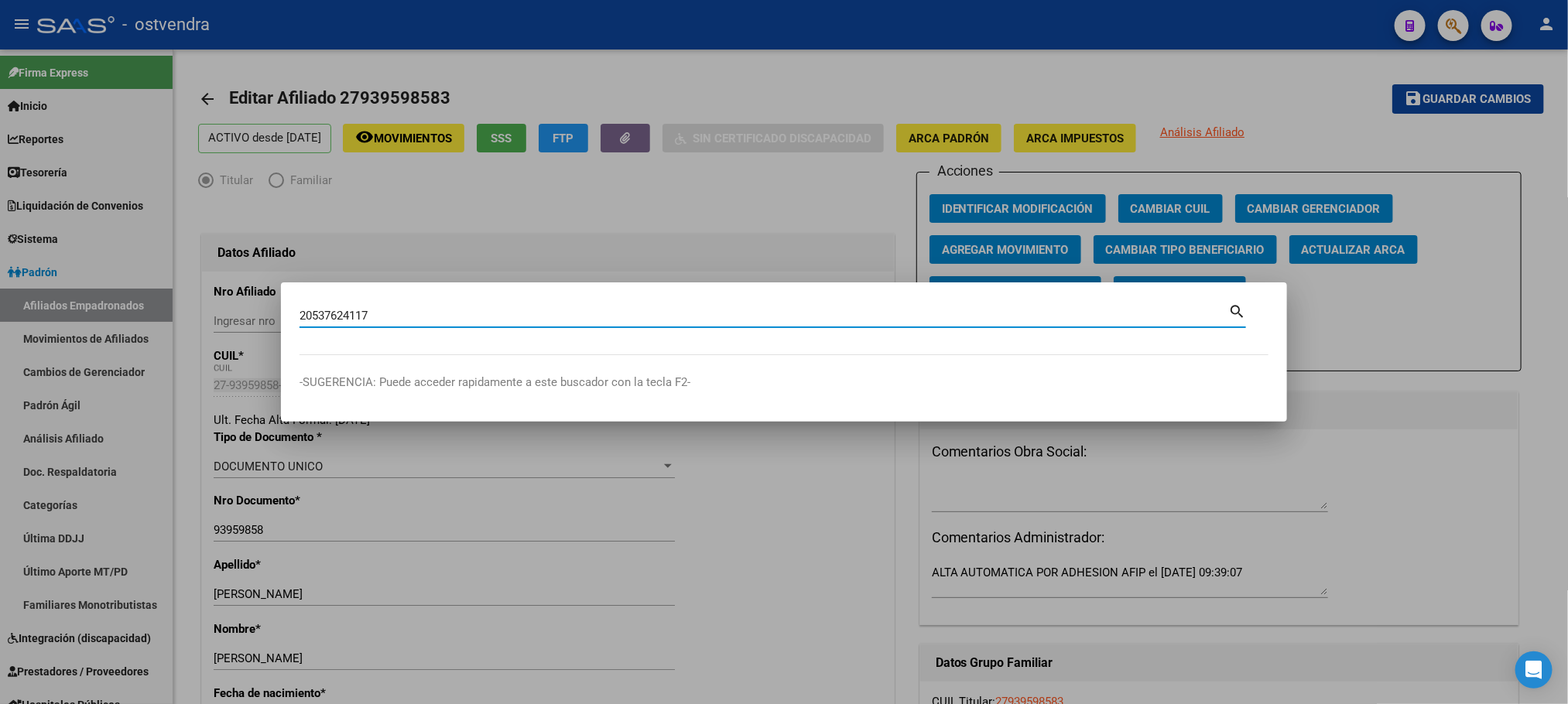
type input "20537624117"
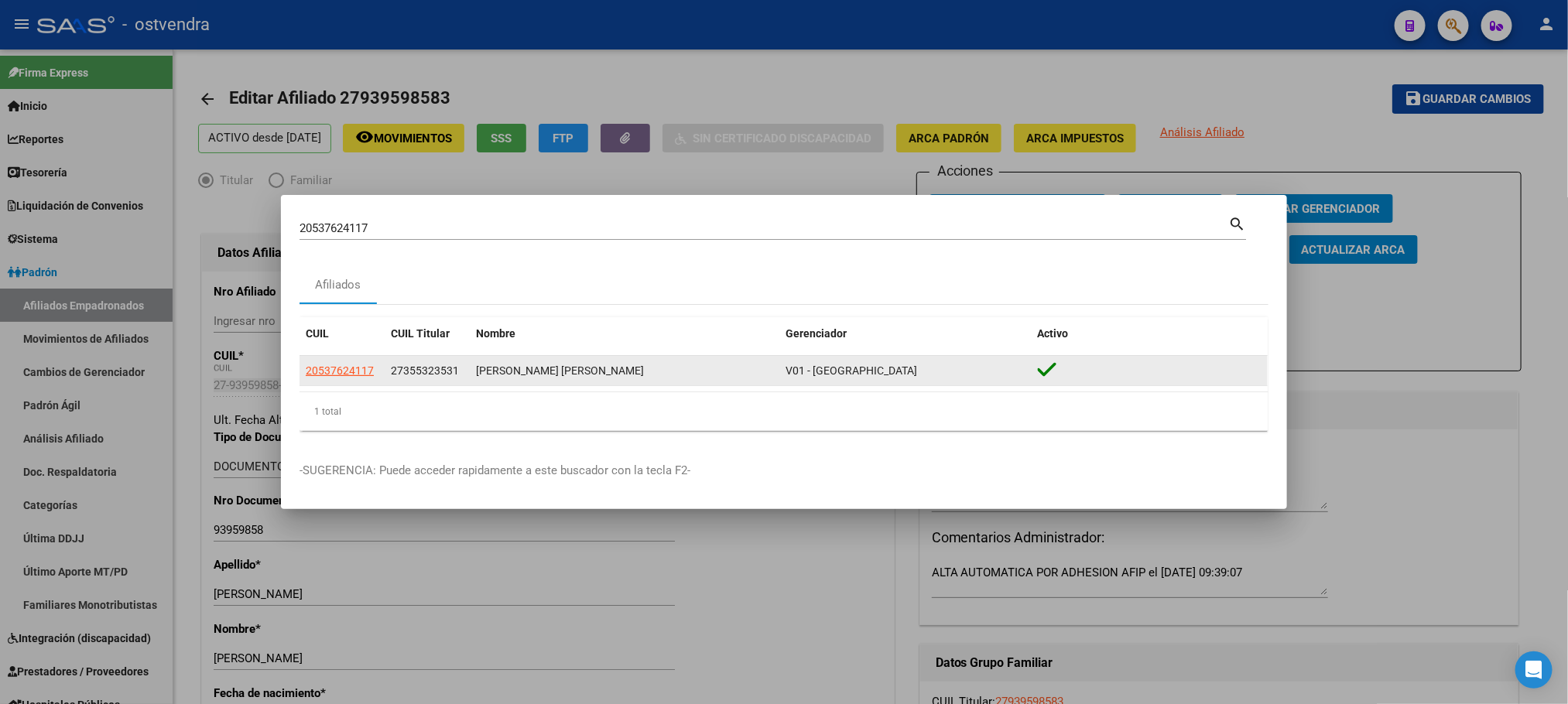
click at [344, 363] on datatable-body-cell "20537624117" at bounding box center [342, 371] width 85 height 30
click at [350, 368] on span "20537624117" at bounding box center [339, 370] width 68 height 12
type textarea "20537624117"
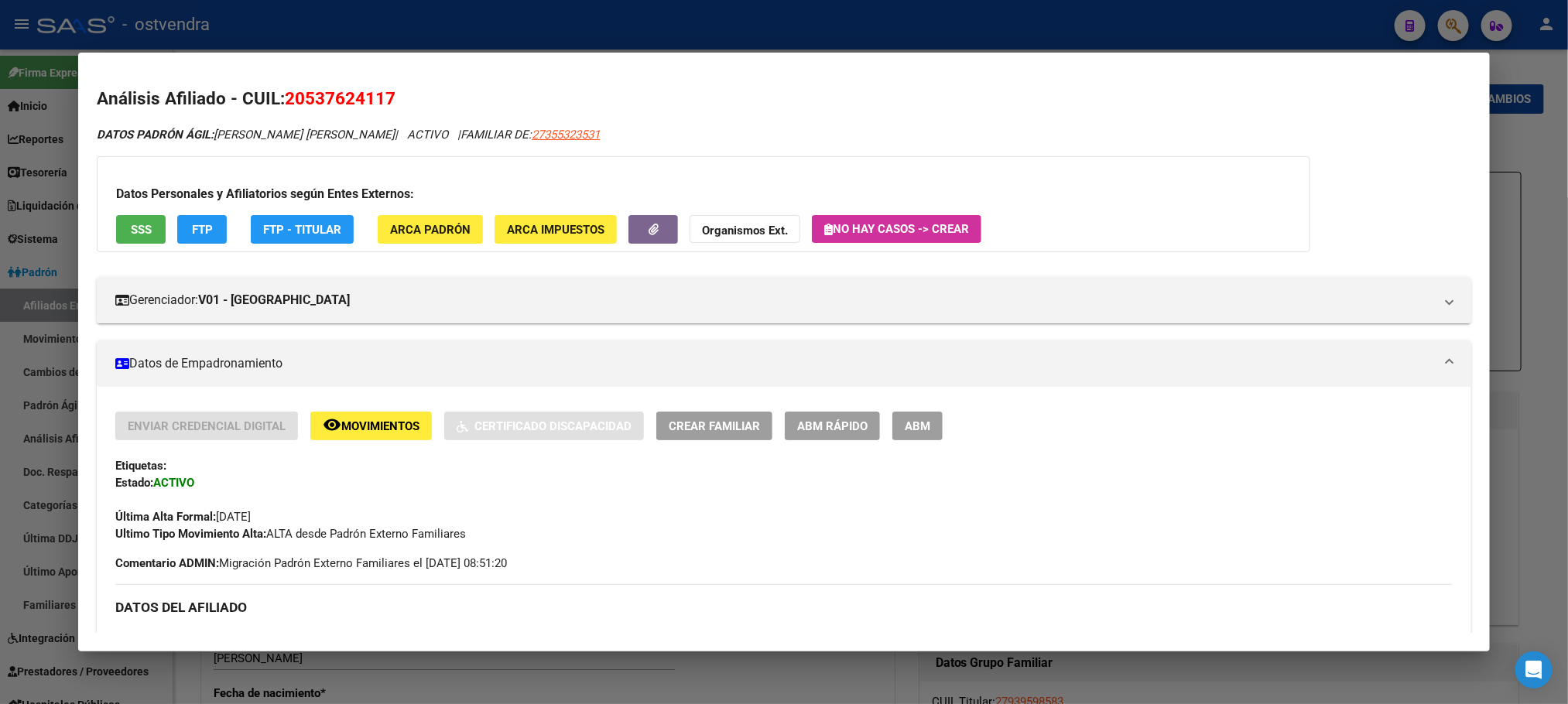
click at [141, 233] on span "SSS" at bounding box center [141, 229] width 21 height 14
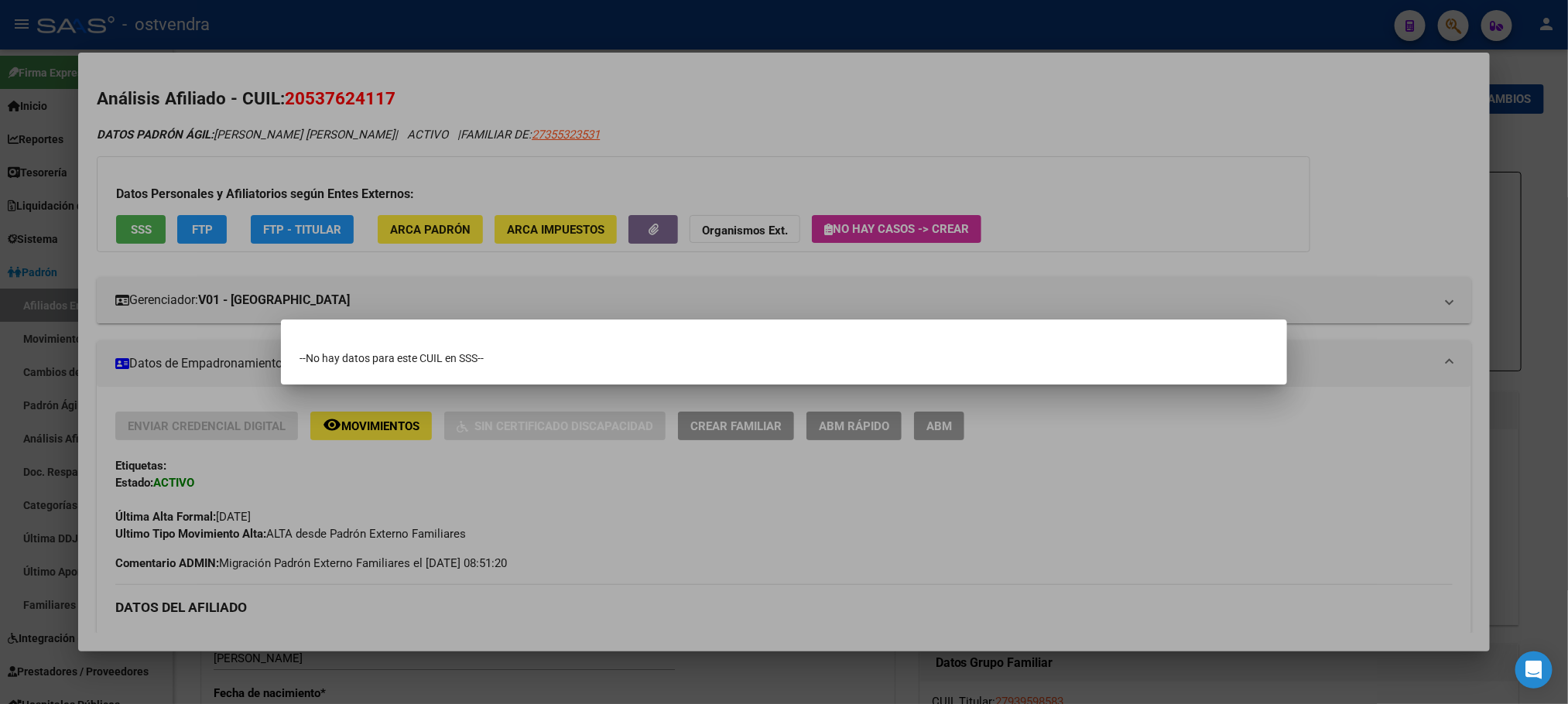
click at [234, 147] on div at bounding box center [784, 352] width 1568 height 704
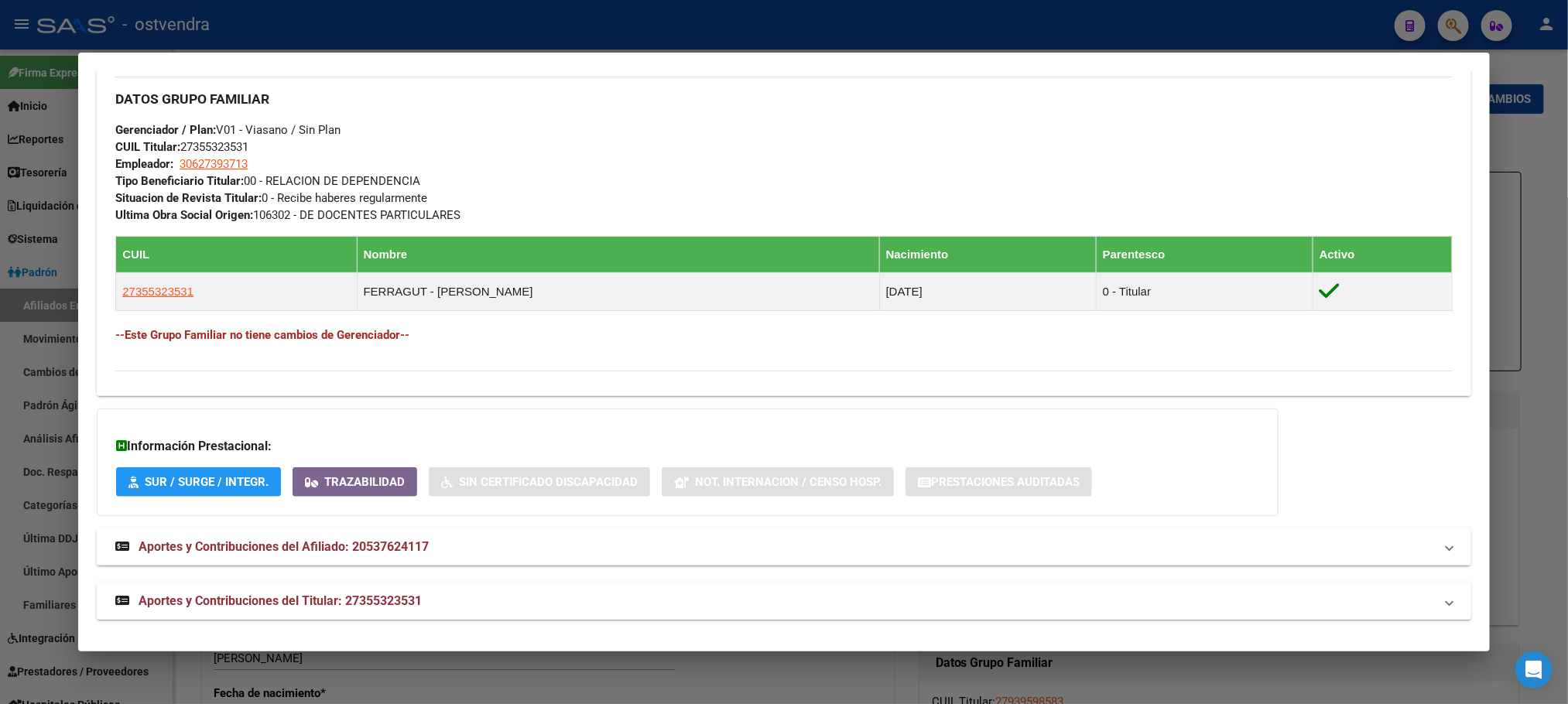
scroll to position [743, 0]
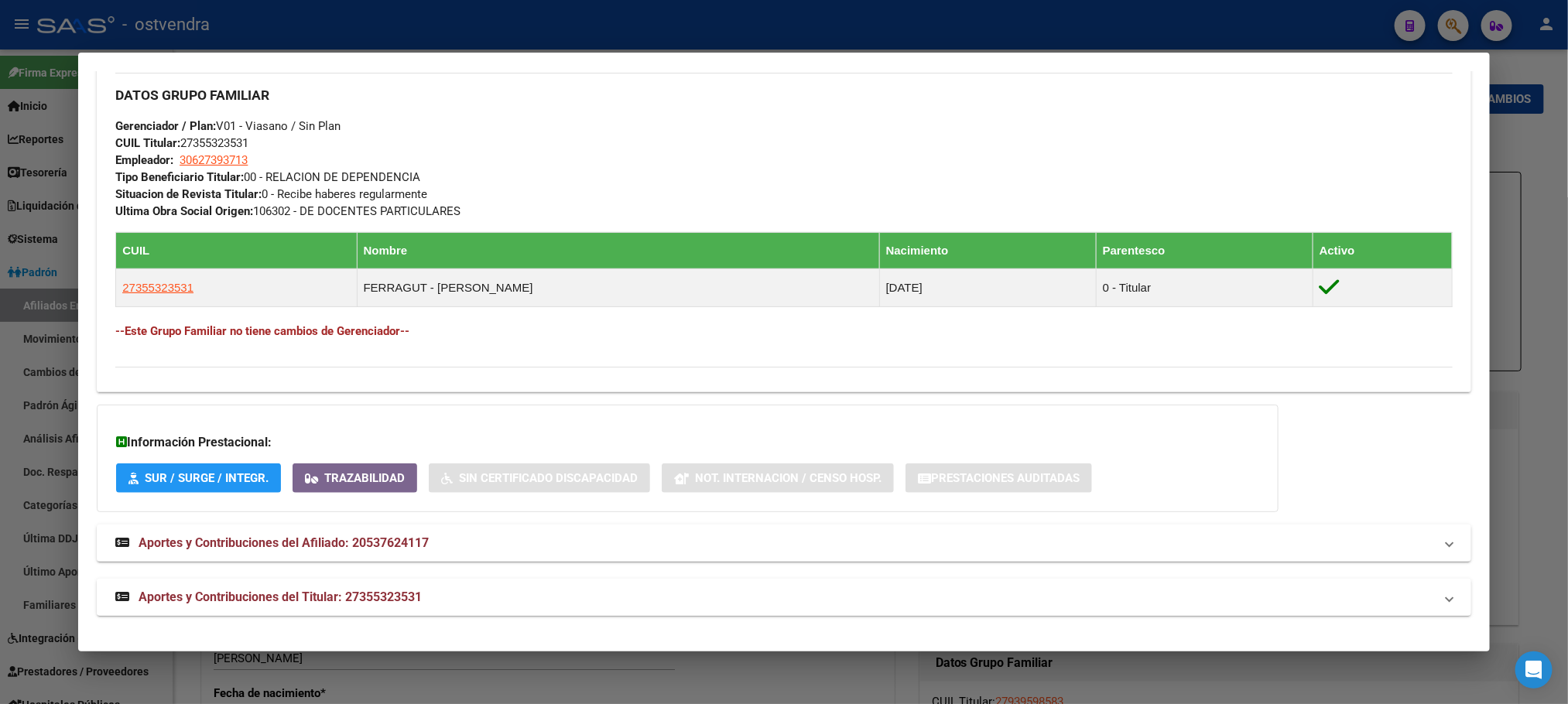
click at [351, 592] on span "Aportes y Contribuciones del Titular: 27355323531" at bounding box center [280, 597] width 283 height 15
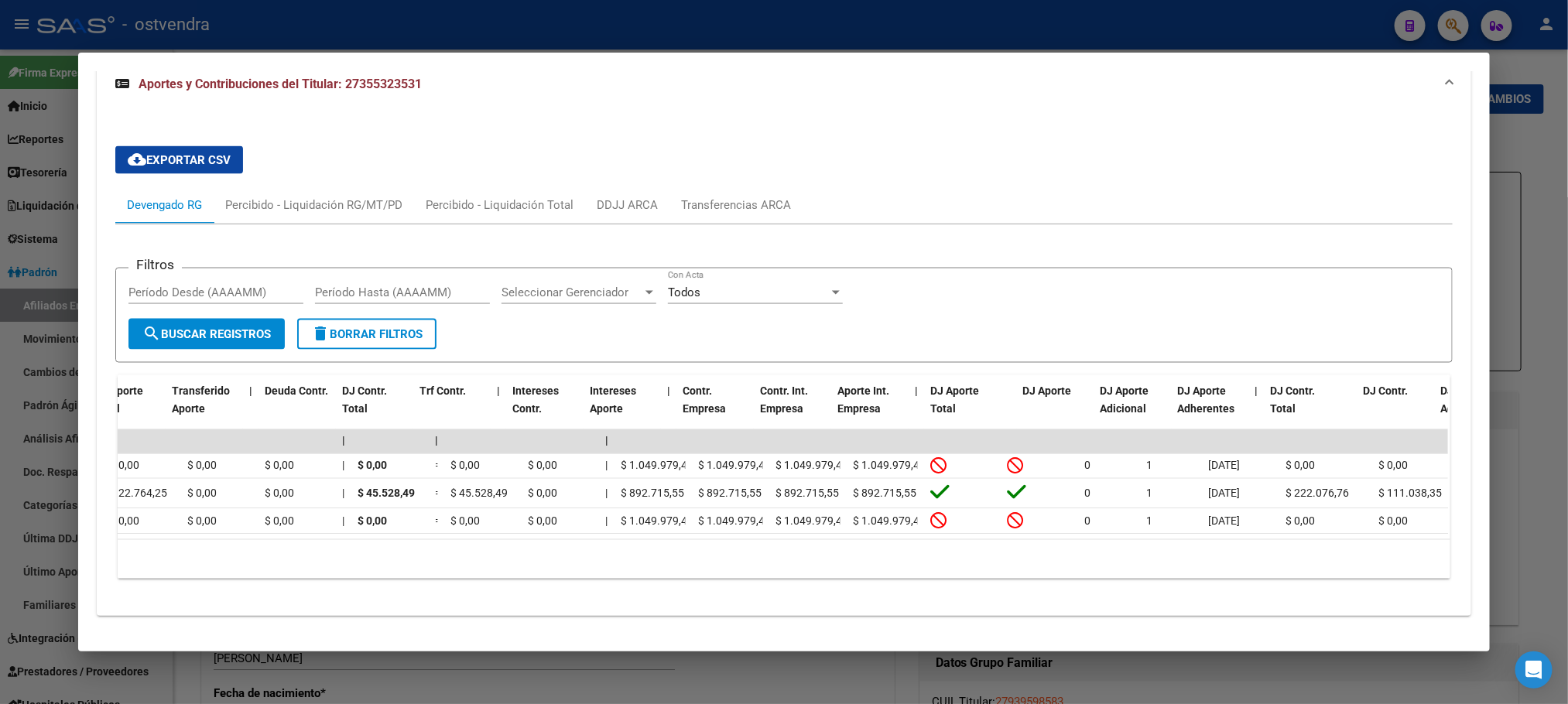
scroll to position [0, 0]
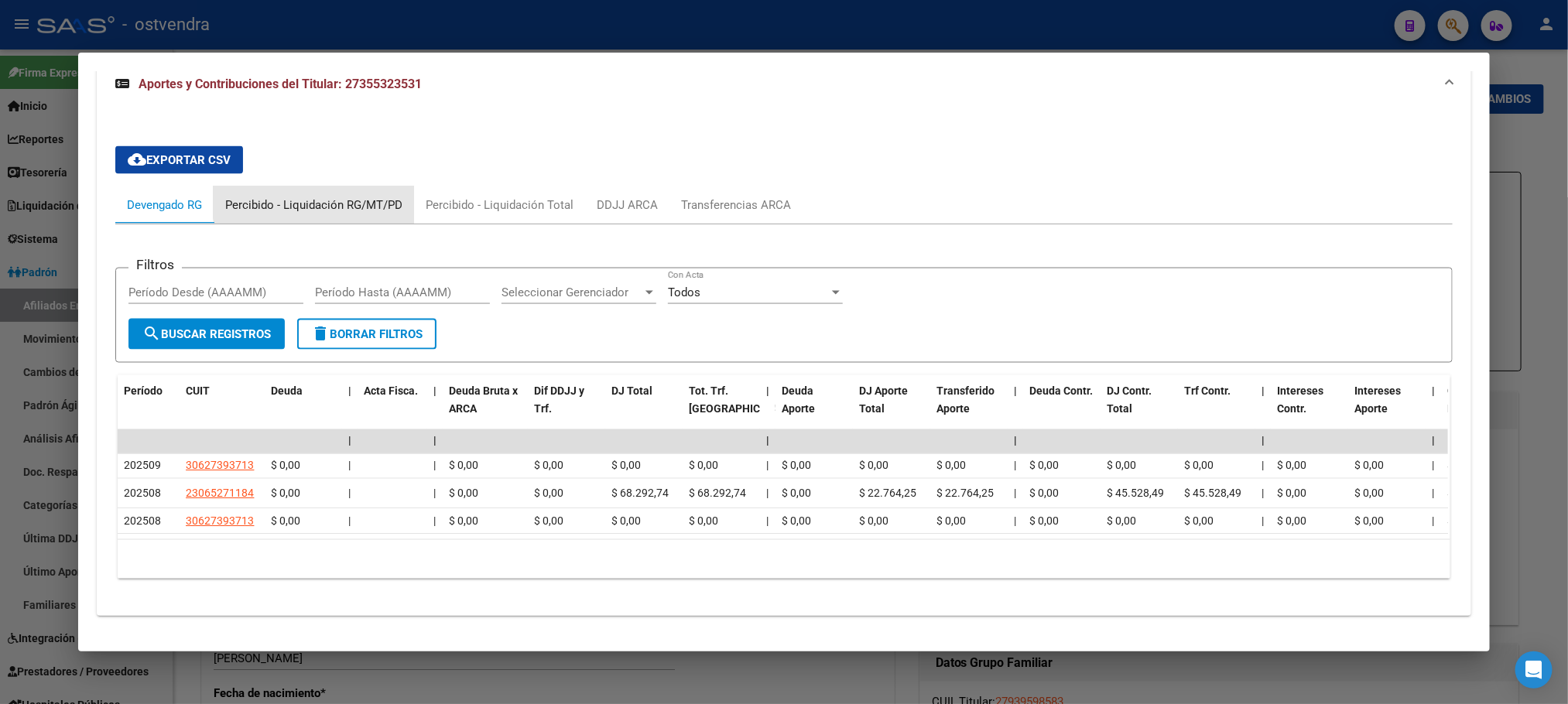
click at [307, 186] on div "Percibido - Liquidación RG/MT/PD" at bounding box center [314, 204] width 200 height 37
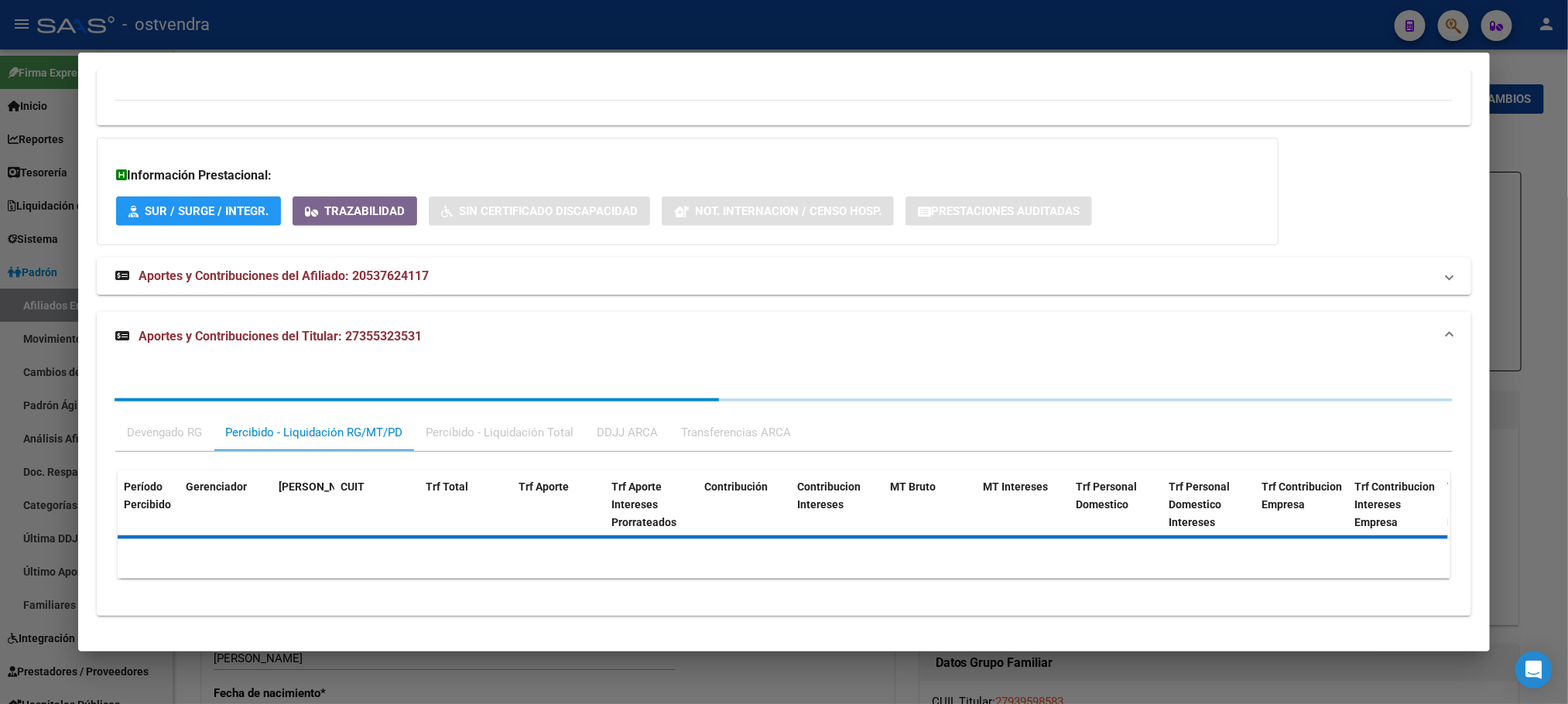
scroll to position [1080, 0]
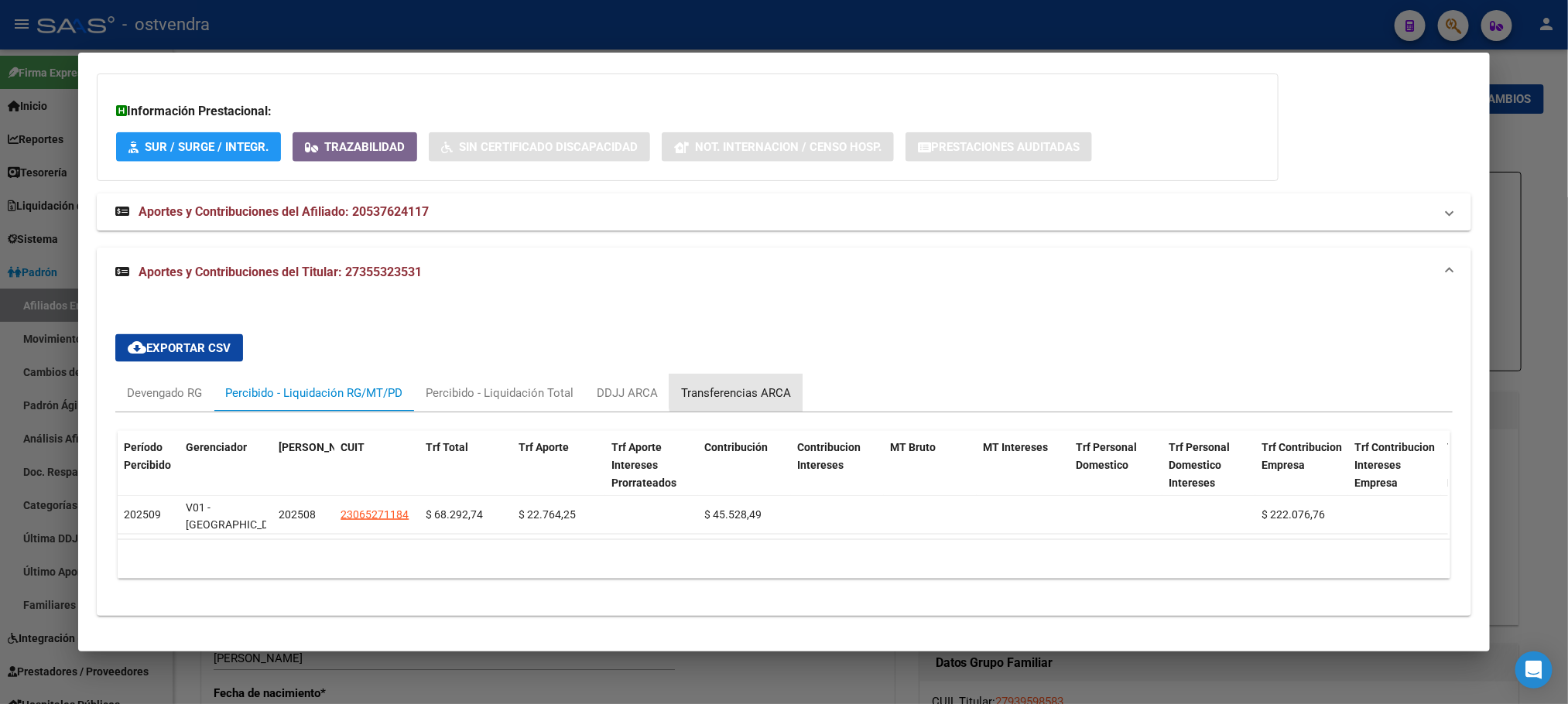
click at [737, 385] on div "Transferencias ARCA" at bounding box center [736, 393] width 110 height 17
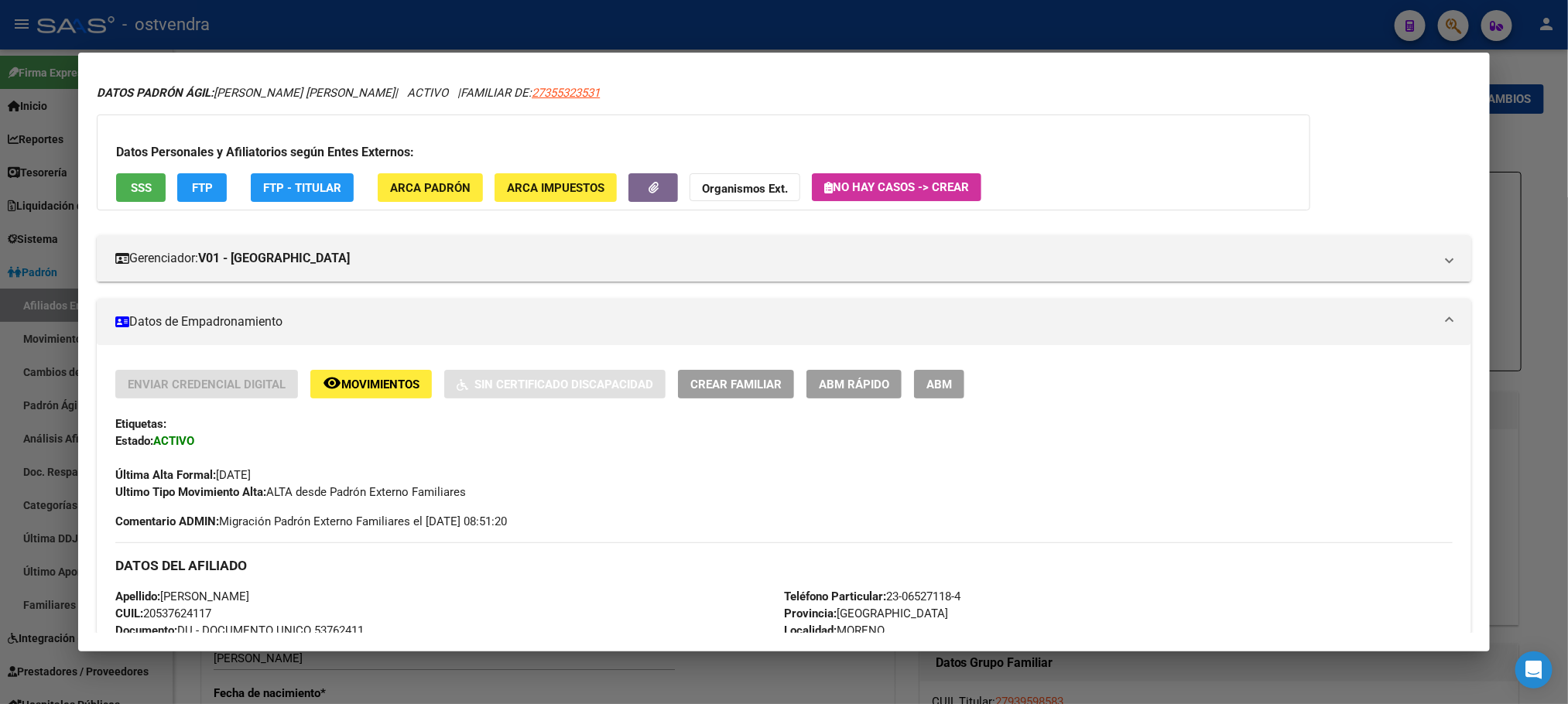
scroll to position [0, 0]
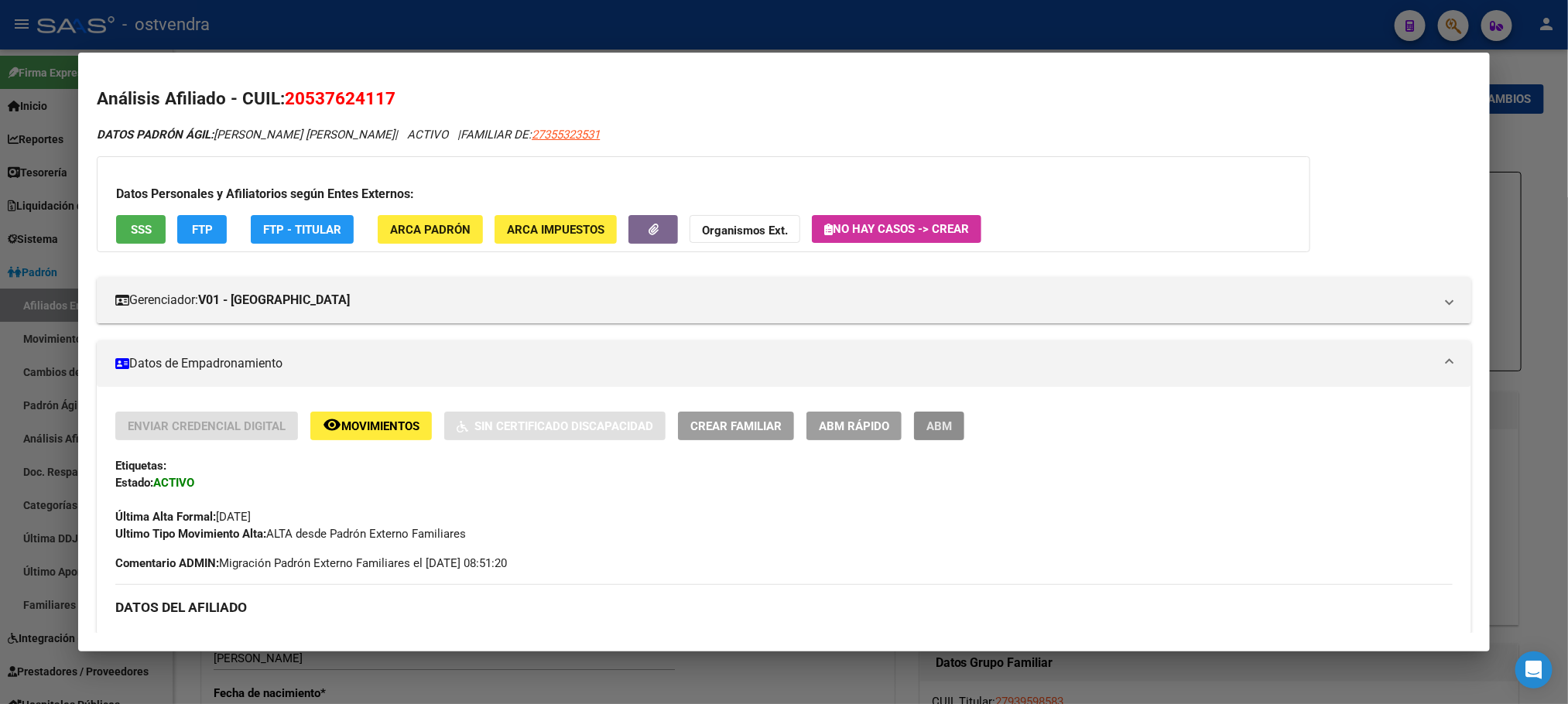
click at [917, 413] on button "ABM" at bounding box center [939, 426] width 51 height 29
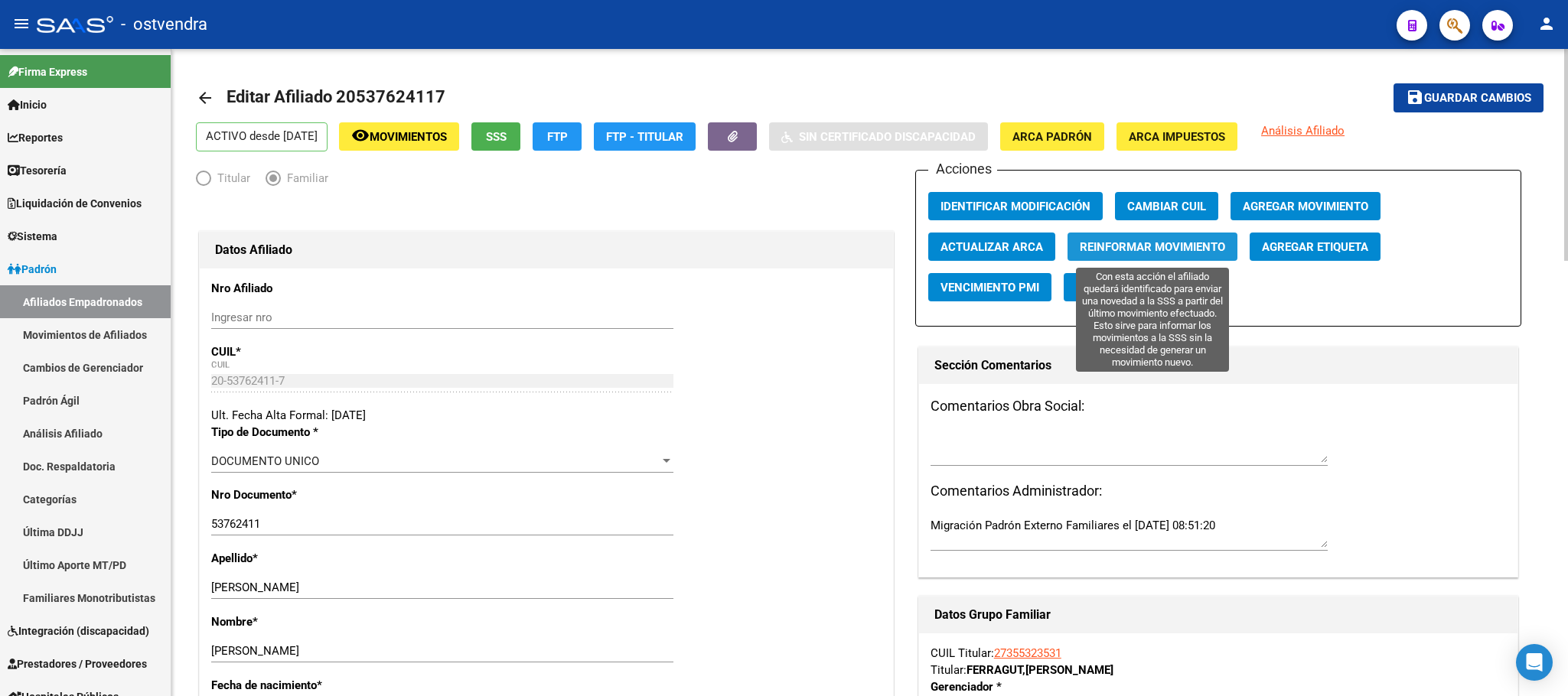
click at [1157, 249] on span "Reinformar Movimiento" at bounding box center [1152, 247] width 145 height 14
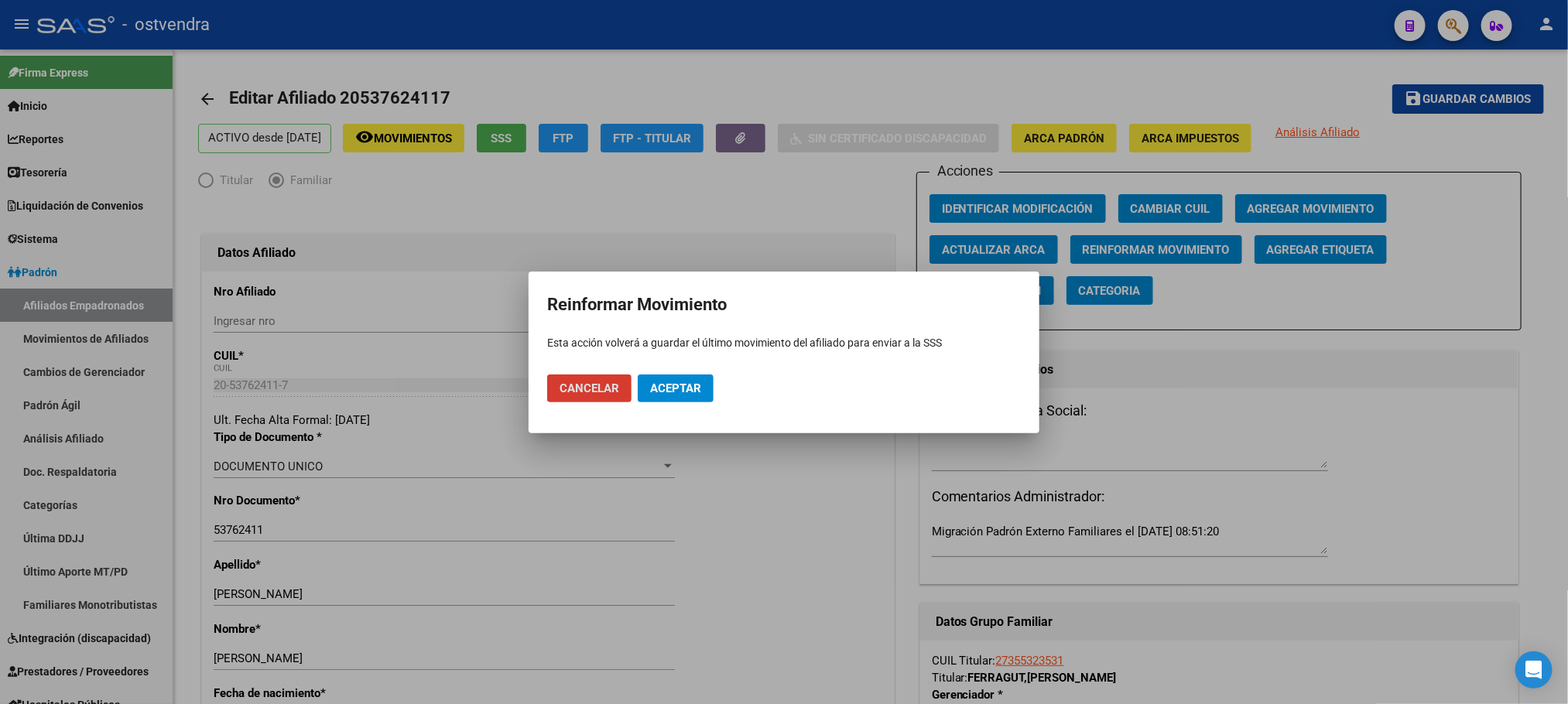
click at [685, 378] on button "Aceptar" at bounding box center [675, 389] width 76 height 28
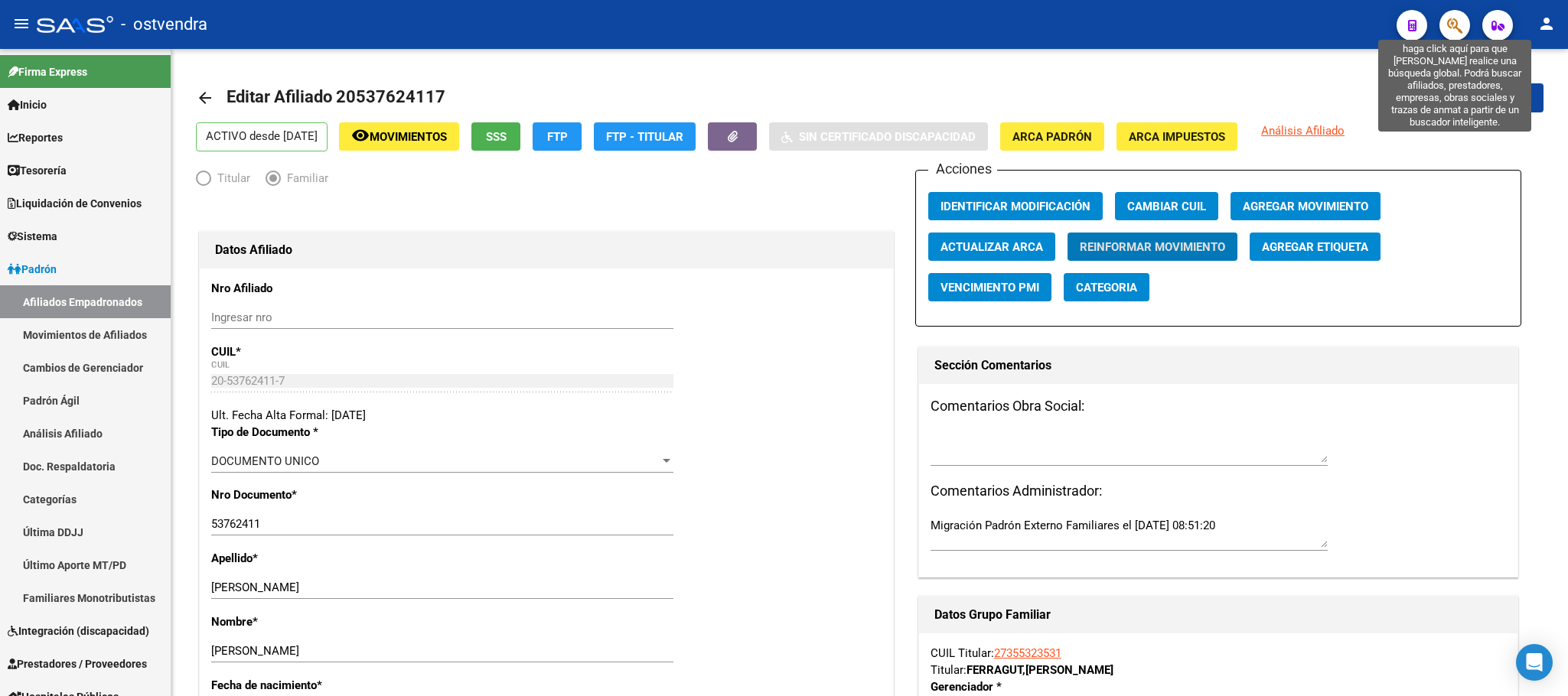
click at [1449, 25] on icon "button" at bounding box center [1454, 26] width 15 height 18
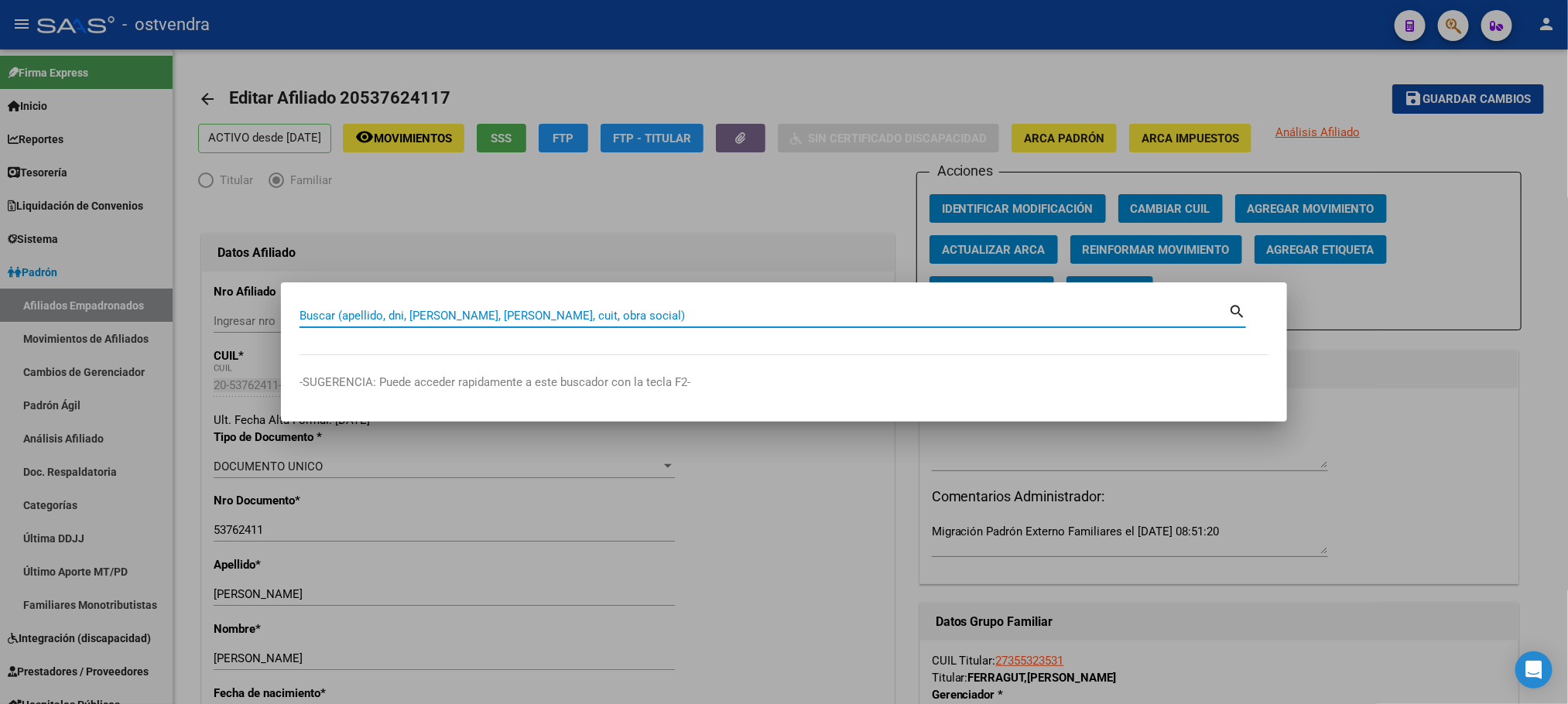
click at [577, 311] on input "Buscar (apellido, dni, [PERSON_NAME], [PERSON_NAME], cuit, obra social)" at bounding box center [764, 315] width 929 height 14
paste input "20588008313"
type input "20588008313"
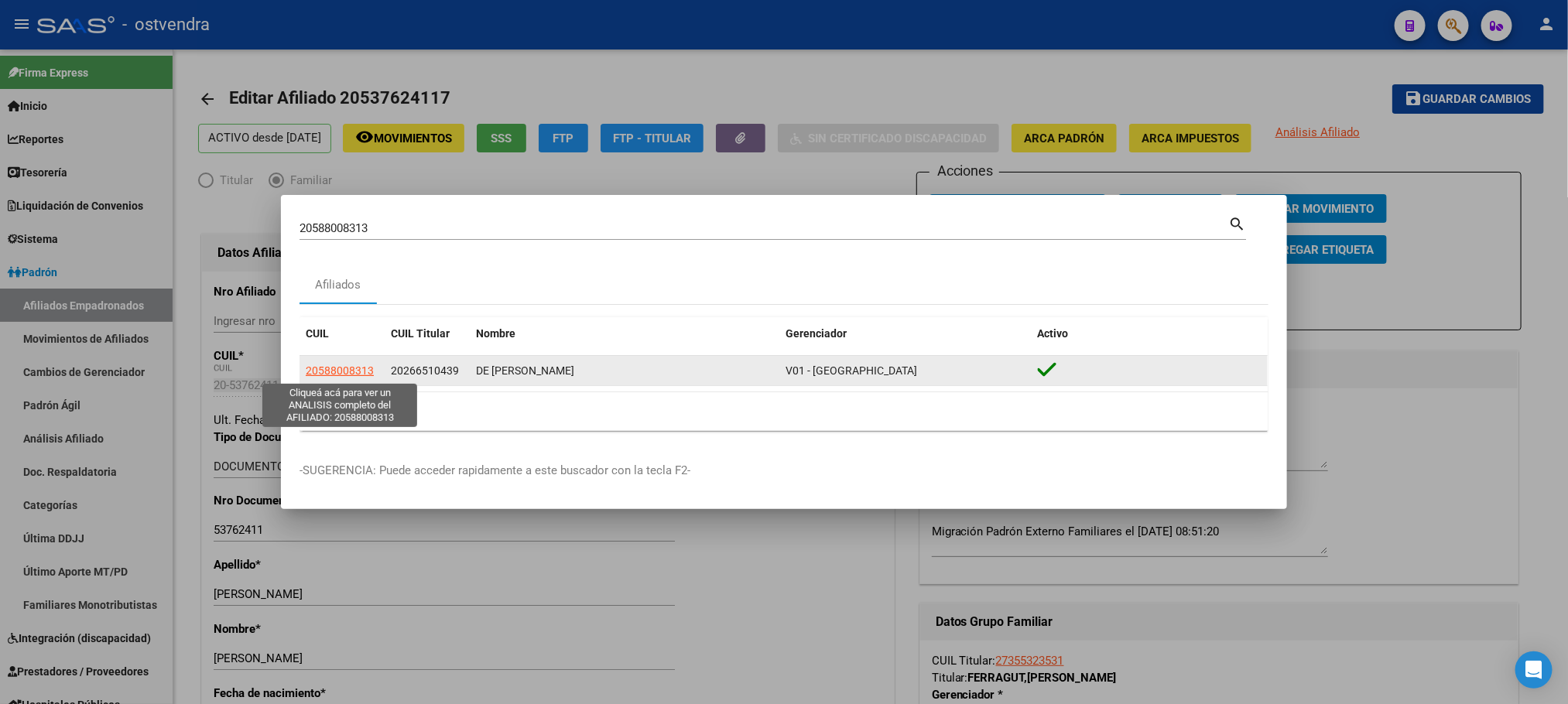
click at [342, 374] on span "20588008313" at bounding box center [339, 370] width 68 height 12
type textarea "20588008313"
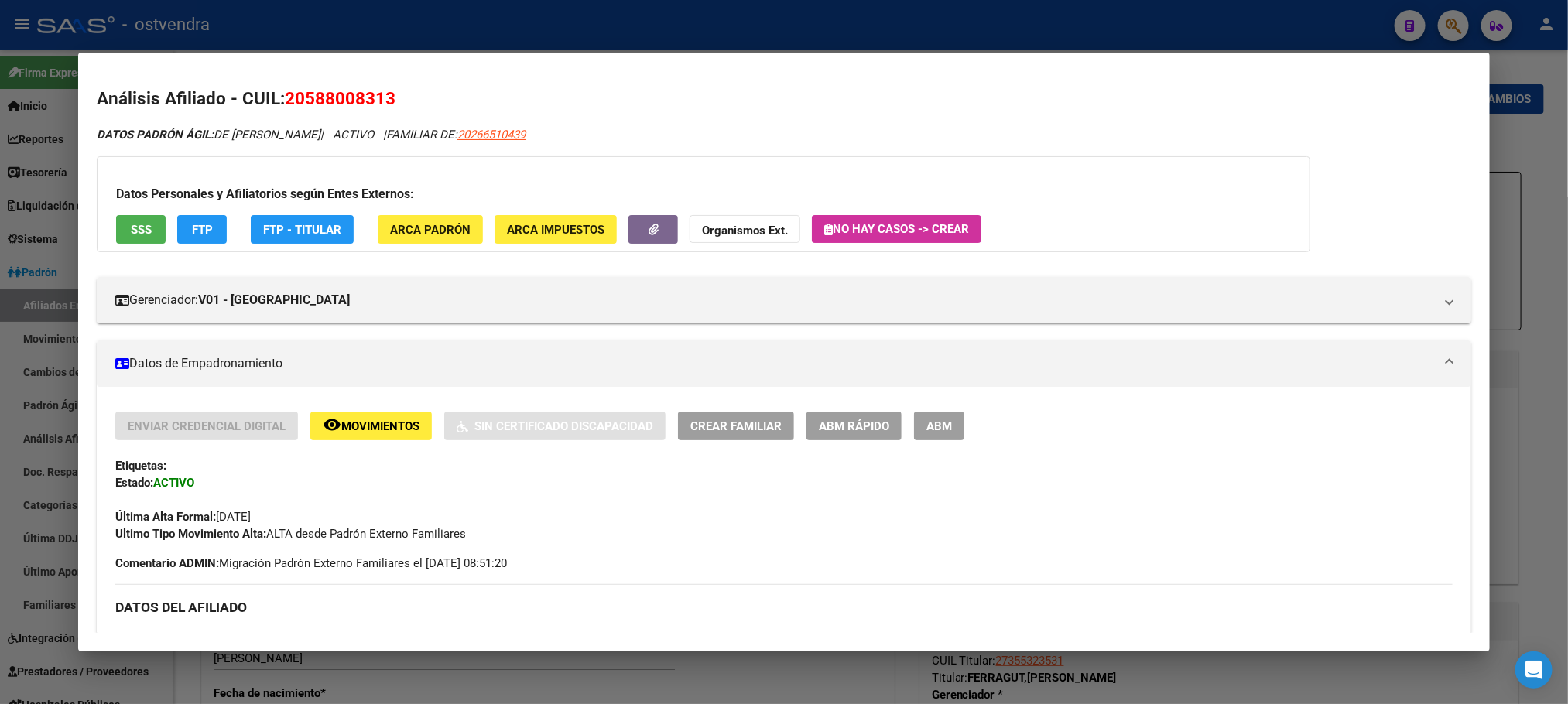
click at [136, 235] on span "SSS" at bounding box center [141, 229] width 21 height 14
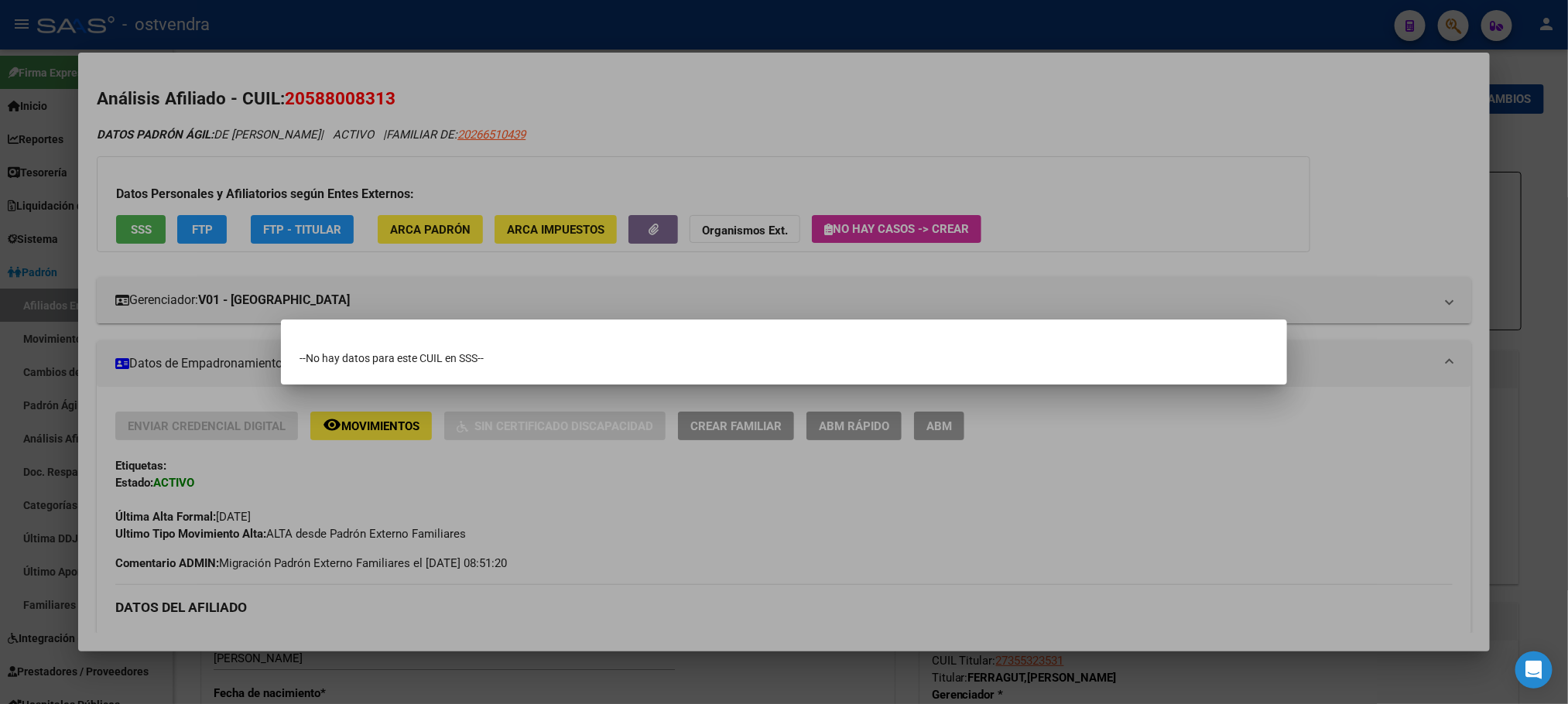
drag, startPoint x: 247, startPoint y: 161, endPoint x: 251, endPoint y: 172, distance: 11.7
click at [249, 163] on div at bounding box center [784, 352] width 1568 height 704
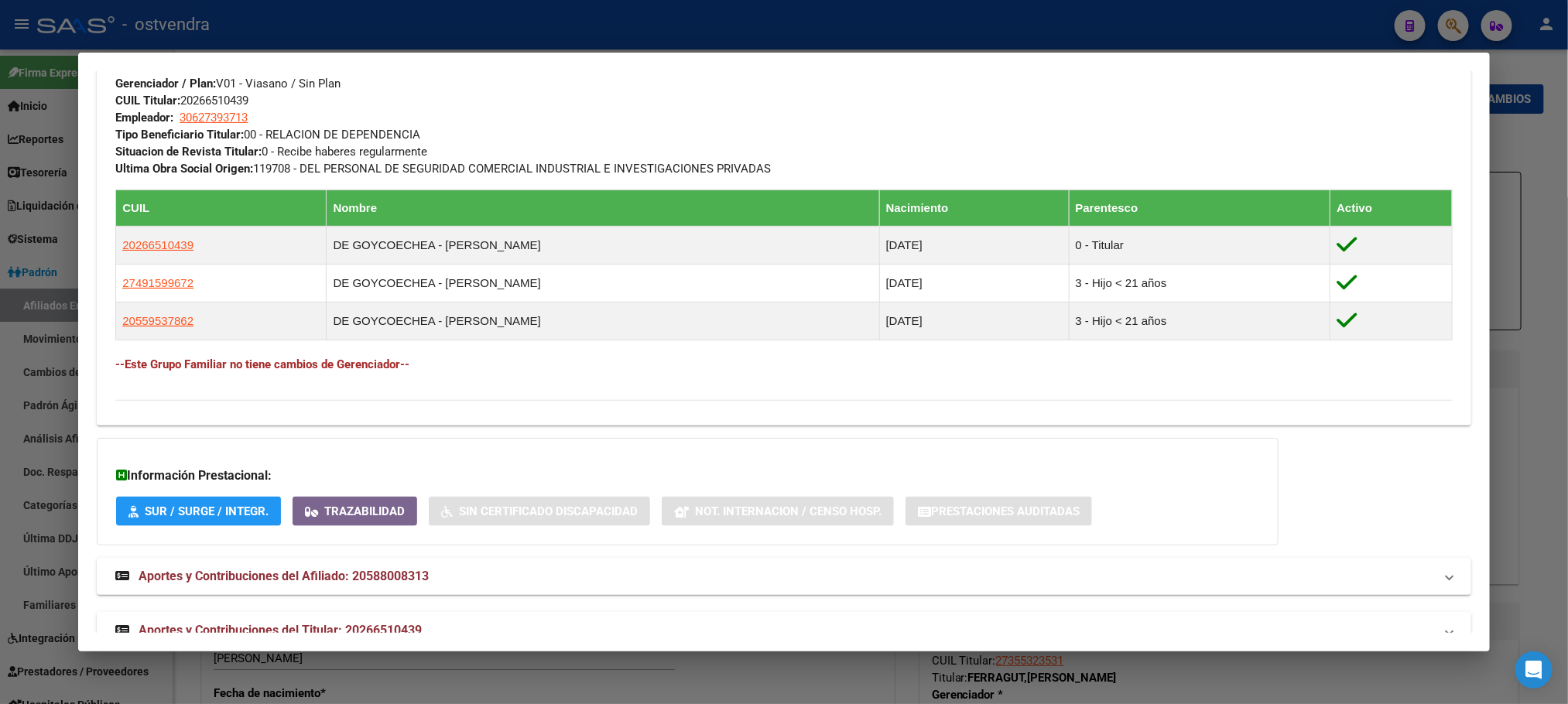
scroll to position [821, 0]
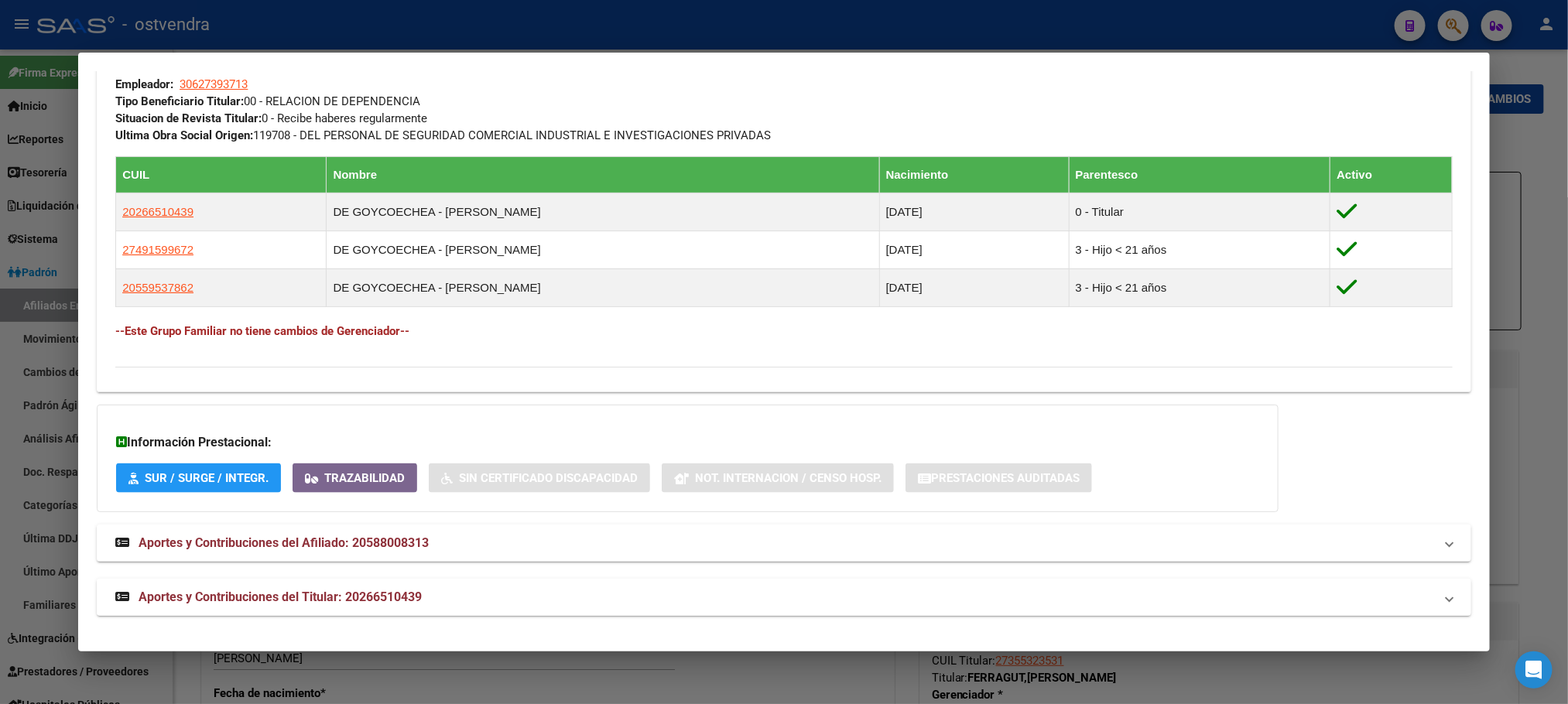
click at [404, 595] on span "Aportes y Contribuciones del Titular: 20266510439" at bounding box center [280, 597] width 283 height 15
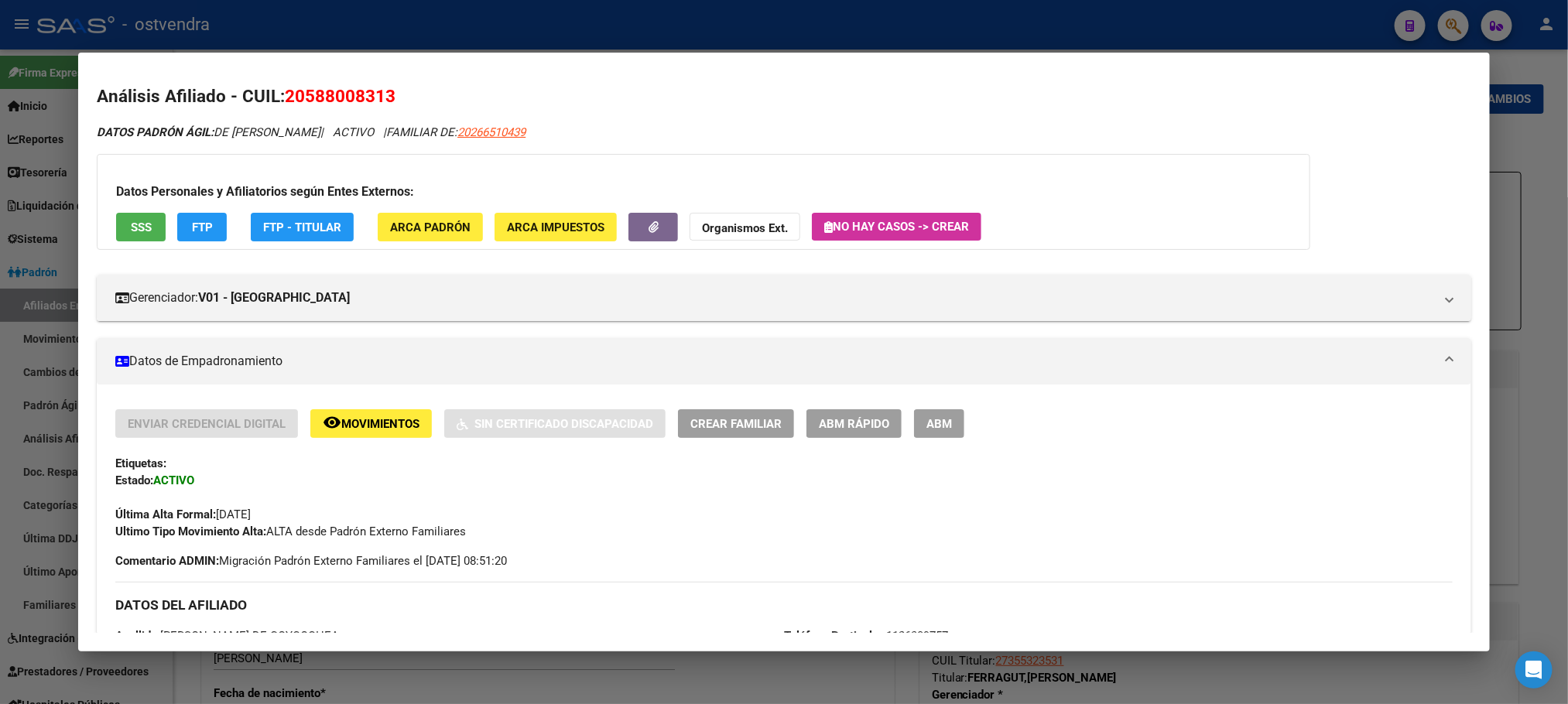
scroll to position [0, 0]
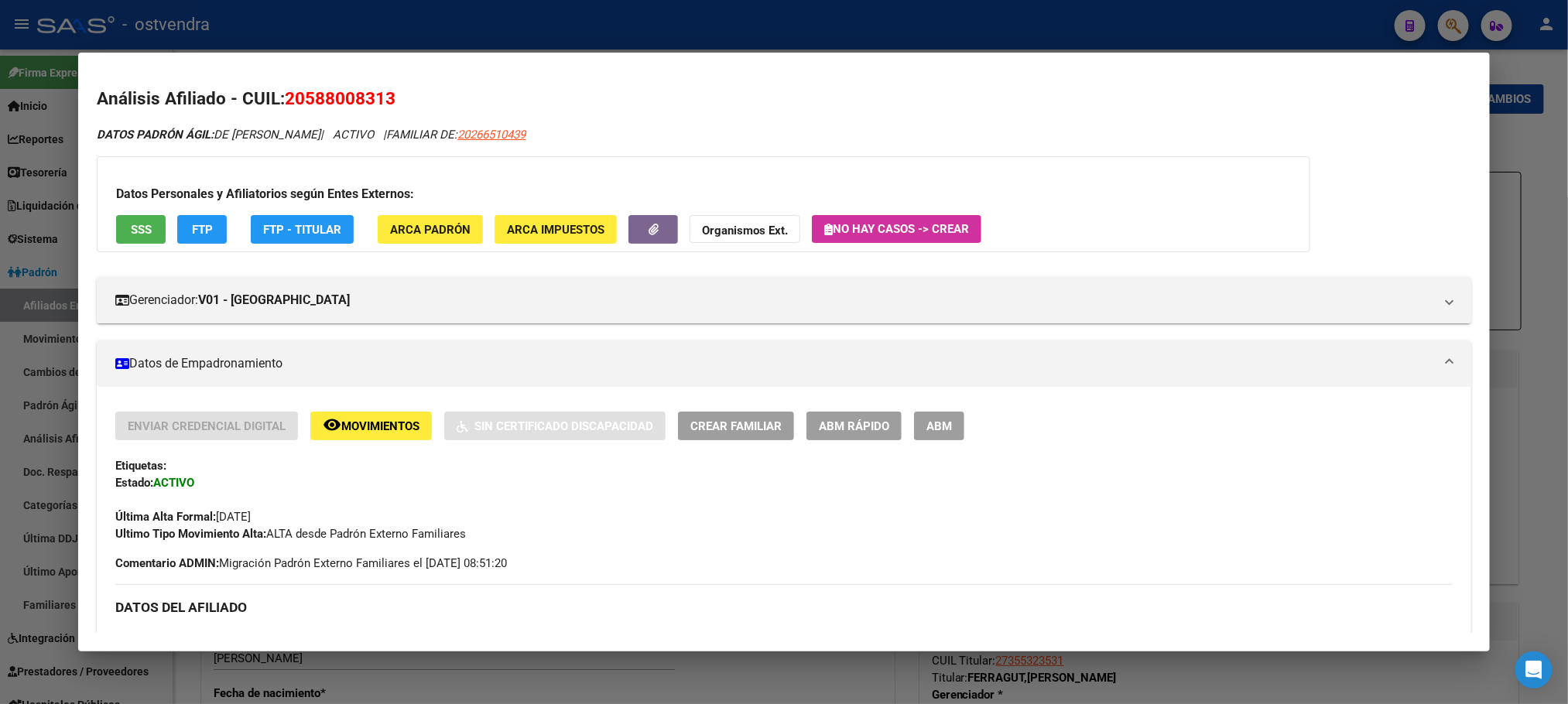
drag, startPoint x: 973, startPoint y: 419, endPoint x: 961, endPoint y: 421, distance: 12.2
click at [970, 421] on div "Enviar Credencial Digital remove_red_eye Movimientos Sin Certificado Discapacid…" at bounding box center [783, 426] width 1337 height 29
click at [926, 422] on span "ABM" at bounding box center [938, 426] width 25 height 14
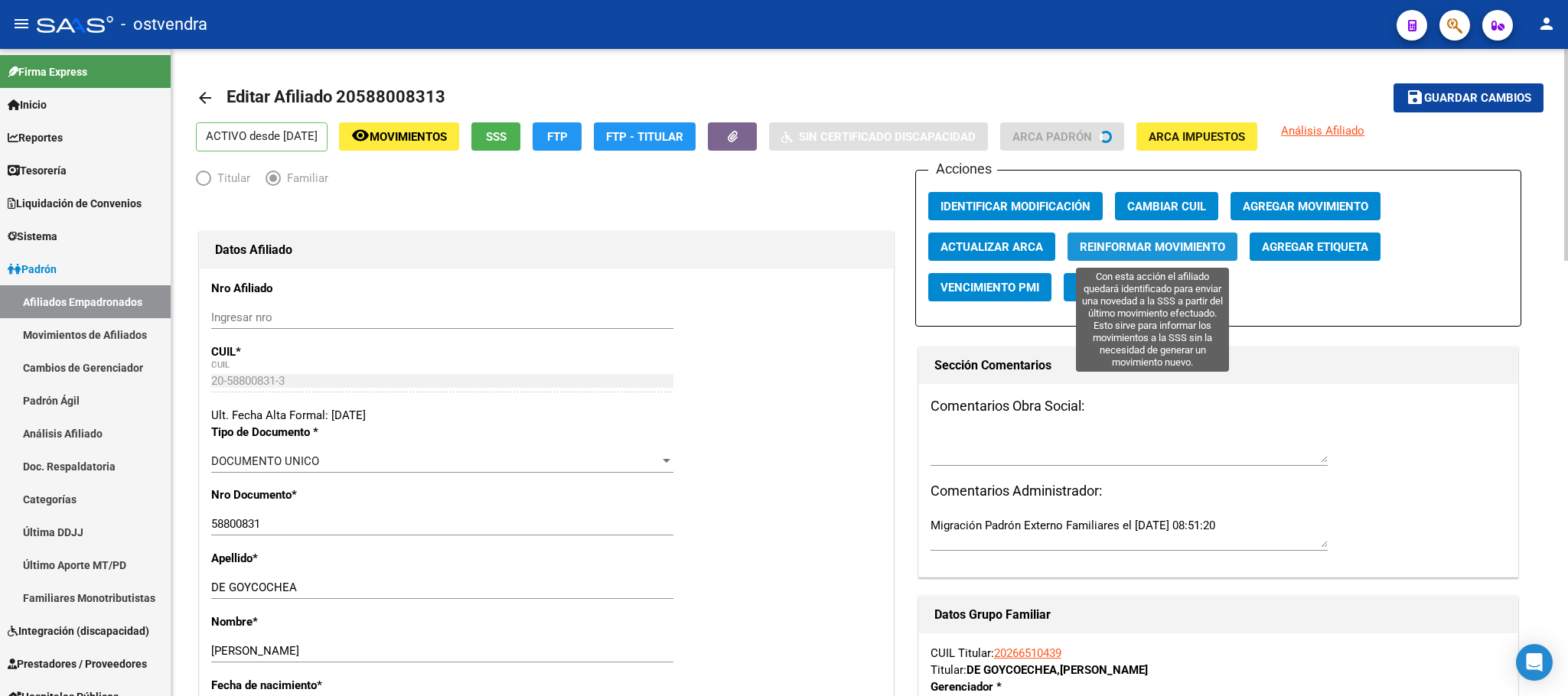
click at [1137, 251] on span "Reinformar Movimiento" at bounding box center [1152, 247] width 145 height 14
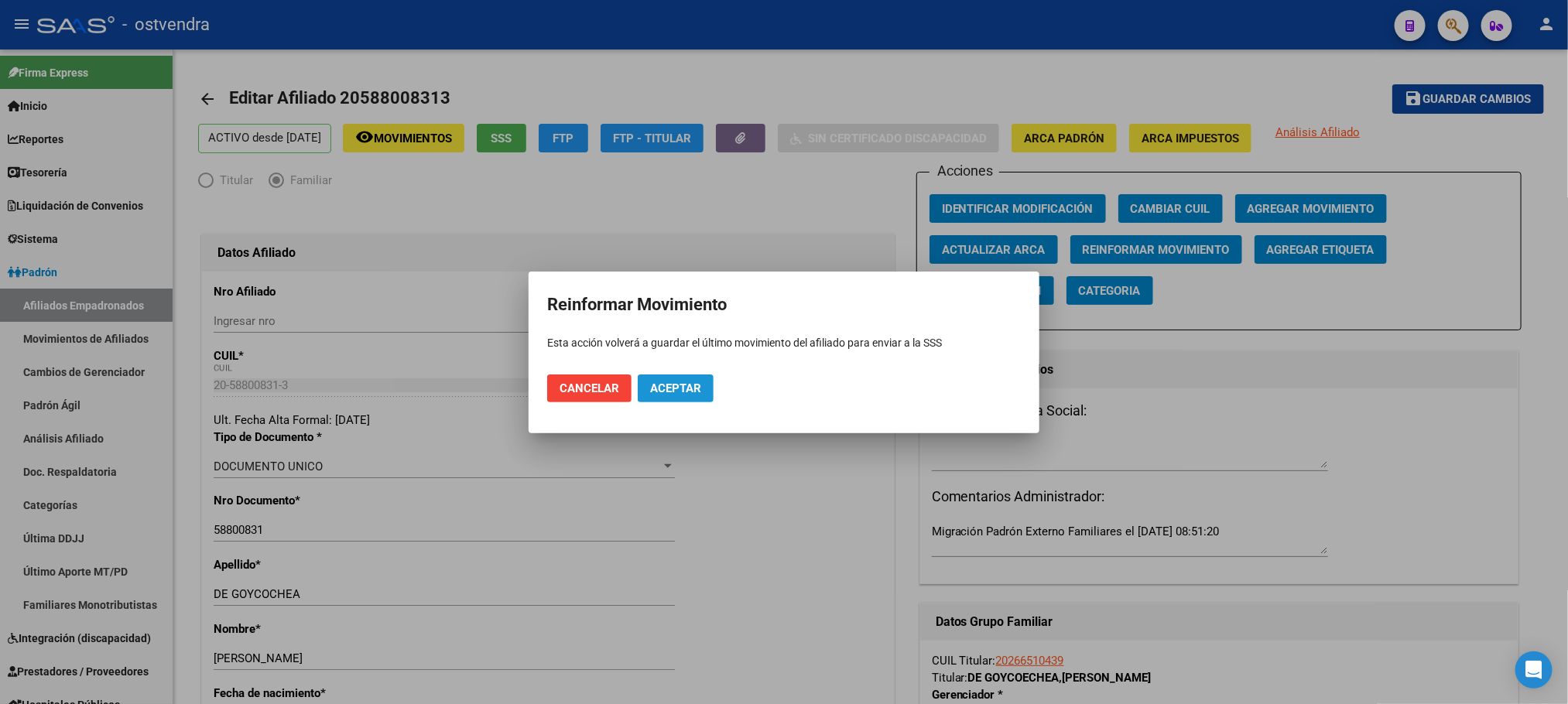
click at [659, 393] on span "Aceptar" at bounding box center [675, 388] width 51 height 14
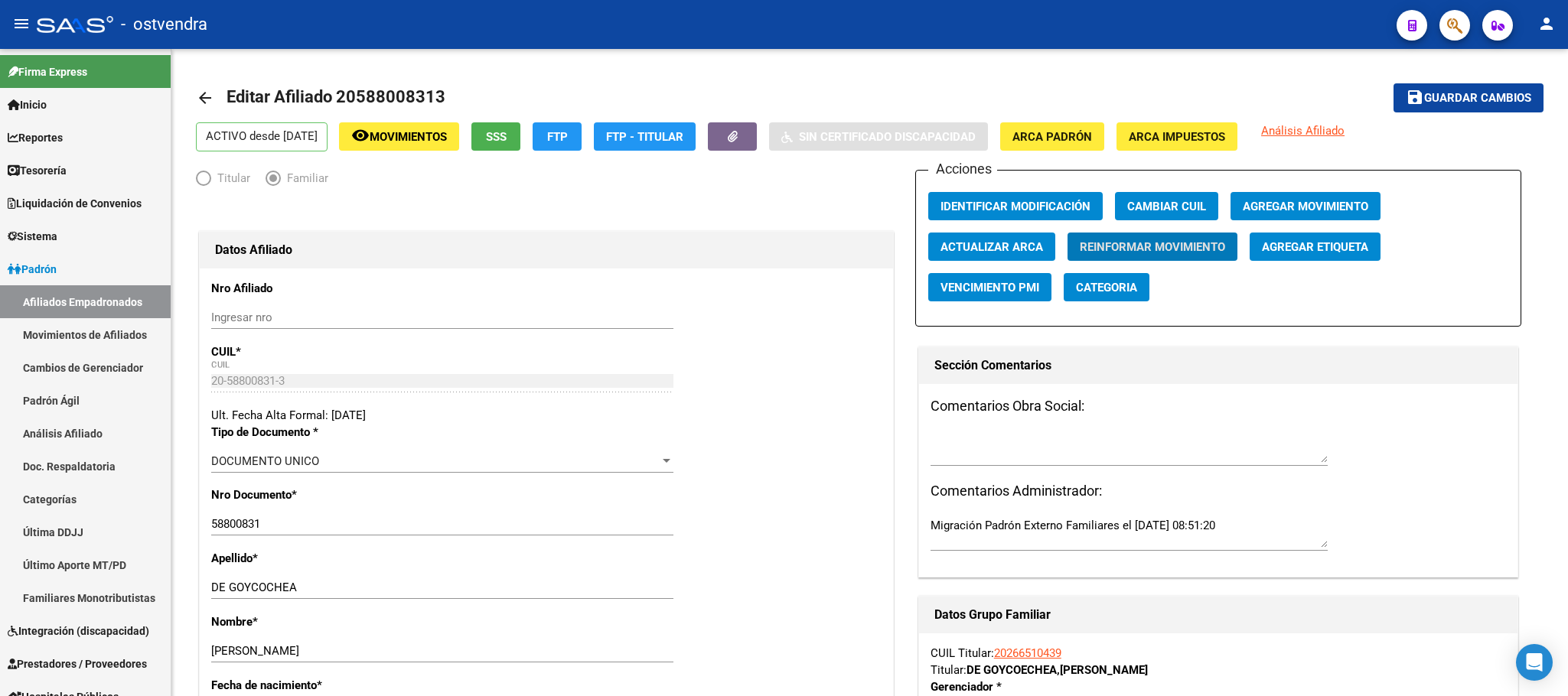
click at [1449, 10] on span "button" at bounding box center [1454, 25] width 15 height 31
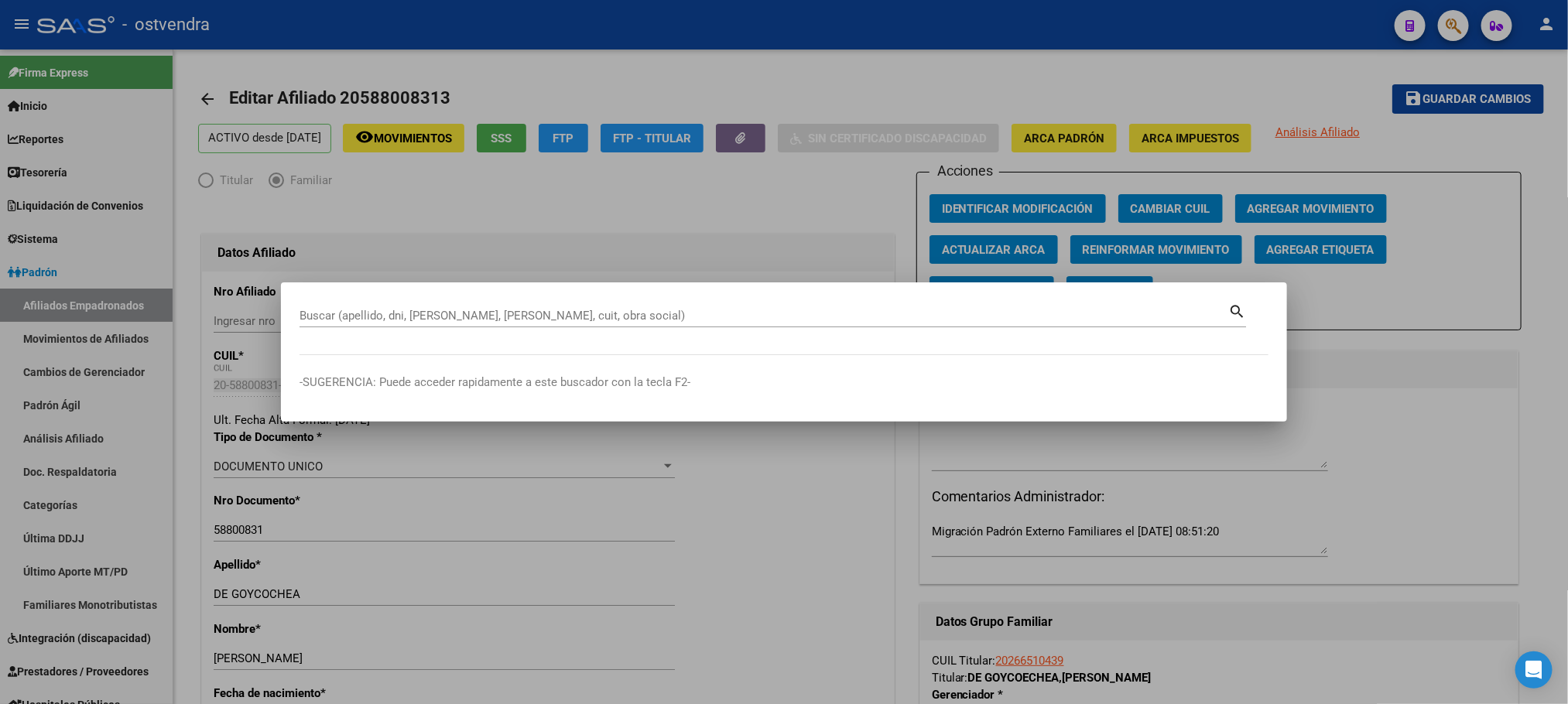
click at [537, 310] on input "Buscar (apellido, dni, [PERSON_NAME], [PERSON_NAME], cuit, obra social)" at bounding box center [764, 315] width 929 height 14
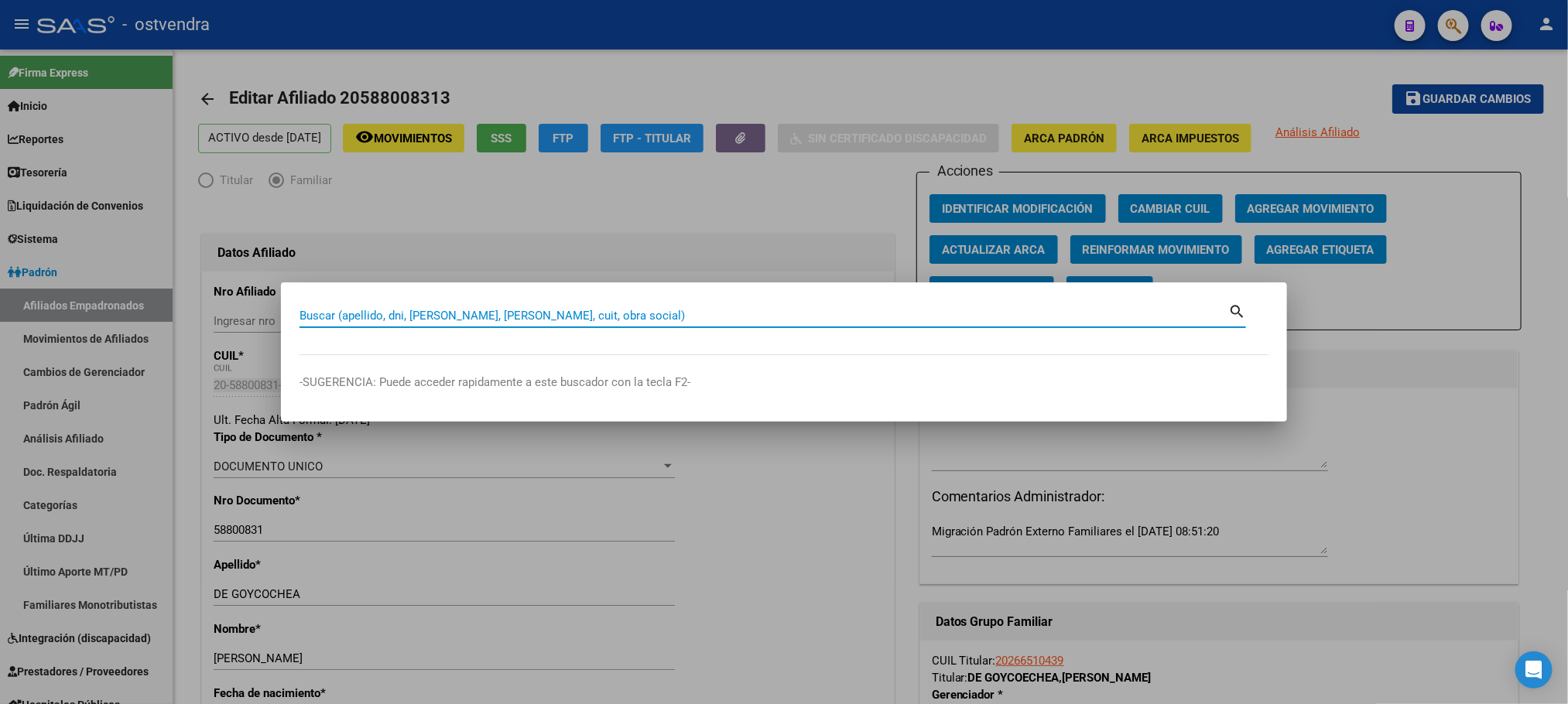
paste input "20559537862"
type input "20559537862"
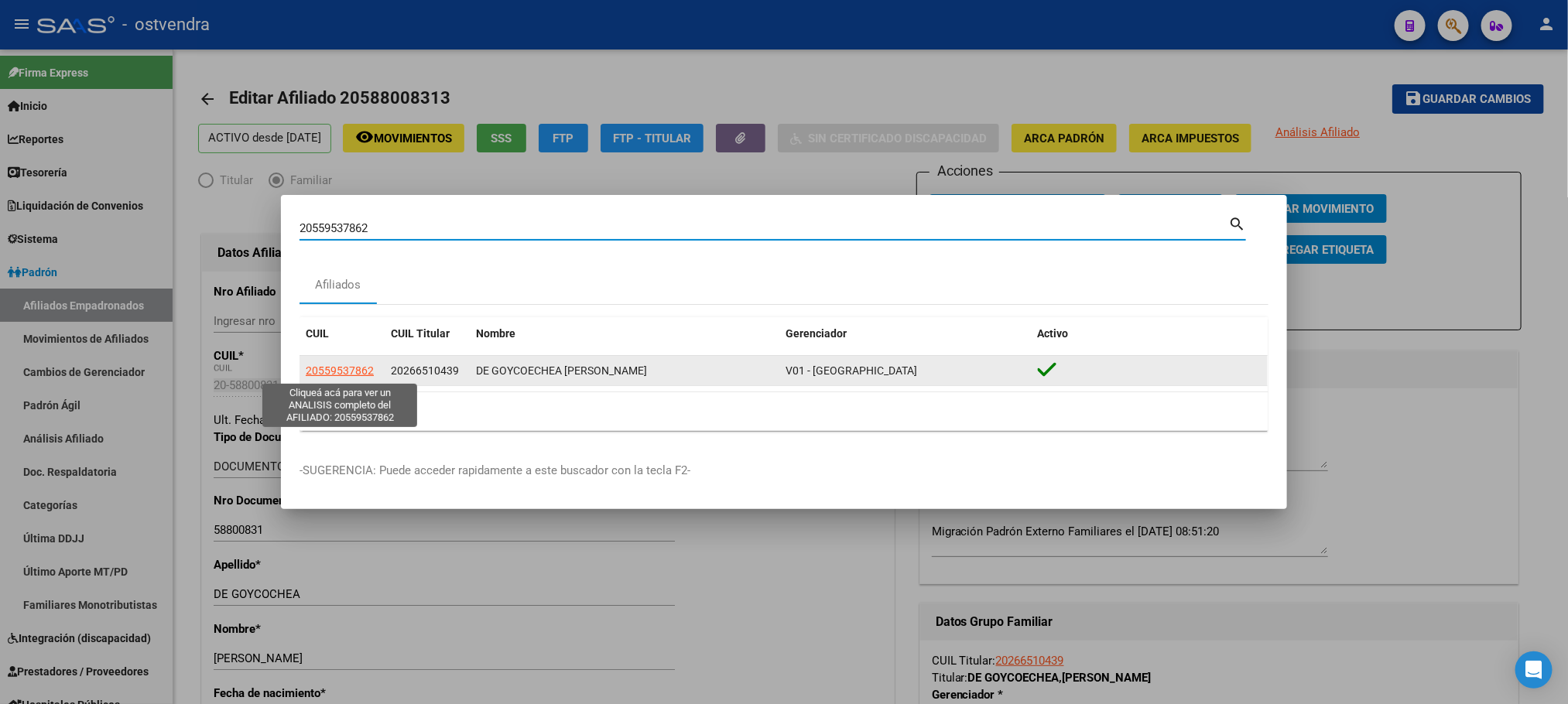
click at [331, 374] on span "20559537862" at bounding box center [339, 370] width 68 height 12
type textarea "20559537862"
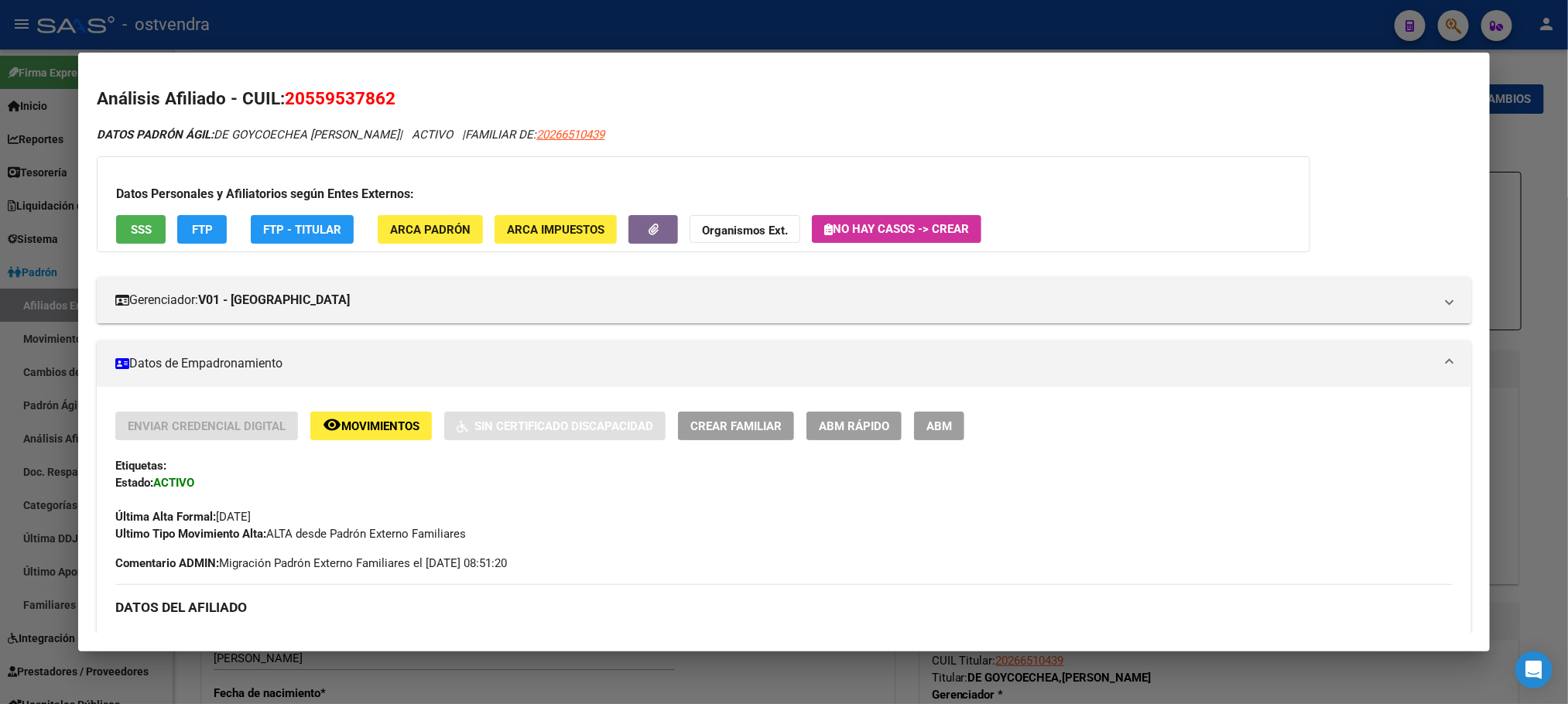
click at [132, 226] on span "SSS" at bounding box center [141, 229] width 21 height 14
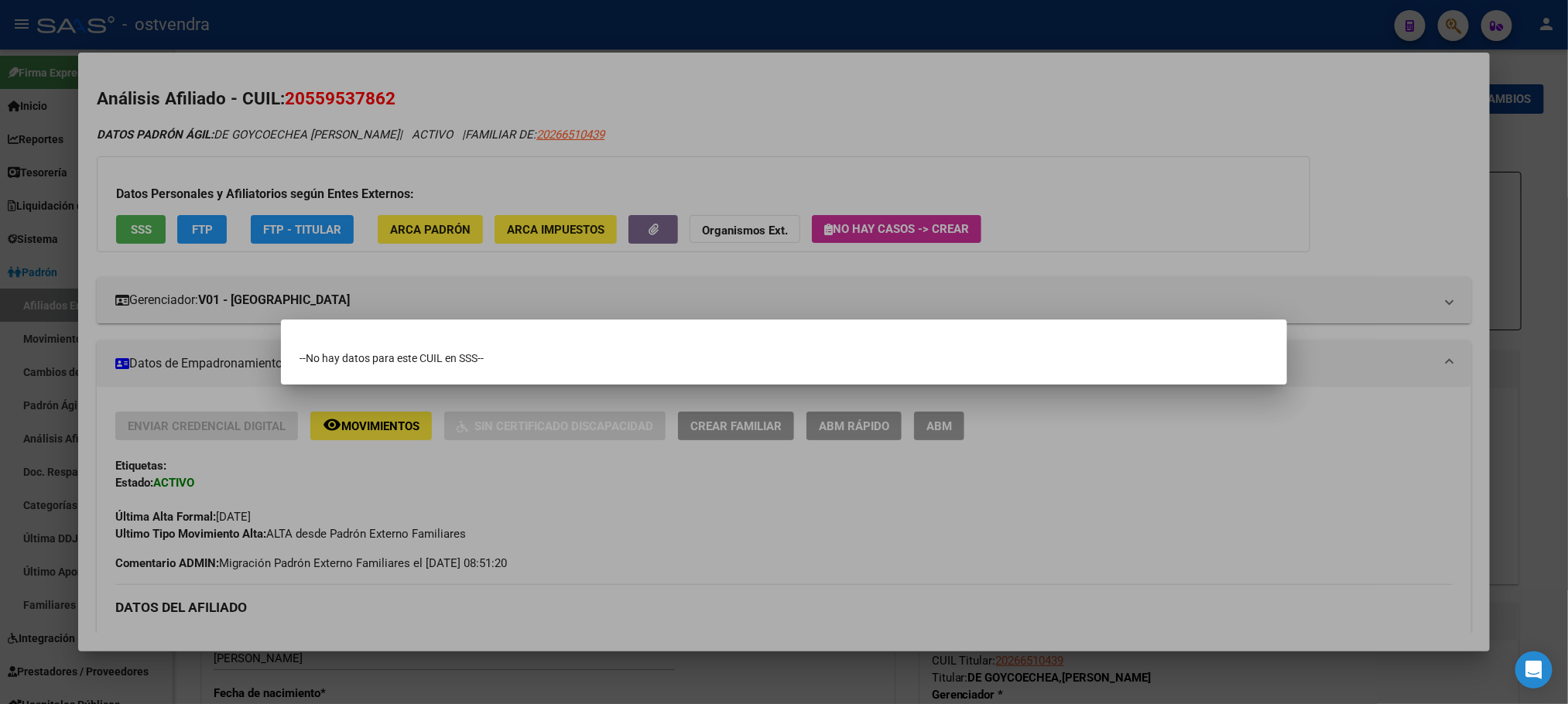
click at [474, 124] on div at bounding box center [784, 352] width 1568 height 704
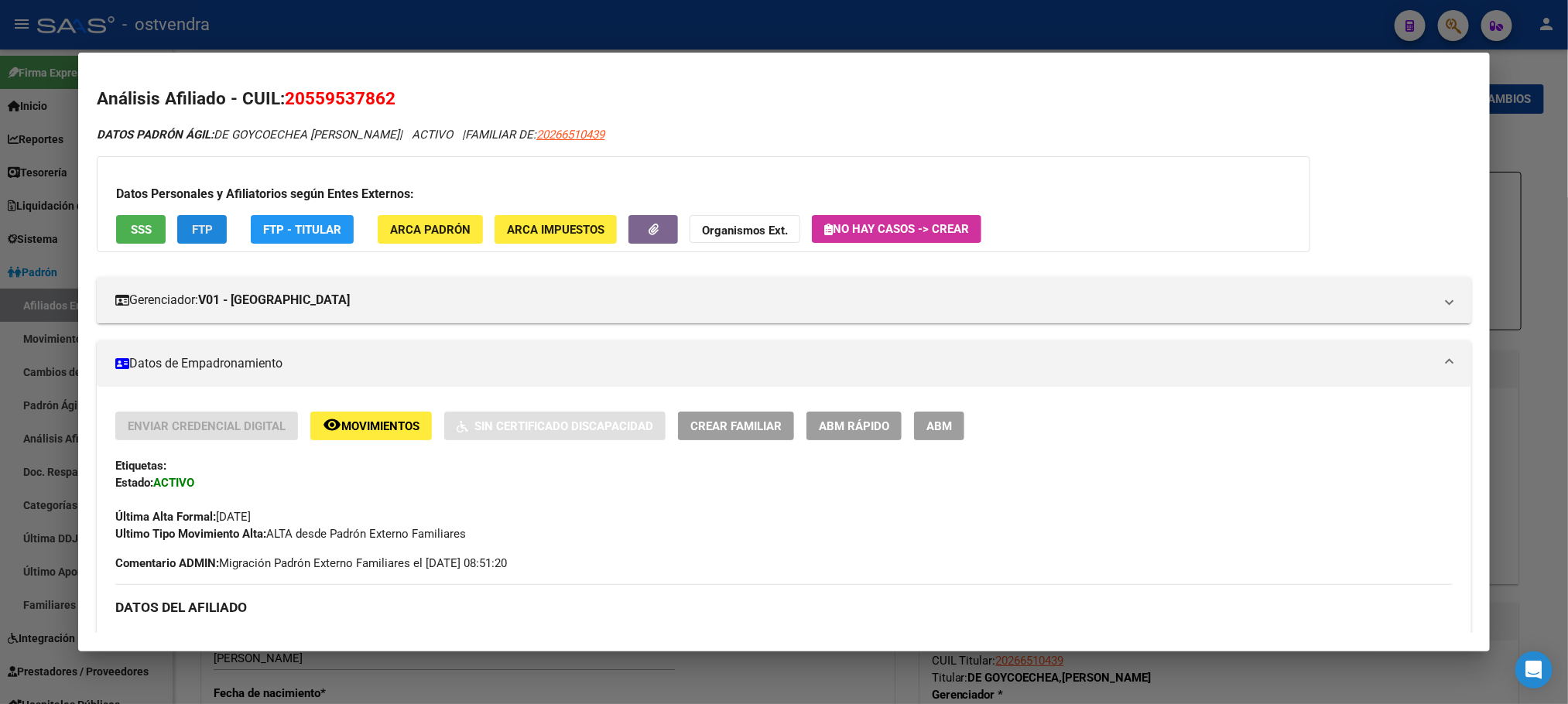
click at [203, 219] on button "FTP" at bounding box center [202, 229] width 50 height 29
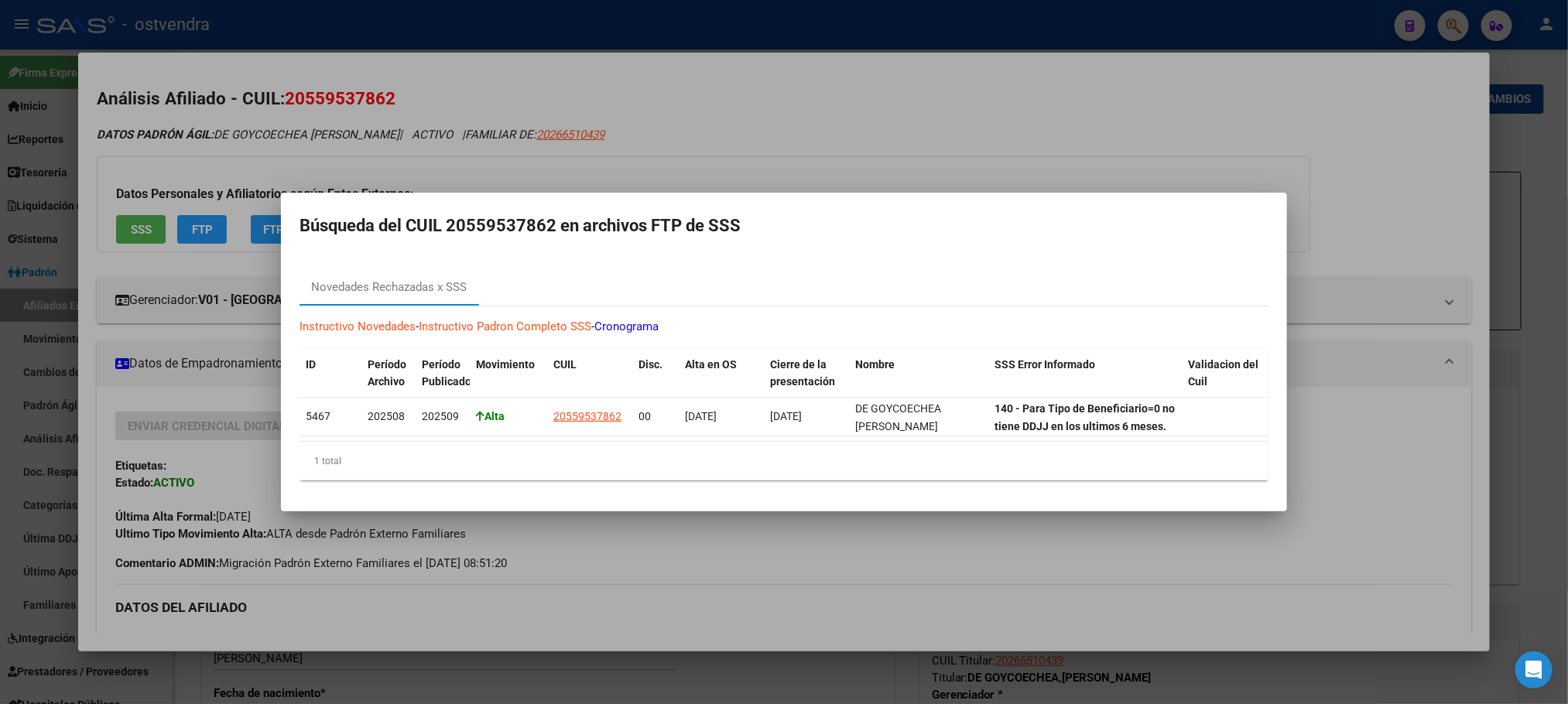
click at [738, 96] on div at bounding box center [784, 352] width 1568 height 704
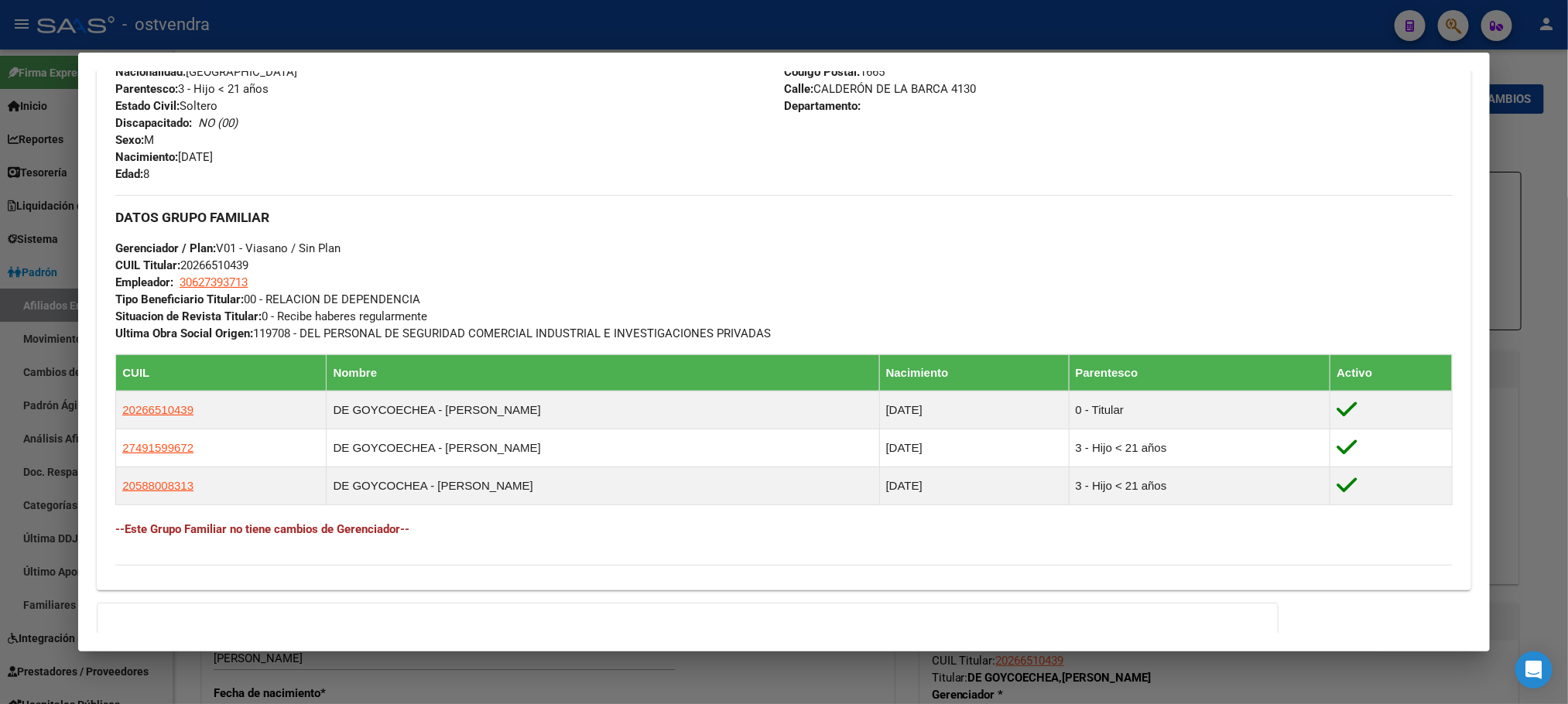
scroll to position [821, 0]
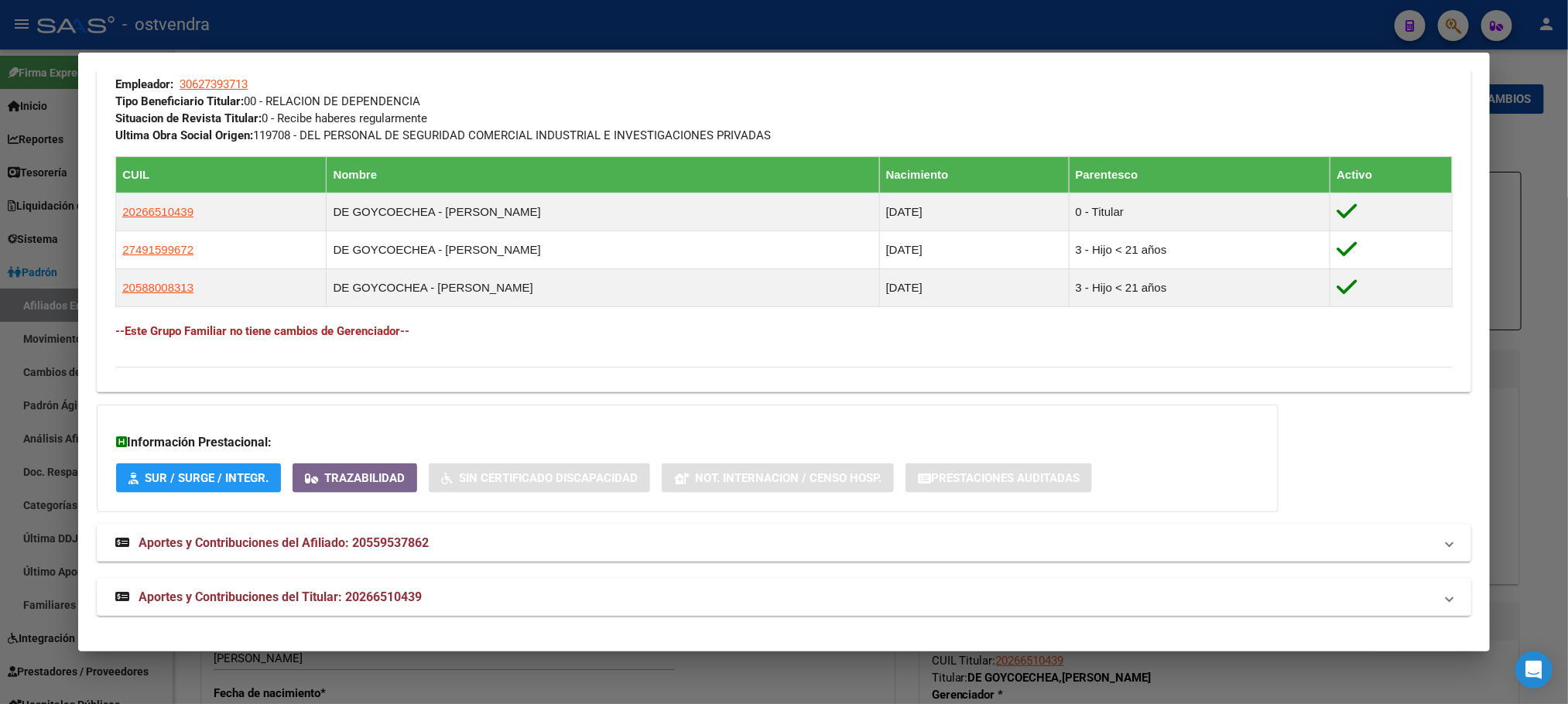
click at [593, 609] on mat-expansion-panel-header "Aportes y Contribuciones del Titular: 20266510439" at bounding box center [783, 597] width 1374 height 37
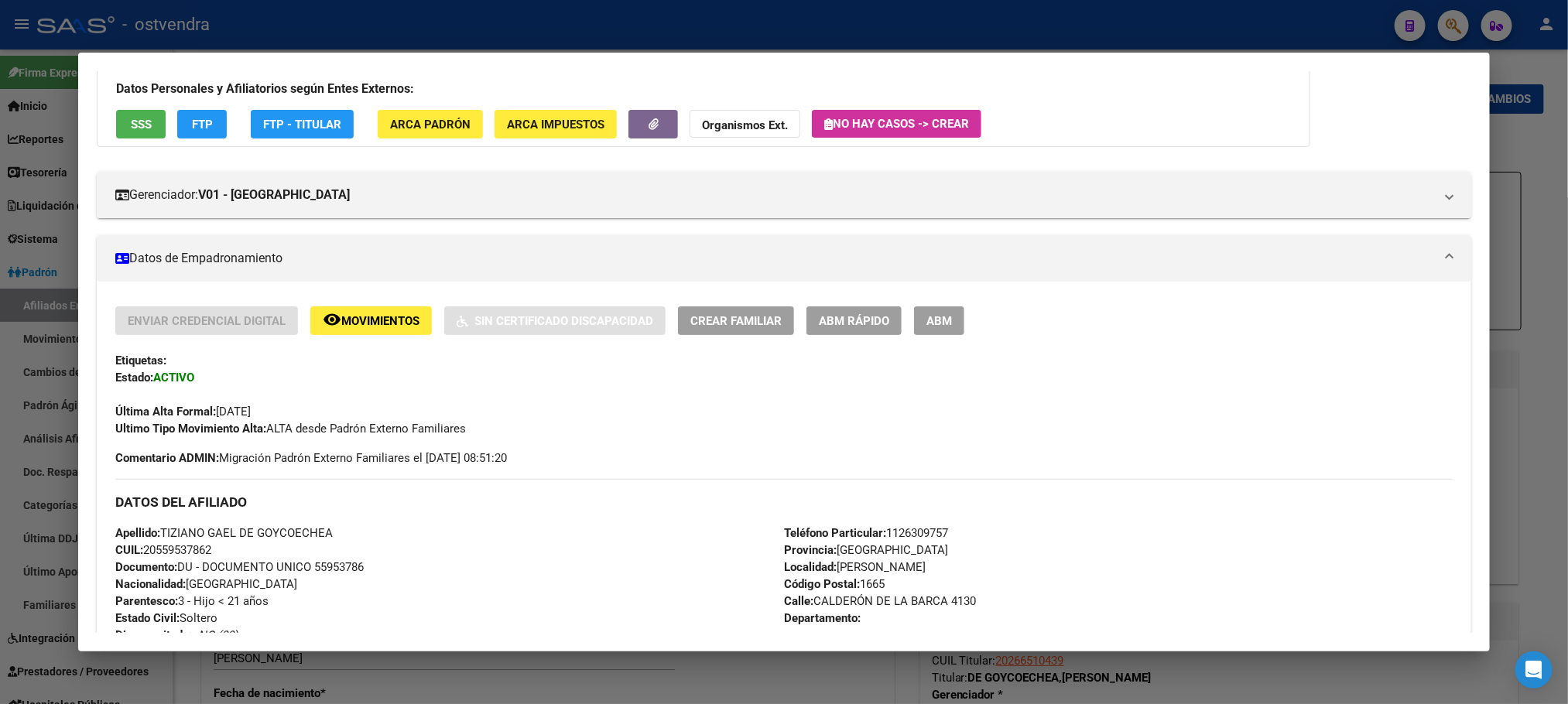
scroll to position [82, 0]
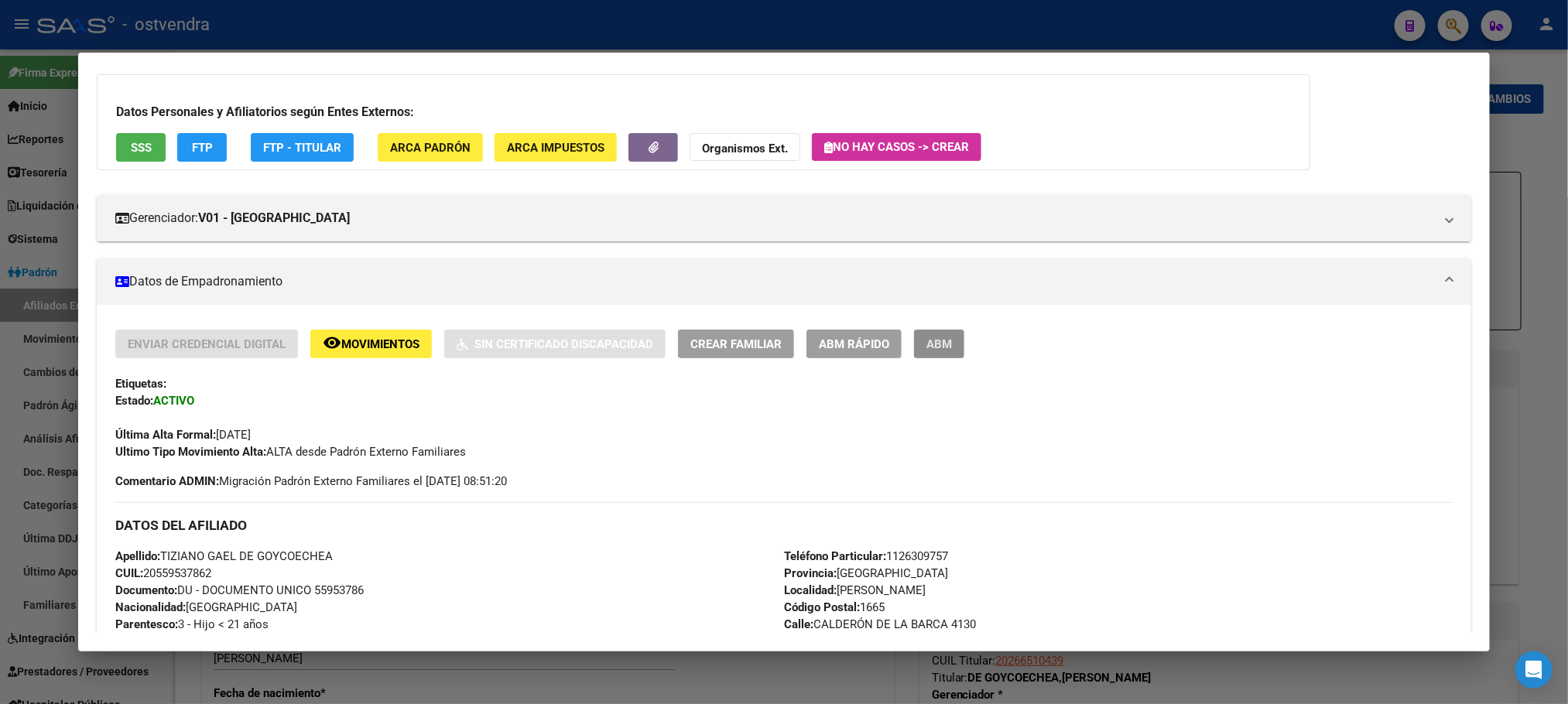
click at [929, 354] on button "ABM" at bounding box center [939, 344] width 51 height 29
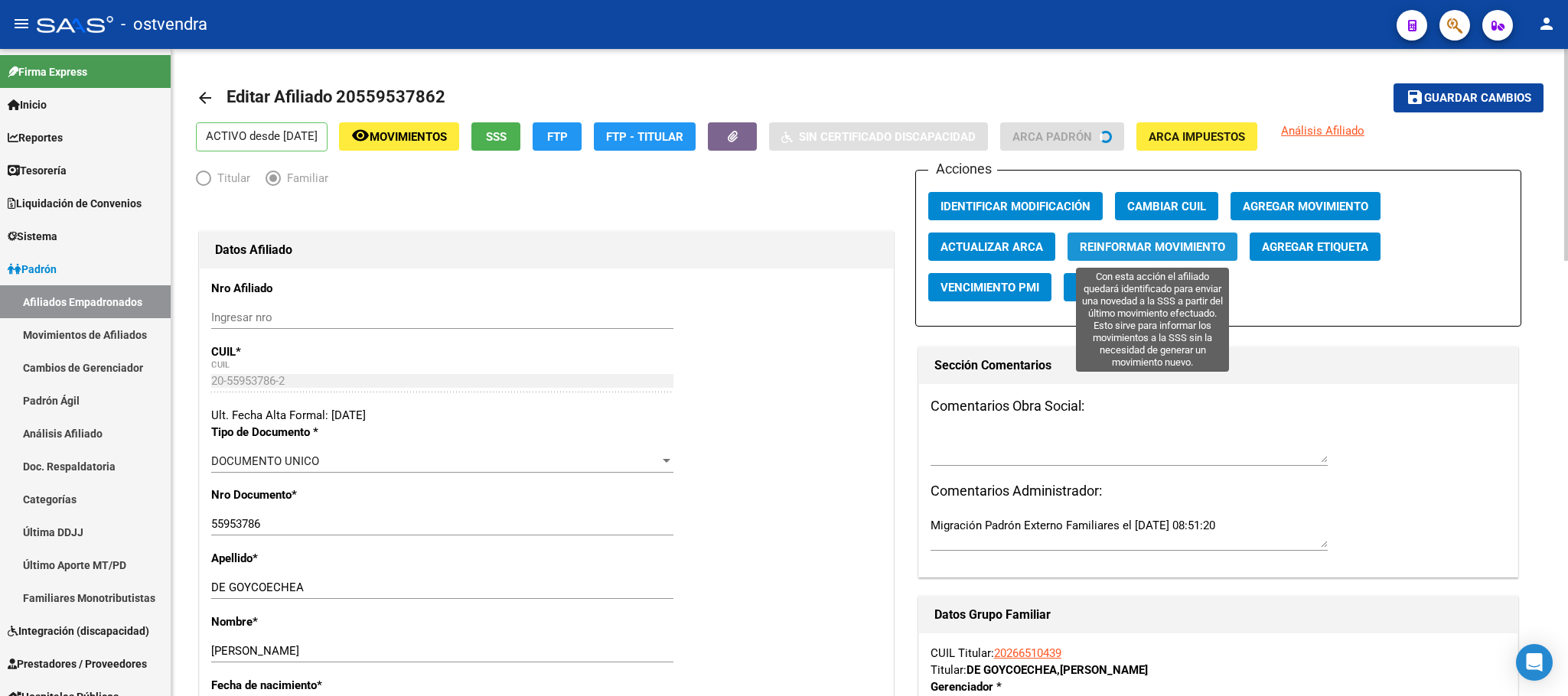
click at [1152, 249] on span "Reinformar Movimiento" at bounding box center [1152, 247] width 145 height 14
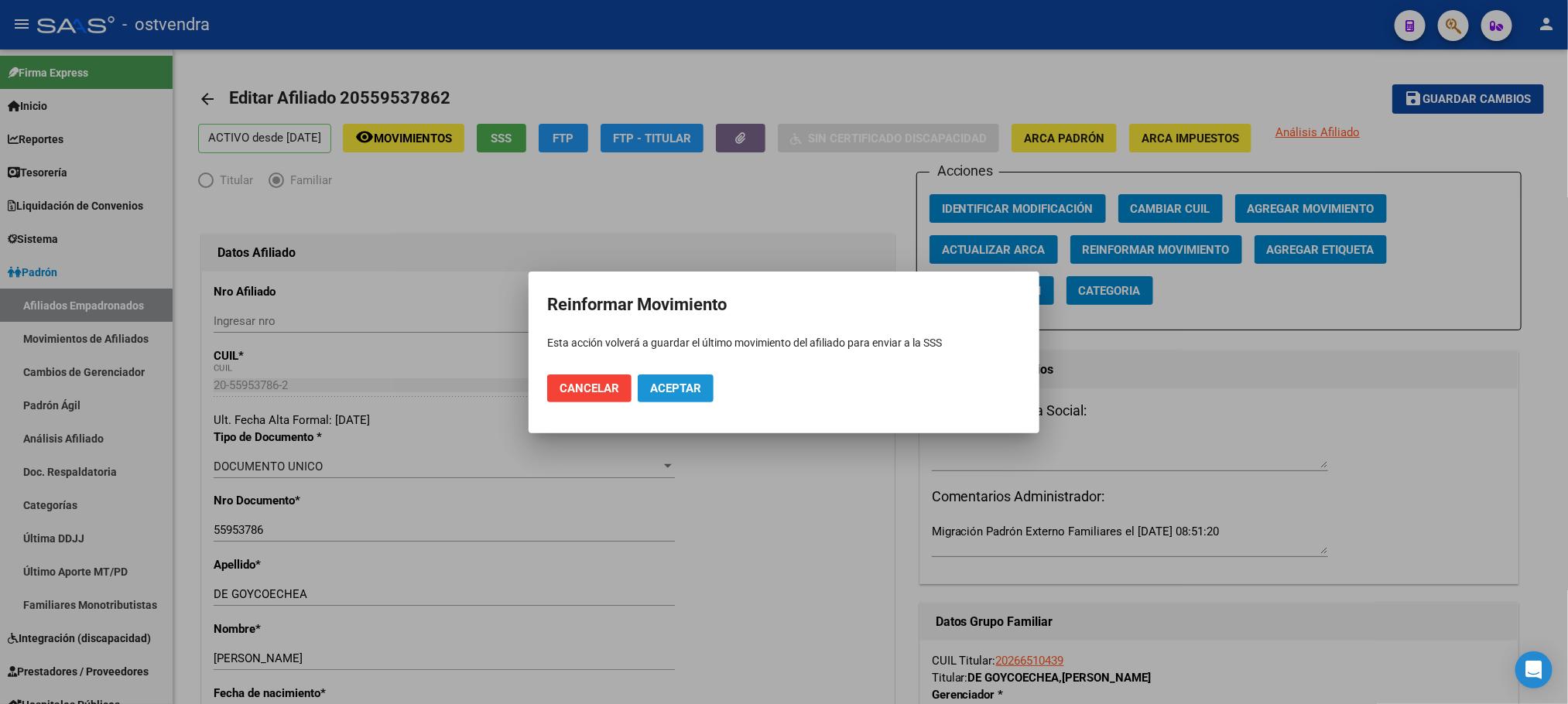
click at [697, 381] on span "Aceptar" at bounding box center [675, 388] width 51 height 14
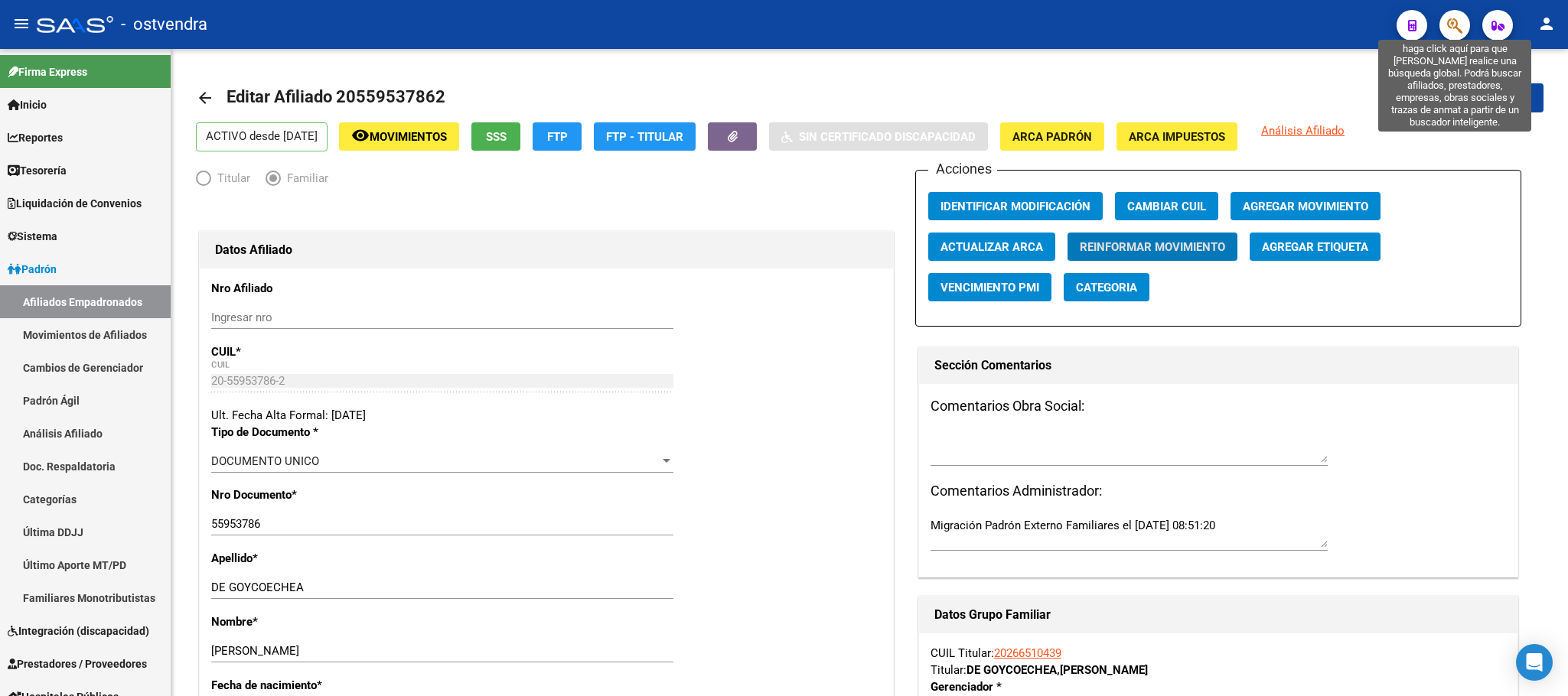
click at [1456, 23] on icon "button" at bounding box center [1454, 26] width 15 height 18
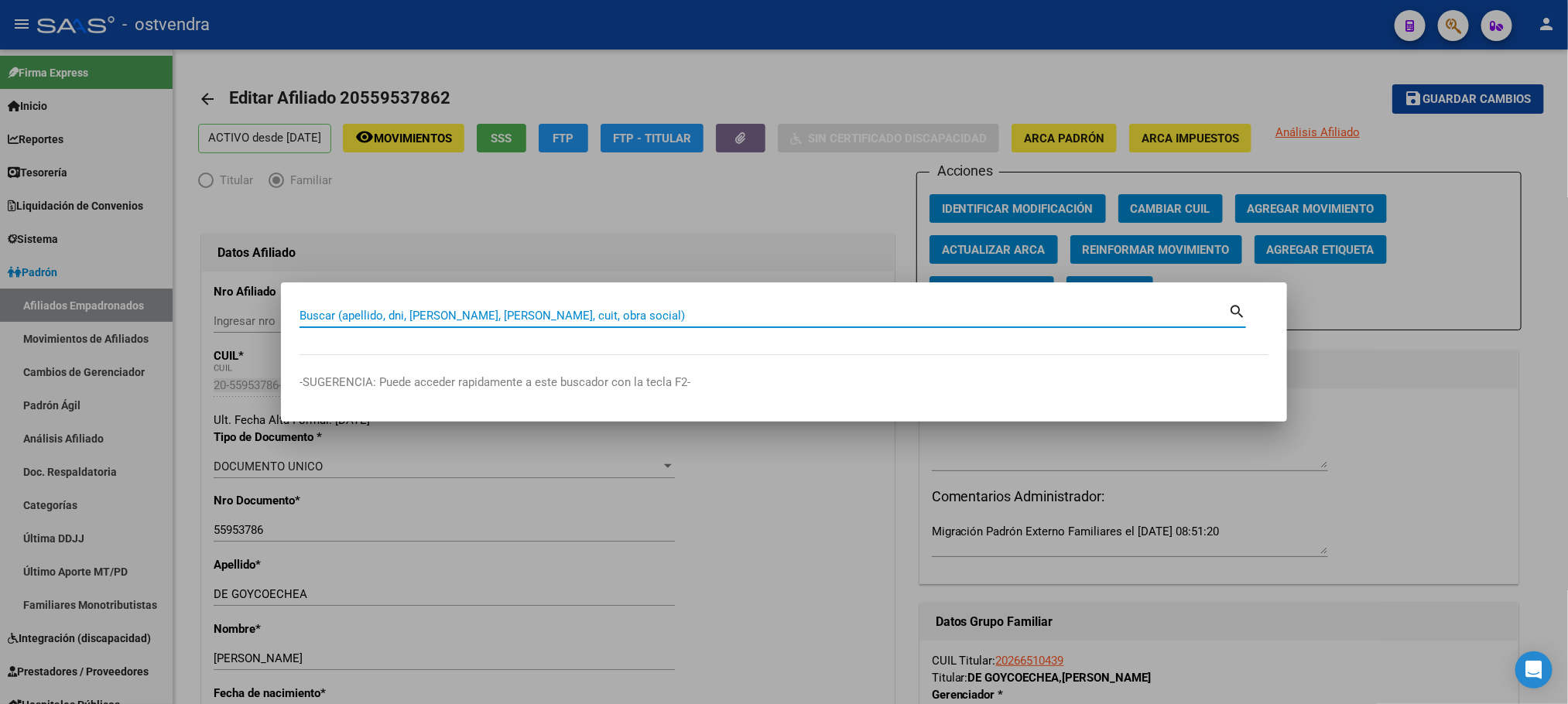
paste input "27491599672"
type input "27491599672"
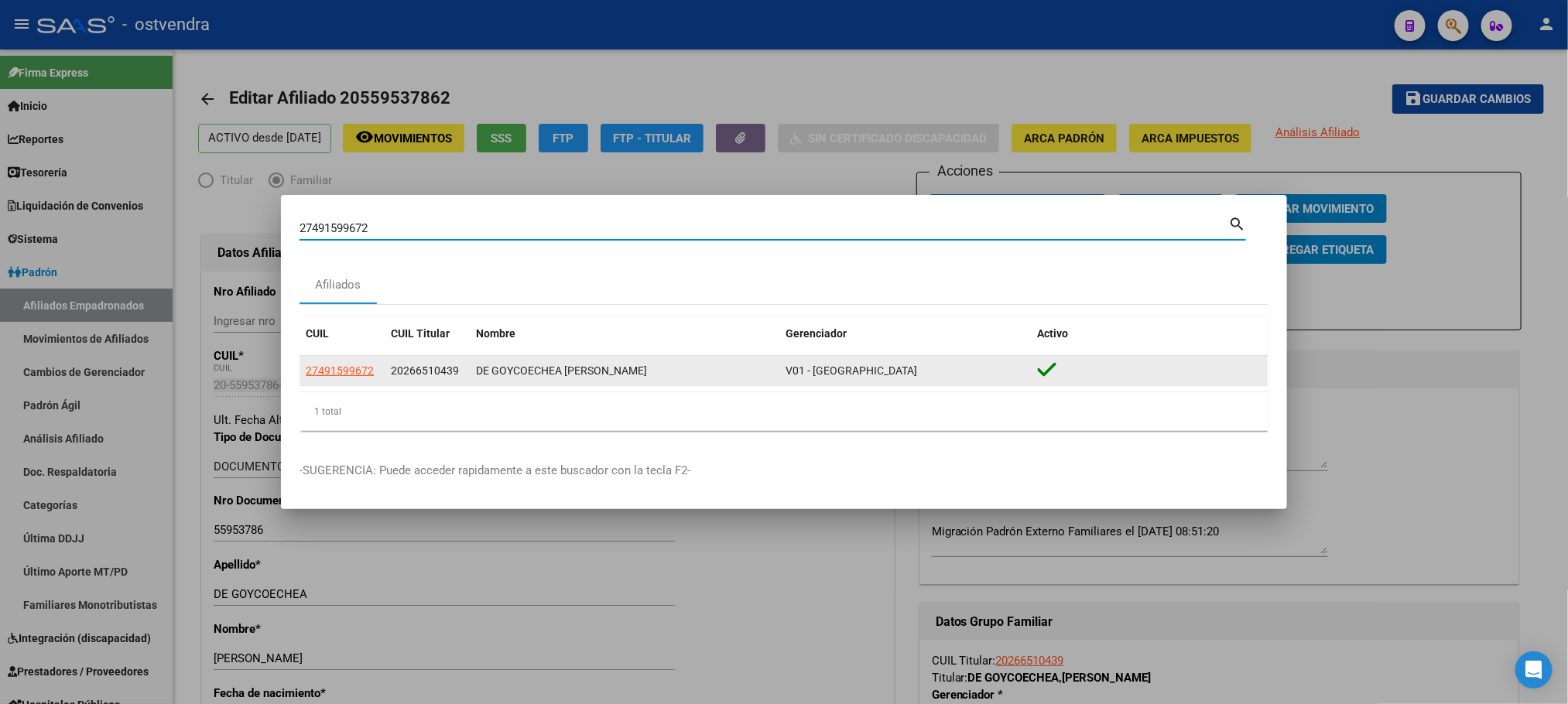
click at [365, 377] on app-link-go-to "27491599672" at bounding box center [339, 372] width 68 height 18
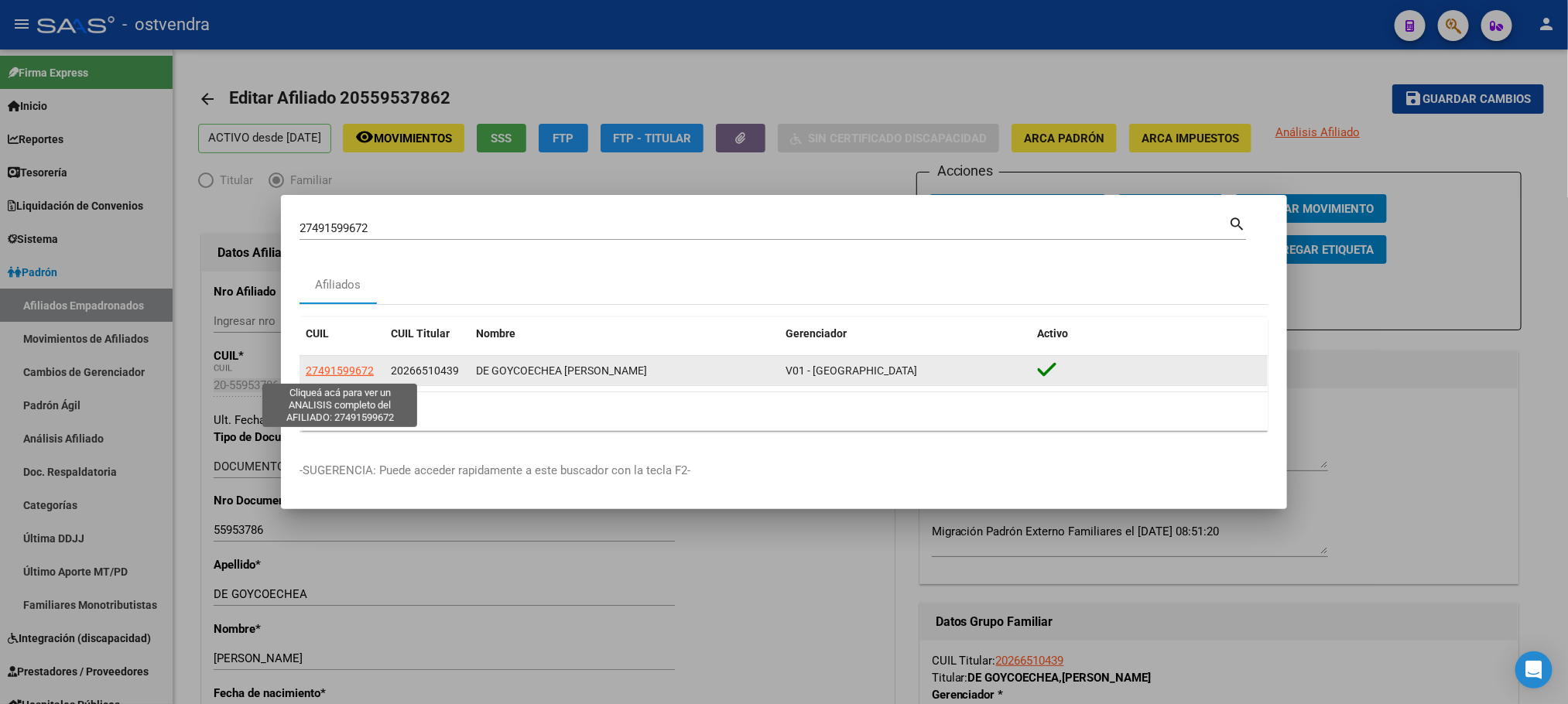
click at [361, 367] on span "27491599672" at bounding box center [339, 370] width 68 height 12
type textarea "27491599672"
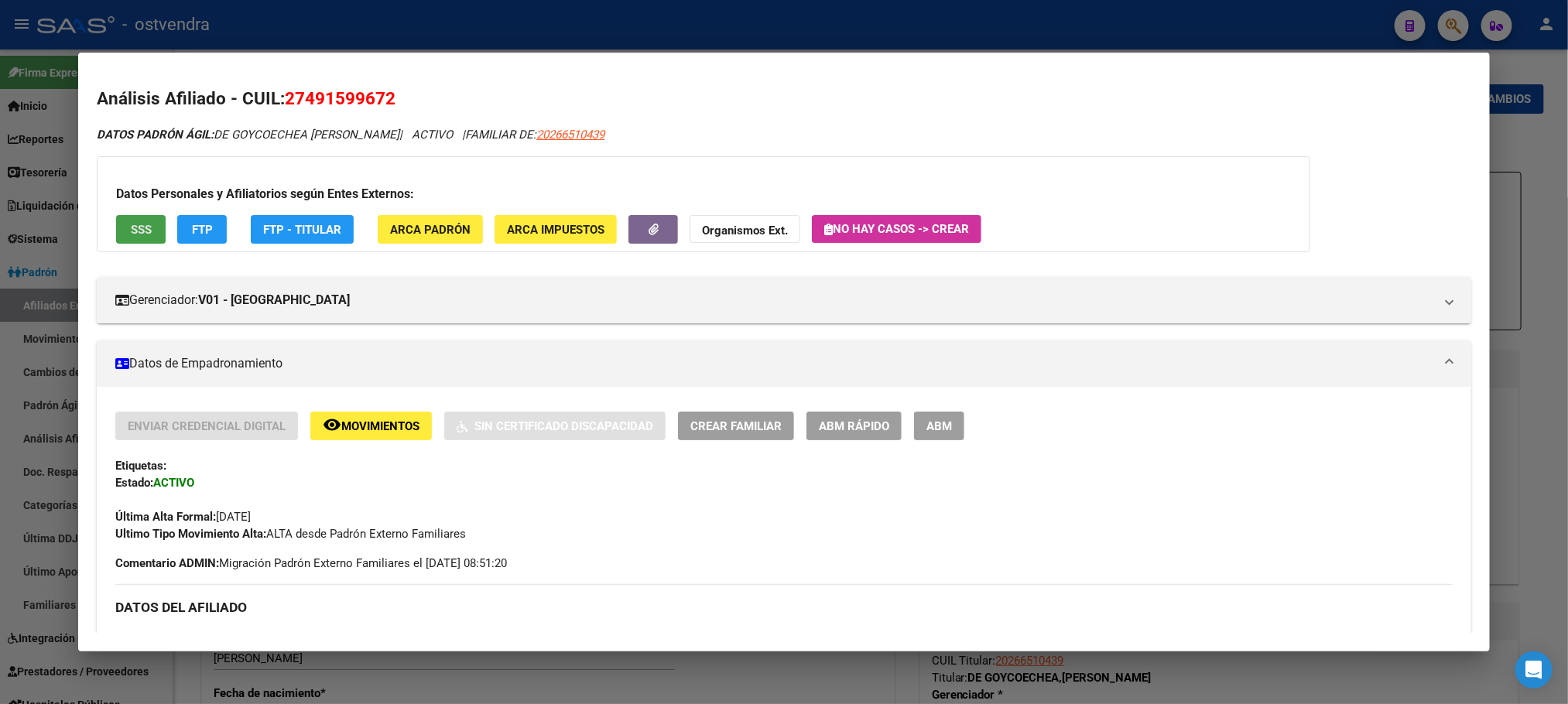
click at [146, 234] on button "SSS" at bounding box center [140, 229] width 50 height 29
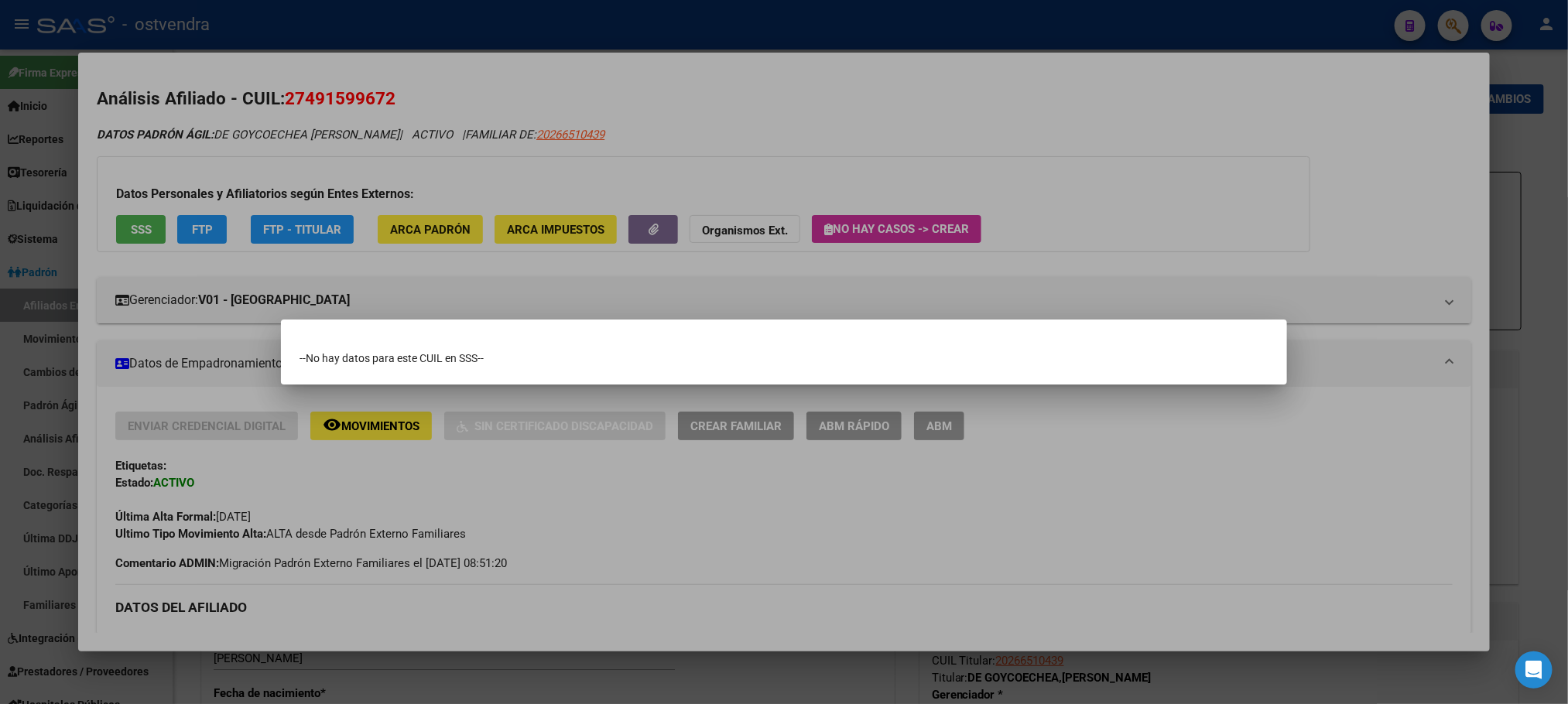
click at [403, 70] on div at bounding box center [784, 352] width 1568 height 704
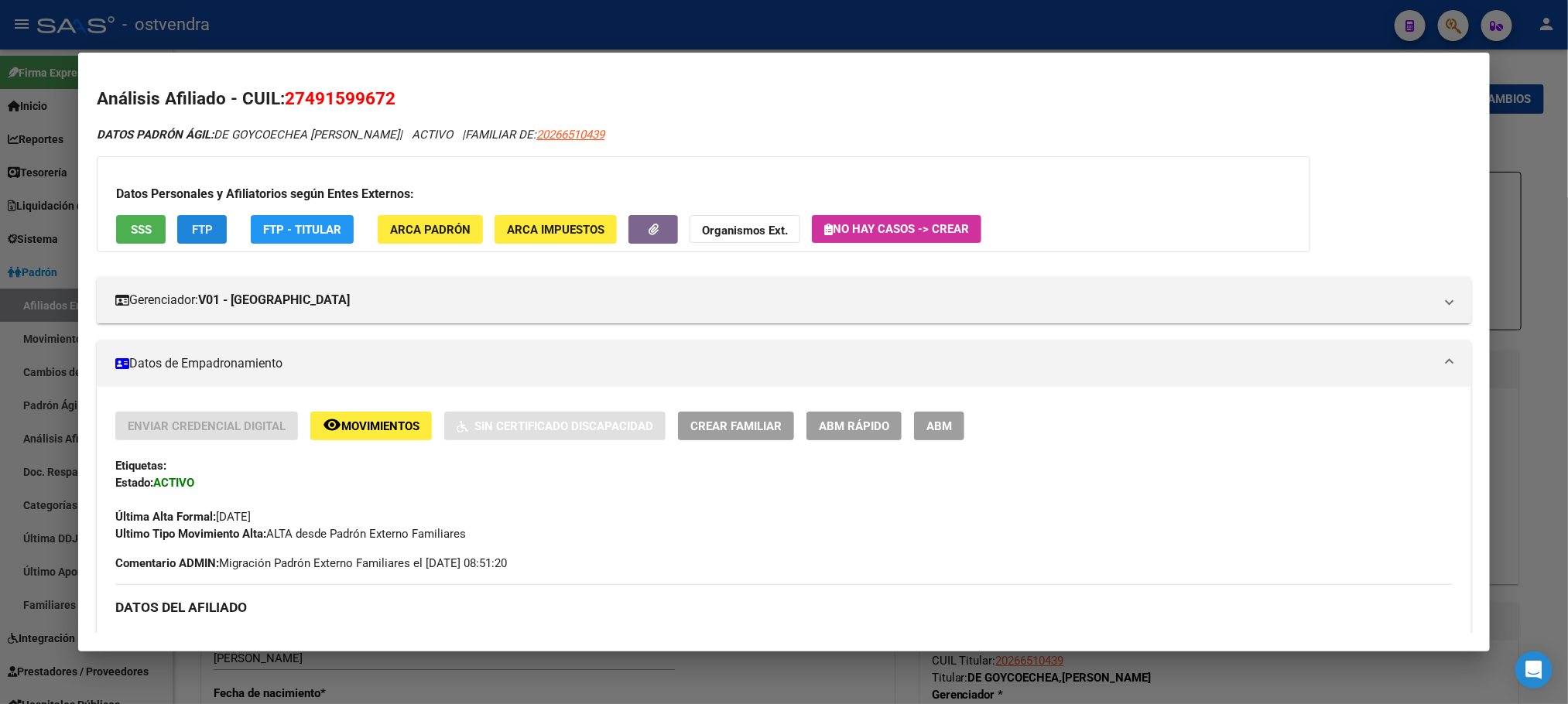
click at [191, 238] on button "FTP" at bounding box center [202, 229] width 50 height 29
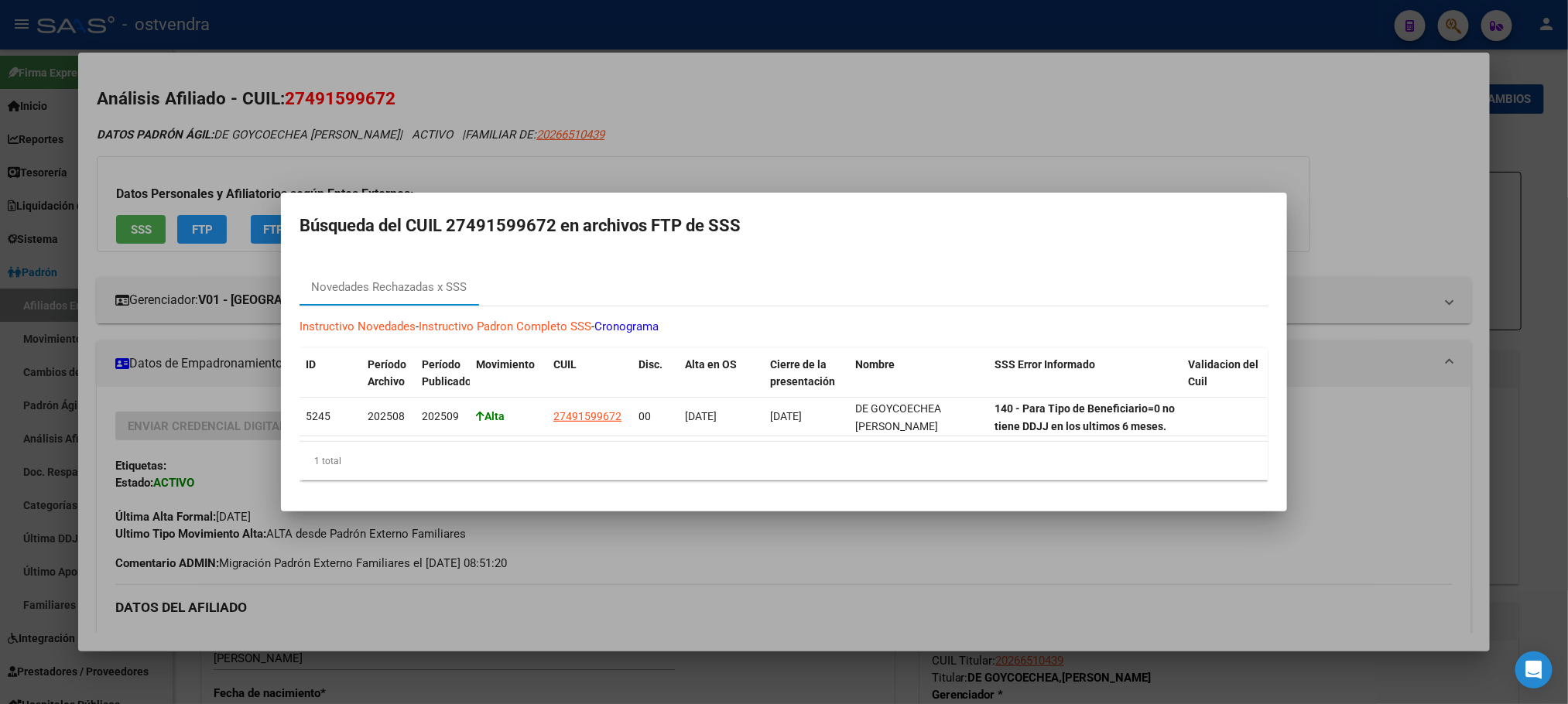
click at [463, 132] on div at bounding box center [784, 352] width 1568 height 704
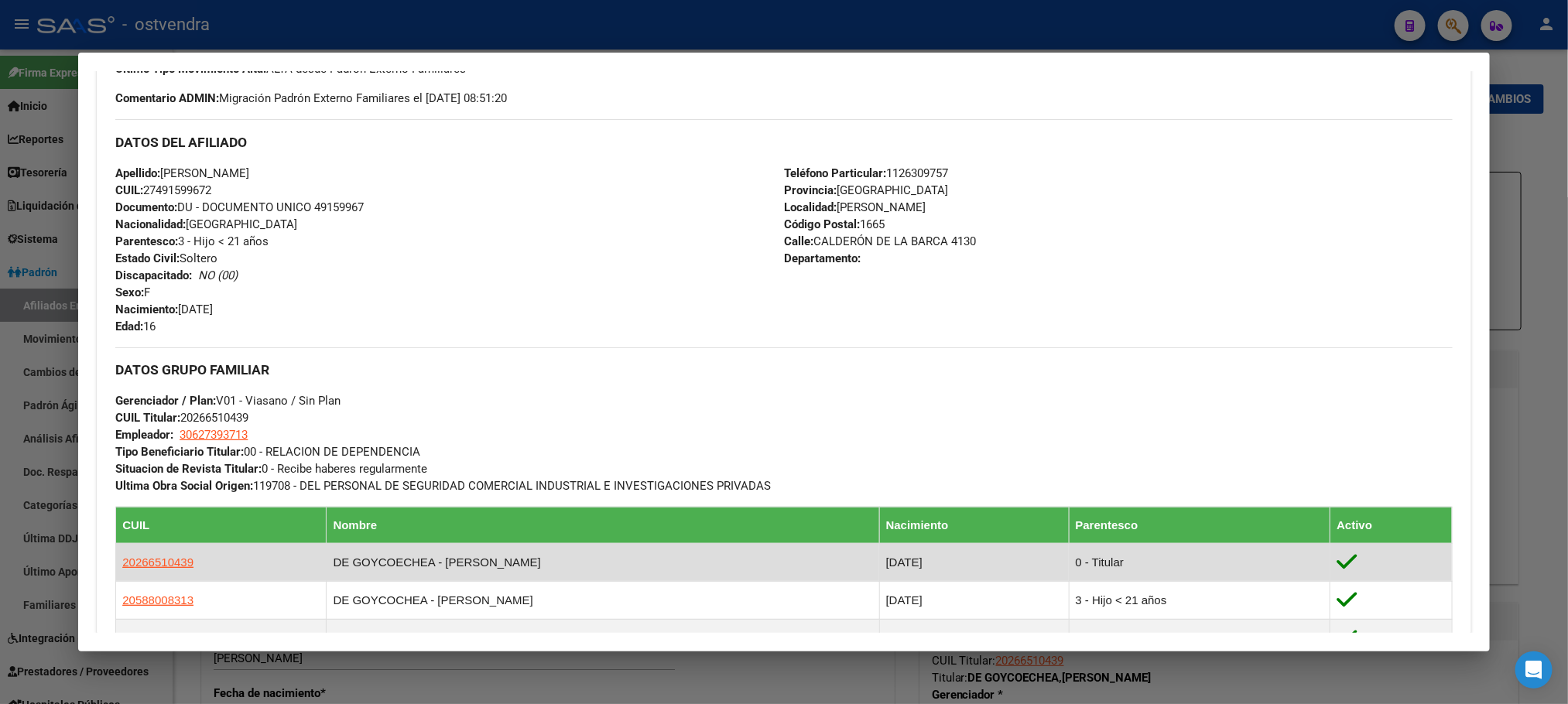
scroll to position [821, 0]
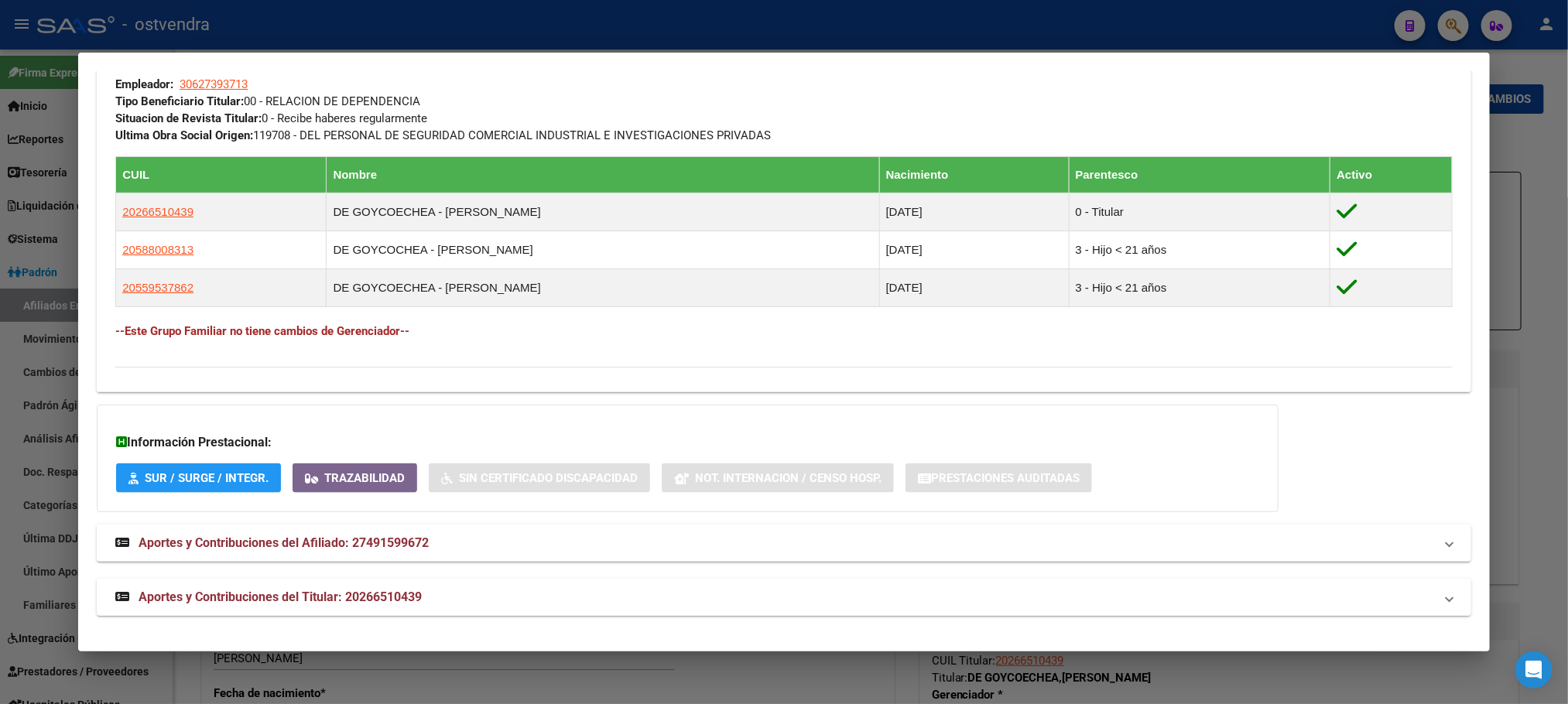
click at [595, 590] on mat-panel-title "Aportes y Contribuciones del Titular: 20266510439" at bounding box center [774, 597] width 1318 height 19
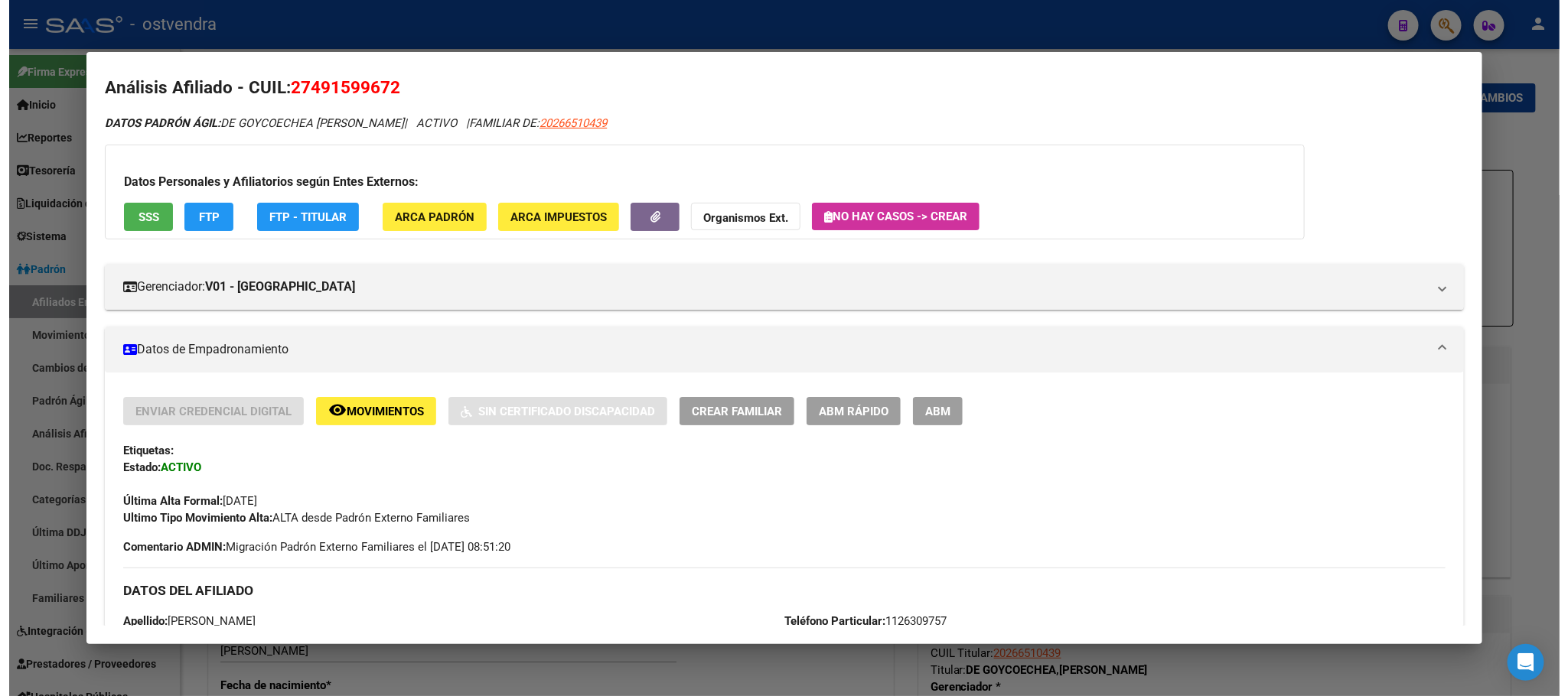
scroll to position [0, 0]
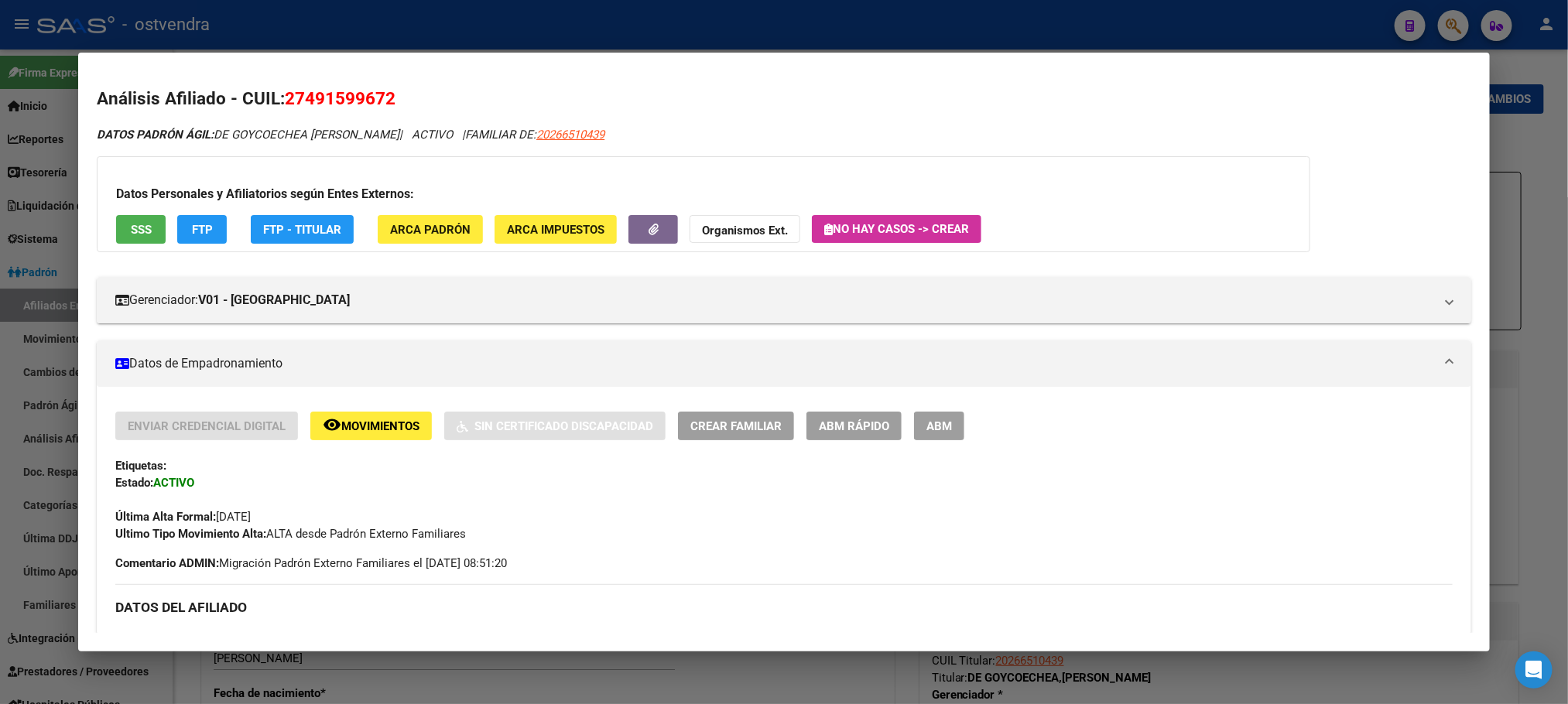
click at [934, 423] on span "ABM" at bounding box center [938, 426] width 25 height 14
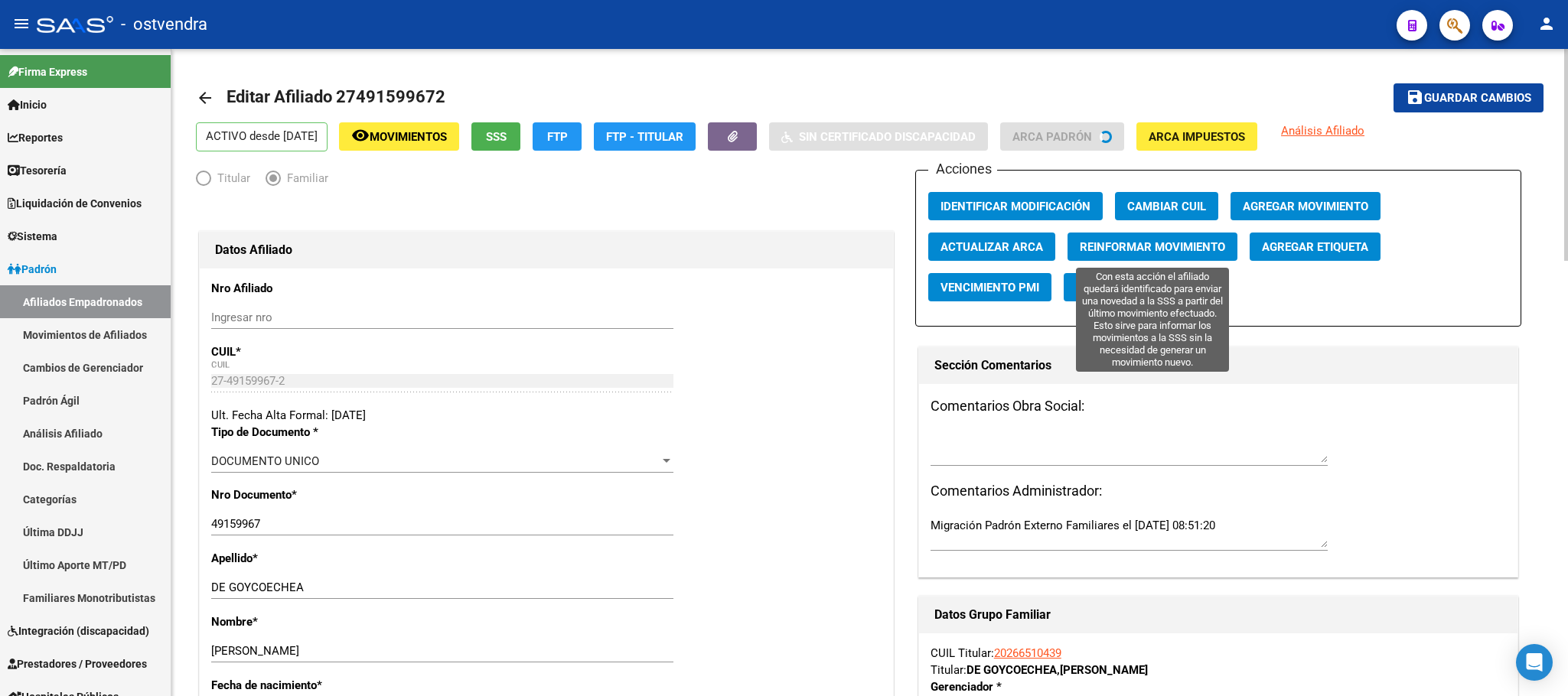
click at [1189, 256] on button "Reinformar Movimiento" at bounding box center [1152, 246] width 170 height 28
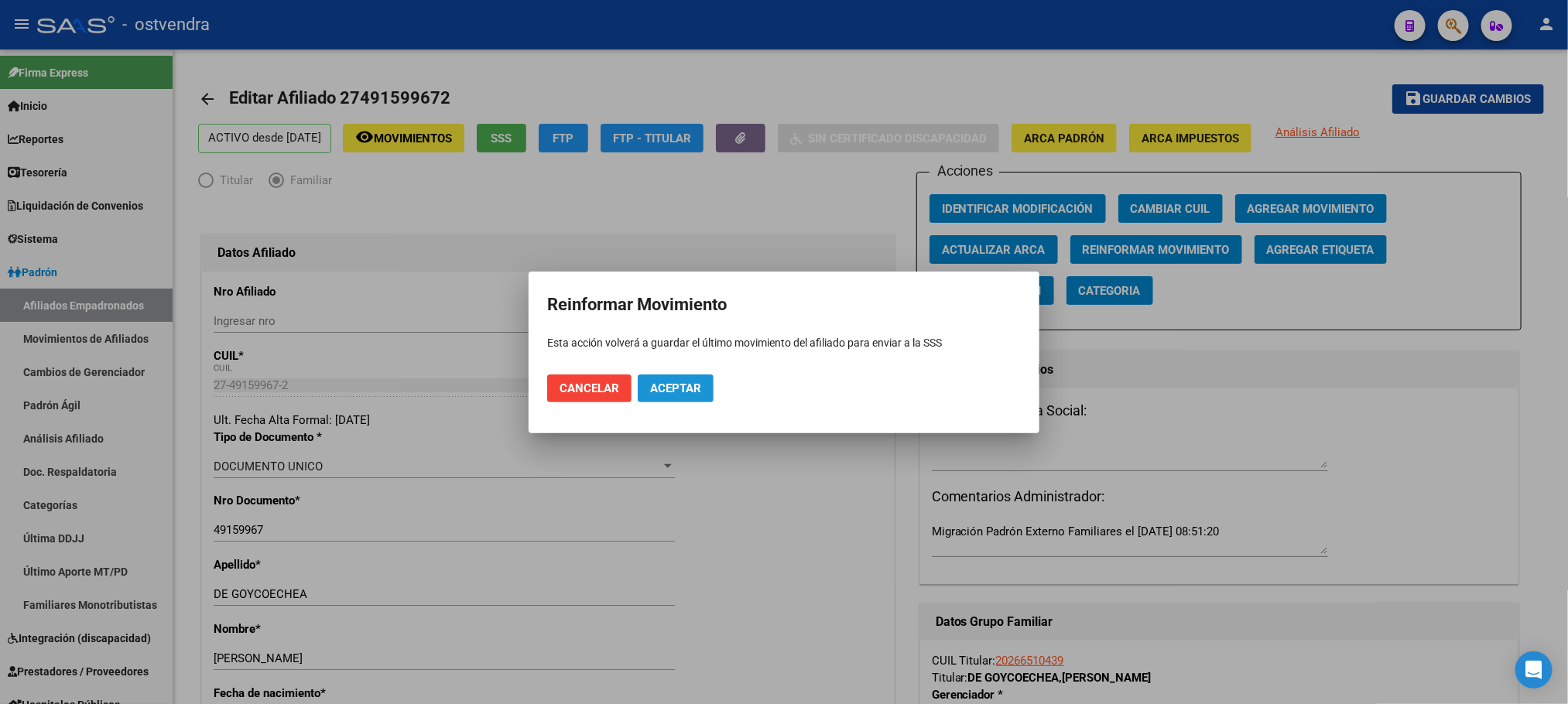
click at [665, 378] on button "Aceptar" at bounding box center [675, 389] width 76 height 28
